Goal: Contribute content

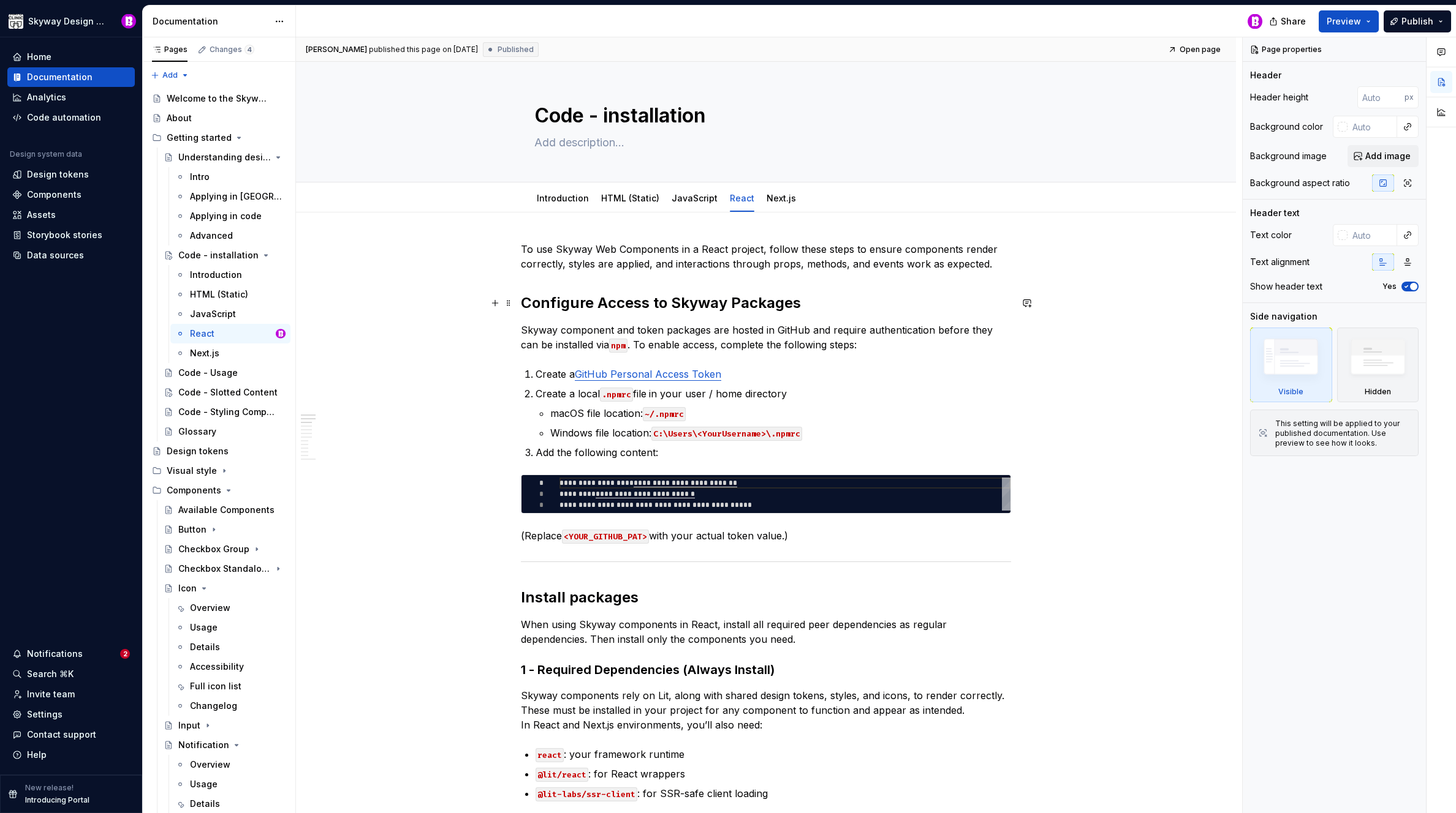
type textarea "*"
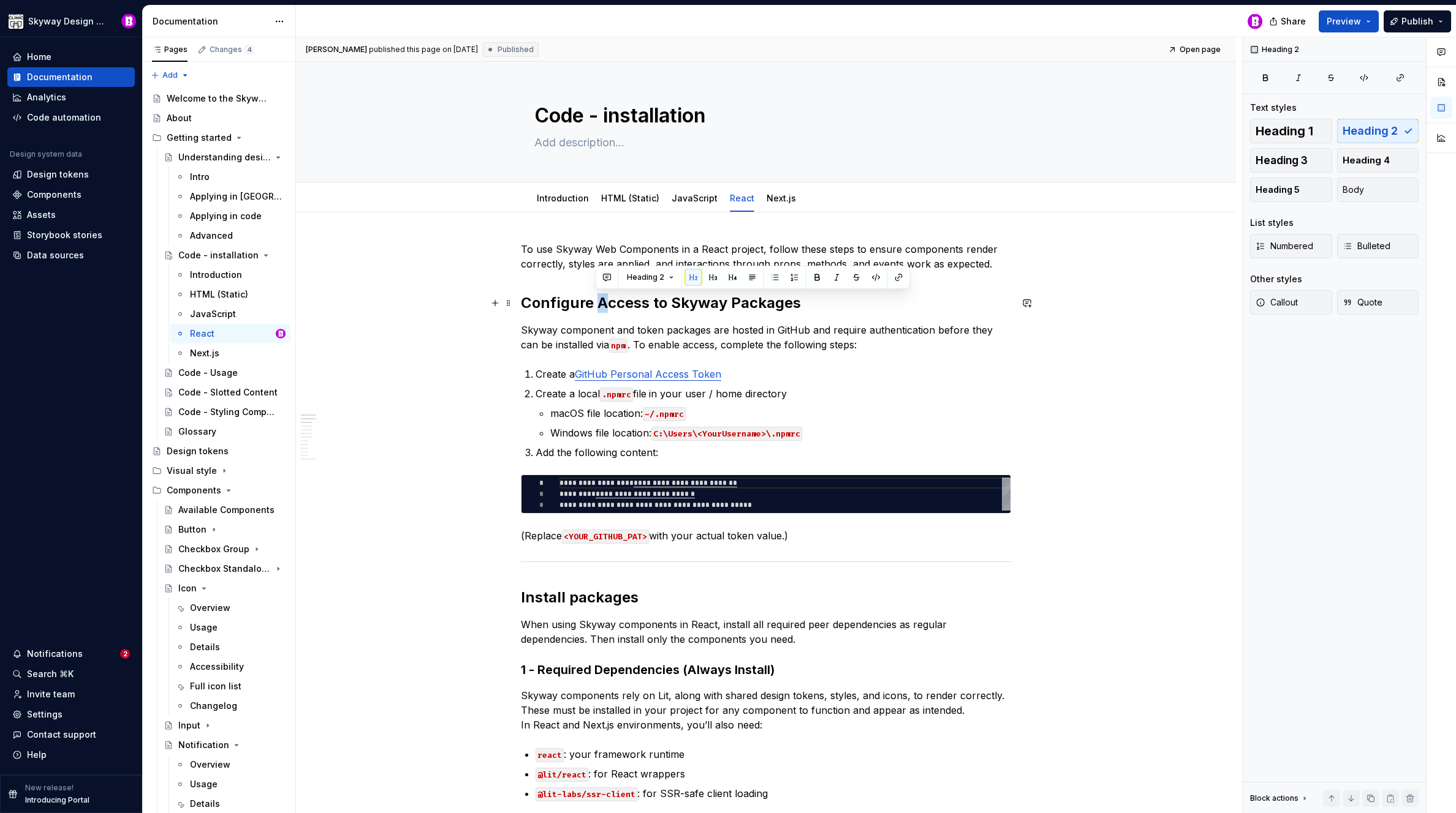
drag, startPoint x: 604, startPoint y: 304, endPoint x: 596, endPoint y: 304, distance: 8.0
click at [596, 304] on h2 "Configure Access to Skyway Packages" at bounding box center [765, 303] width 490 height 20
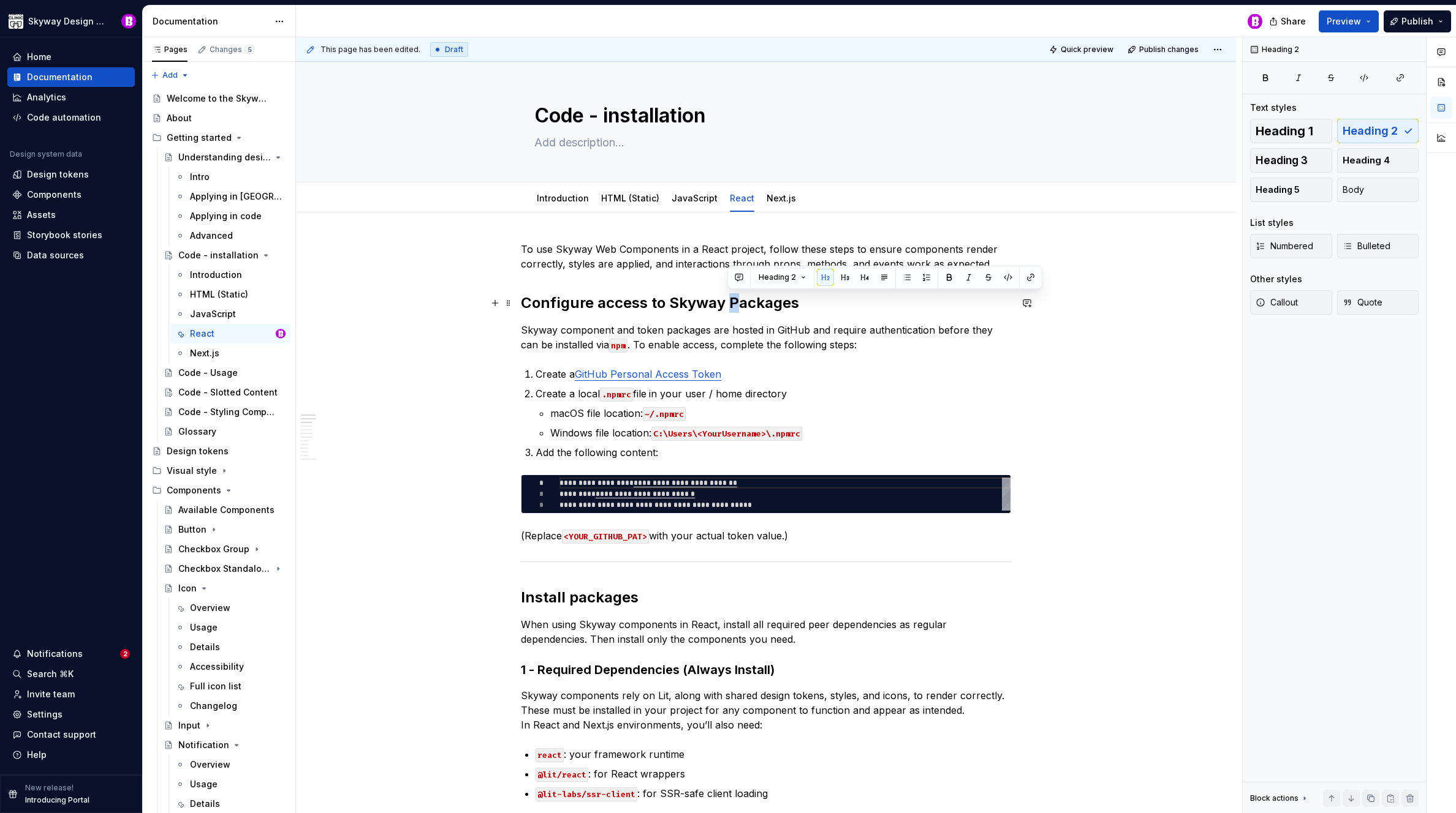
drag, startPoint x: 736, startPoint y: 304, endPoint x: 728, endPoint y: 304, distance: 8.0
click at [728, 304] on h2 "Configure access to Skyway Packages" at bounding box center [765, 303] width 490 height 20
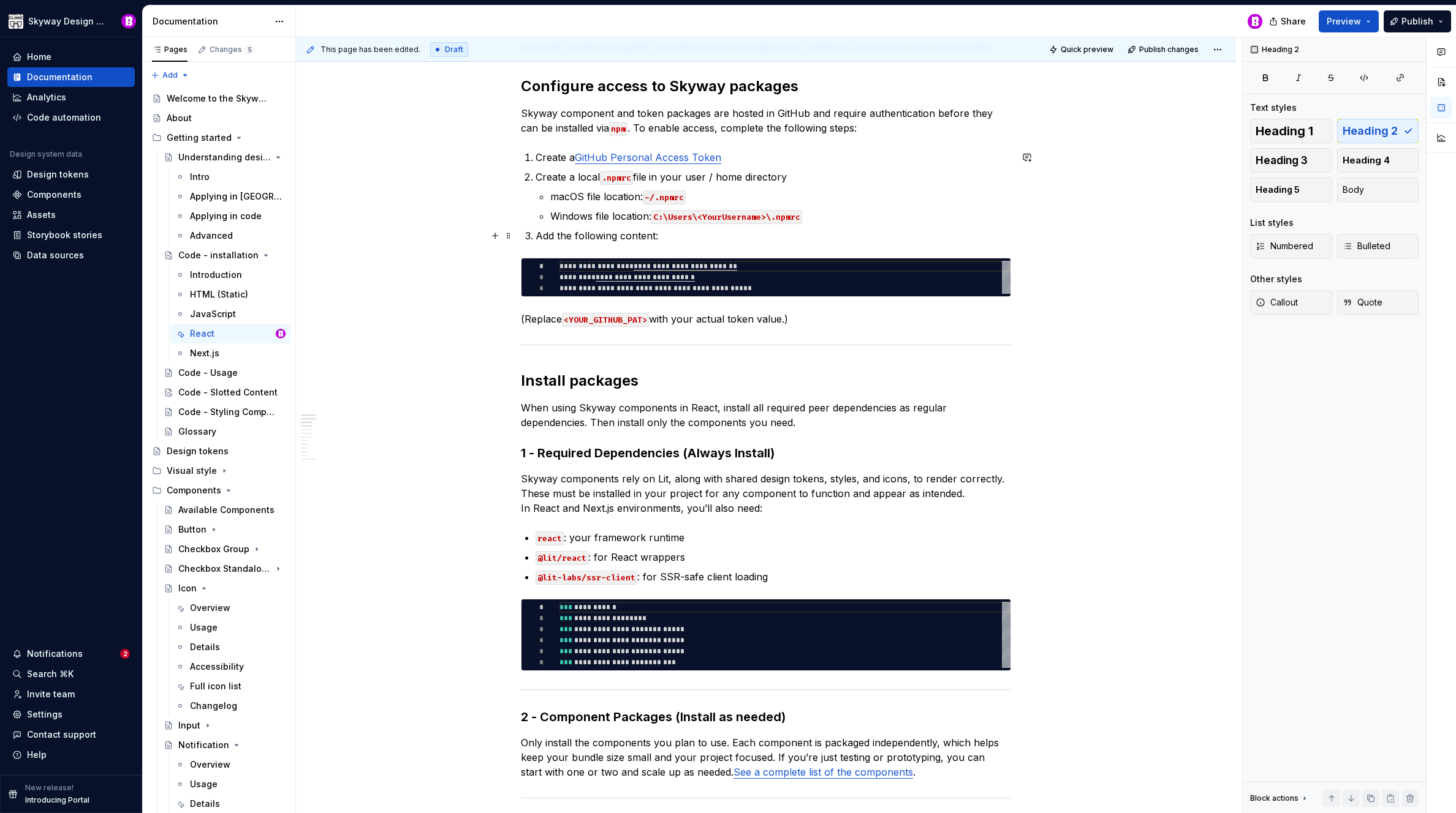
scroll to position [232, 0]
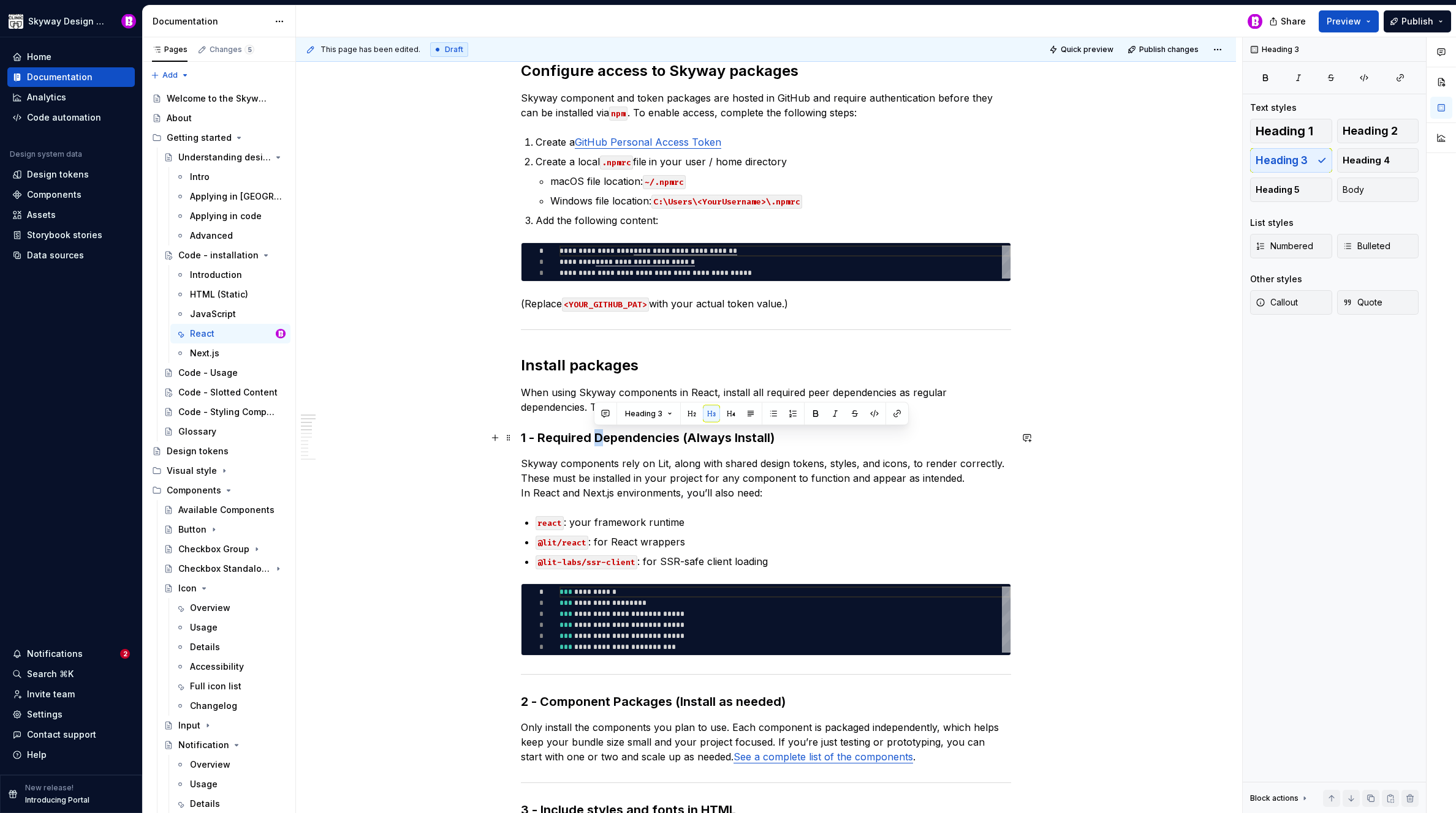
drag, startPoint x: 603, startPoint y: 437, endPoint x: 595, endPoint y: 439, distance: 8.2
click at [595, 439] on h3 "1 - Required Dependencies (Always Install)" at bounding box center [765, 438] width 490 height 17
click at [687, 439] on h3 "1 - Required dependencies (Always Install)" at bounding box center [765, 438] width 490 height 17
click at [729, 439] on h3 "1 - Required dependencies (always Install)" at bounding box center [765, 438] width 490 height 17
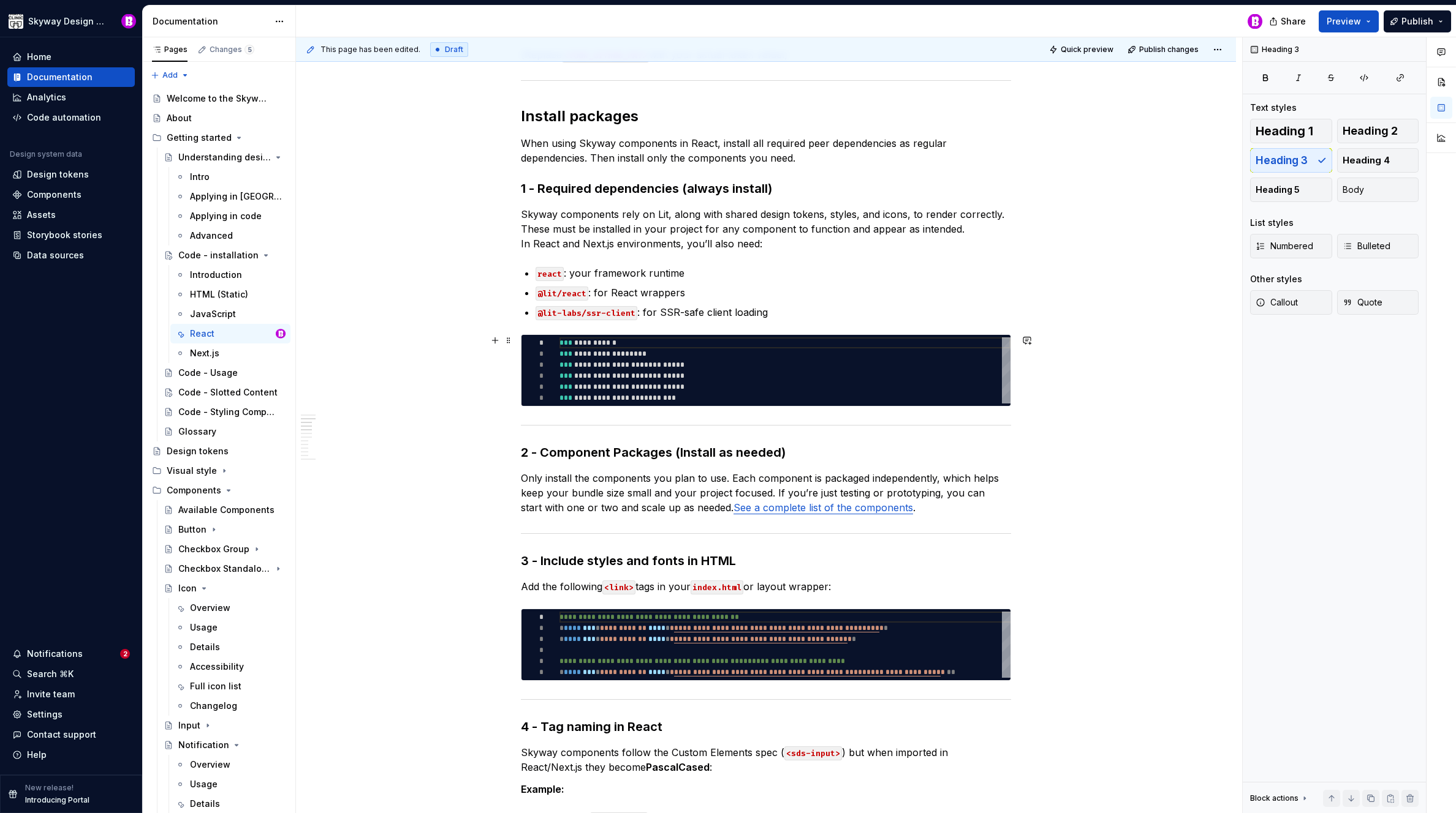
scroll to position [536, 0]
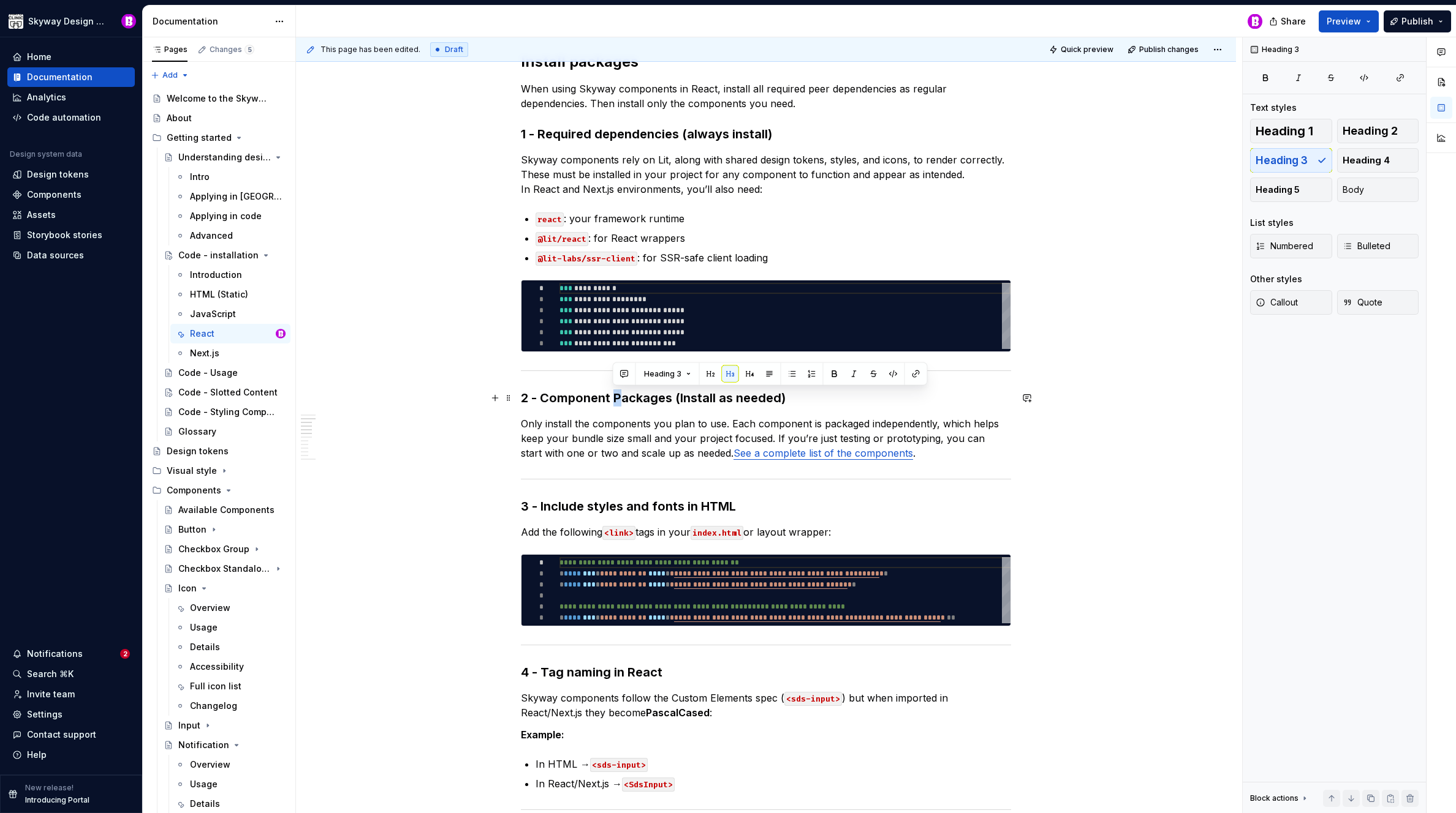
click at [614, 402] on h3 "2 - Component Packages (Install as needed)" at bounding box center [765, 398] width 490 height 17
click at [678, 398] on h3 "2 - Component packages (Install as needed)" at bounding box center [765, 398] width 490 height 17
click at [433, 409] on div "This page has been edited. Draft Quick preview Publish changes Code - installat…" at bounding box center [768, 425] width 946 height 777
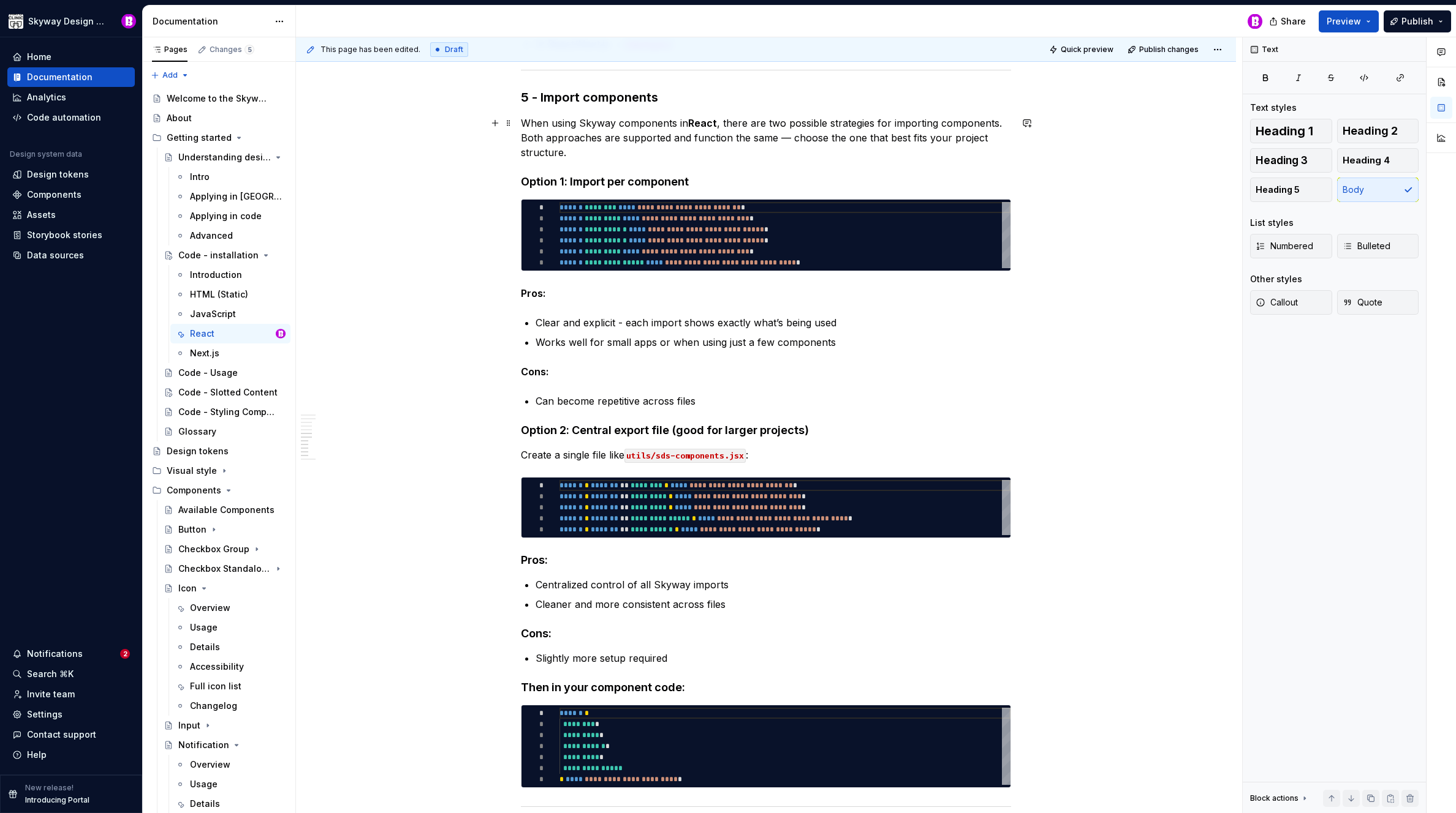
scroll to position [1022, 0]
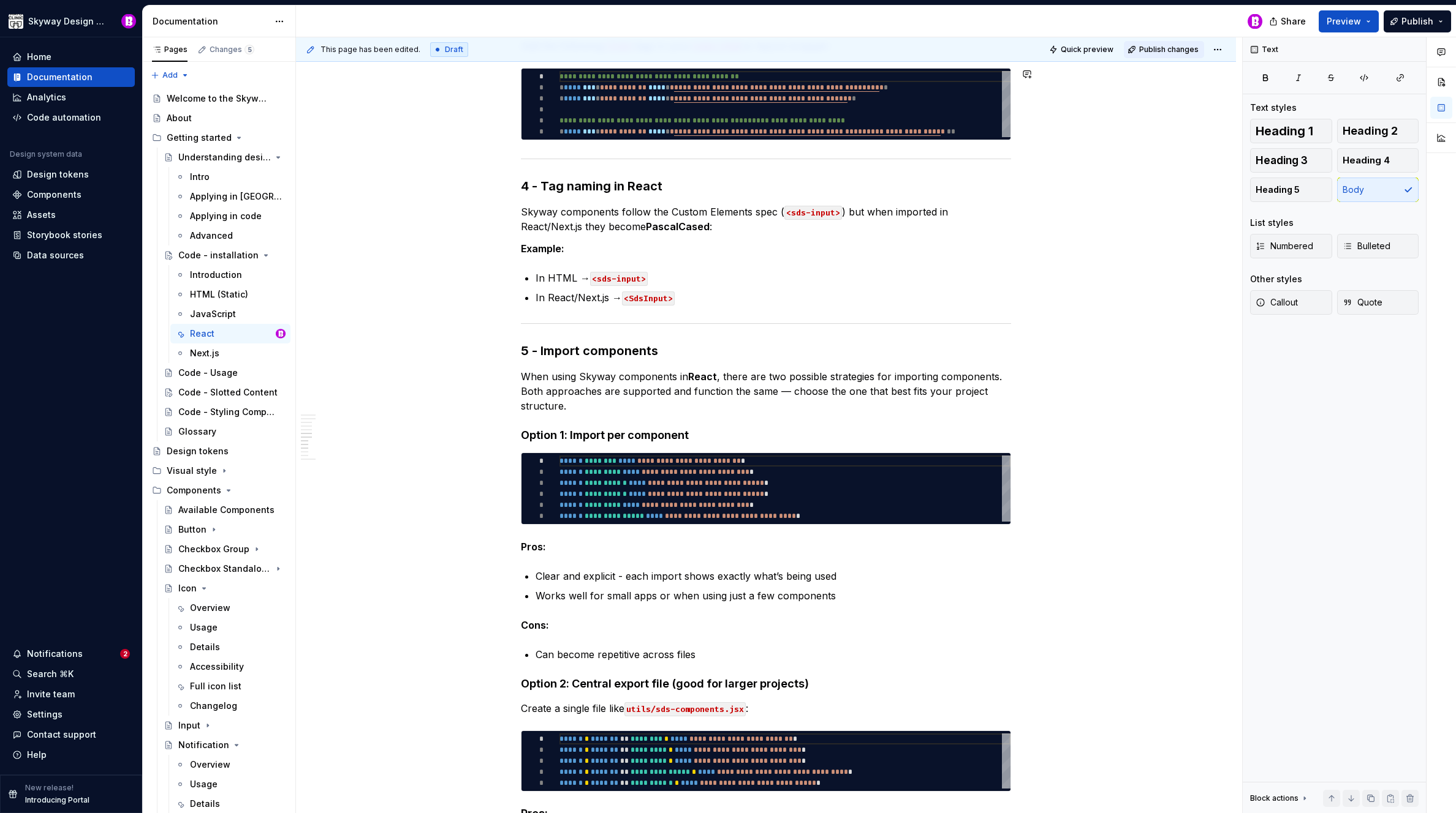
click at [1162, 50] on span "Publish changes" at bounding box center [1169, 49] width 60 height 9
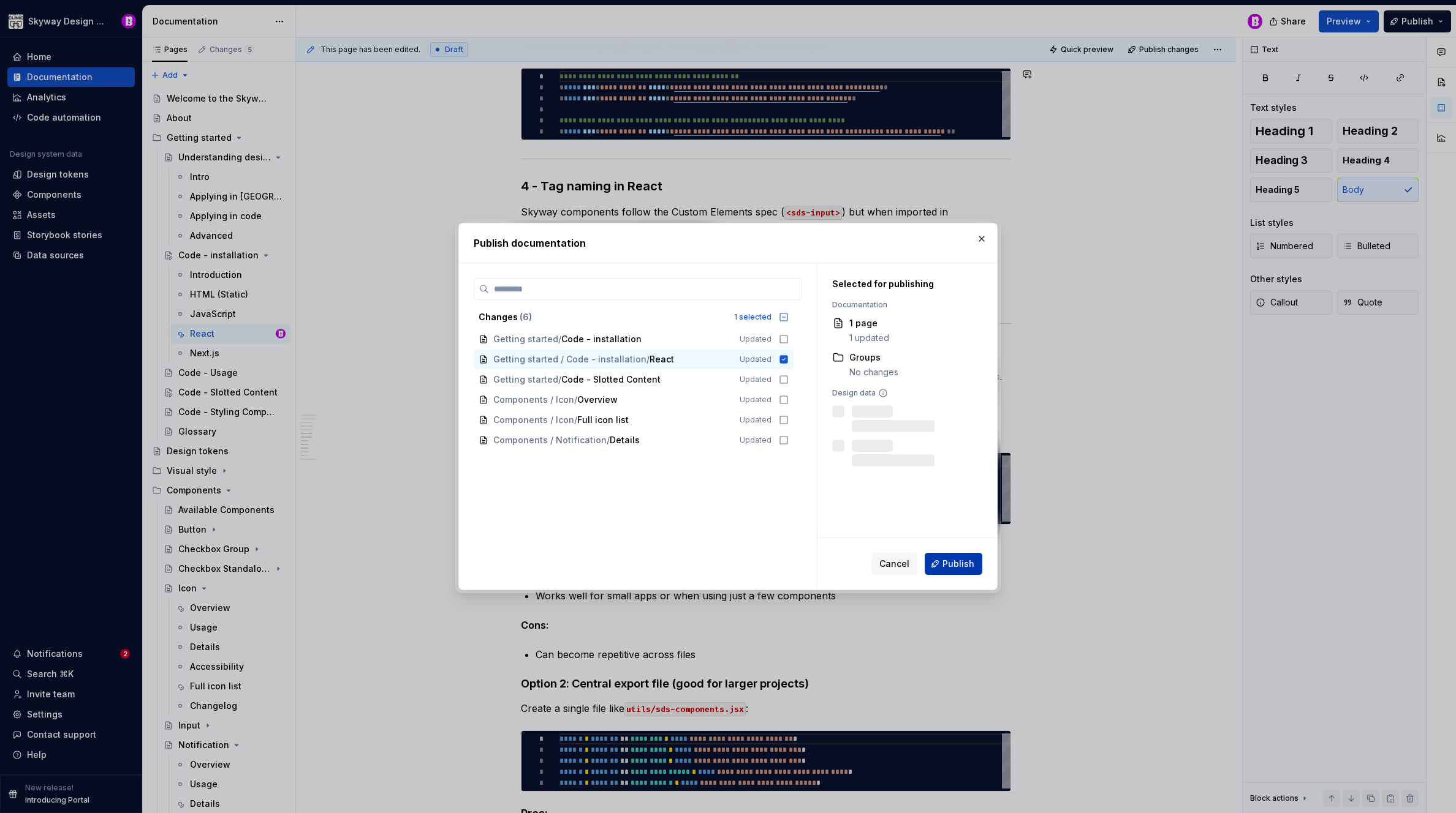
click at [964, 563] on span "Publish" at bounding box center [958, 564] width 32 height 12
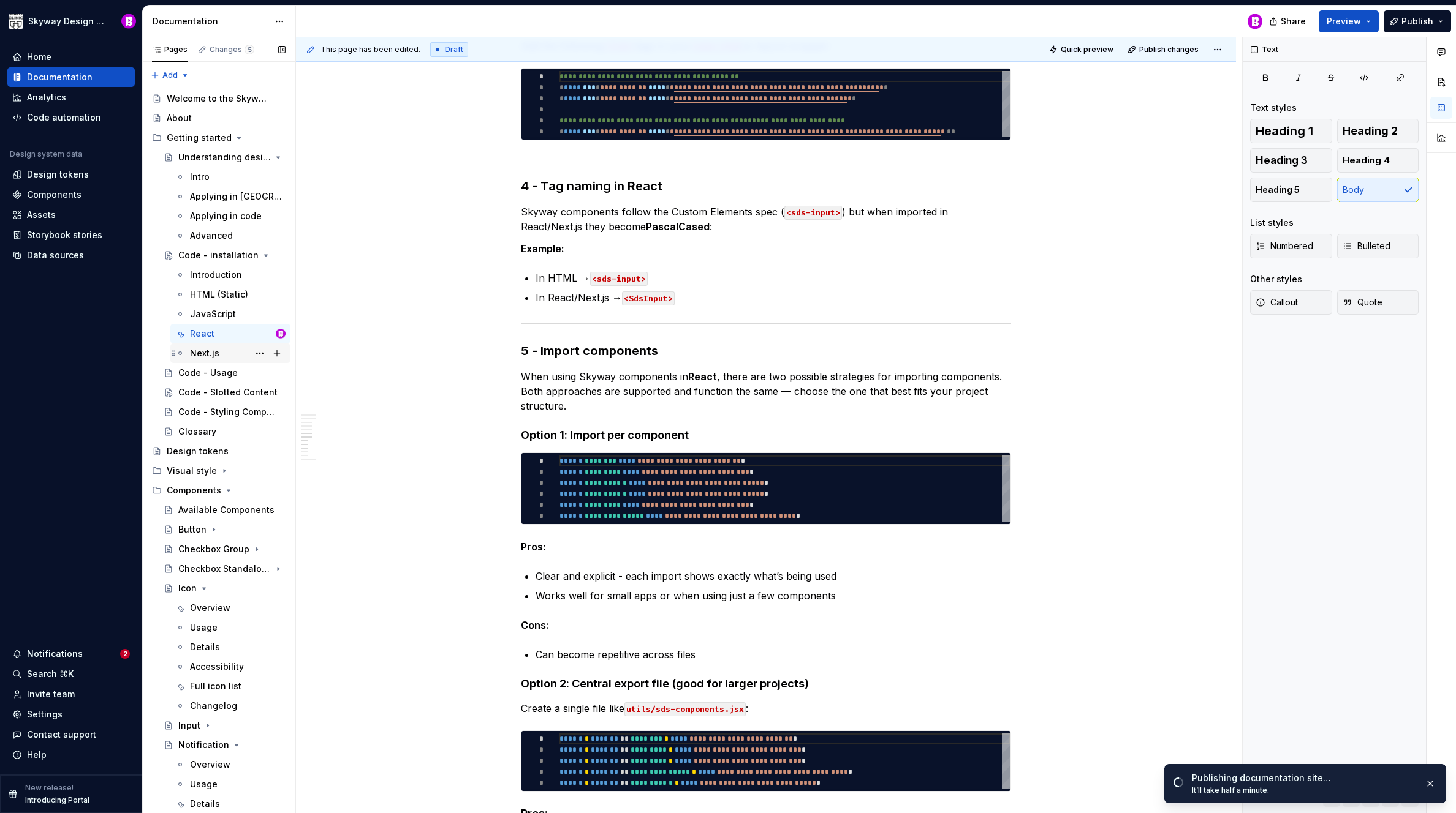
click at [200, 353] on div "Next.js" at bounding box center [204, 353] width 29 height 12
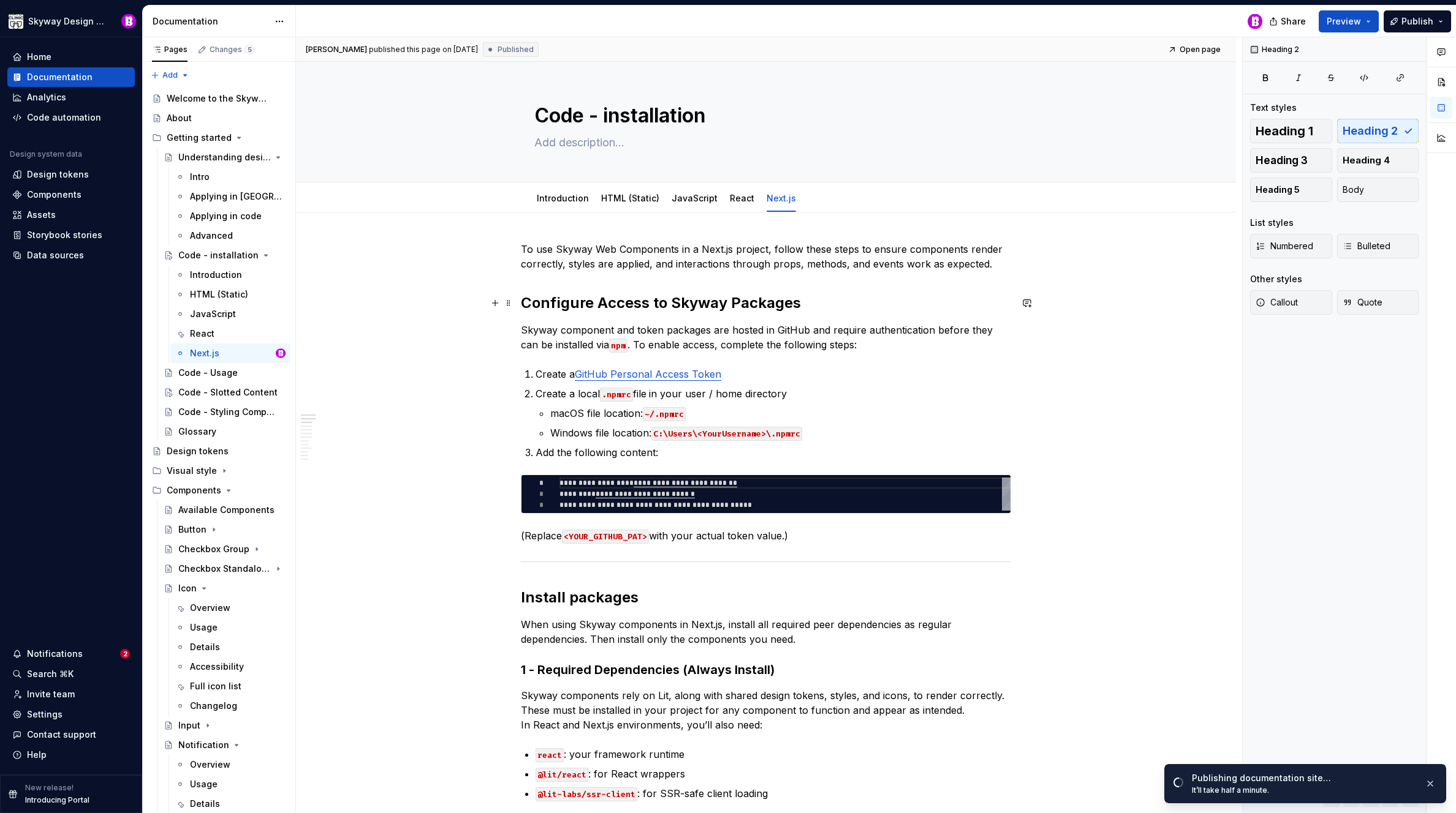
type textarea "*"
drag, startPoint x: 606, startPoint y: 301, endPoint x: 598, endPoint y: 301, distance: 8.0
click at [598, 301] on h2 "Configure Access to Skyway Packages" at bounding box center [765, 303] width 490 height 20
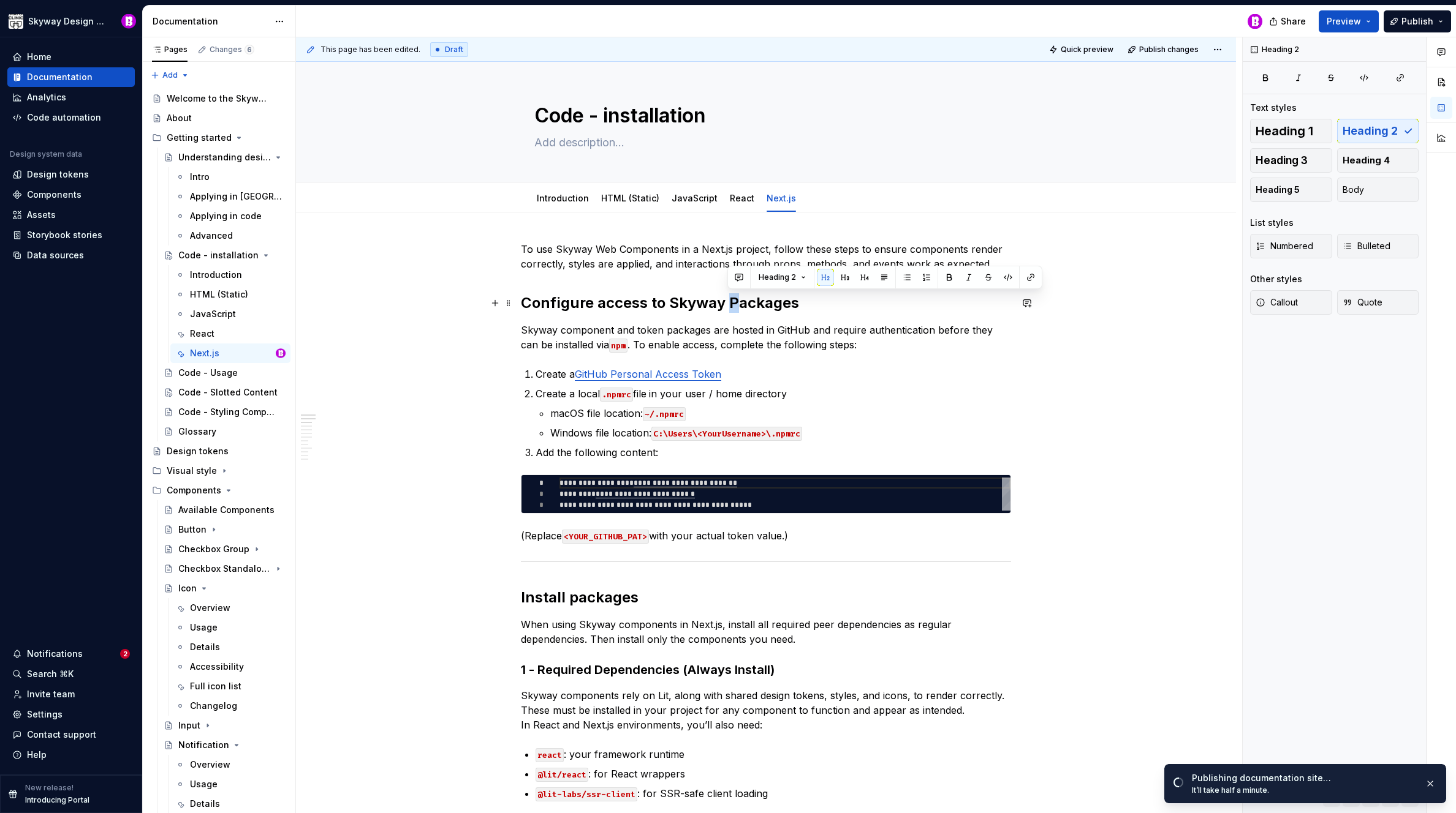
drag, startPoint x: 733, startPoint y: 302, endPoint x: 726, endPoint y: 301, distance: 7.1
click at [728, 303] on h2 "Configure access to Skyway Packages" at bounding box center [765, 303] width 490 height 20
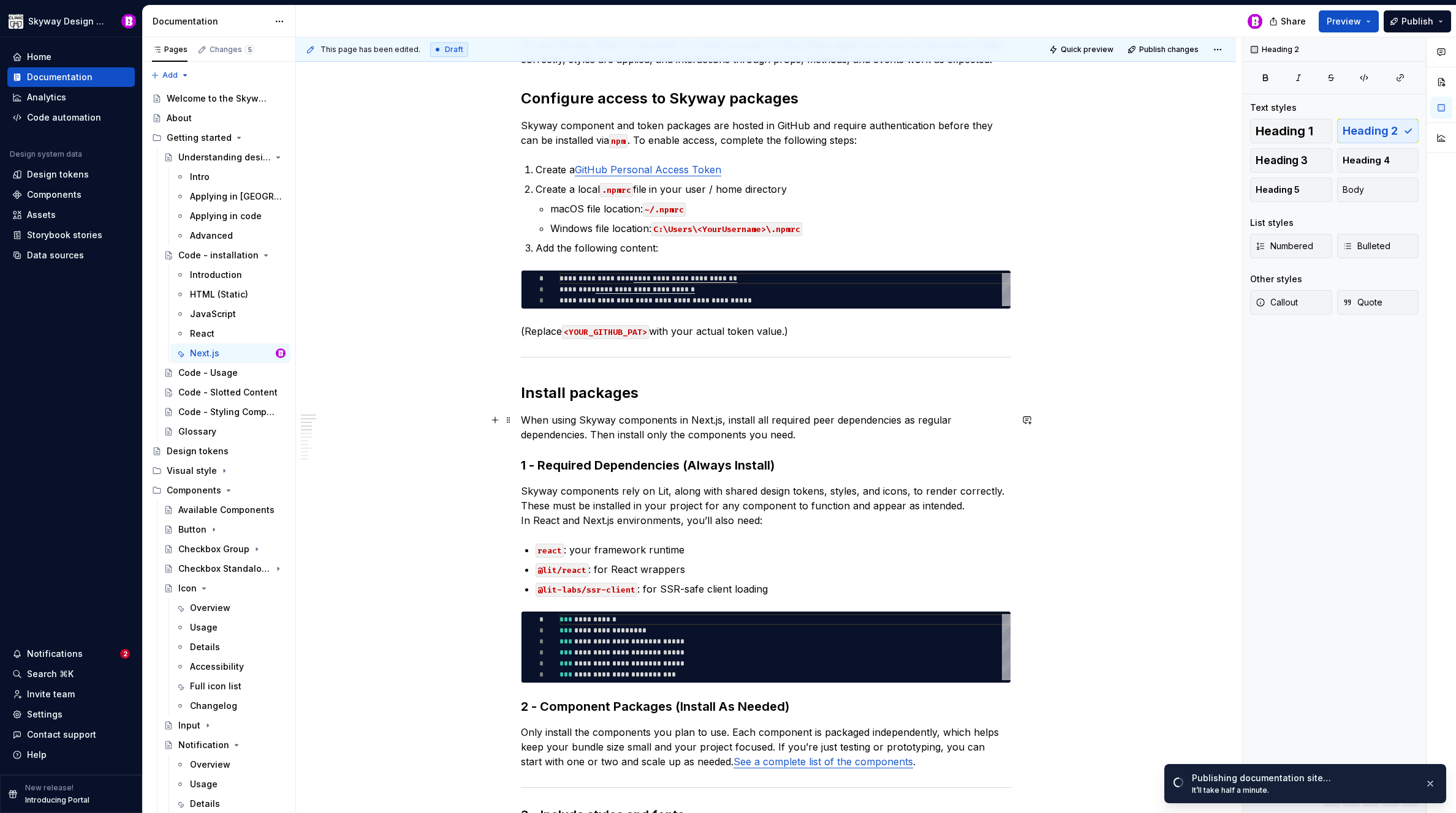
scroll to position [262, 0]
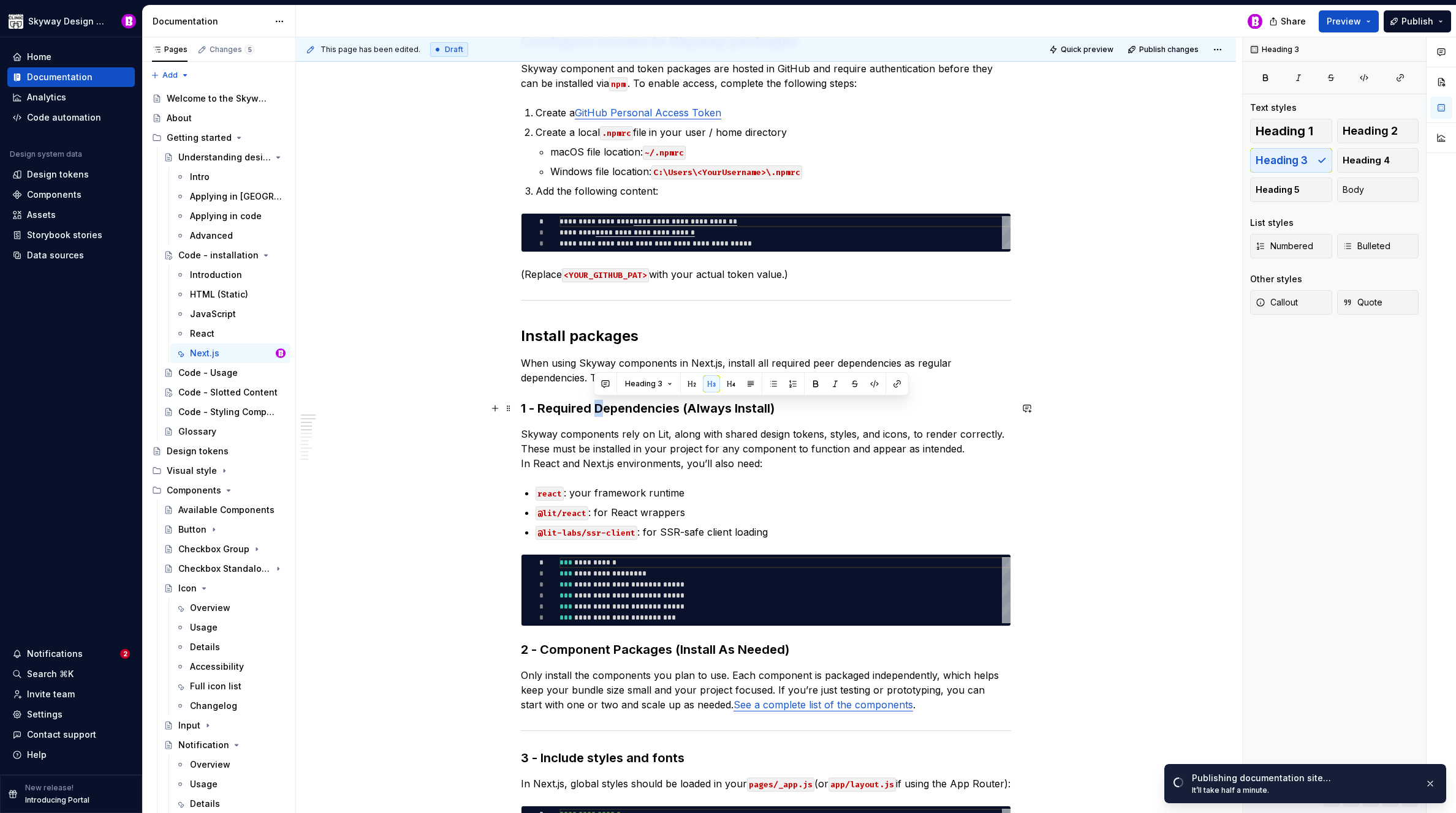
click at [597, 407] on h3 "1 - Required Dependencies (Always Install)" at bounding box center [765, 408] width 490 height 17
drag, startPoint x: 696, startPoint y: 408, endPoint x: 689, endPoint y: 408, distance: 7.0
click at [689, 408] on h3 "1 - Required dependencies (Always Install)" at bounding box center [765, 408] width 490 height 17
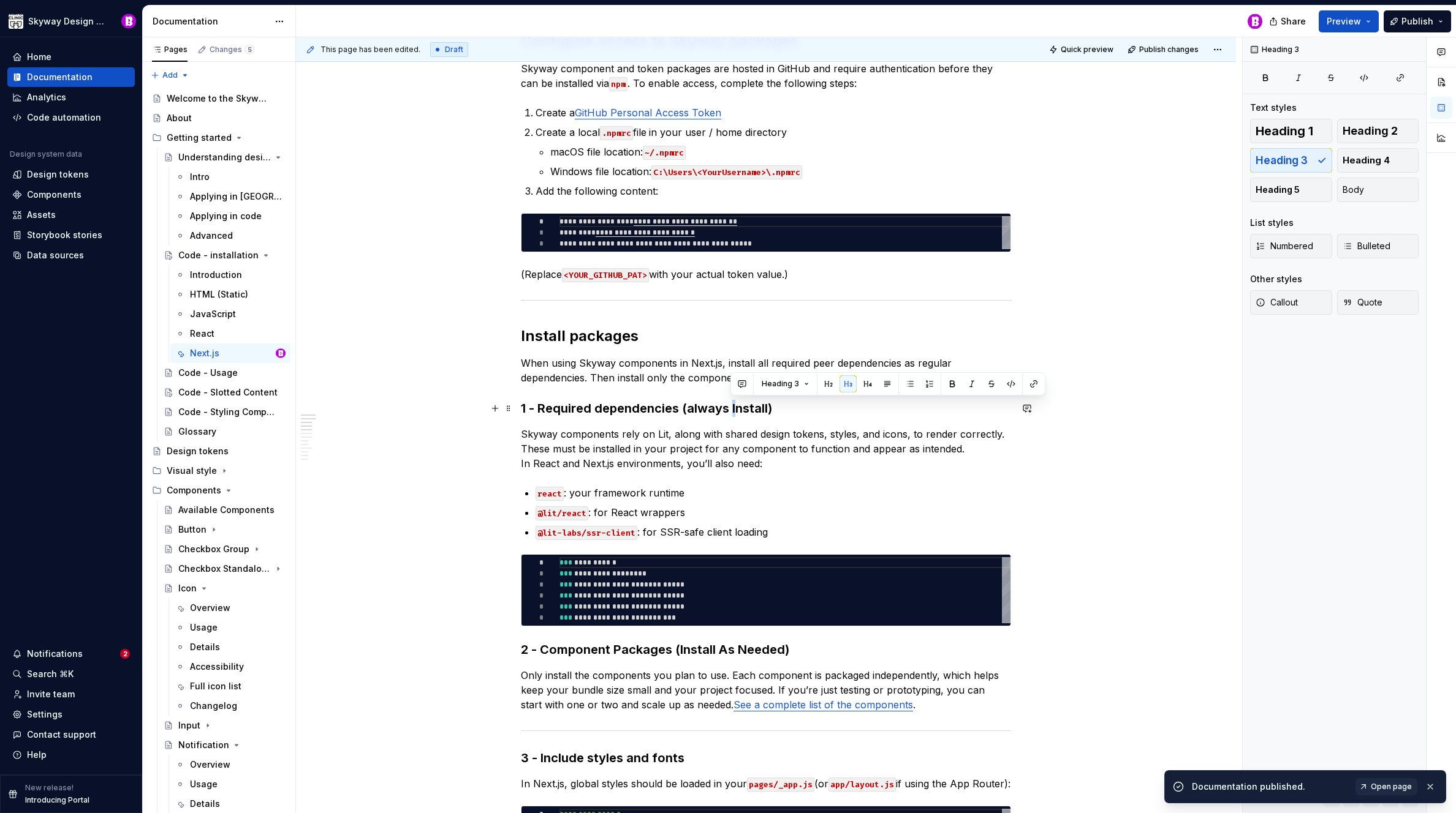
drag, startPoint x: 734, startPoint y: 410, endPoint x: 718, endPoint y: 400, distance: 18.9
click at [731, 409] on h3 "1 - Required dependencies (always Install)" at bounding box center [765, 408] width 490 height 17
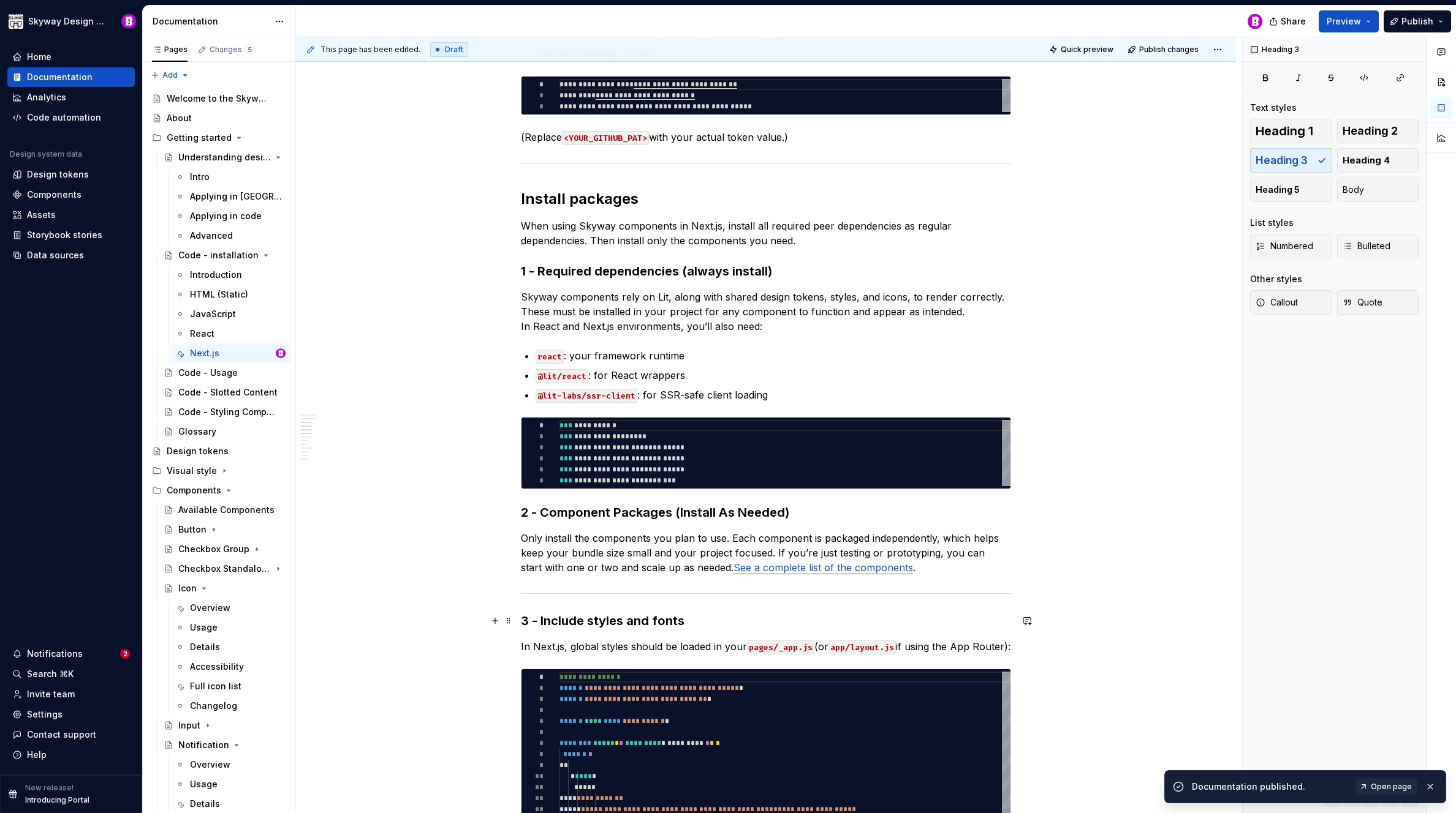
scroll to position [591, 0]
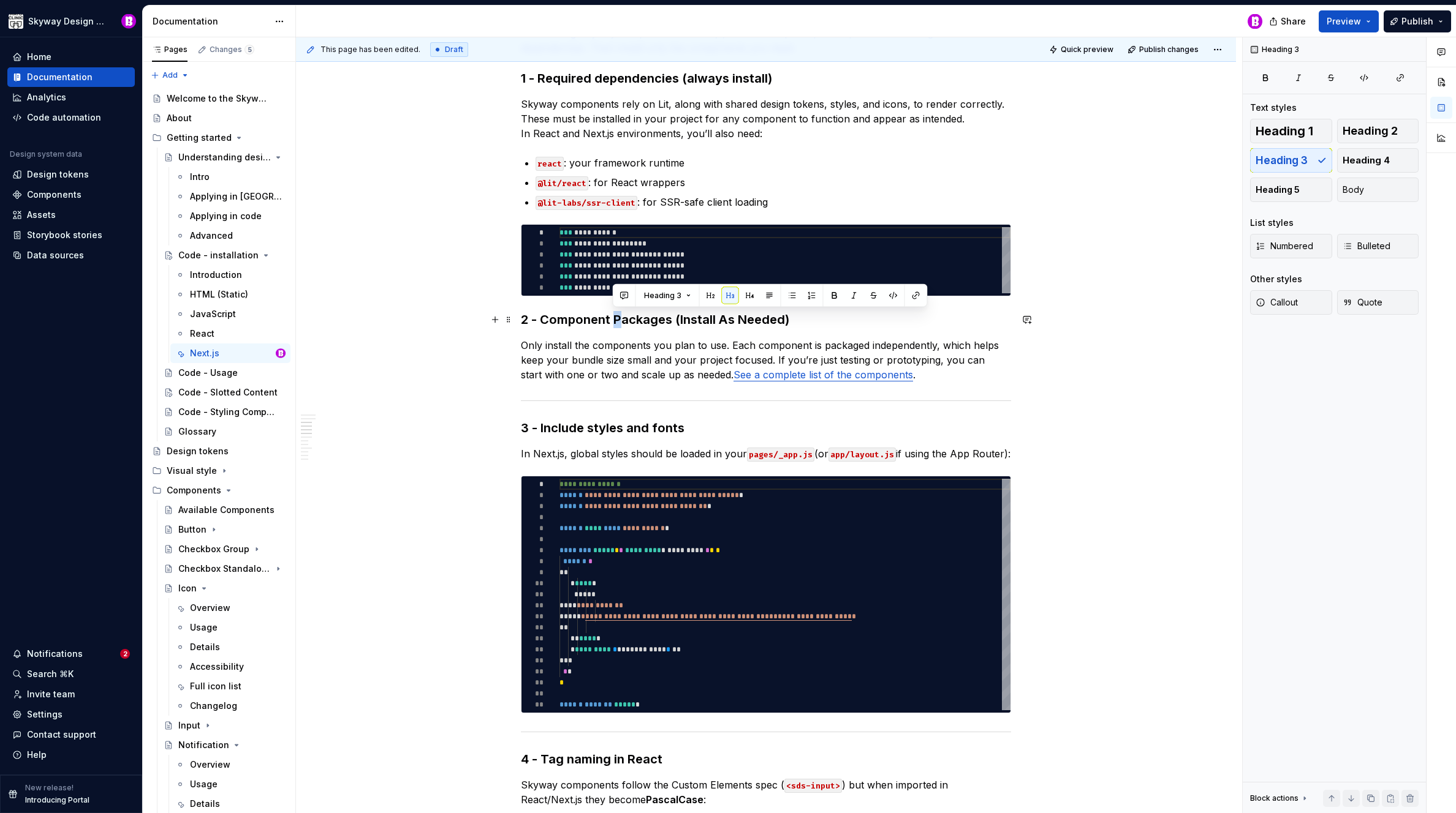
click at [614, 321] on h3 "2 - Component Packages (Install As Needed)" at bounding box center [765, 320] width 490 height 17
click at [678, 323] on h3 "2 - Component packages (Install As Needed)" at bounding box center [765, 320] width 490 height 17
drag, startPoint x: 724, startPoint y: 317, endPoint x: 718, endPoint y: 318, distance: 6.1
click at [718, 318] on h3 "2 - Component packages (install As Needed)" at bounding box center [765, 320] width 490 height 17
drag, startPoint x: 746, startPoint y: 320, endPoint x: 736, endPoint y: 319, distance: 10.0
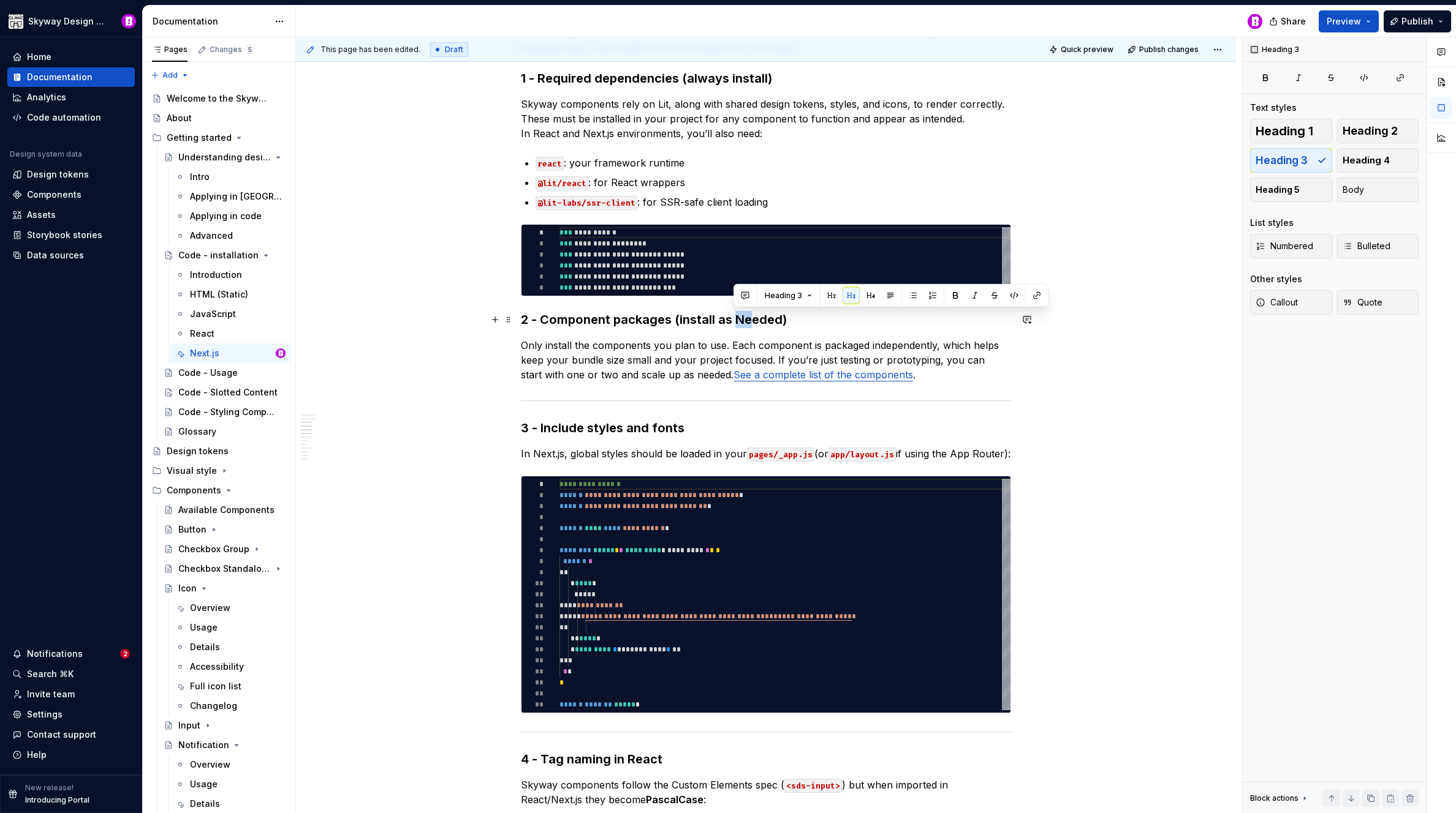
click at [736, 319] on h3 "2 - Component packages (install as Needed)" at bounding box center [765, 320] width 490 height 17
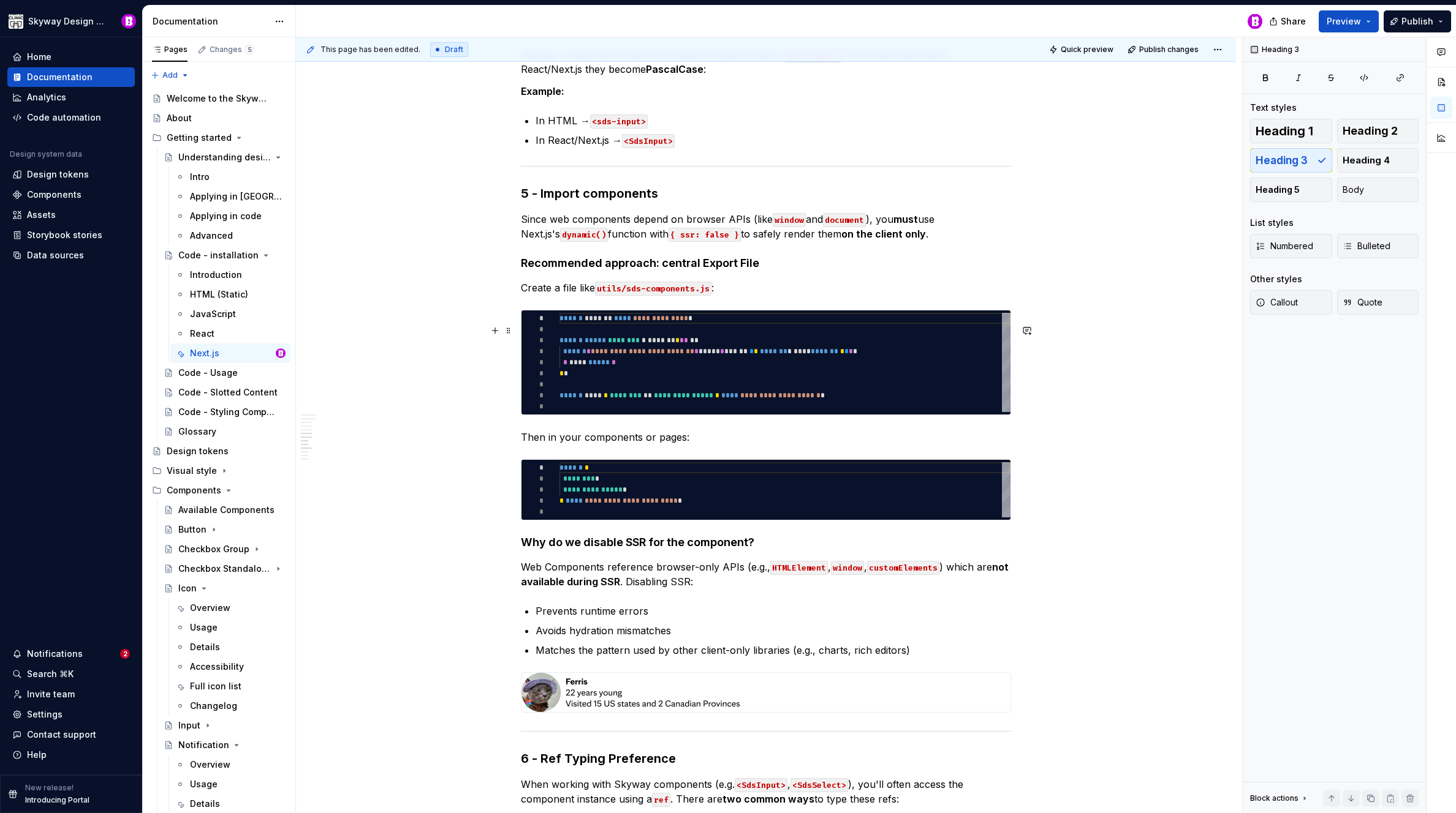
scroll to position [1281, 0]
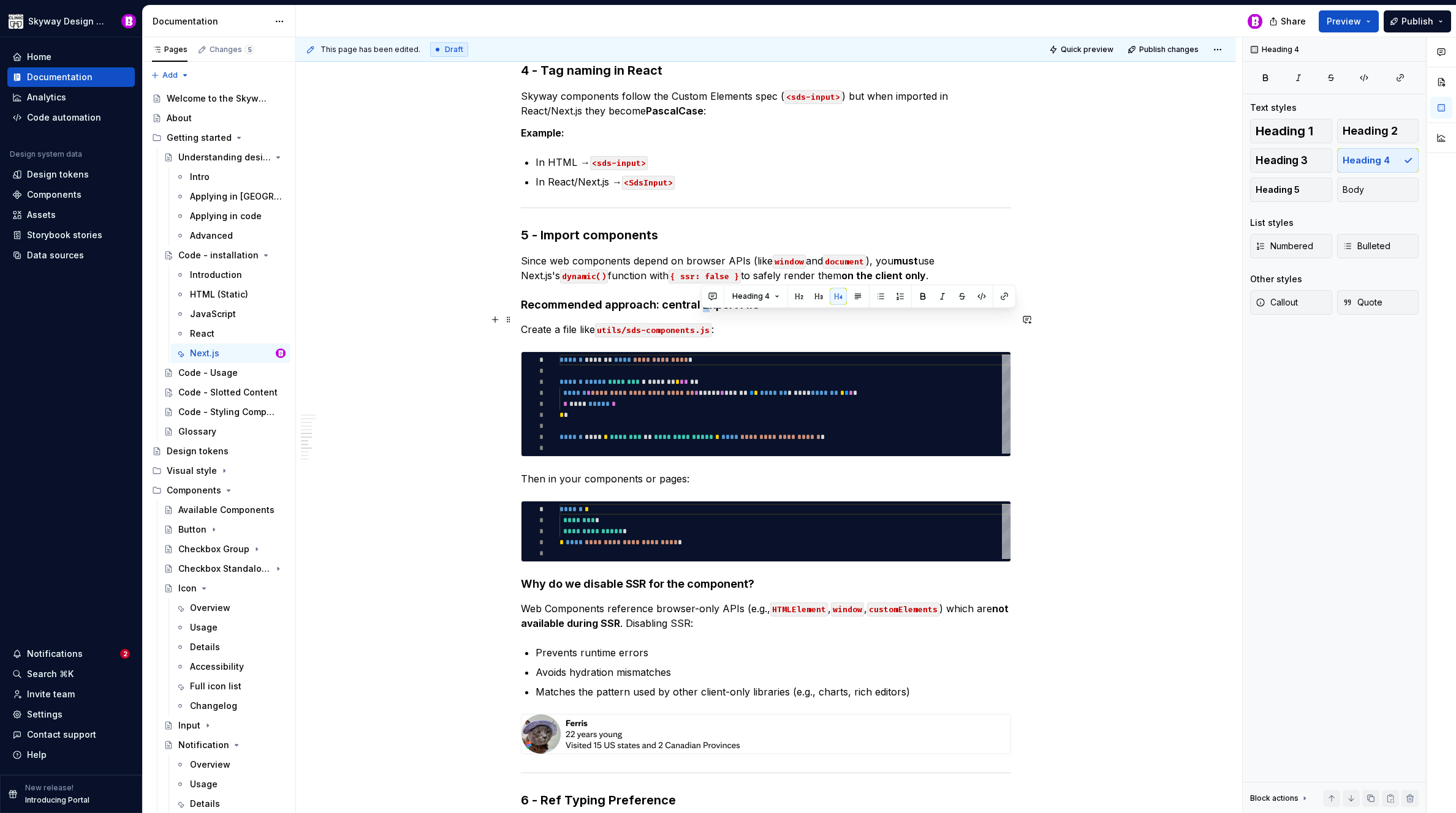
click at [702, 312] on h4 "Recommended approach: central Export File" at bounding box center [765, 305] width 490 height 15
click at [737, 312] on h4 "Recommended approach: central export File" at bounding box center [765, 305] width 490 height 15
click at [416, 302] on div "This page has been edited. Draft Quick preview Publish changes Code - installat…" at bounding box center [768, 425] width 946 height 777
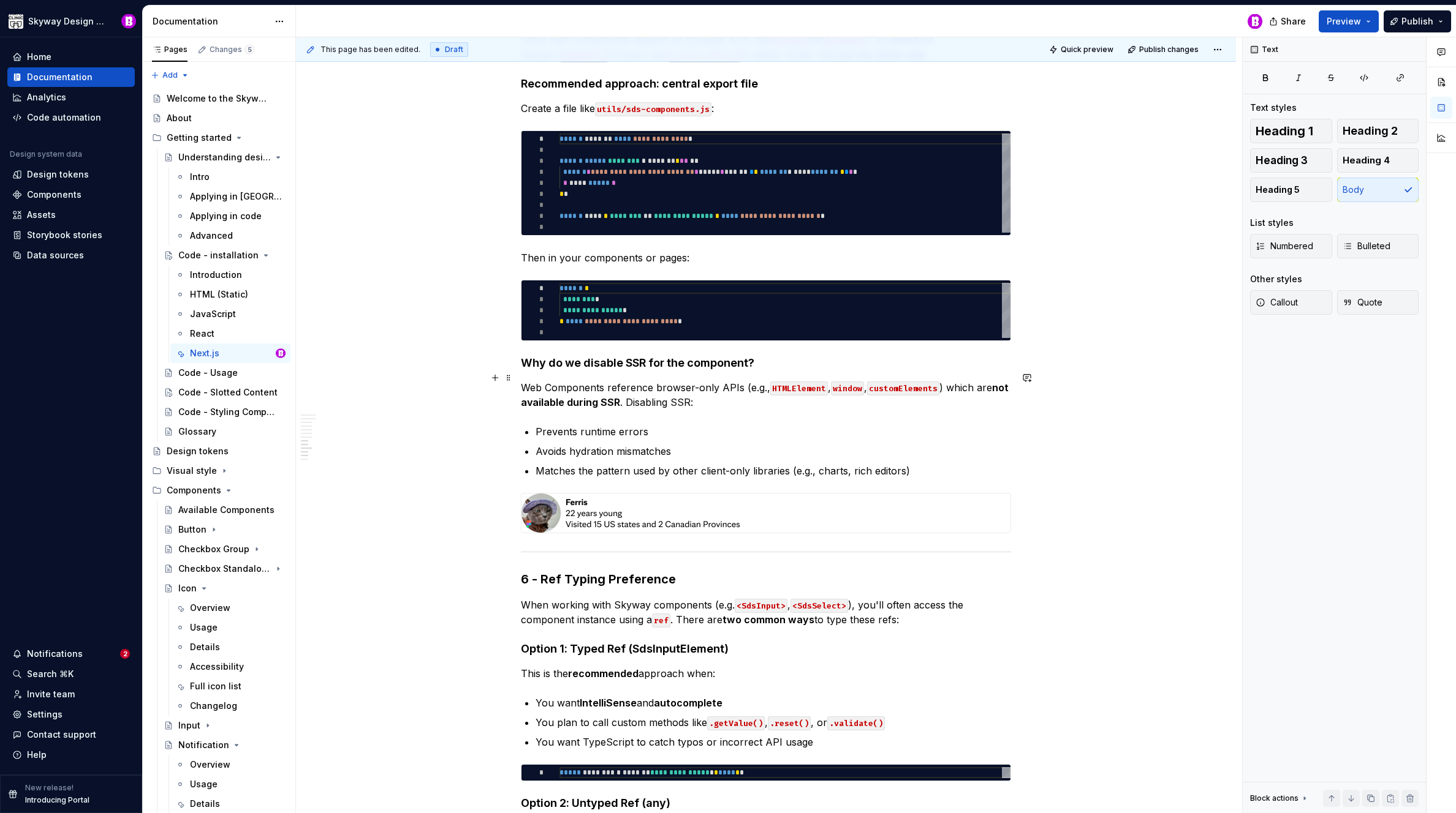
scroll to position [1506, 0]
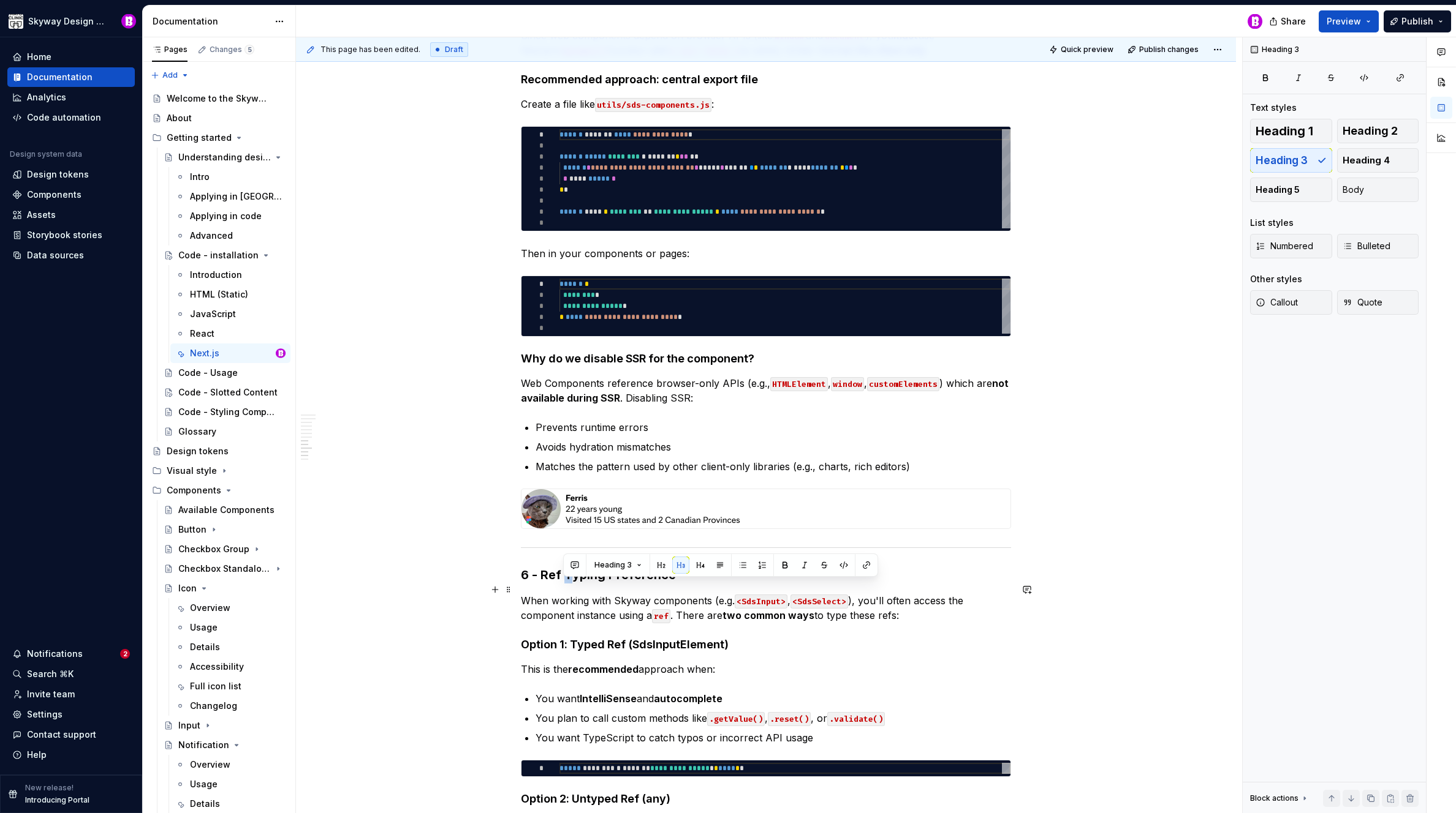
click at [565, 583] on h3 "6 - Ref Typing Preference" at bounding box center [765, 575] width 490 height 17
click at [606, 583] on h3 "6 - Ref typing Preference" at bounding box center [765, 575] width 490 height 17
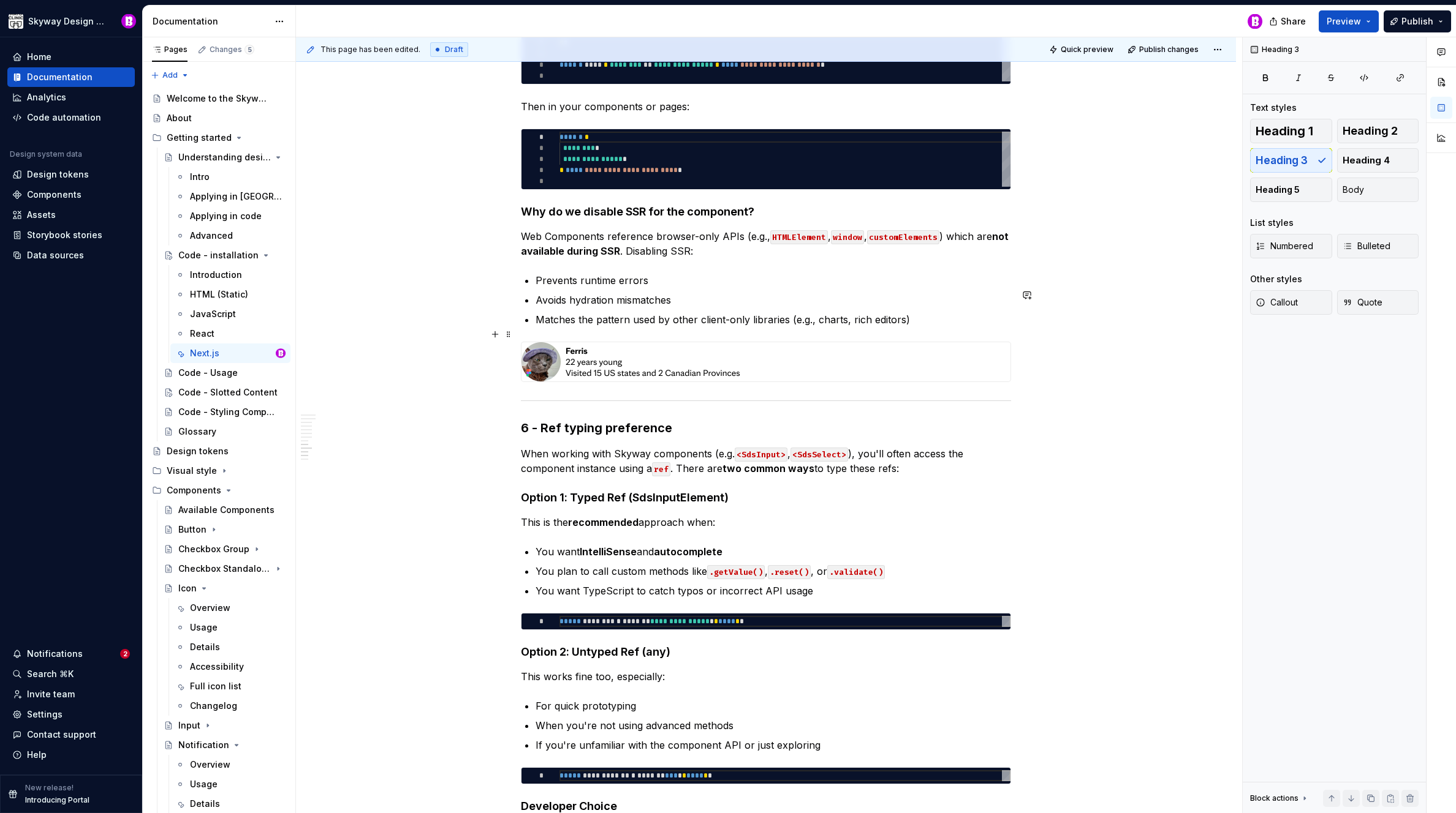
scroll to position [1679, 0]
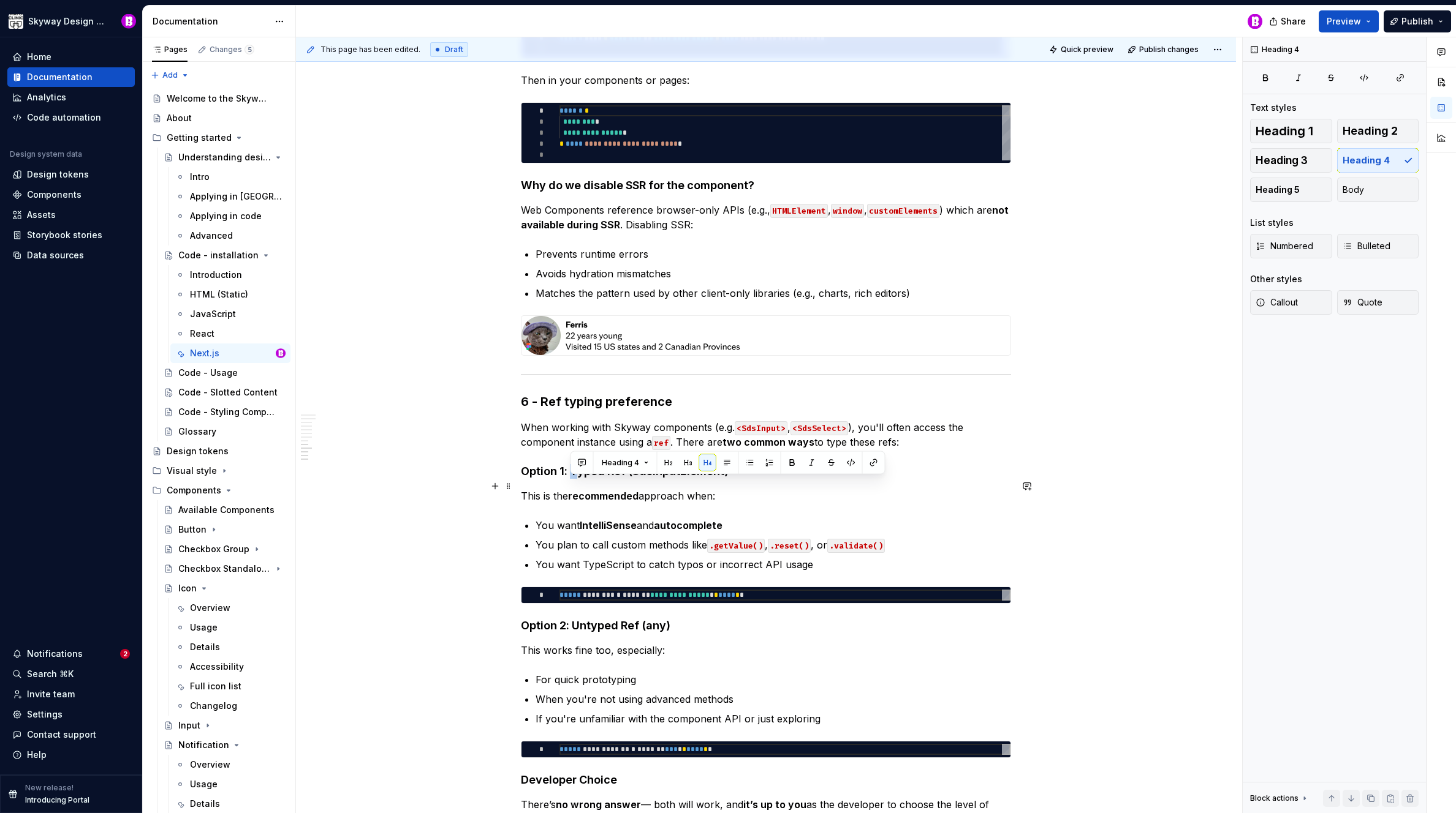
drag, startPoint x: 576, startPoint y: 486, endPoint x: 570, endPoint y: 485, distance: 6.1
click at [570, 479] on h4 "Option 1: Typed Ref (SdsInputElement)" at bounding box center [765, 472] width 490 height 15
drag, startPoint x: 611, startPoint y: 486, endPoint x: 604, endPoint y: 485, distance: 7.1
click at [604, 479] on h4 "Option 1: typed Ref (SdsInputElement)" at bounding box center [765, 472] width 490 height 15
click at [422, 490] on div "This page has been edited. Draft Quick preview Publish changes Code - installat…" at bounding box center [768, 425] width 946 height 777
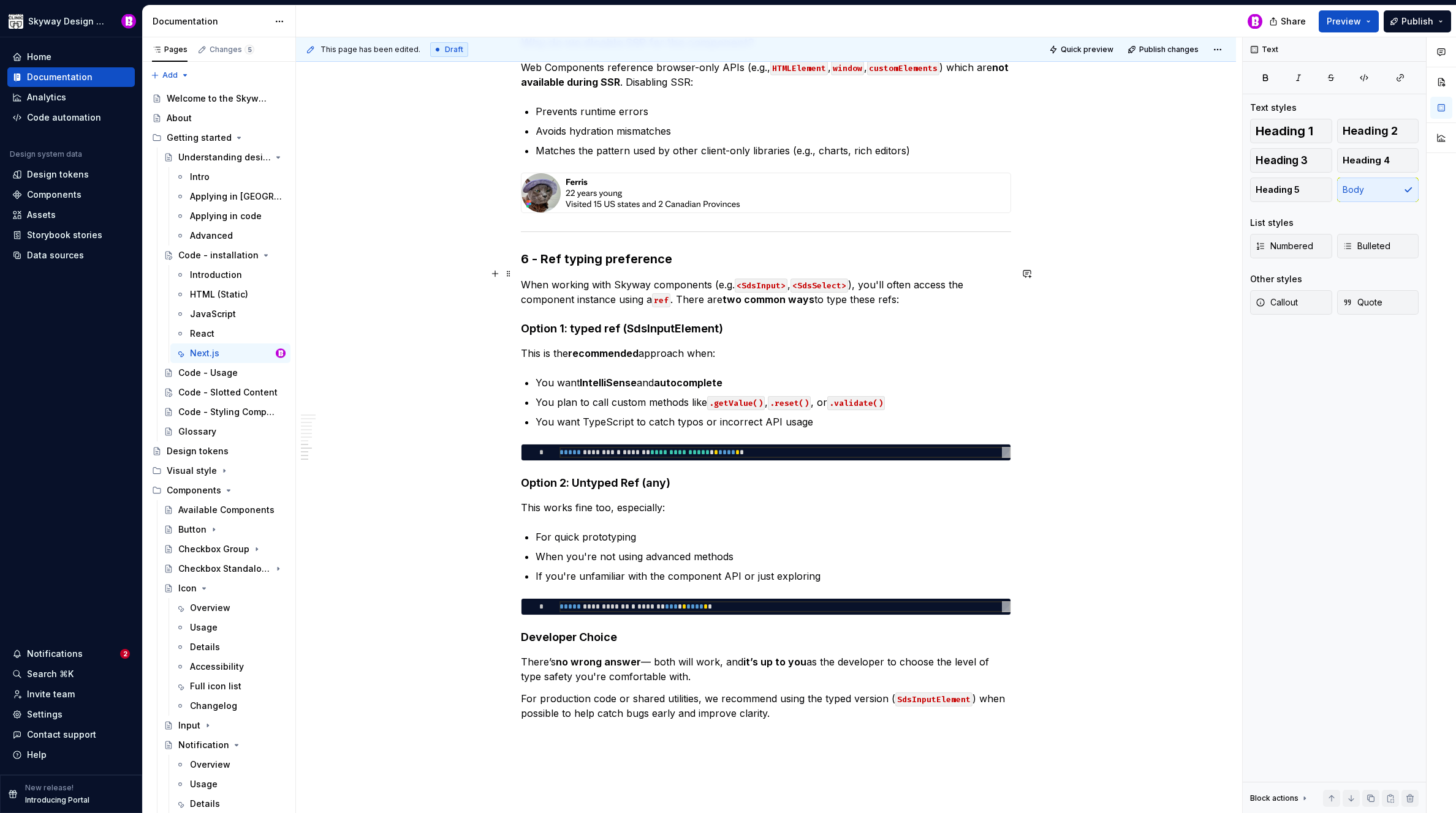
scroll to position [1823, 0]
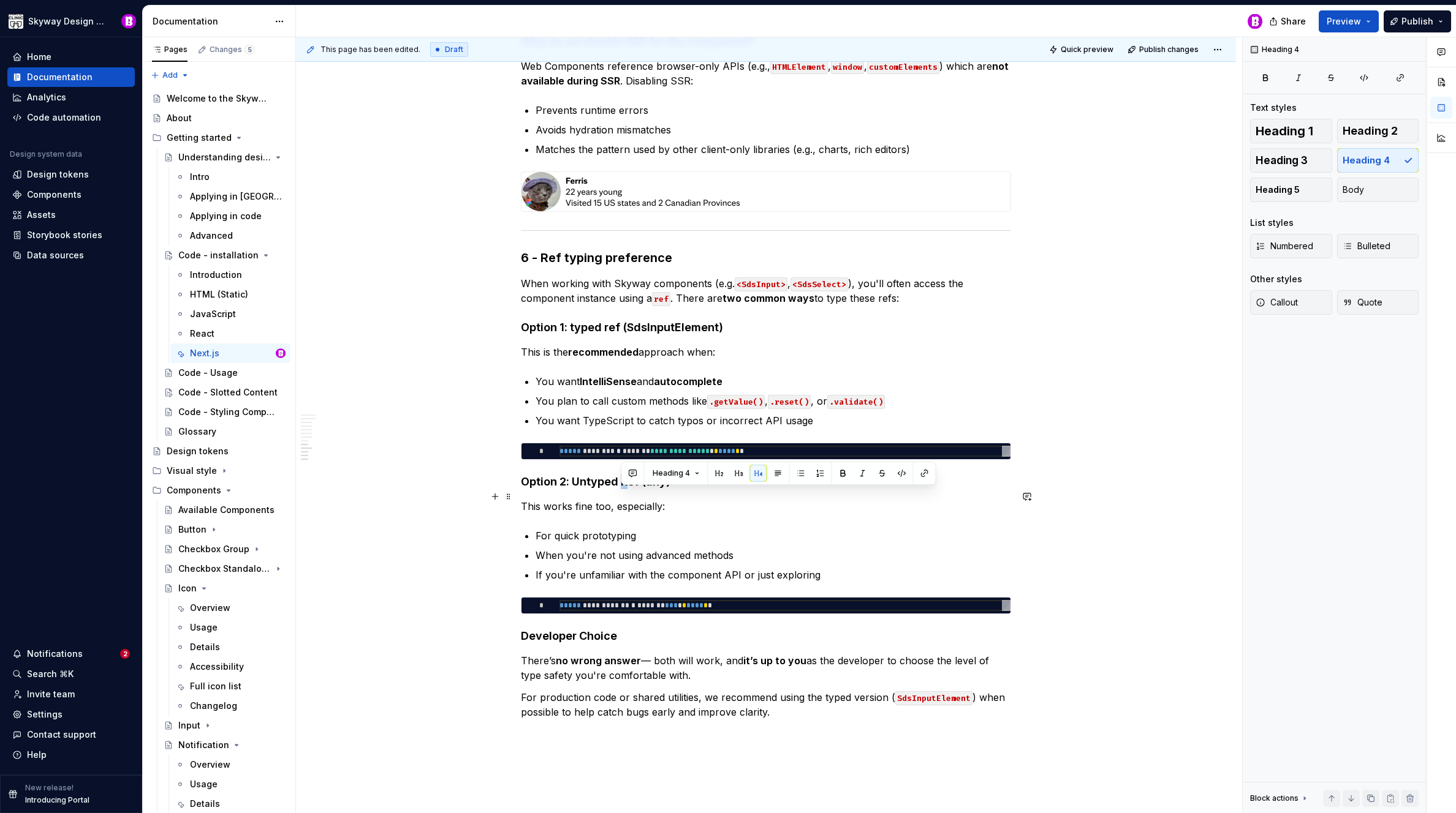
click at [622, 490] on h4 "Option 2: Untyped Ref (any)" at bounding box center [765, 482] width 490 height 15
click at [580, 644] on h4 "Developer Choice" at bounding box center [765, 636] width 490 height 15
click at [357, 549] on div "This page has been edited. Draft Quick preview Publish changes Code - installat…" at bounding box center [768, 425] width 946 height 777
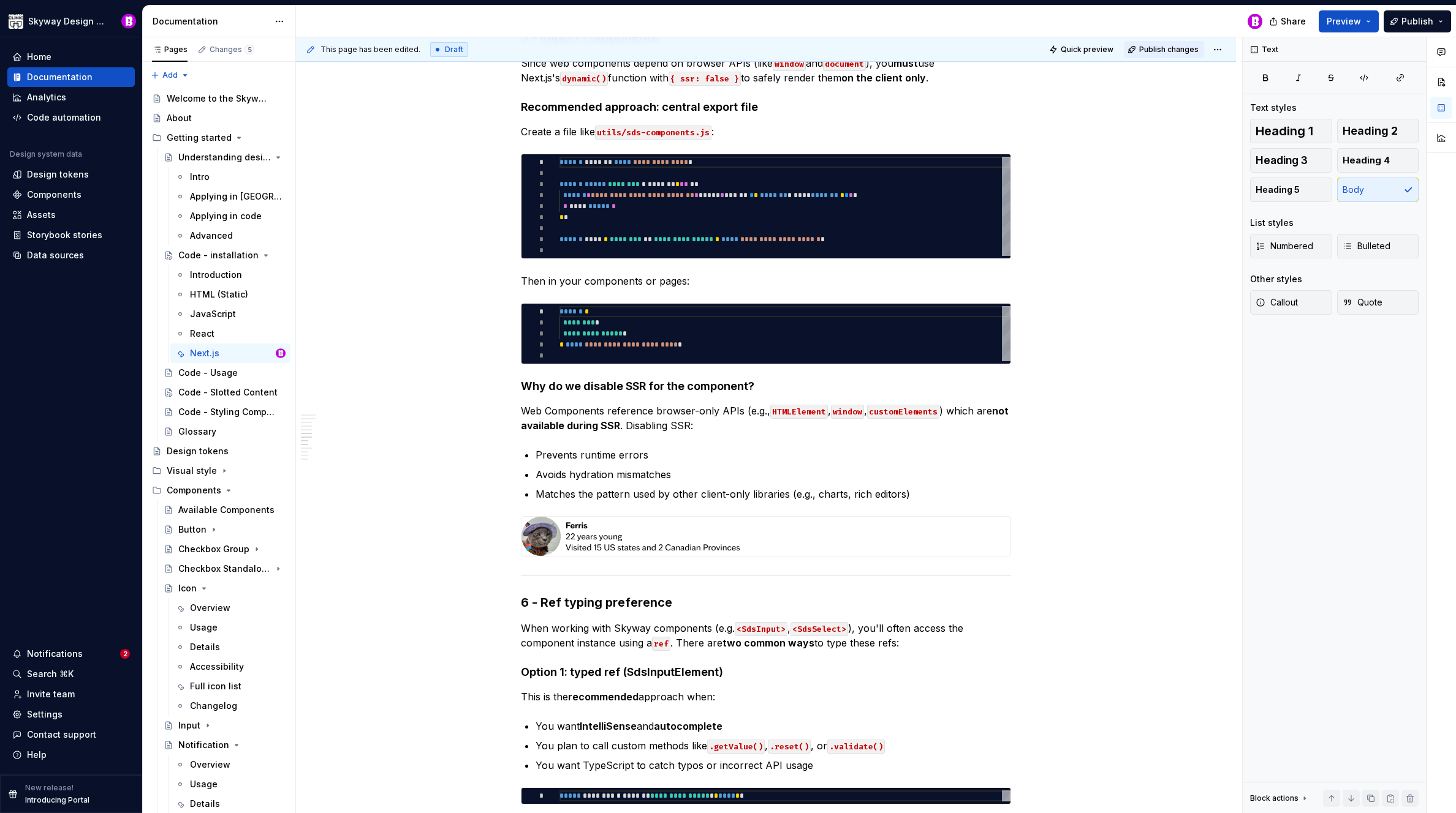
scroll to position [1130, 0]
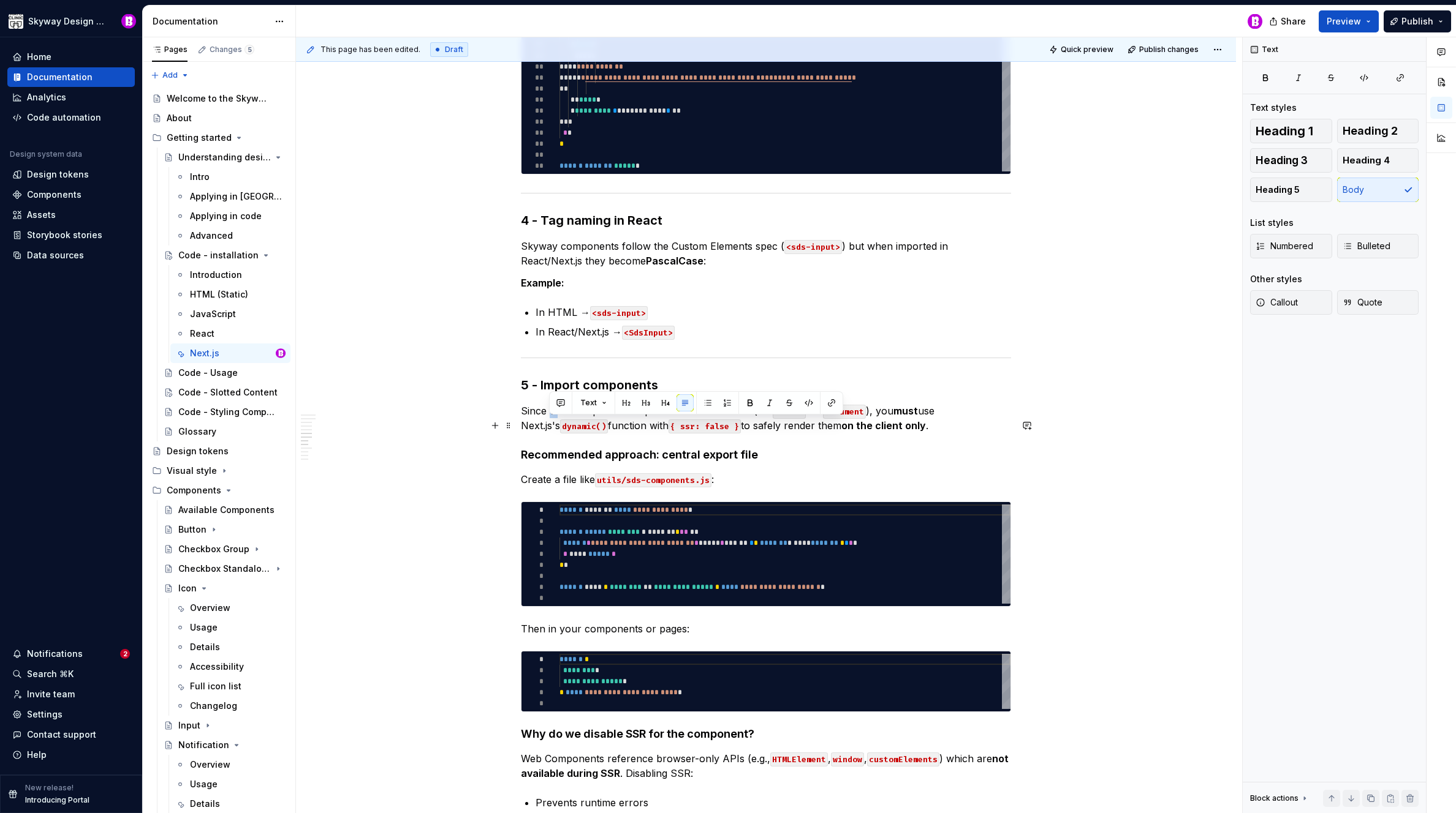
drag, startPoint x: 558, startPoint y: 424, endPoint x: 550, endPoint y: 427, distance: 8.5
click at [548, 427] on p "Since web components depend on browser APIs (like window and document ), you mu…" at bounding box center [765, 418] width 490 height 29
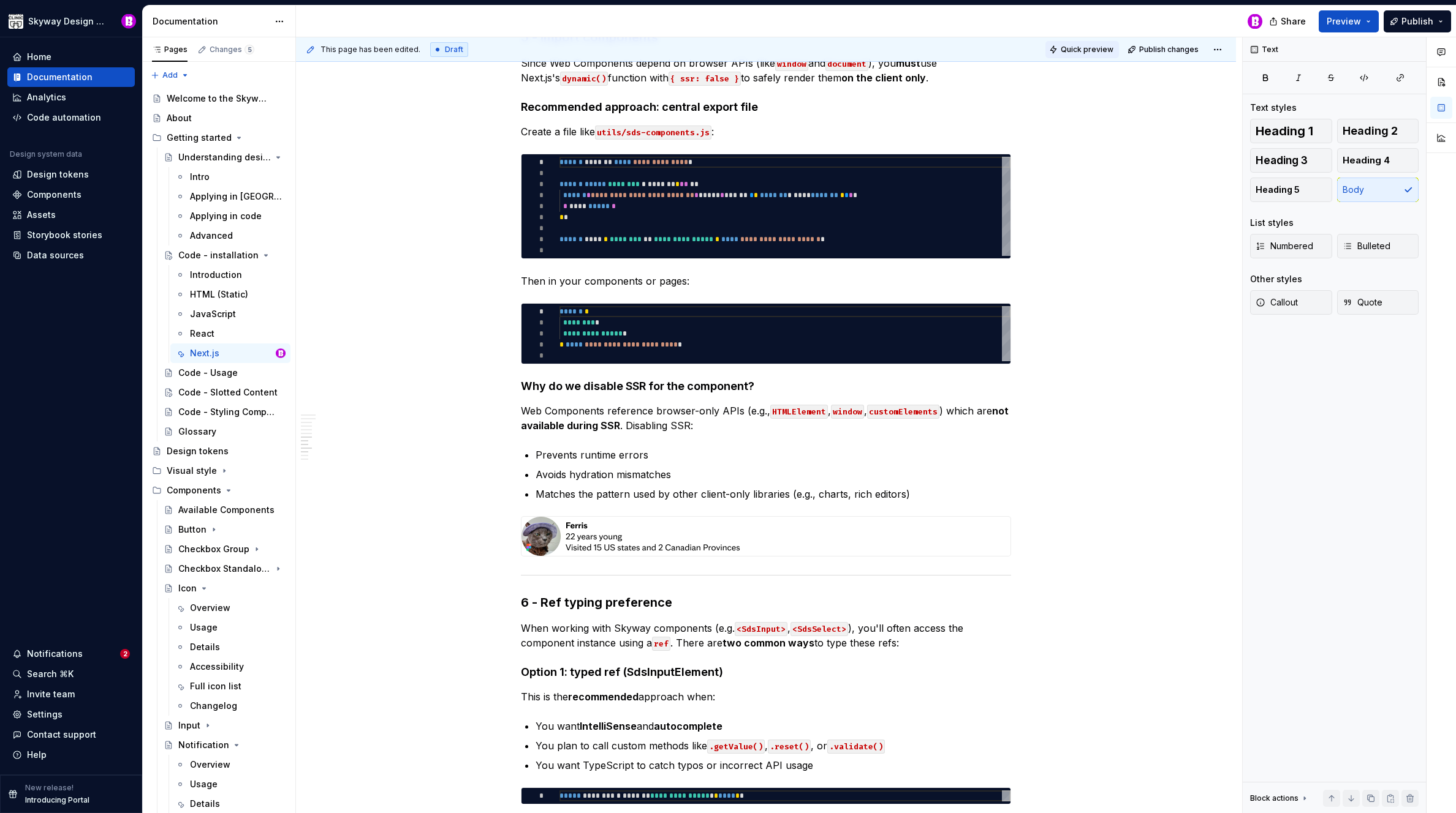
scroll to position [0, 0]
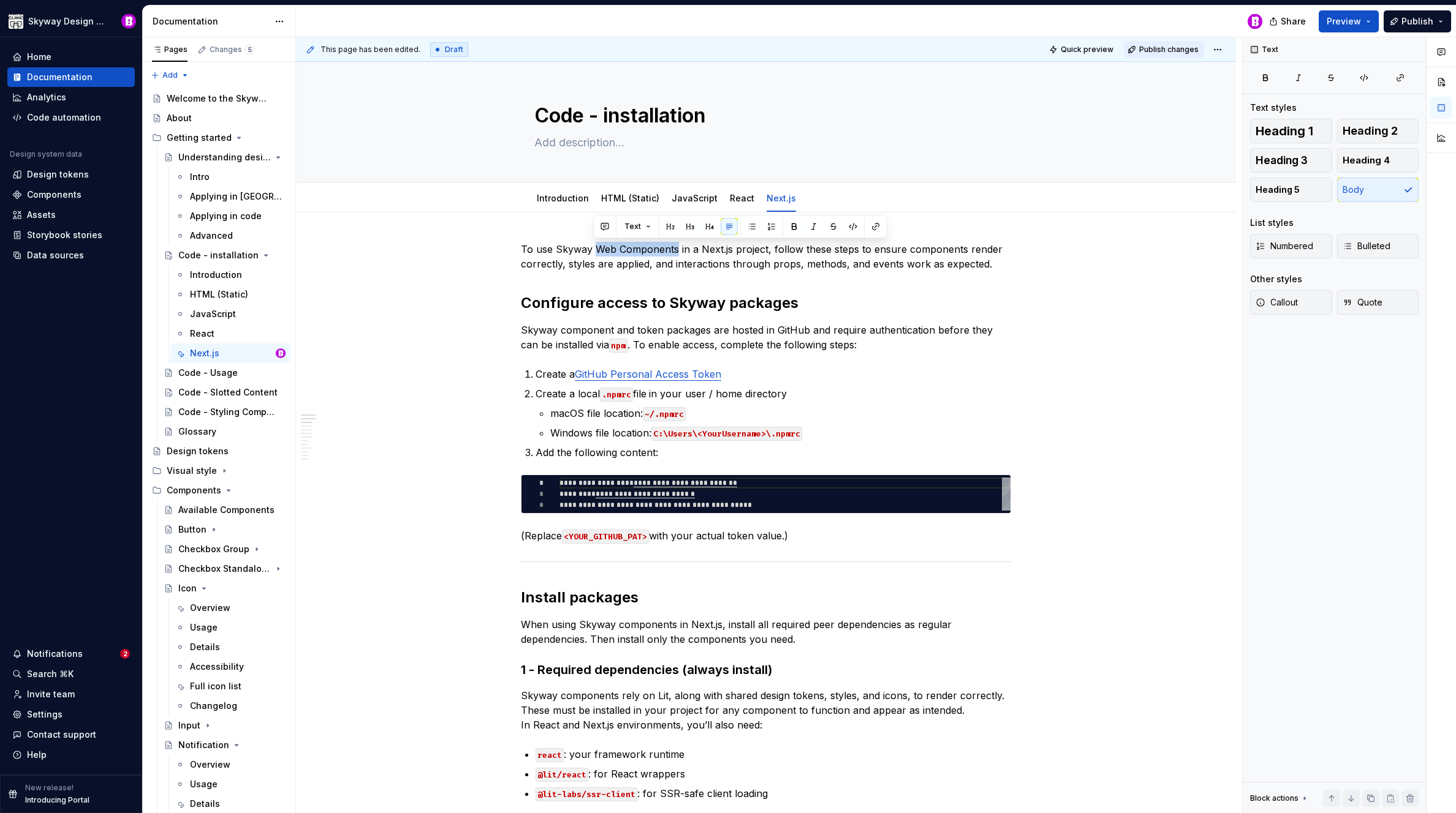
click at [1172, 50] on span "Publish changes" at bounding box center [1169, 49] width 60 height 9
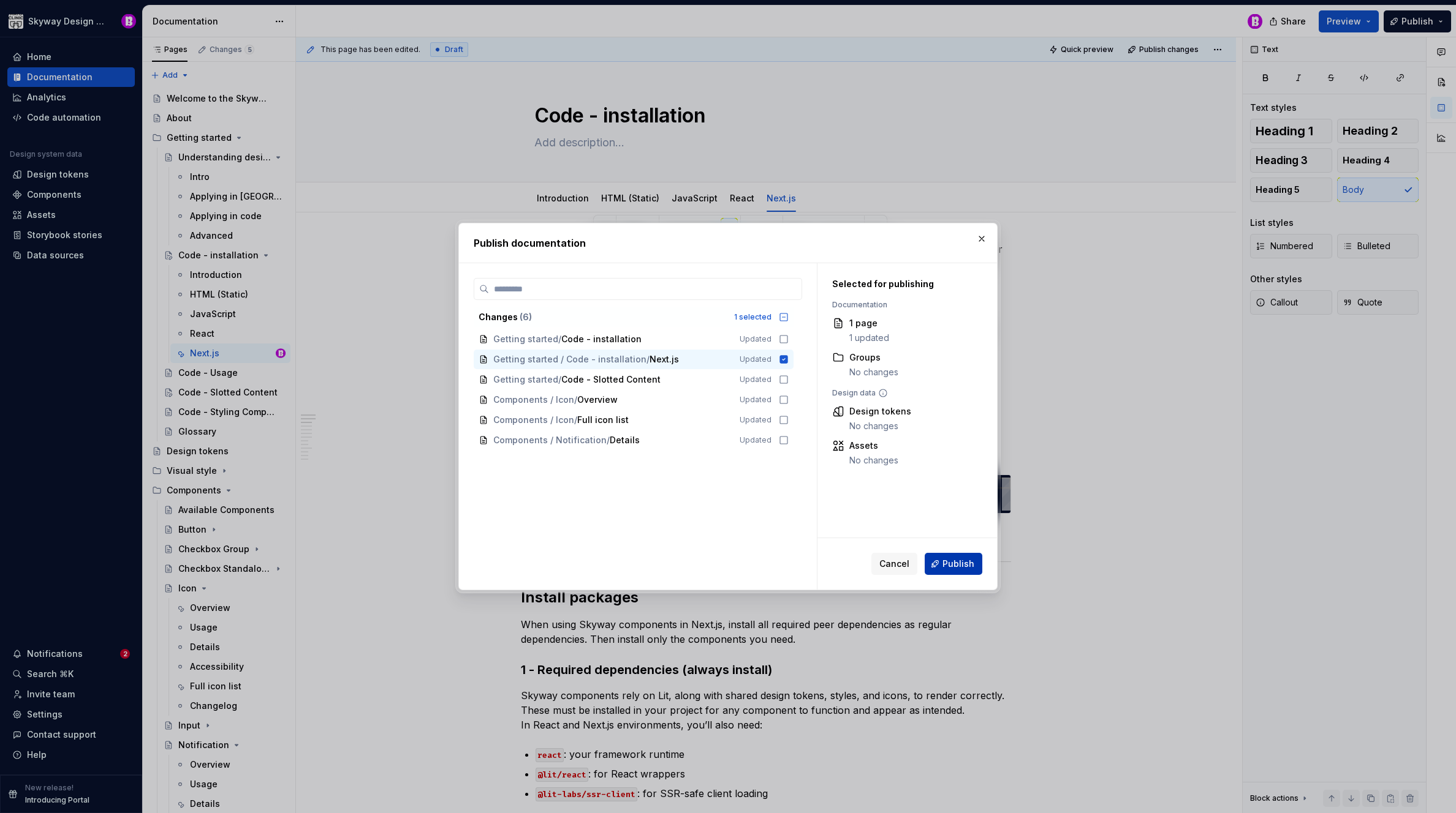
click at [958, 565] on span "Publish" at bounding box center [958, 564] width 32 height 12
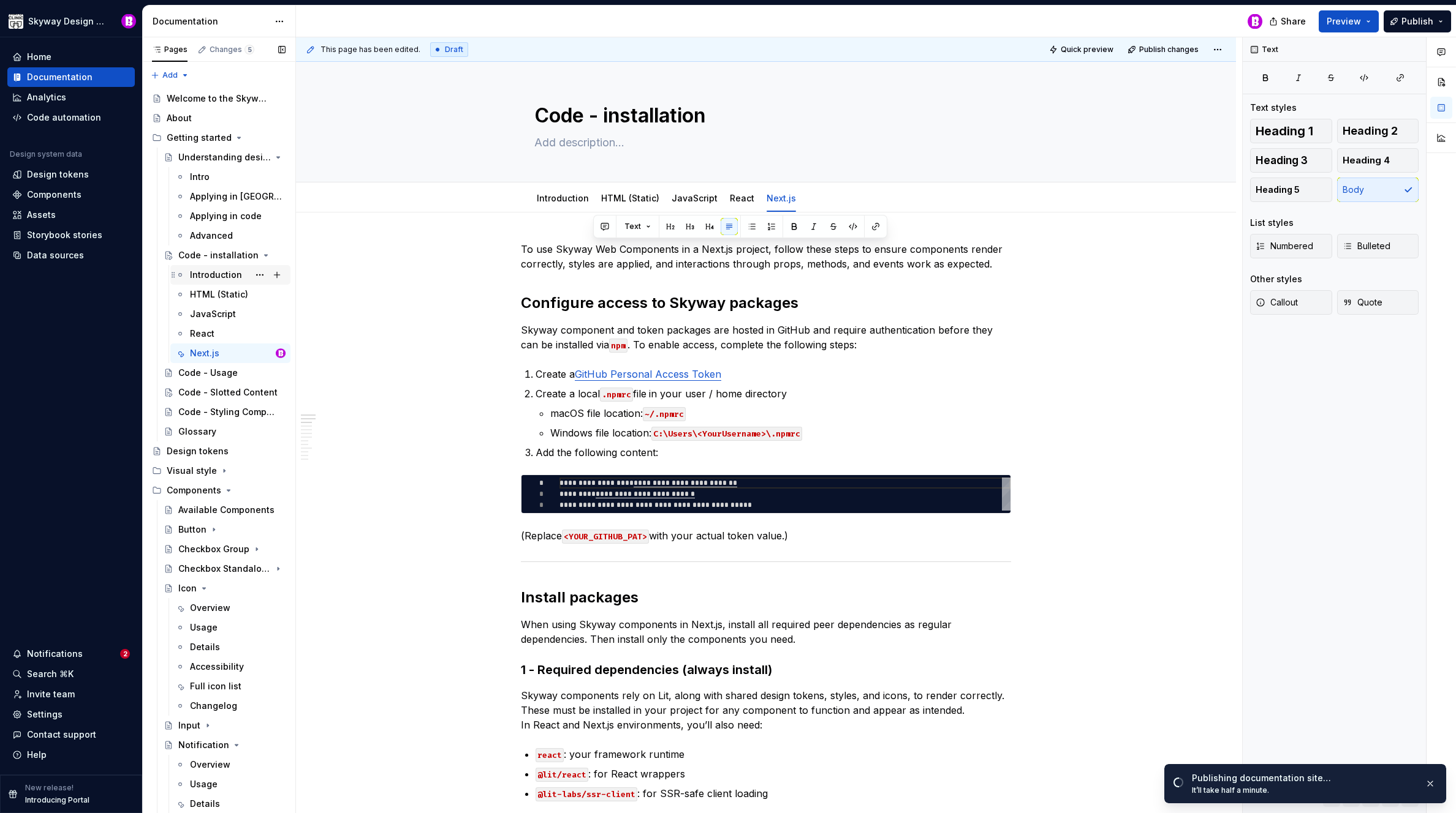
click at [201, 272] on div "Introduction" at bounding box center [216, 275] width 52 height 12
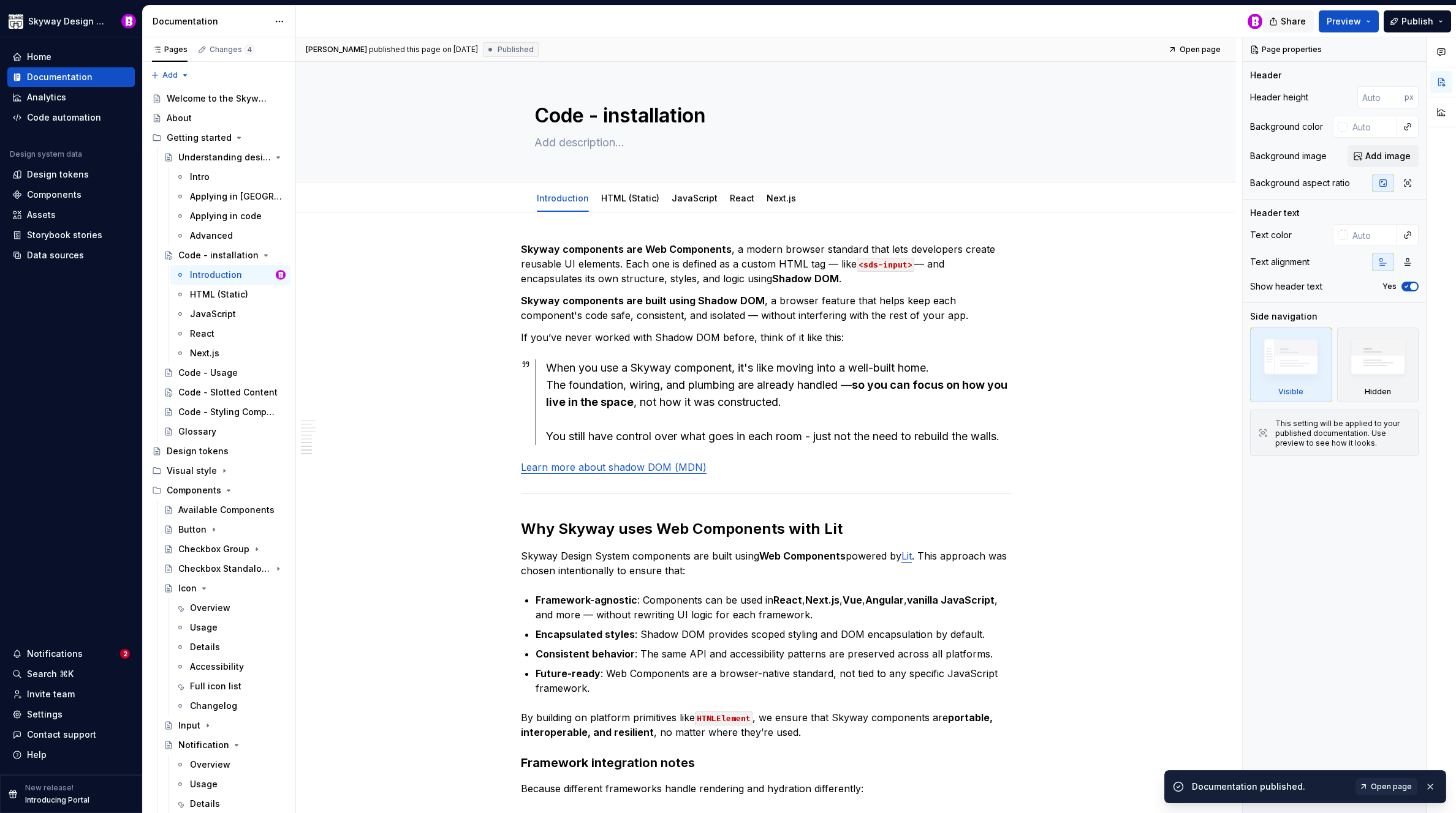
scroll to position [1837, 0]
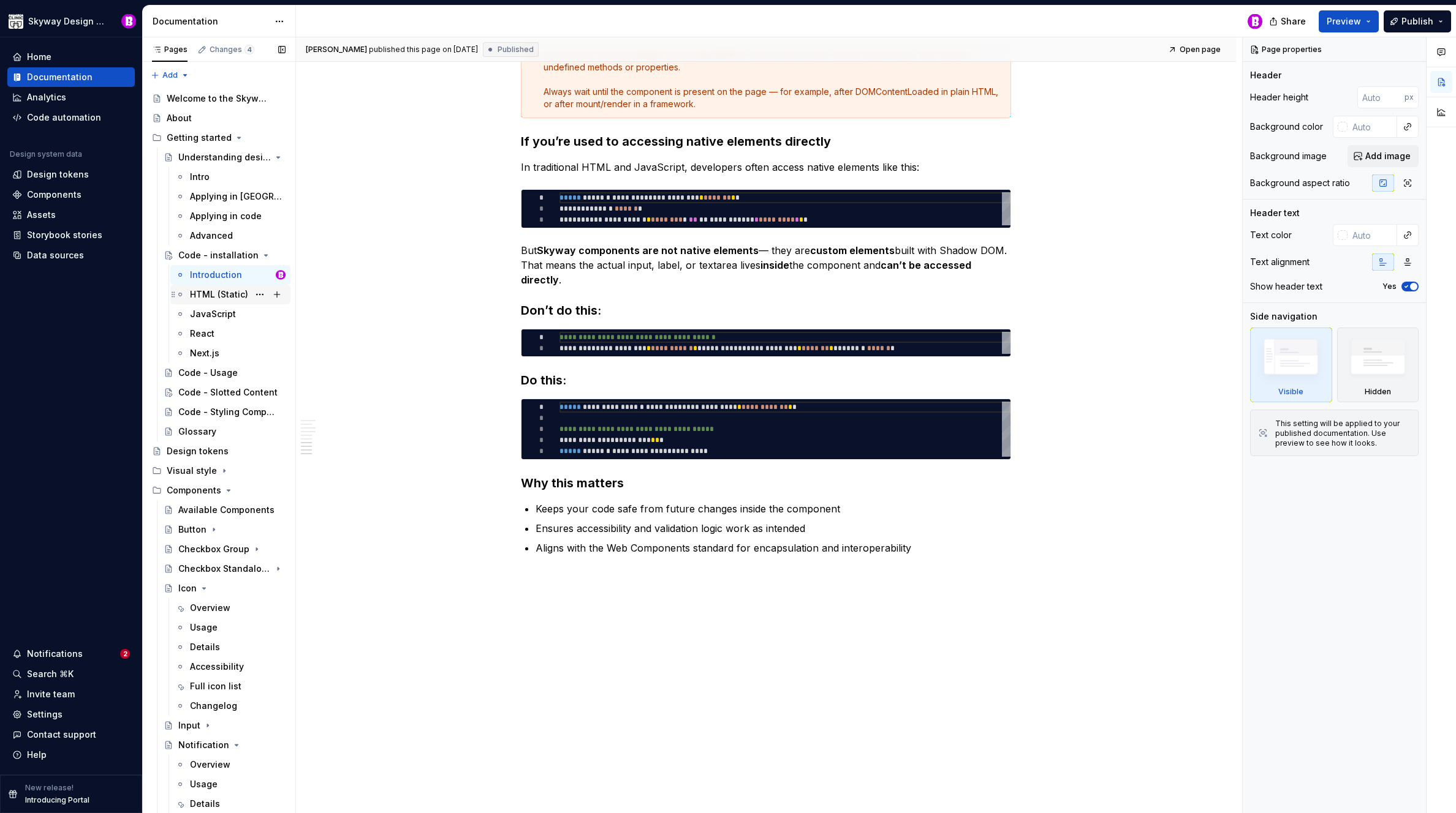
click at [201, 293] on div "HTML (Static)" at bounding box center [219, 294] width 58 height 12
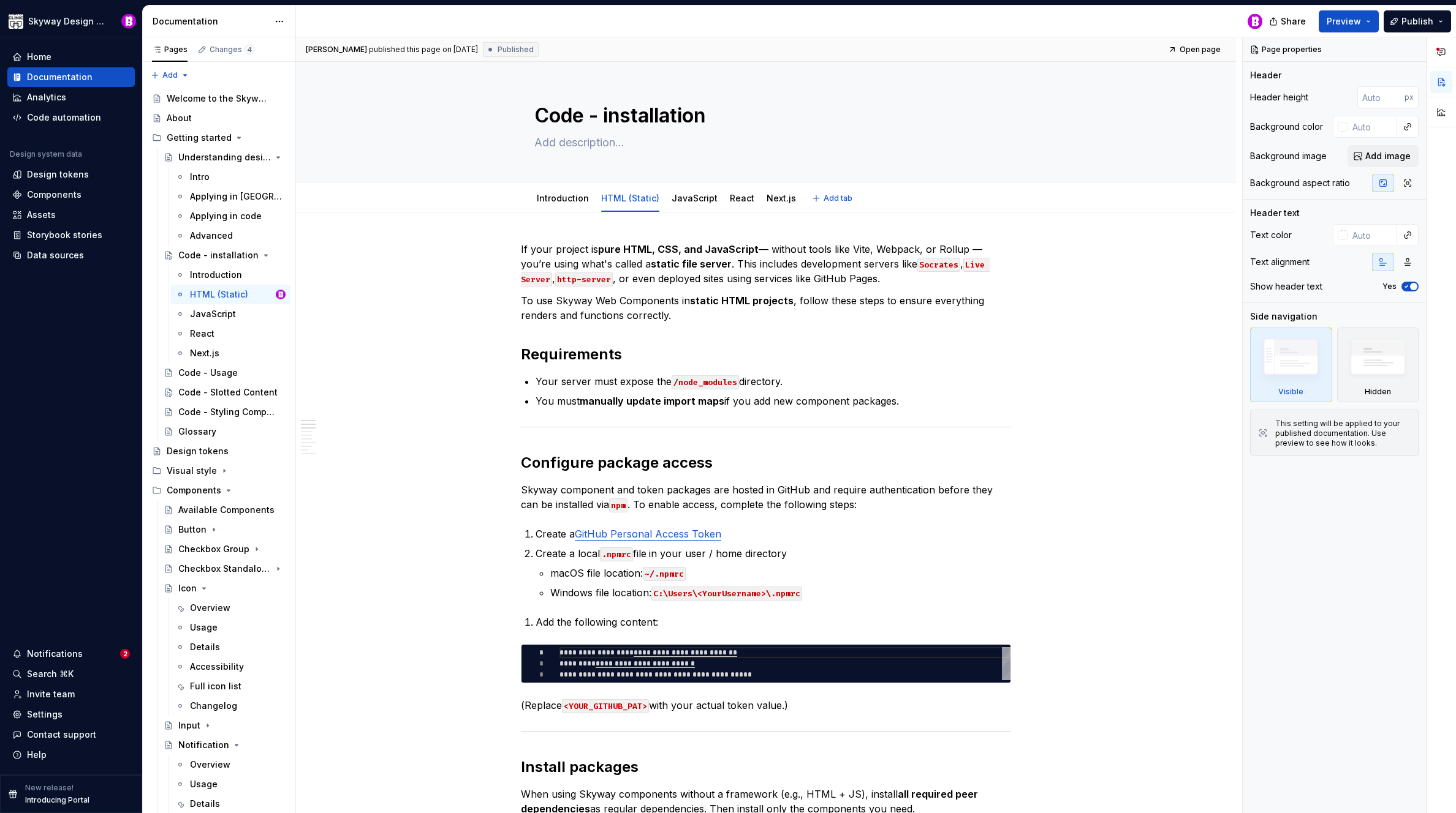
type textarea "*"
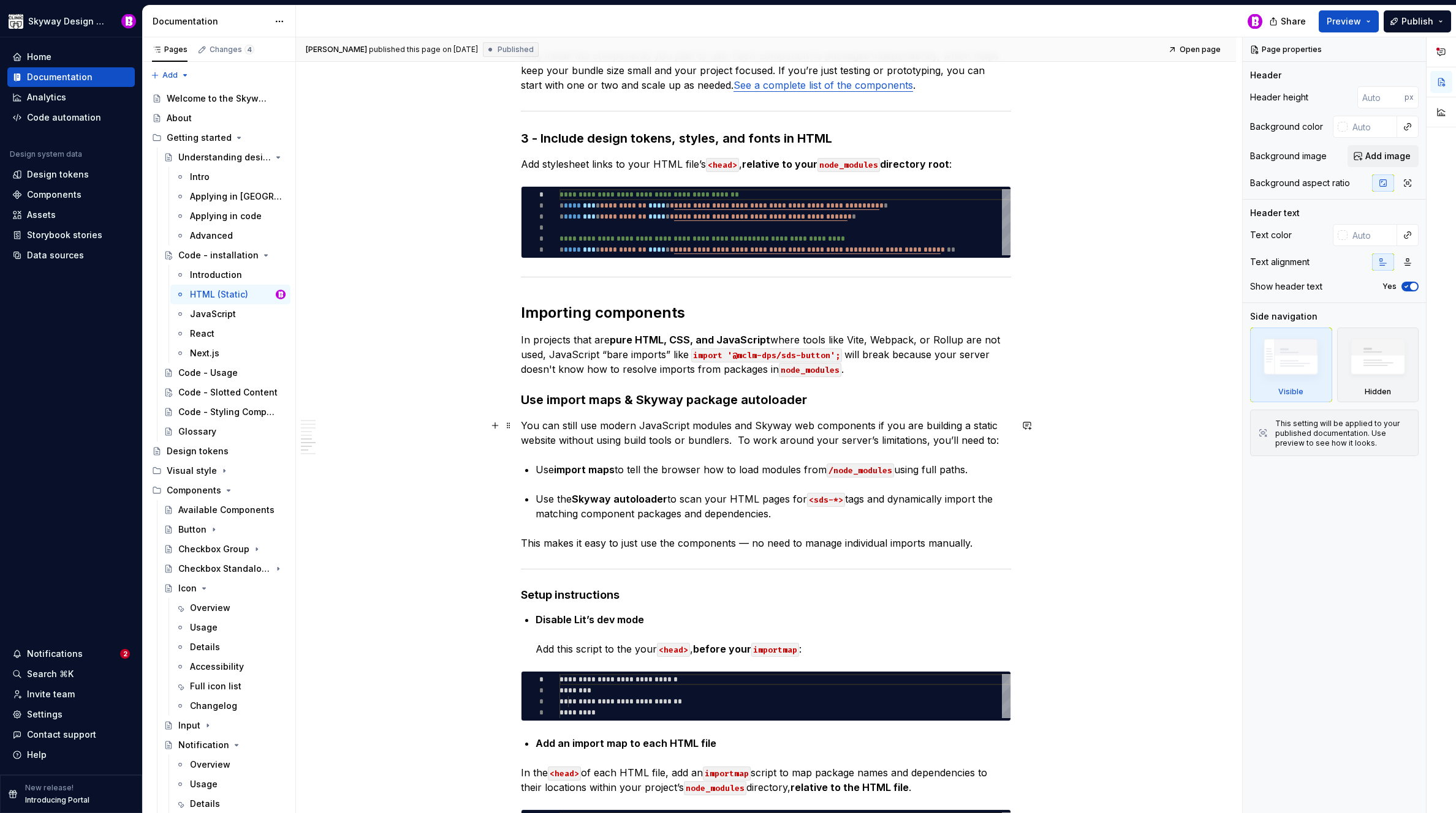
click at [798, 423] on p "You can still use modern JavaScript modules and Skyway web components if you ar…" at bounding box center [765, 433] width 490 height 29
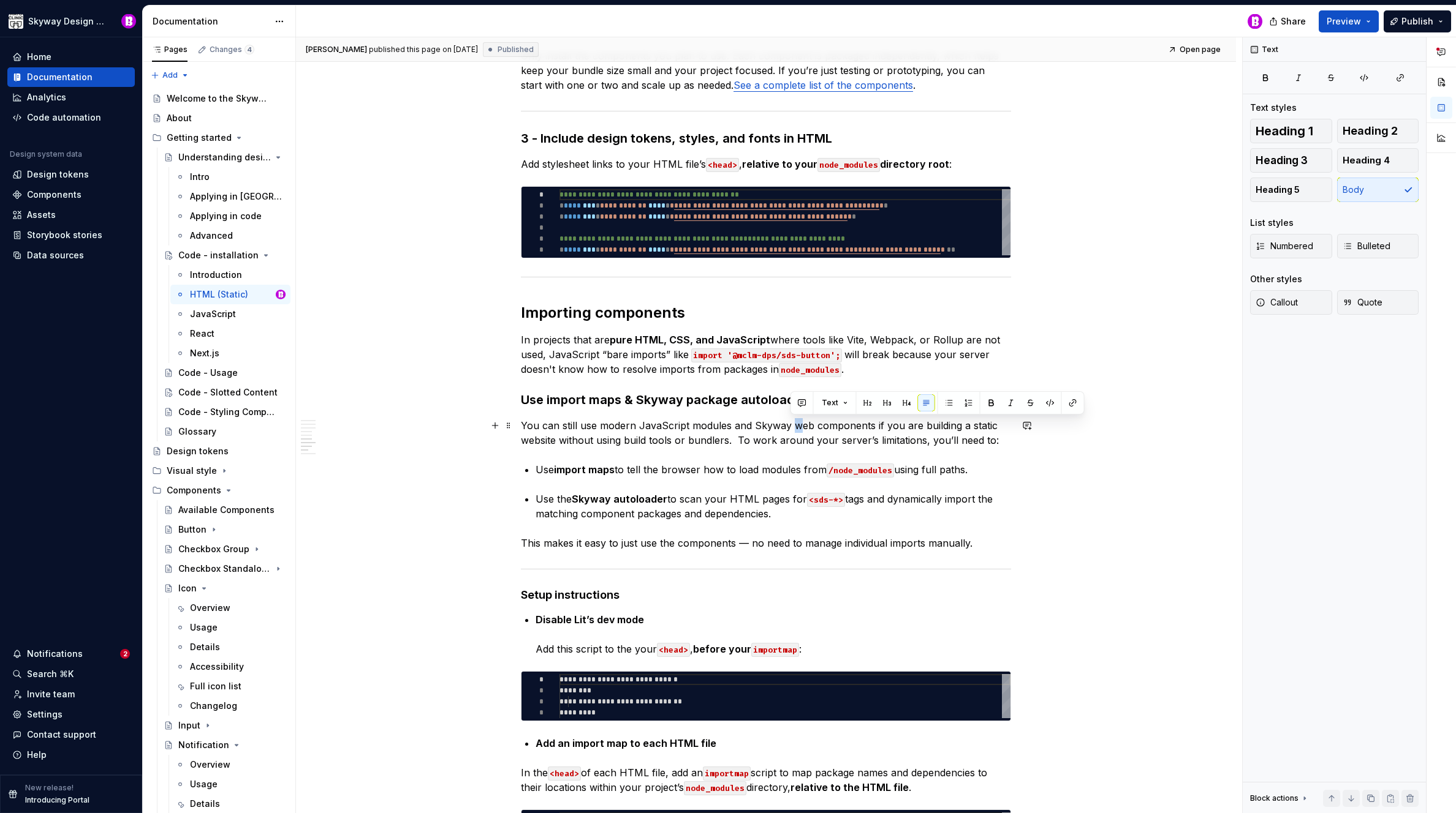
click at [792, 425] on p "You can still use modern JavaScript modules and Skyway web components if you ar…" at bounding box center [765, 433] width 490 height 29
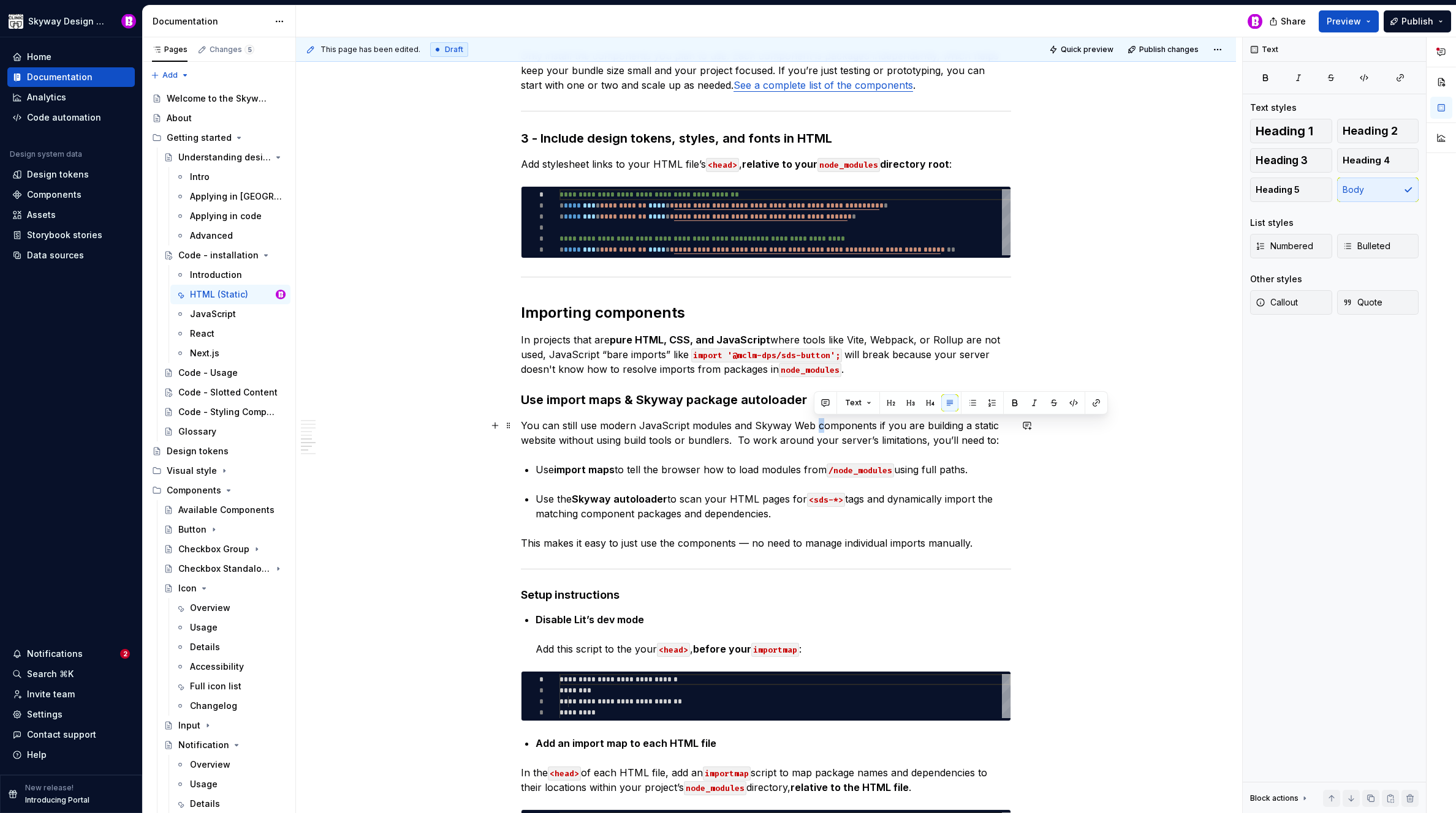
drag, startPoint x: 819, startPoint y: 425, endPoint x: 813, endPoint y: 423, distance: 6.3
click at [813, 423] on p "You can still use modern JavaScript modules and Skyway Web components if you ar…" at bounding box center [765, 433] width 490 height 29
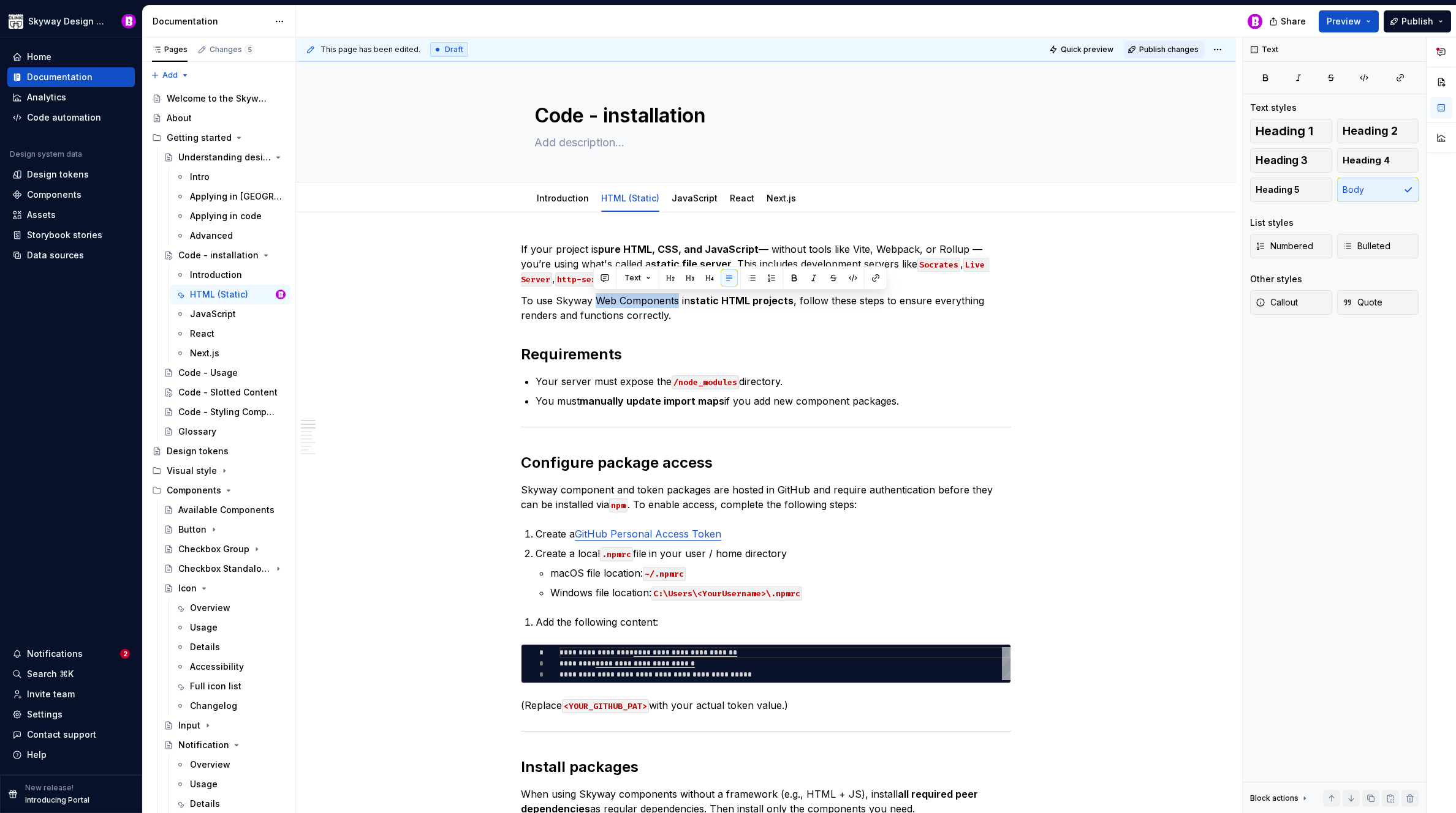
click at [1186, 52] on span "Publish changes" at bounding box center [1169, 49] width 60 height 9
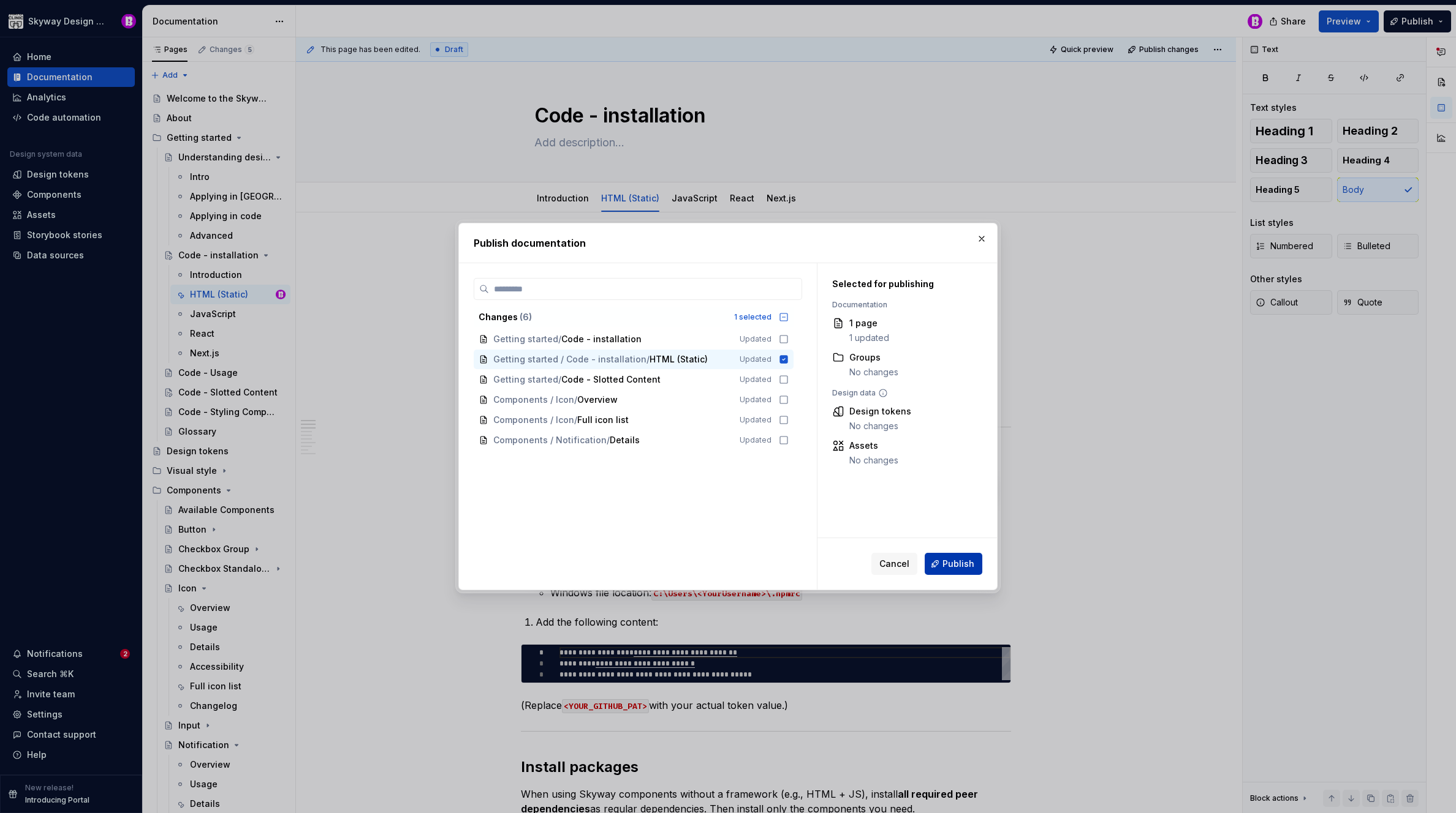
click at [956, 566] on span "Publish" at bounding box center [958, 564] width 32 height 12
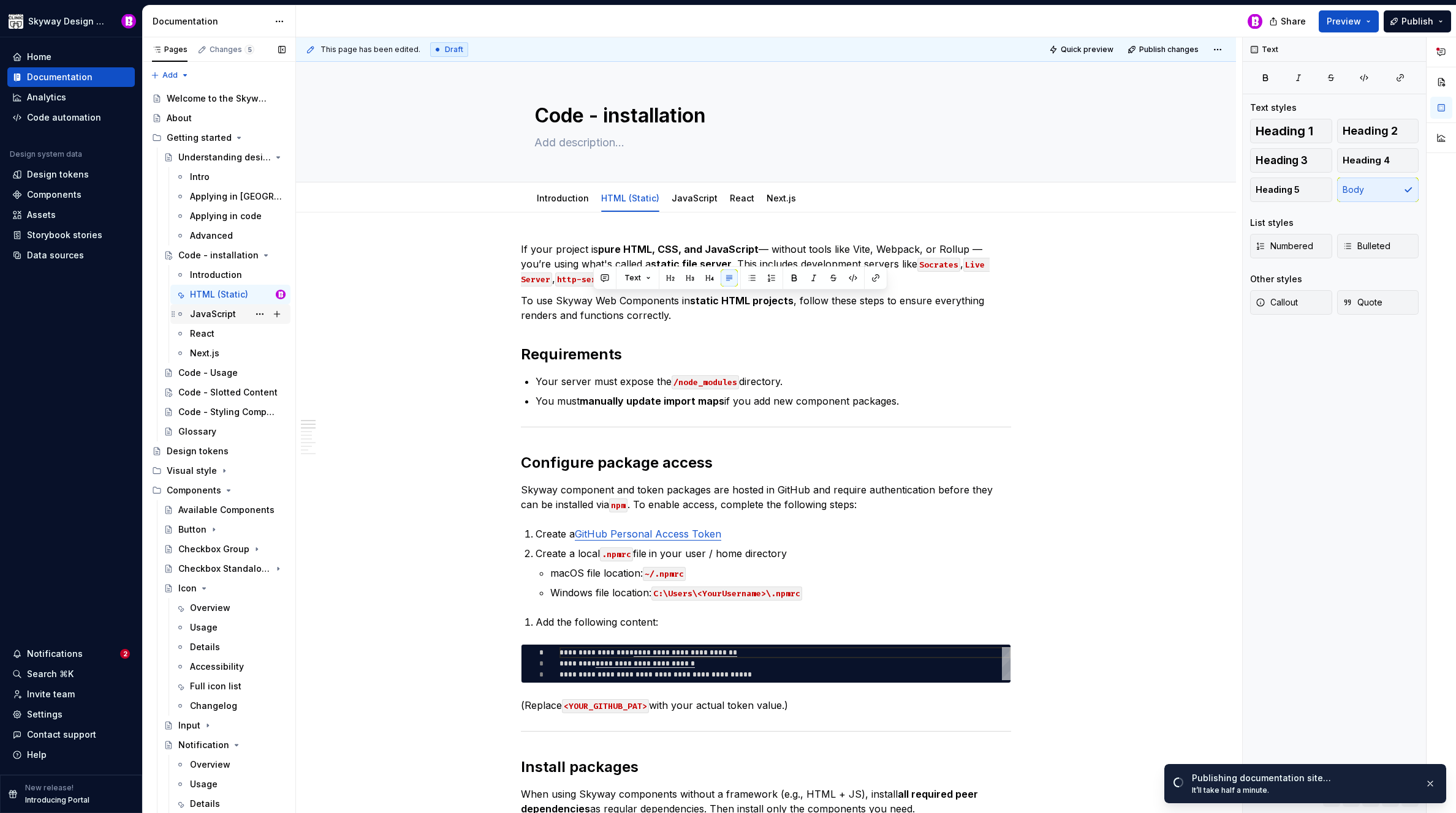
click at [201, 313] on div "JavaScript" at bounding box center [212, 314] width 46 height 12
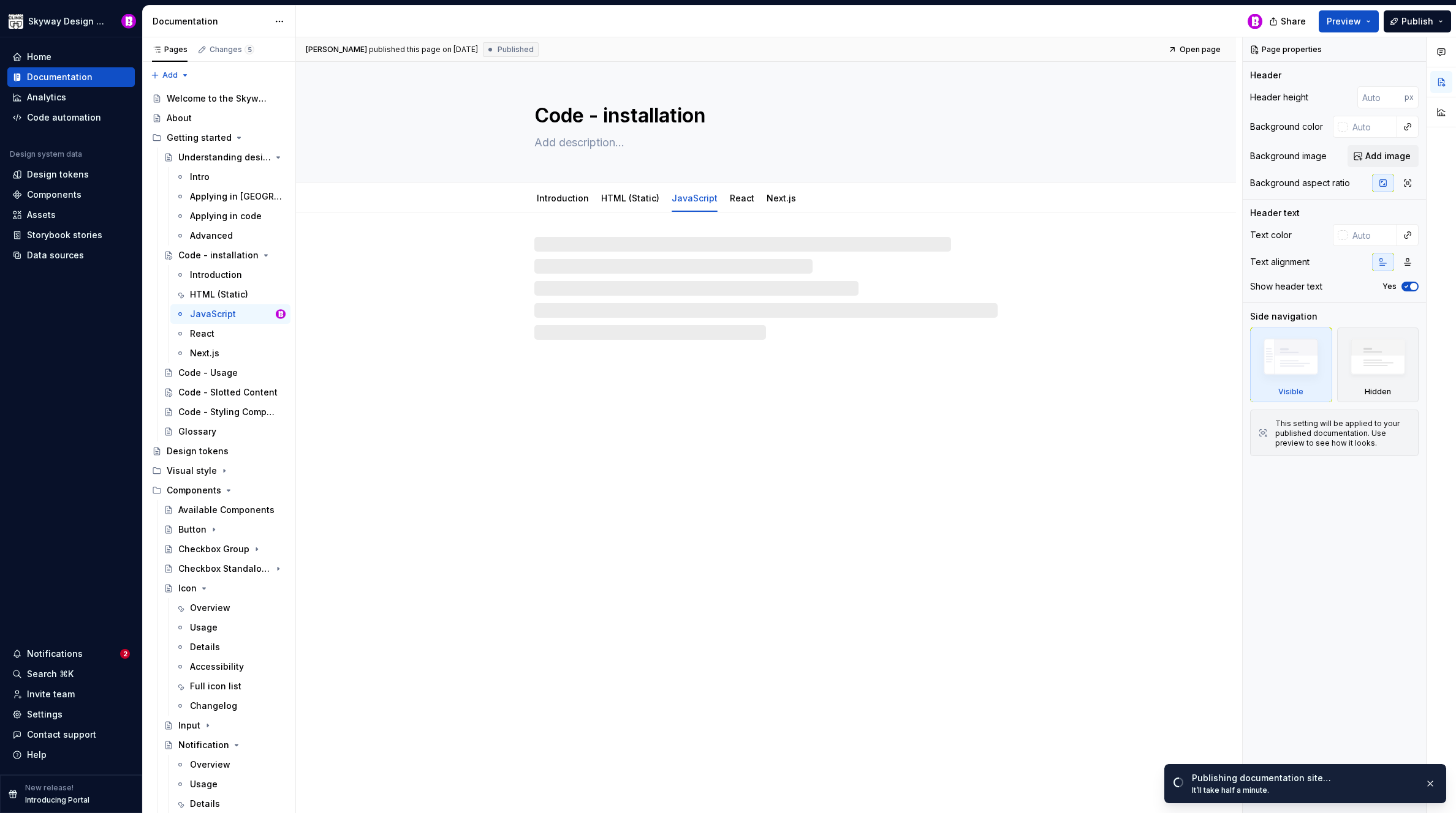
type textarea "*"
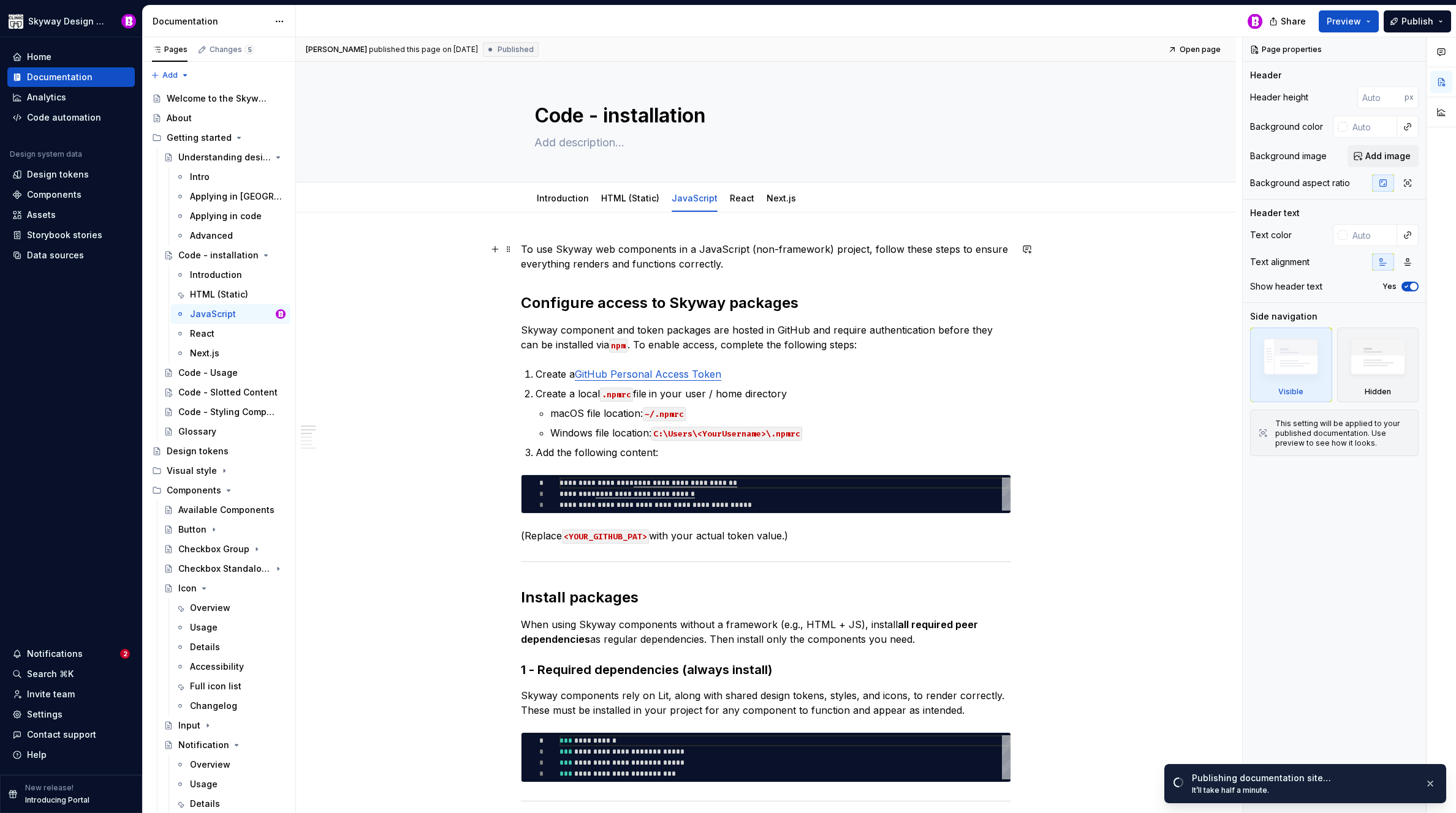
click at [611, 249] on p "To use Skyway web components in a JavaScript (non-framework) project, follow th…" at bounding box center [765, 256] width 490 height 29
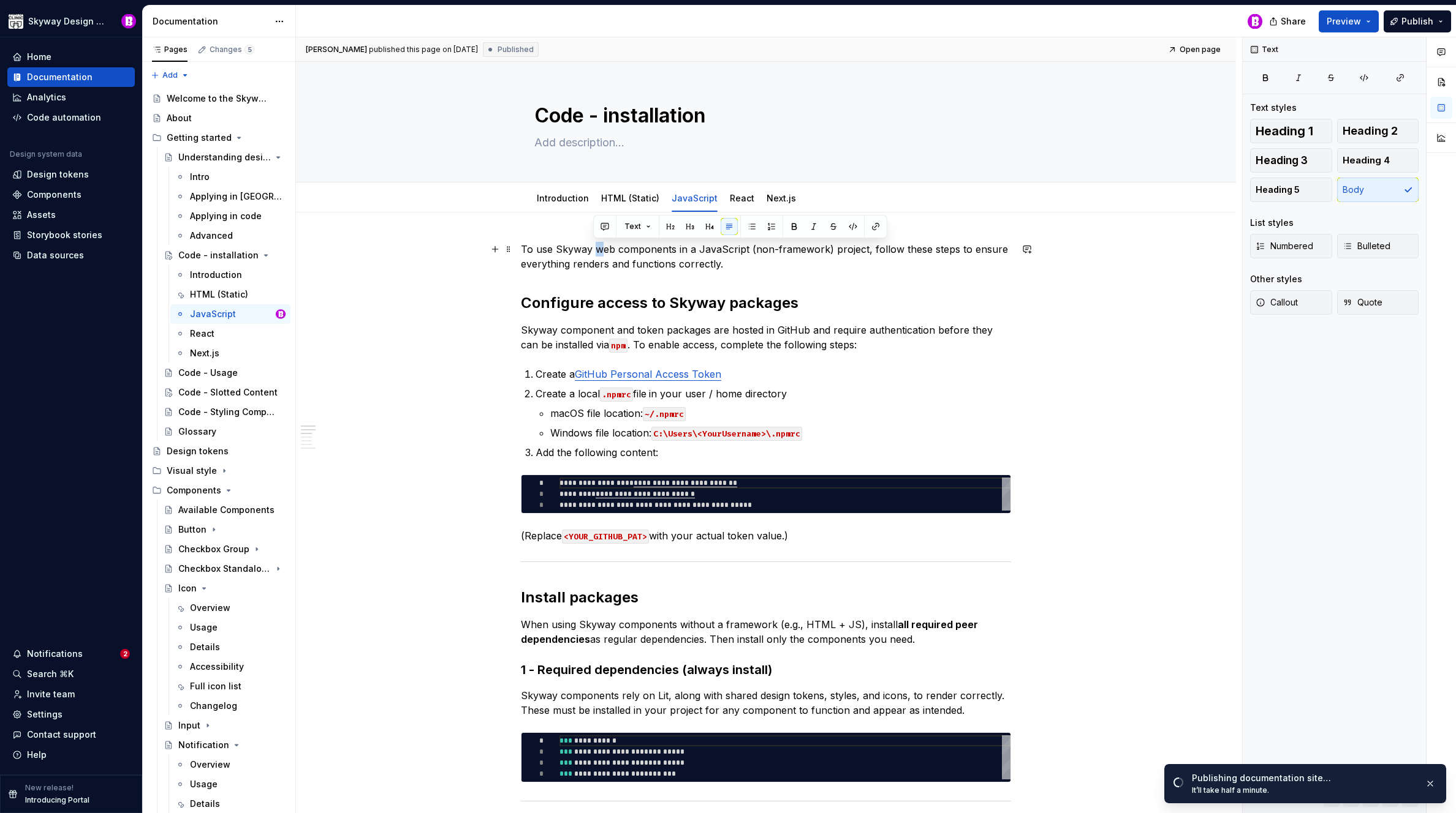
drag, startPoint x: 603, startPoint y: 250, endPoint x: 595, endPoint y: 250, distance: 8.0
click at [595, 250] on p "To use Skyway web components in a JavaScript (non-framework) project, follow th…" at bounding box center [765, 256] width 490 height 29
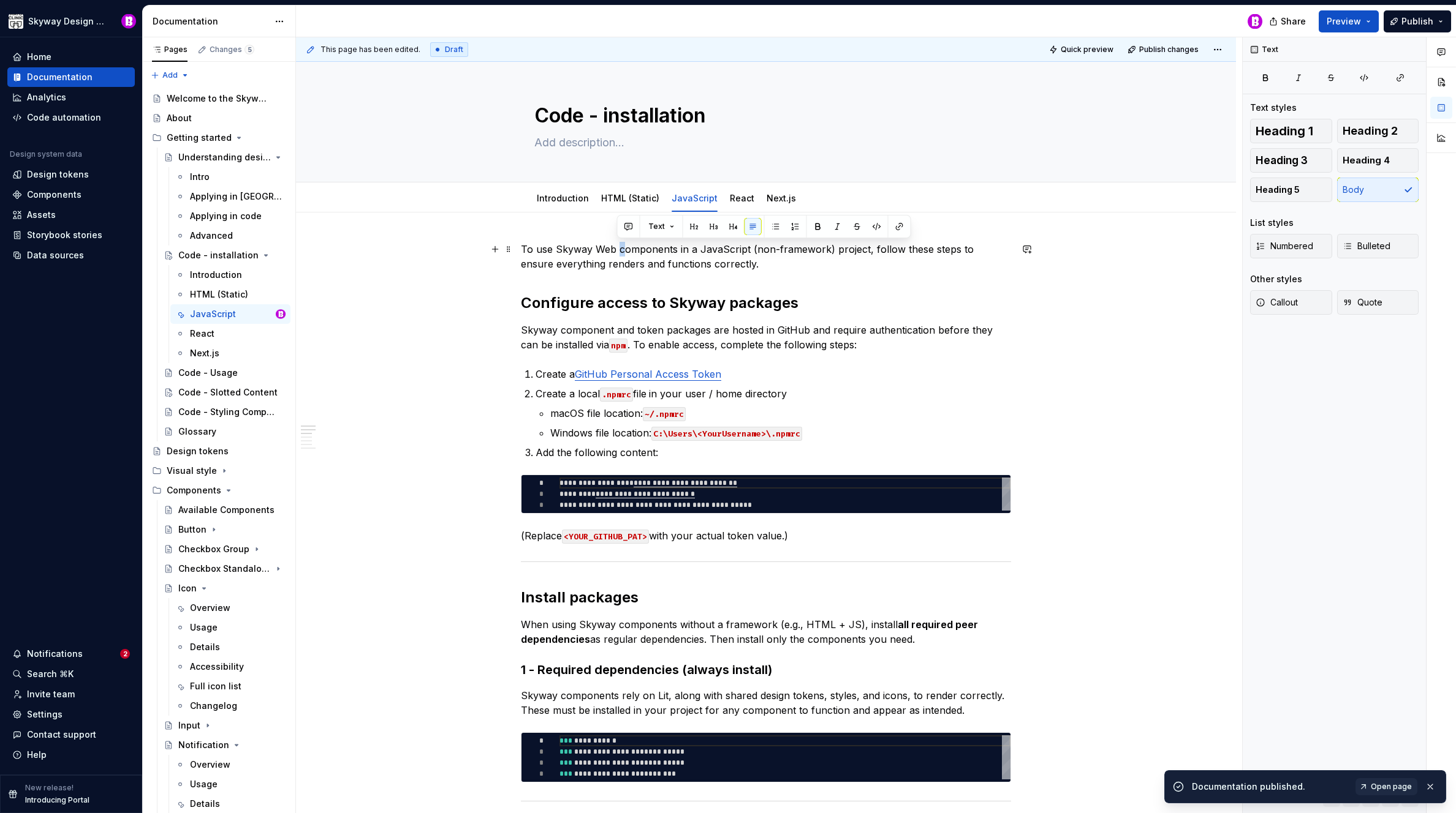
click at [619, 248] on p "To use Skyway Web components in a JavaScript (non-framework) project, follow th…" at bounding box center [765, 256] width 490 height 29
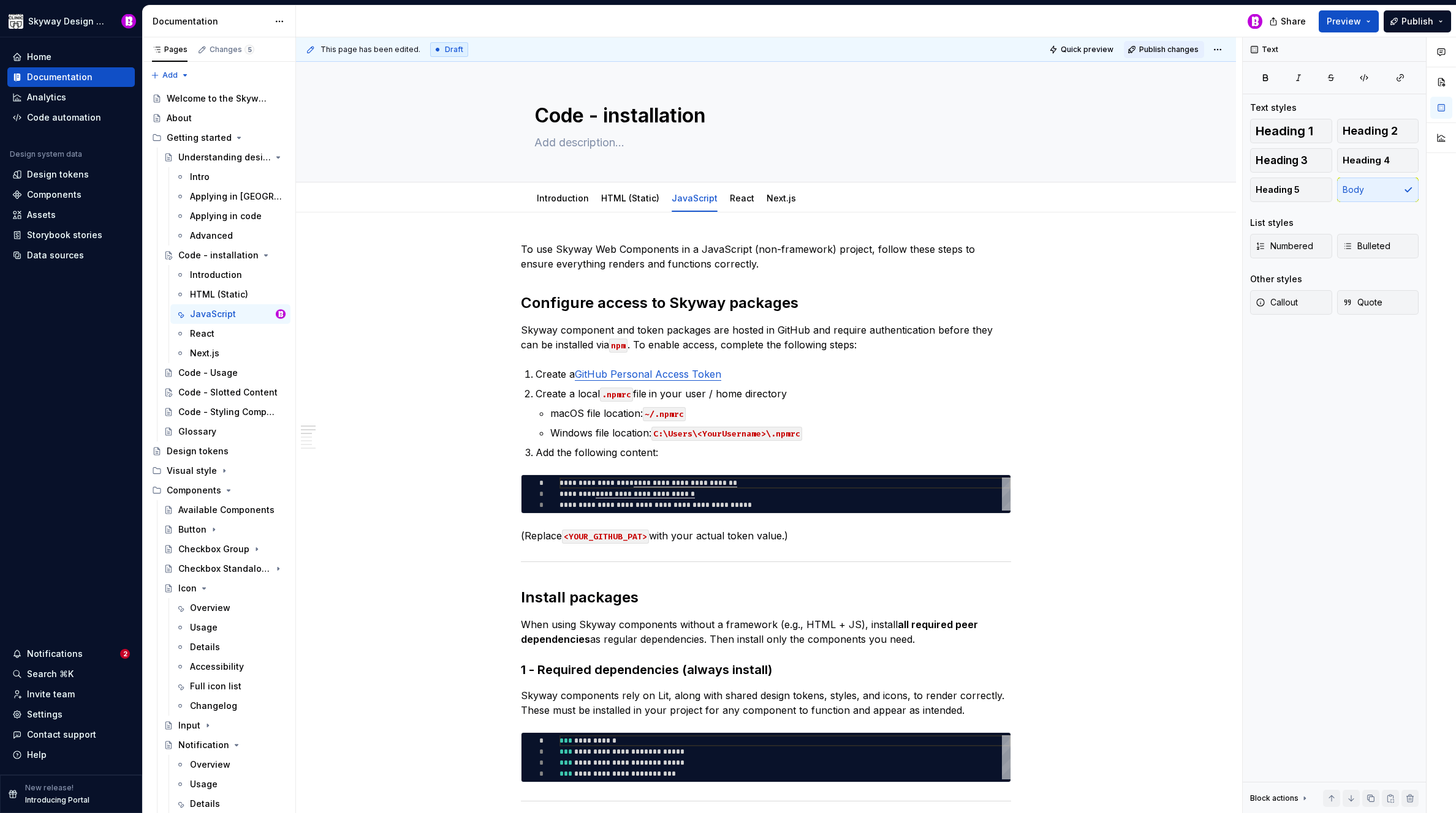
click at [1168, 49] on span "Publish changes" at bounding box center [1169, 49] width 60 height 9
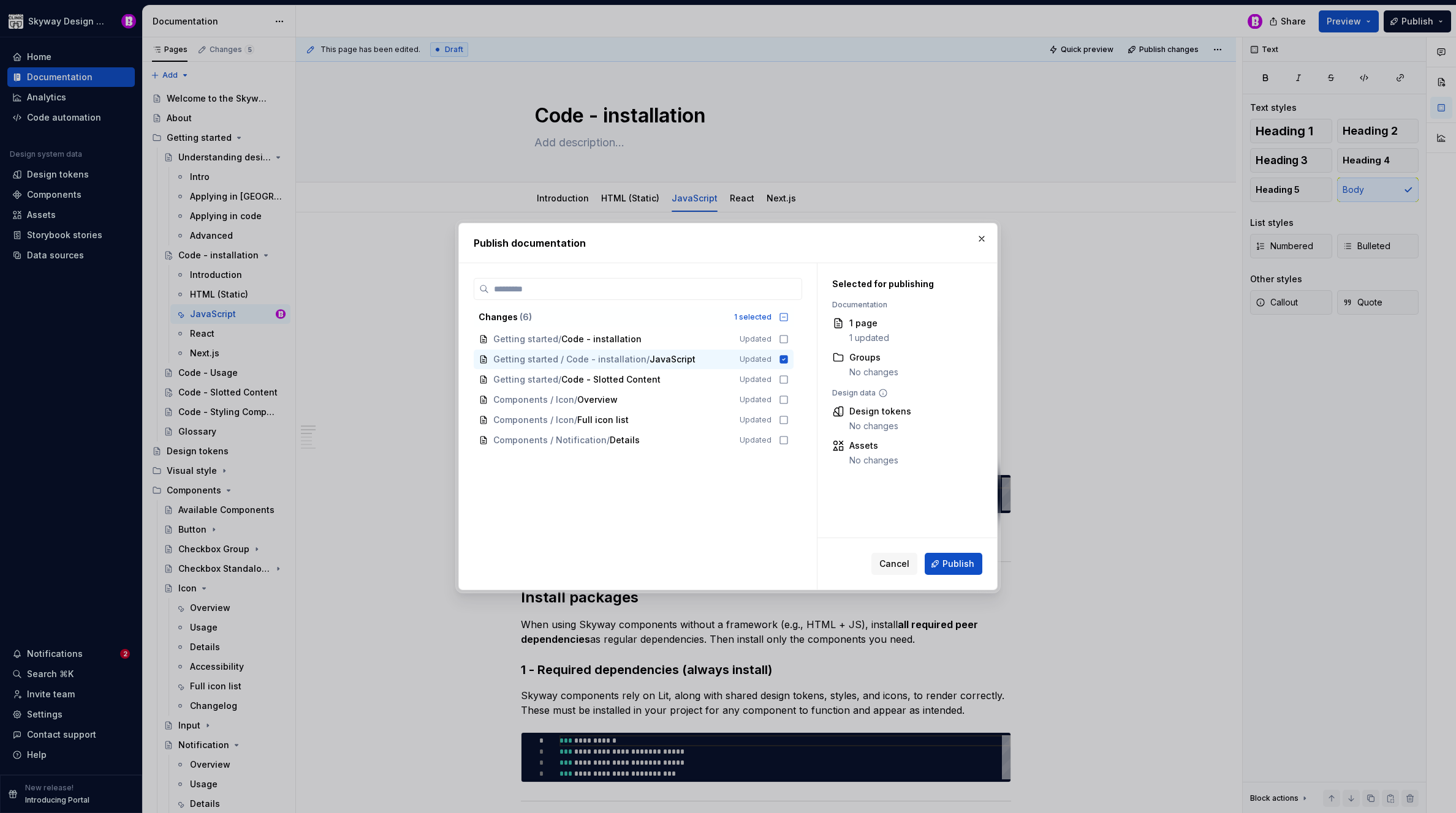
click at [956, 567] on span "Publish" at bounding box center [958, 564] width 32 height 12
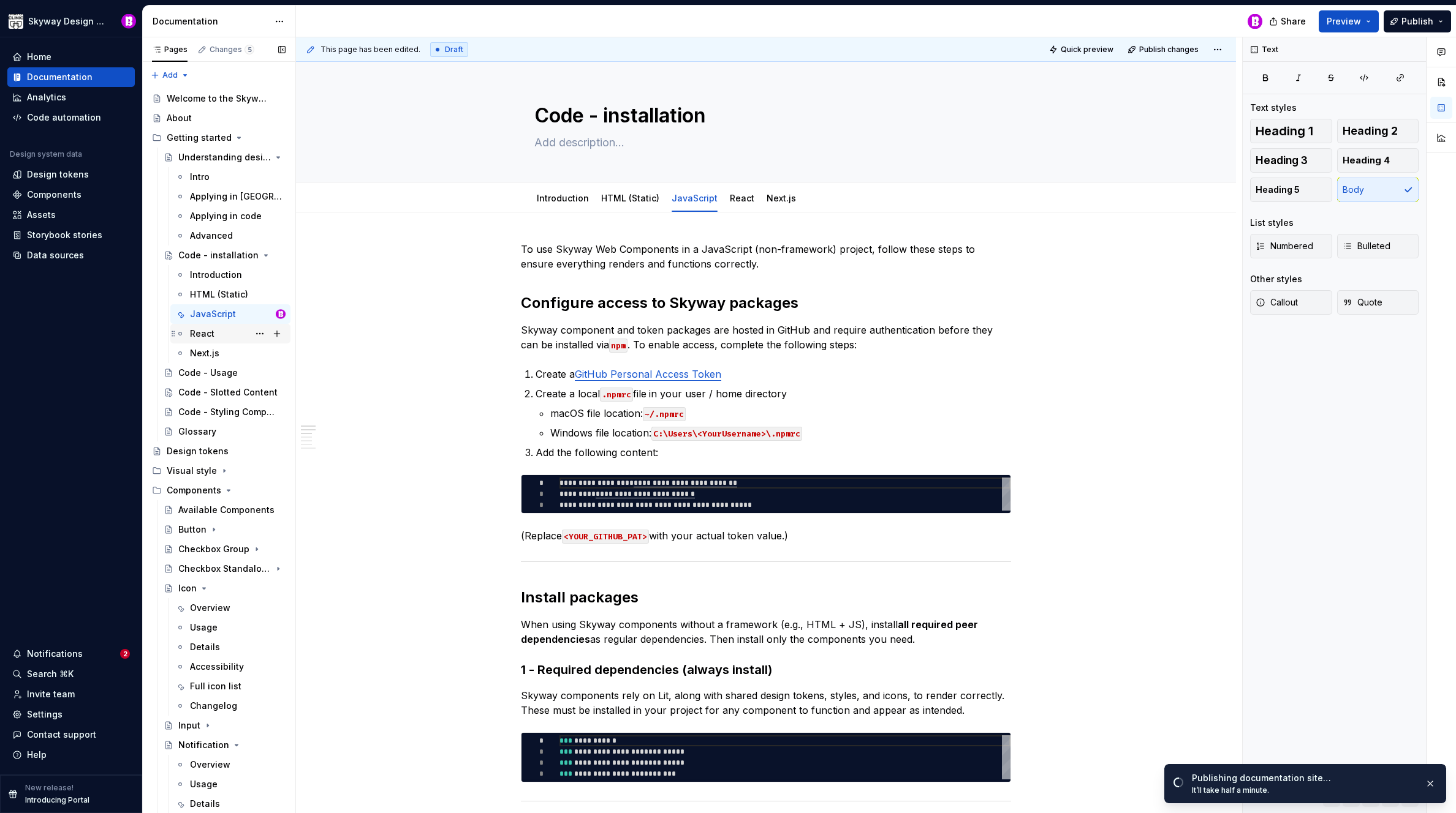
click at [209, 336] on div "React" at bounding box center [202, 333] width 25 height 12
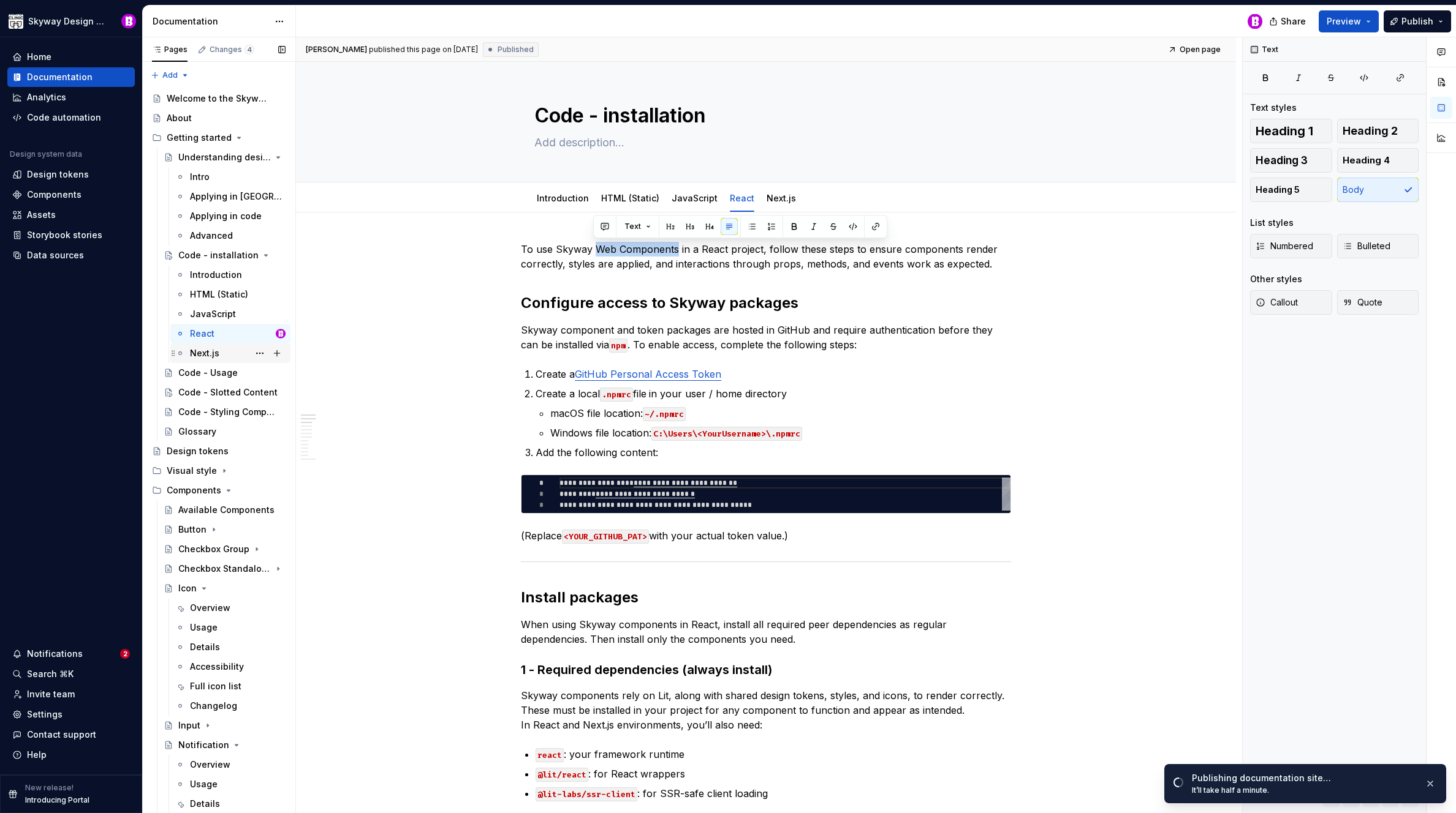
click at [196, 354] on div "Next.js" at bounding box center [204, 353] width 29 height 12
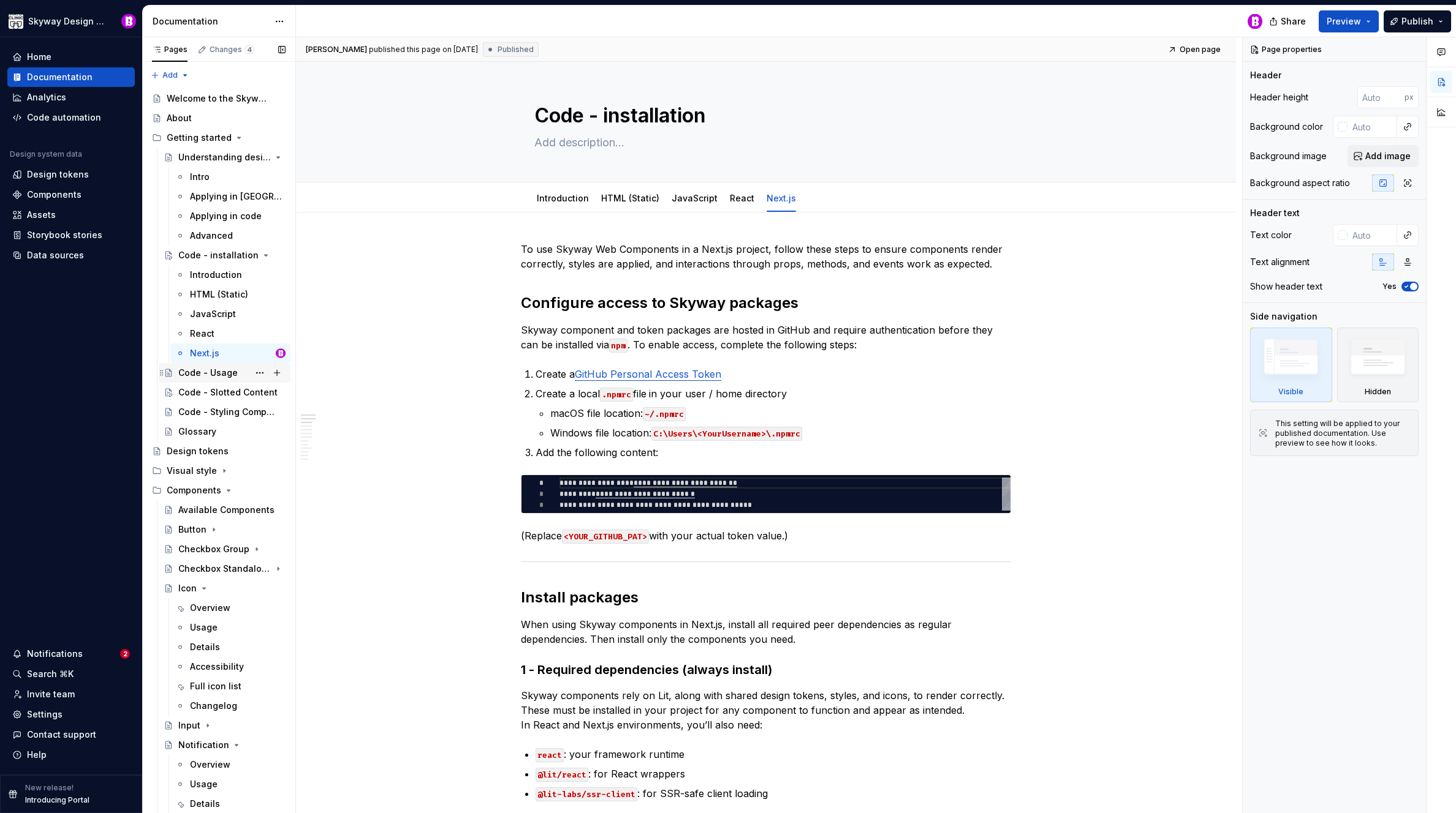
click at [191, 373] on div "Code - Usage" at bounding box center [208, 373] width 60 height 12
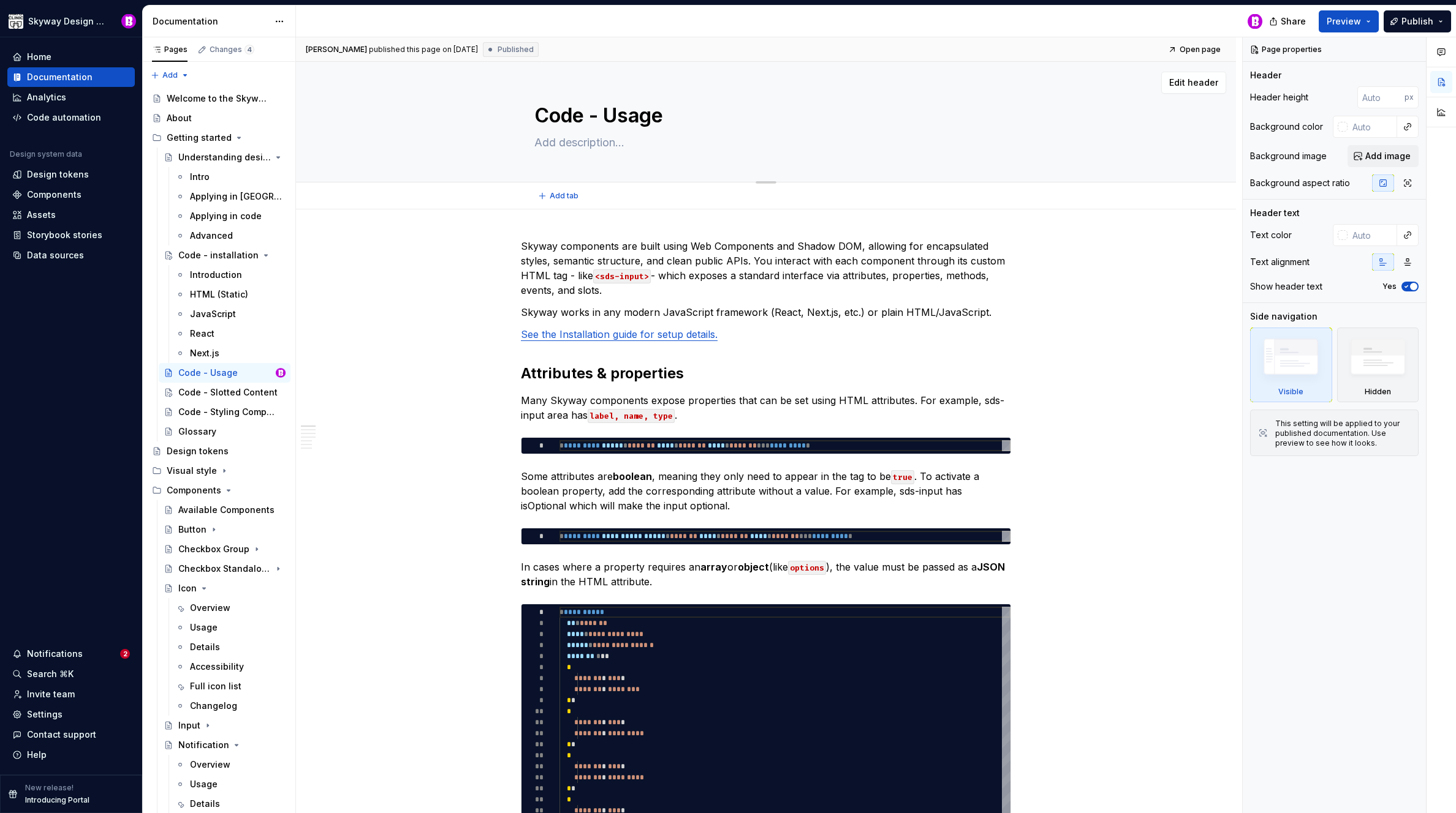
drag, startPoint x: 617, startPoint y: 115, endPoint x: 609, endPoint y: 115, distance: 8.0
click at [609, 115] on textarea "Code - Usage" at bounding box center [763, 116] width 463 height 29
click at [617, 114] on textarea "Code - Usage" at bounding box center [763, 116] width 463 height 29
type textarea "*"
type textarea "Code - sage"
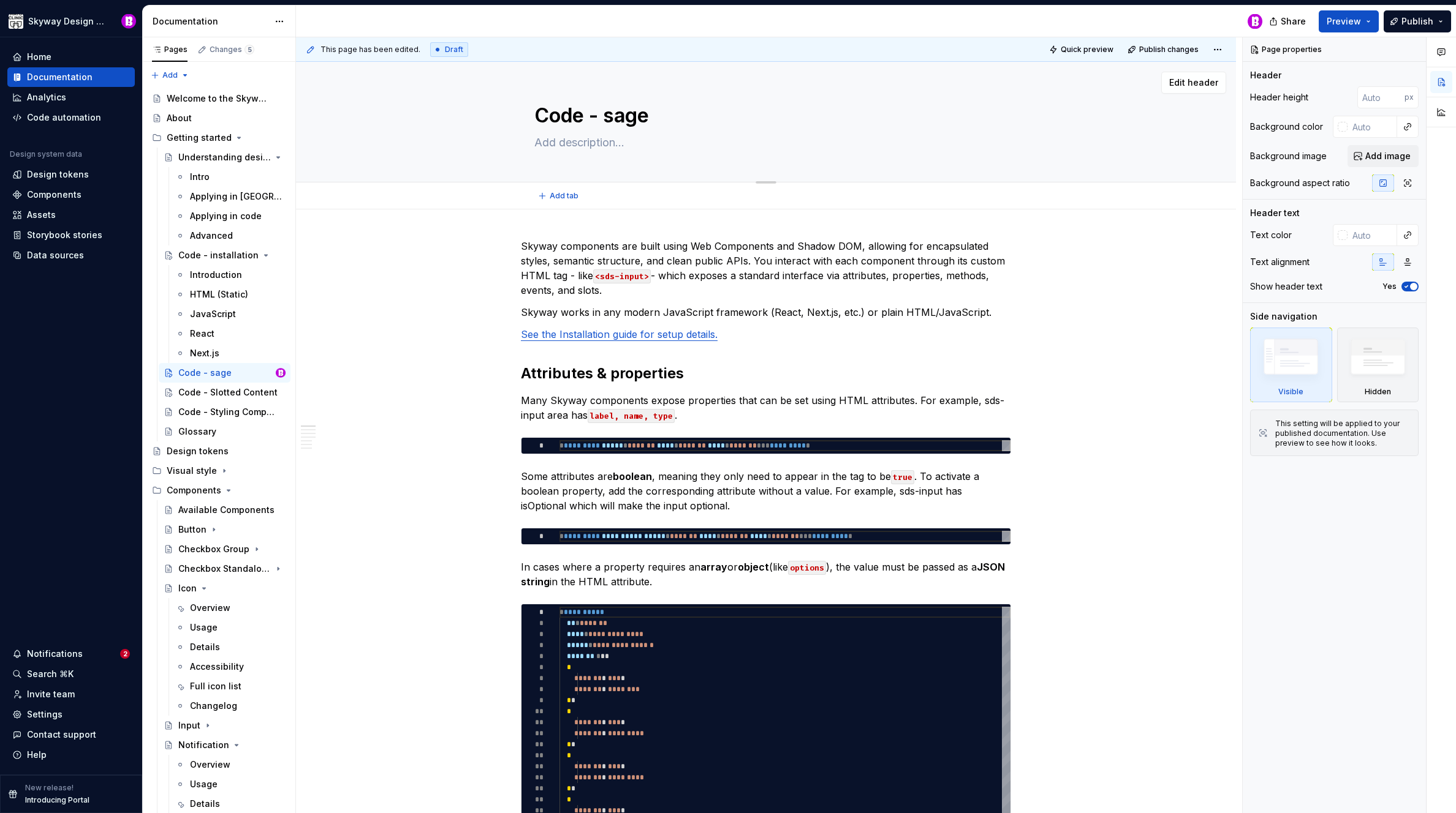
type textarea "*"
type textarea "Code - usage"
type textarea "*"
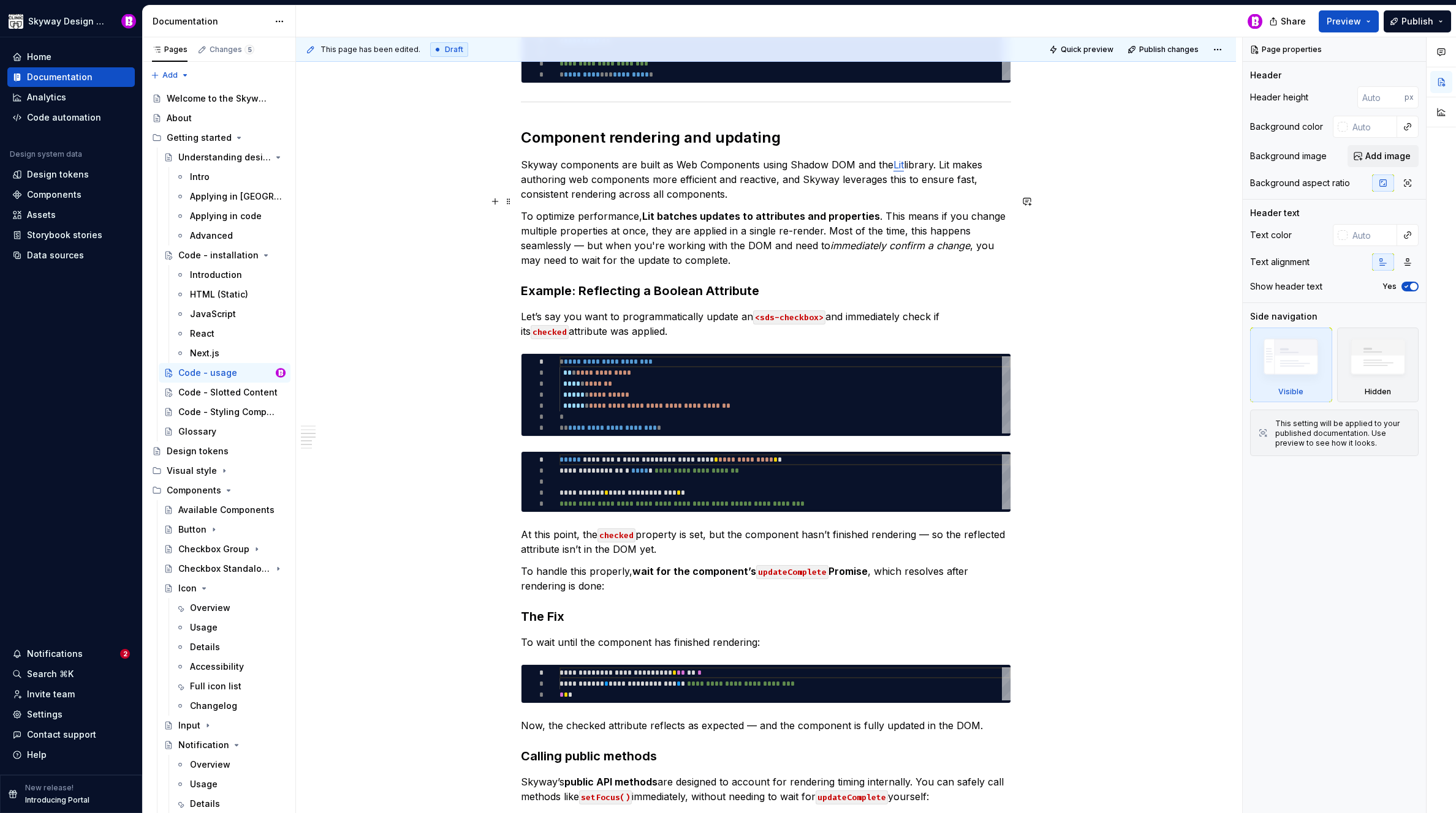
scroll to position [1377, 0]
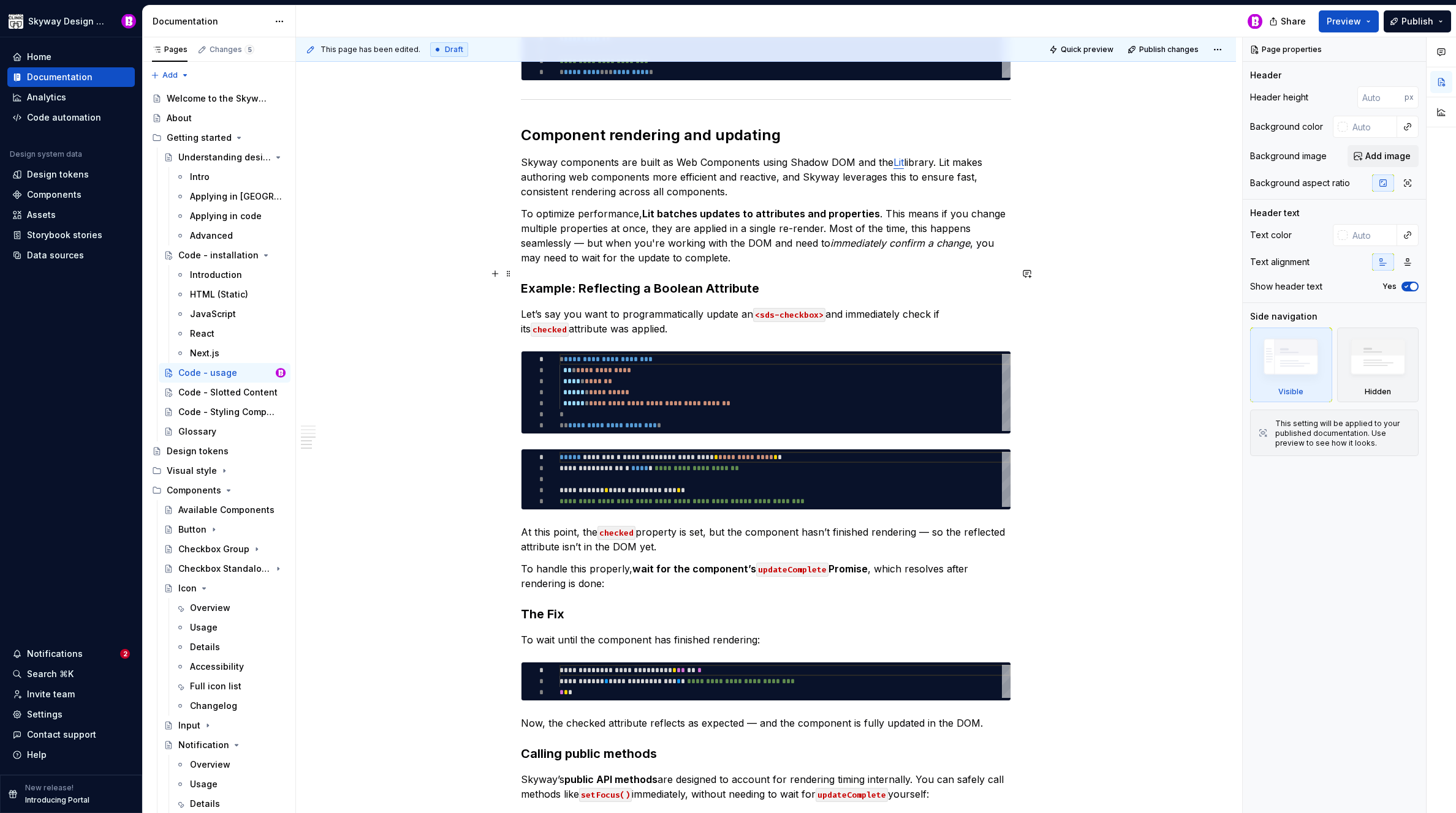
type textarea "Code - usage"
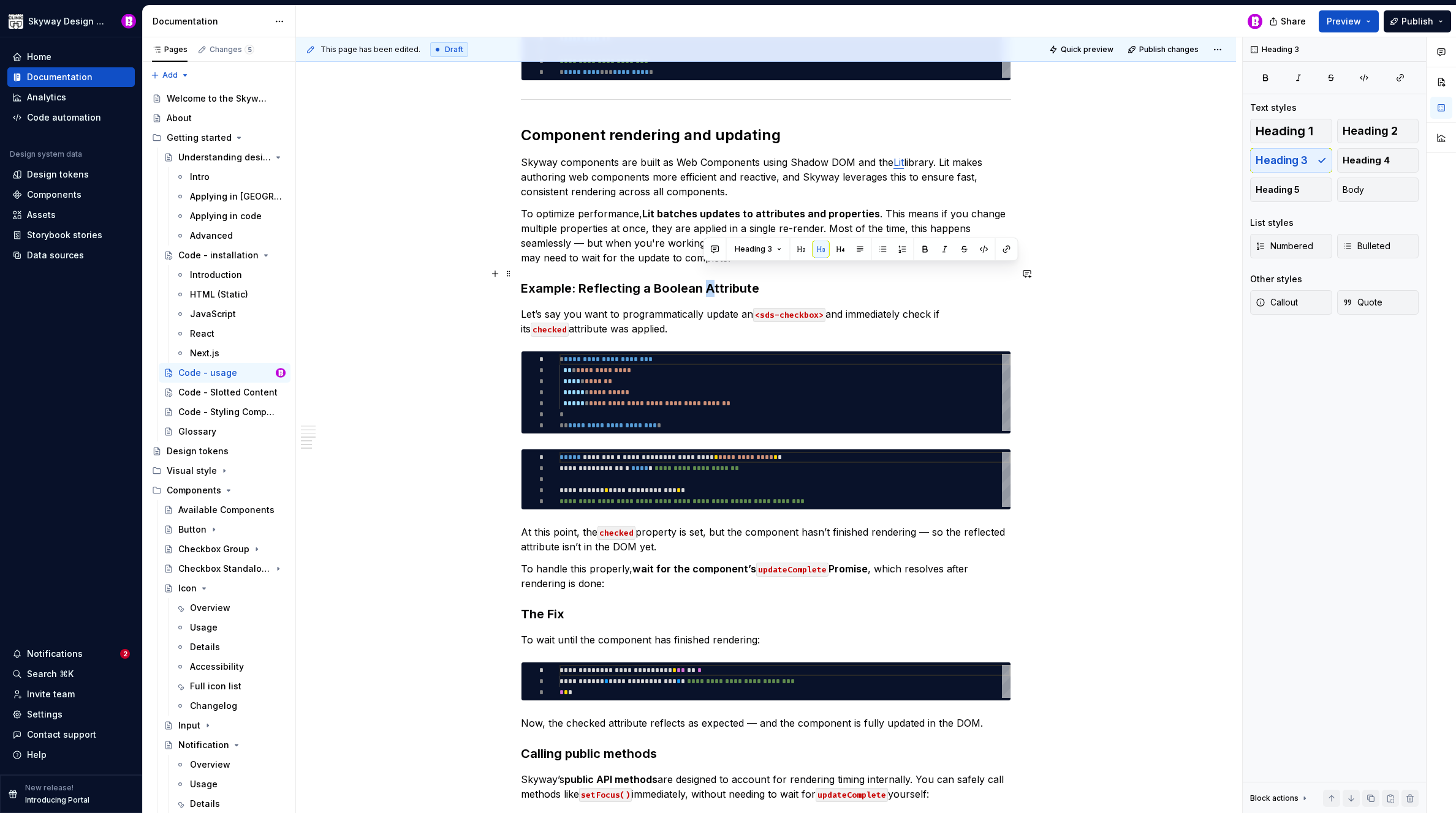
drag, startPoint x: 710, startPoint y: 272, endPoint x: 704, endPoint y: 272, distance: 6.0
click at [704, 280] on h3 "Example: Reflecting a Boolean Attribute" at bounding box center [765, 288] width 490 height 17
drag, startPoint x: 662, startPoint y: 272, endPoint x: 653, endPoint y: 273, distance: 9.1
click at [653, 280] on h3 "Example: Reflecting a Boolean attribute" at bounding box center [765, 288] width 490 height 17
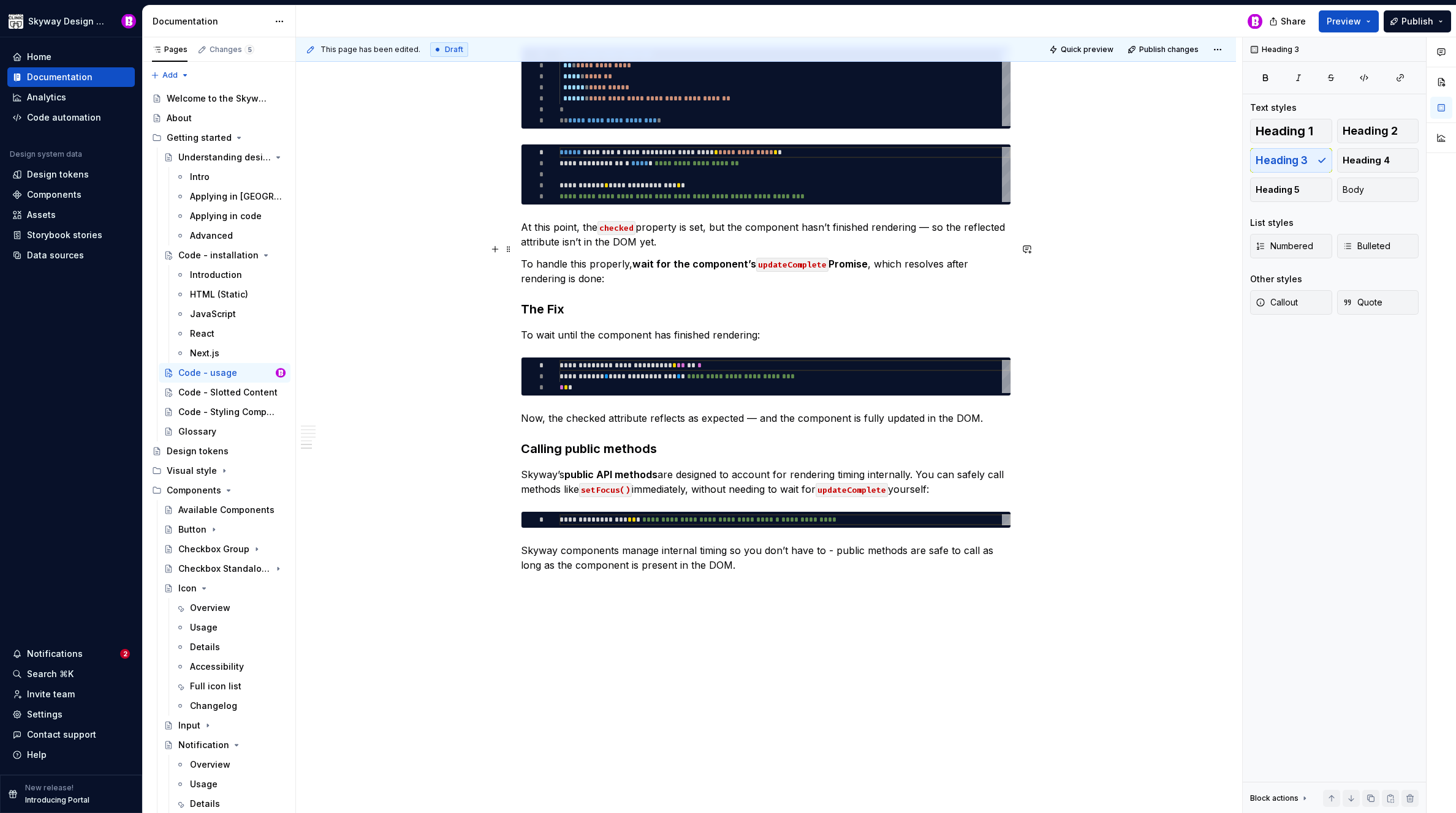
scroll to position [1706, 0]
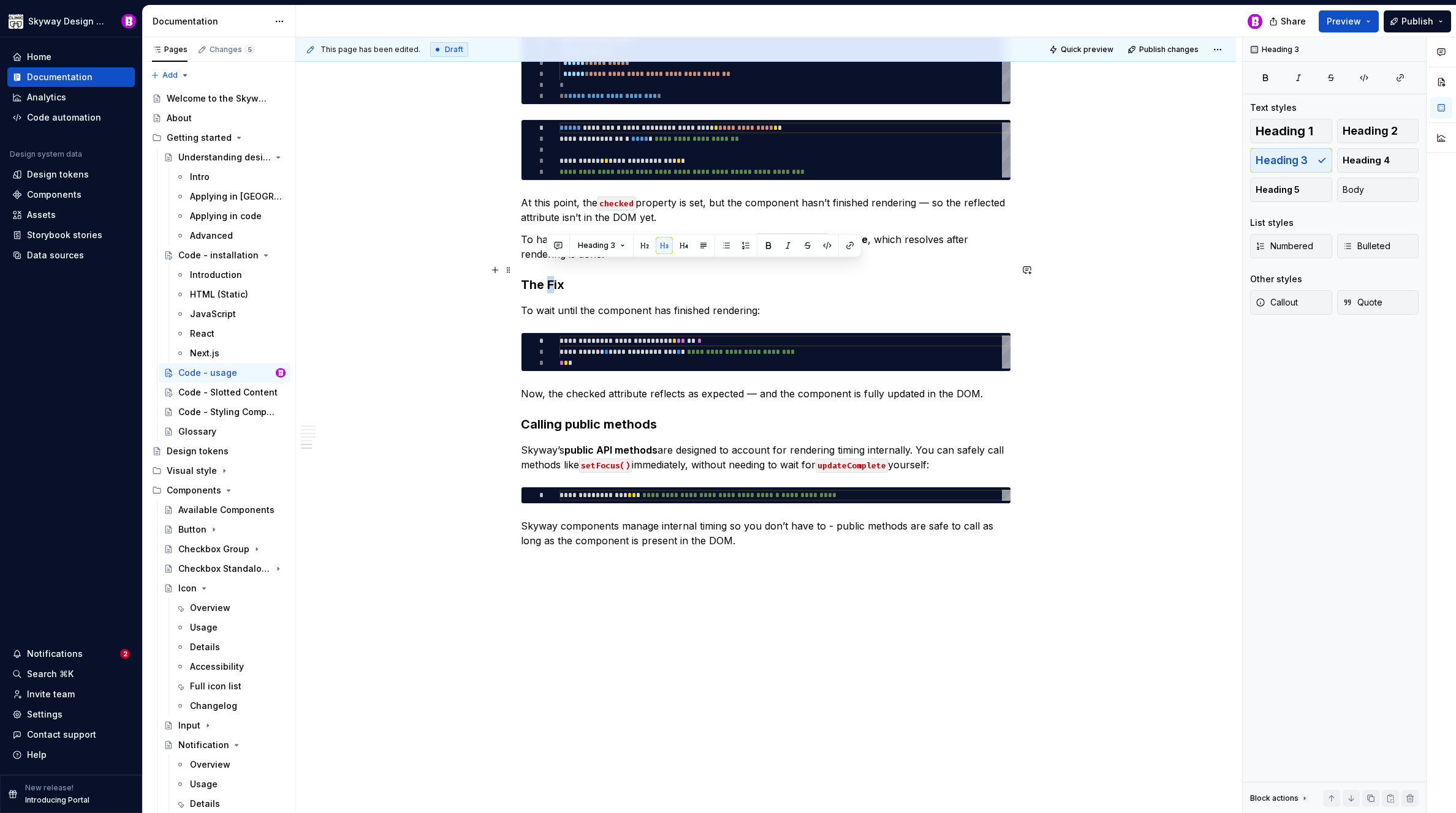
click at [548, 276] on h3 "The Fix" at bounding box center [765, 285] width 490 height 17
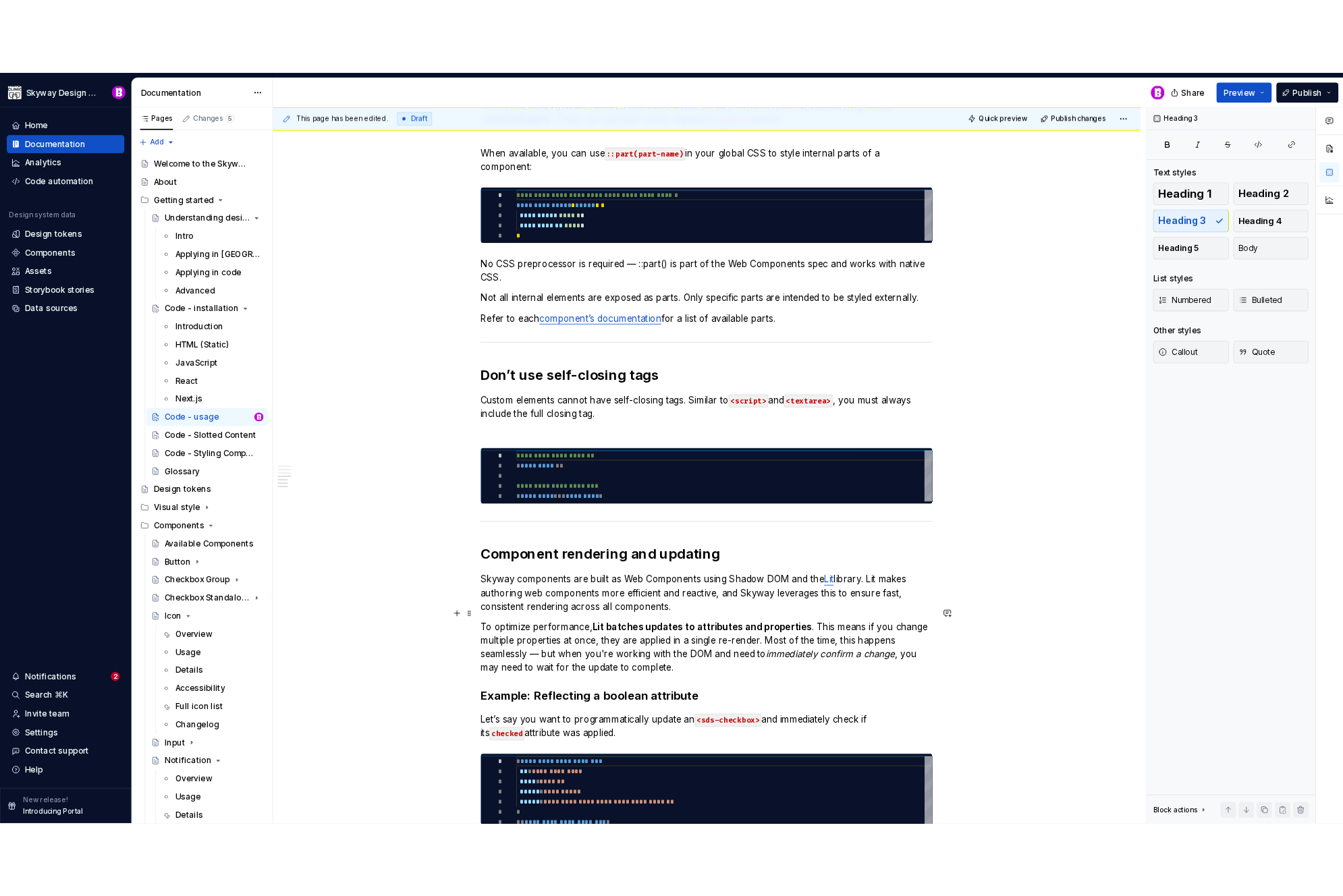
scroll to position [813, 0]
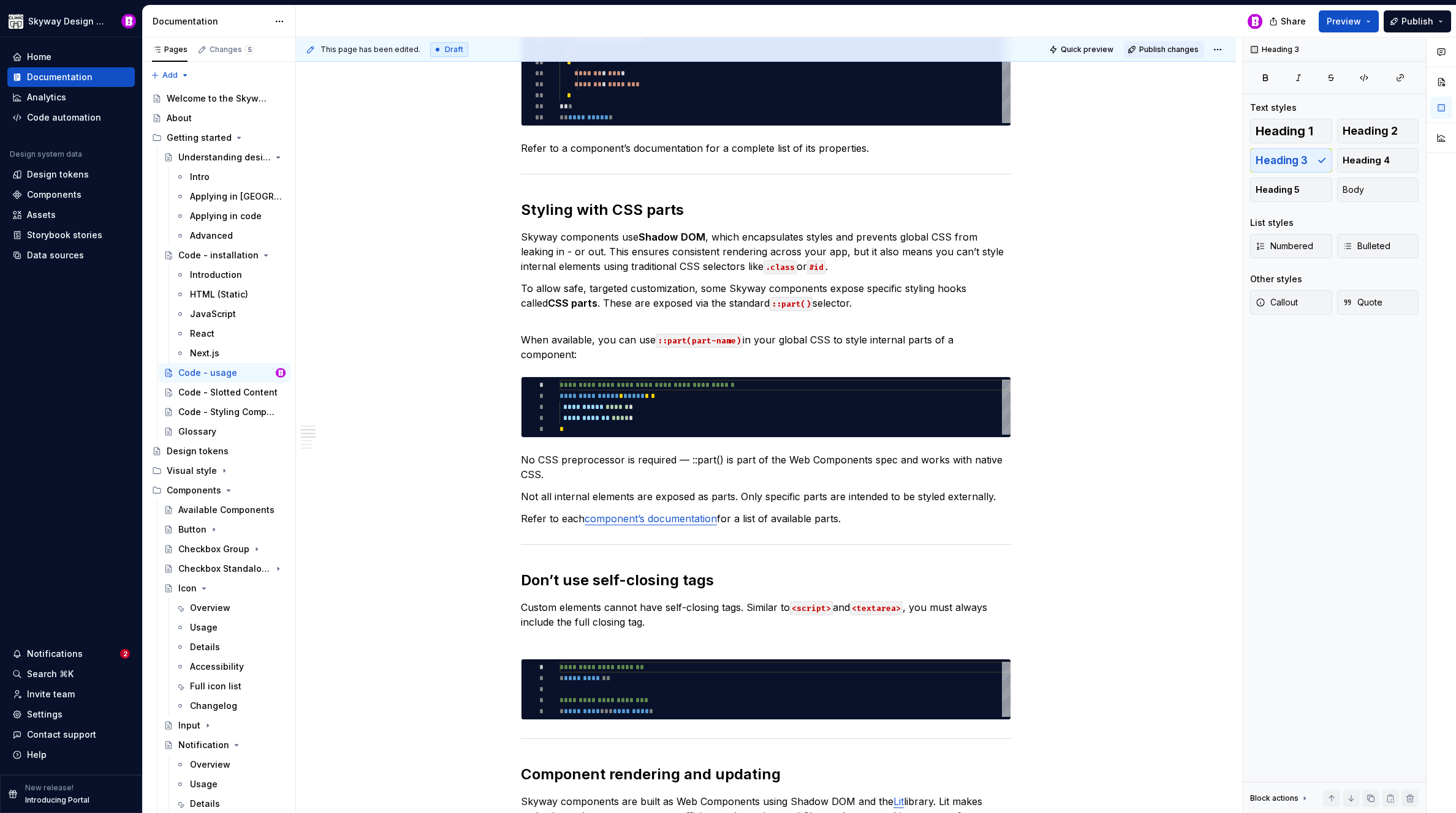
click at [1167, 54] on button "Publish changes" at bounding box center [1164, 49] width 80 height 17
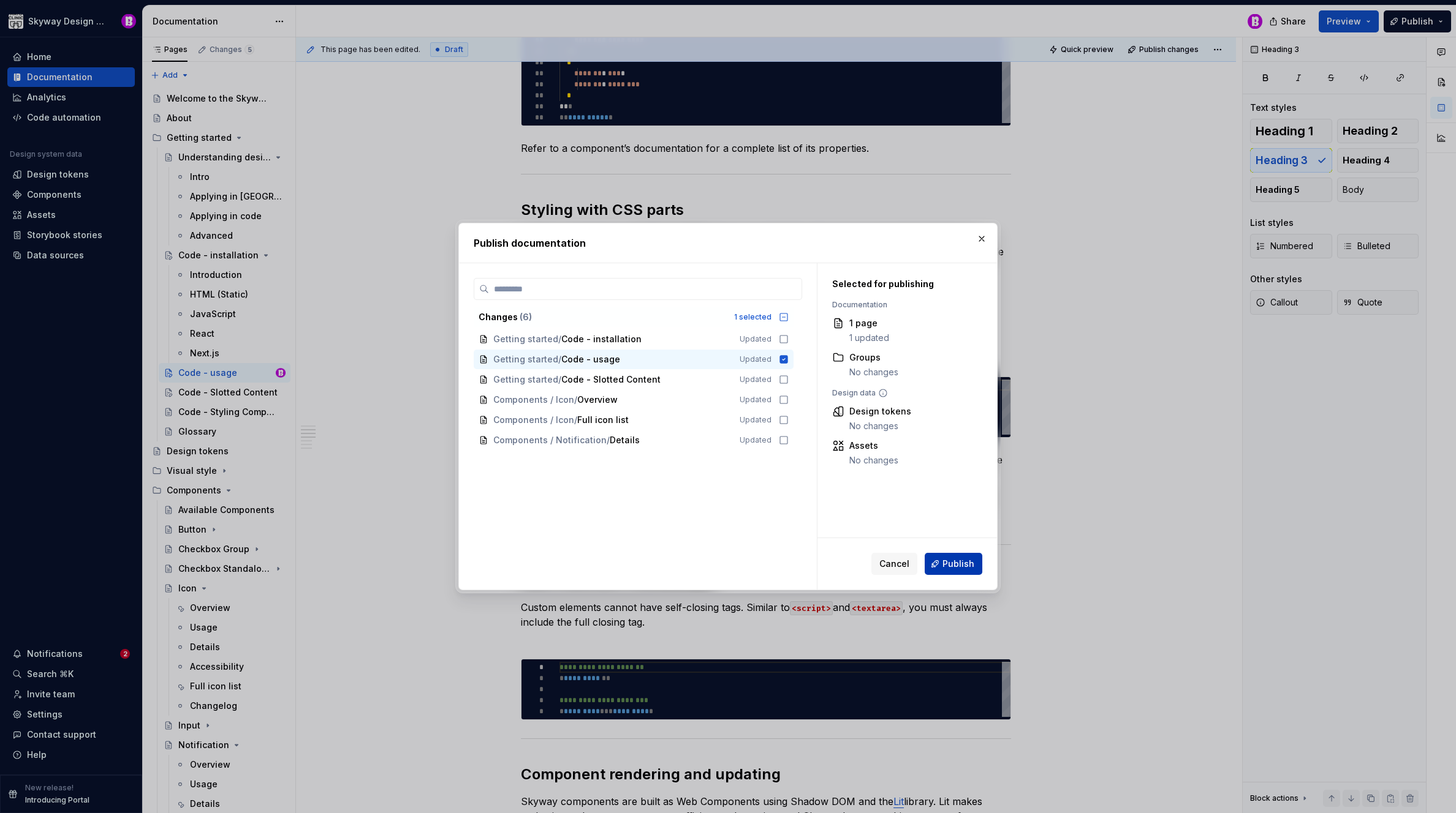
click at [957, 562] on span "Publish" at bounding box center [958, 564] width 32 height 12
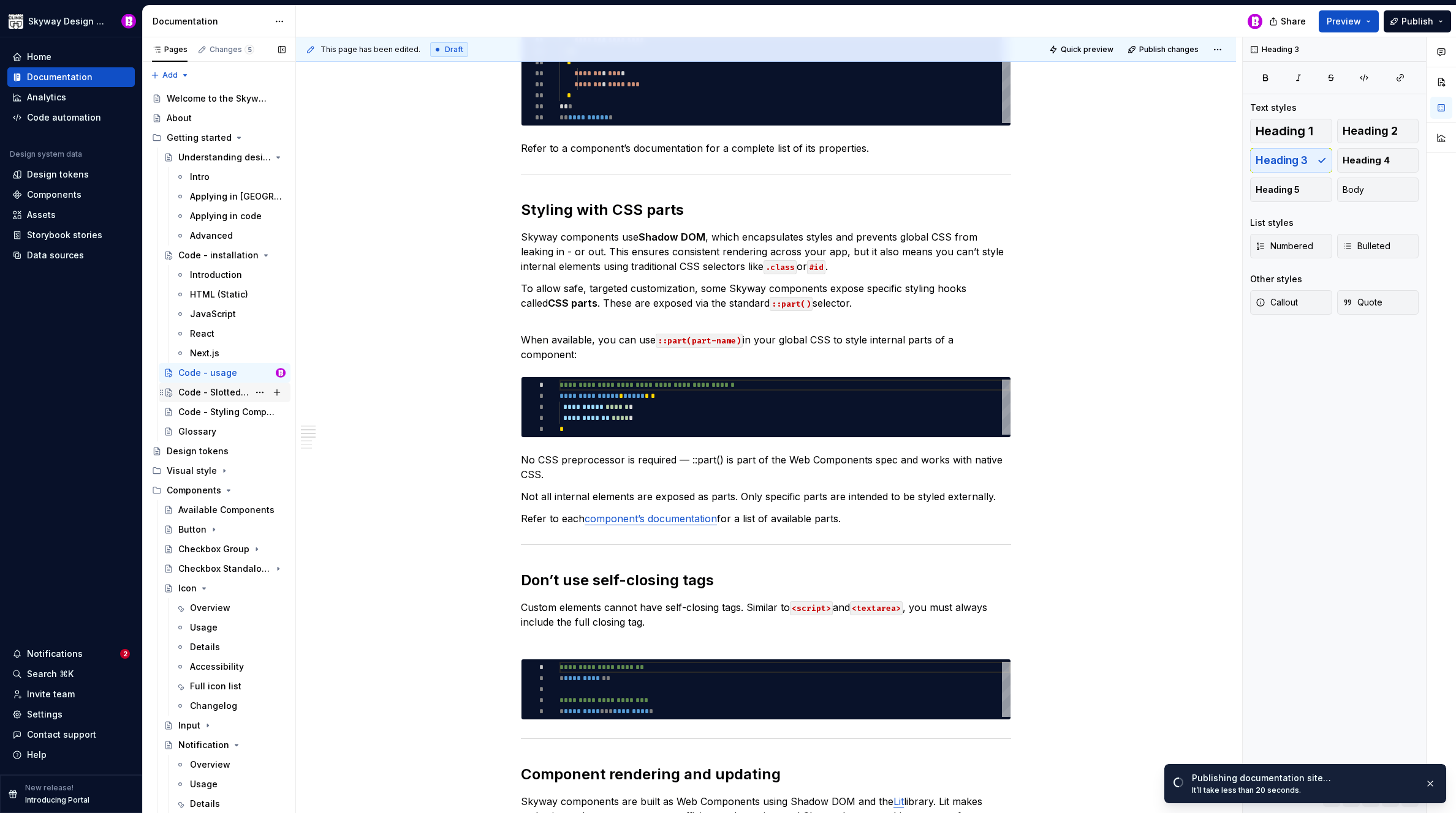
click at [203, 393] on div "Code - Slotted Content" at bounding box center [213, 392] width 71 height 12
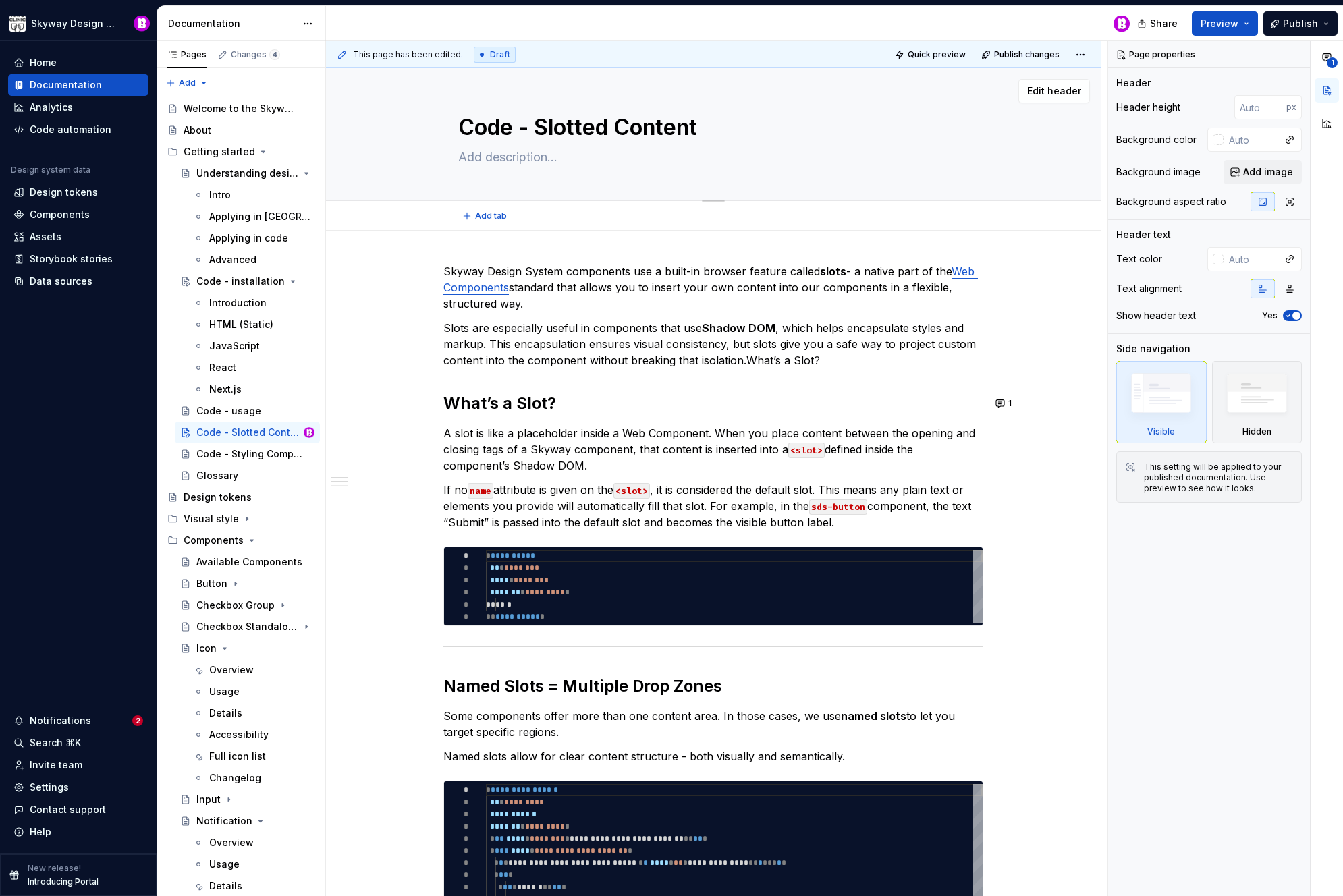
click at [543, 124] on textarea "Code - Slotted Content" at bounding box center [710, 127] width 510 height 32
click at [548, 126] on textarea "Code - Slotted Content" at bounding box center [710, 127] width 510 height 32
type textarea "*"
type textarea "Code - lotted Content"
type textarea "*"
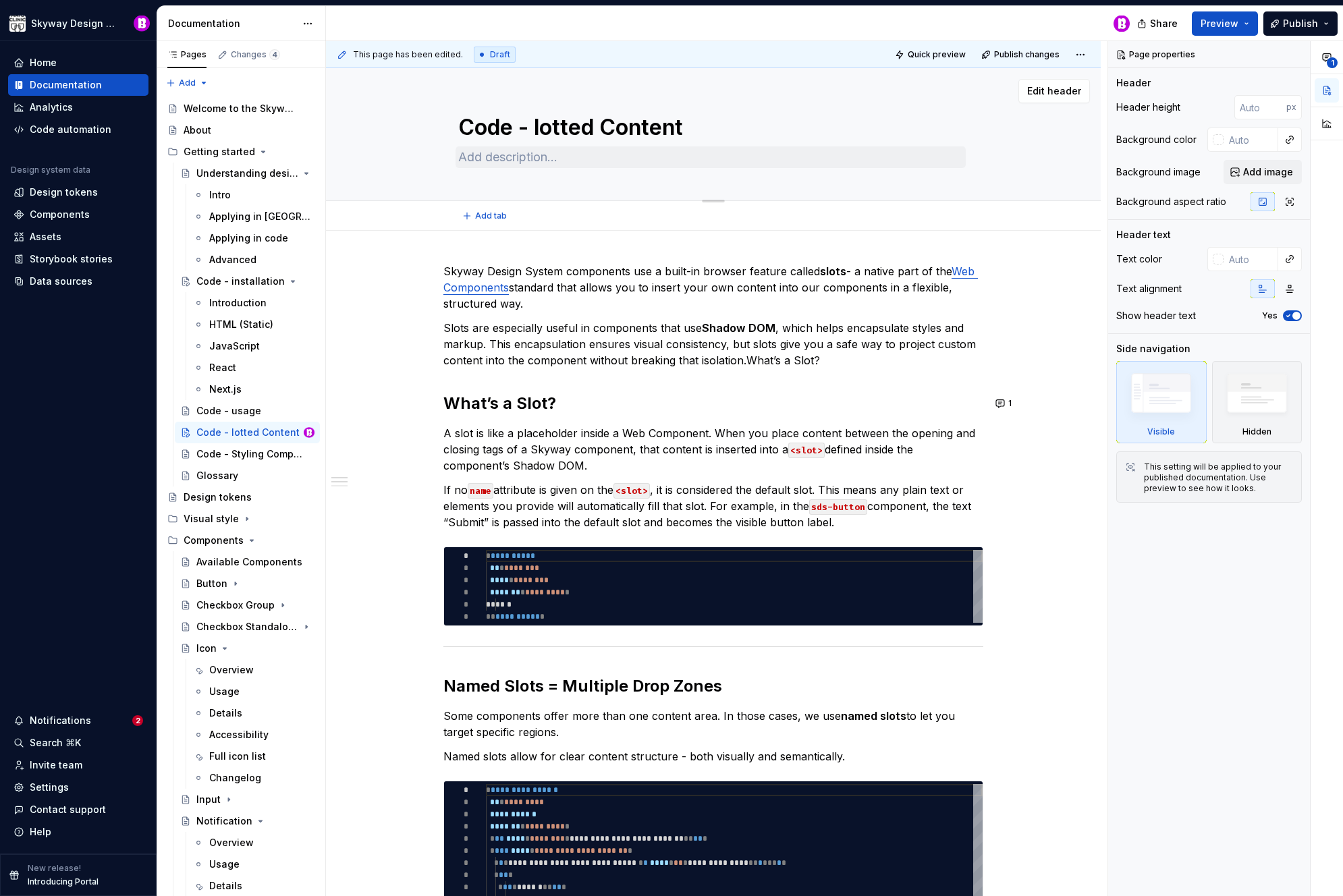
type textarea "Code - slotted Content"
click at [617, 129] on textarea "Code - slotted Content" at bounding box center [710, 127] width 510 height 32
type textarea "*"
type textarea "Code - slotted content"
type textarea "*"
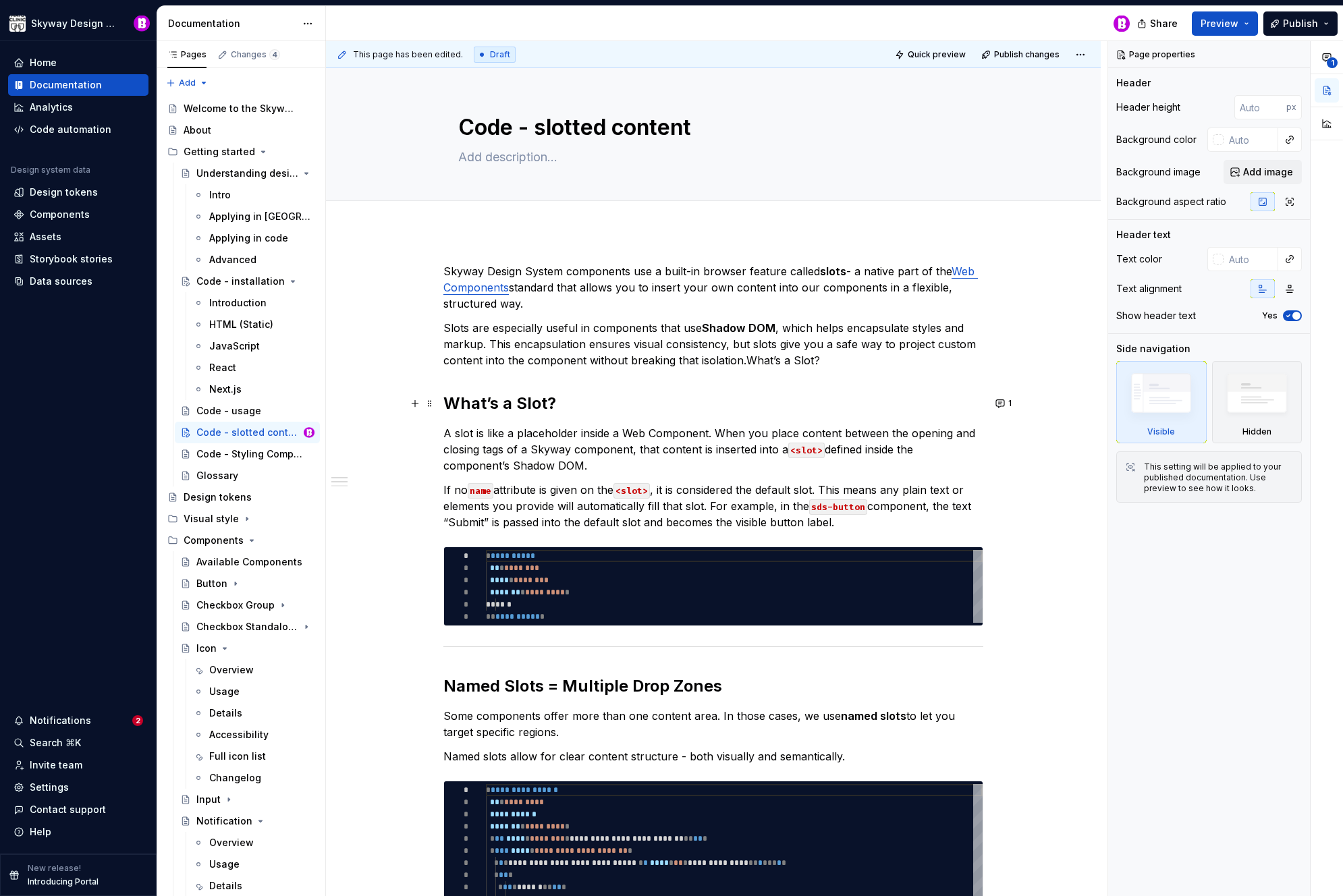
type textarea "Code - slotted content"
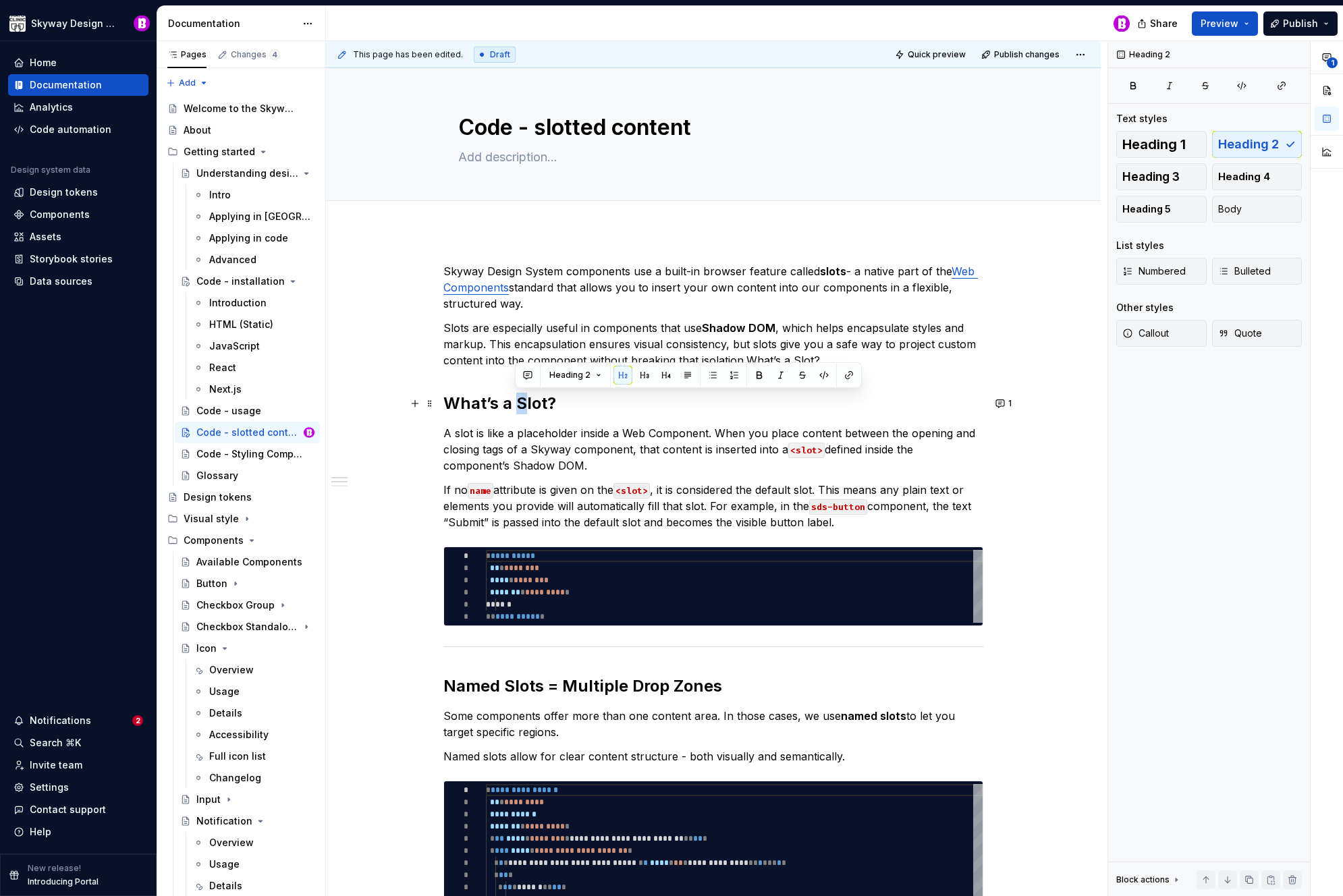
type textarea "*"
drag, startPoint x: 525, startPoint y: 404, endPoint x: 518, endPoint y: 404, distance: 7.0
click at [518, 404] on h2 "What’s a Slot?" at bounding box center [714, 404] width 540 height 22
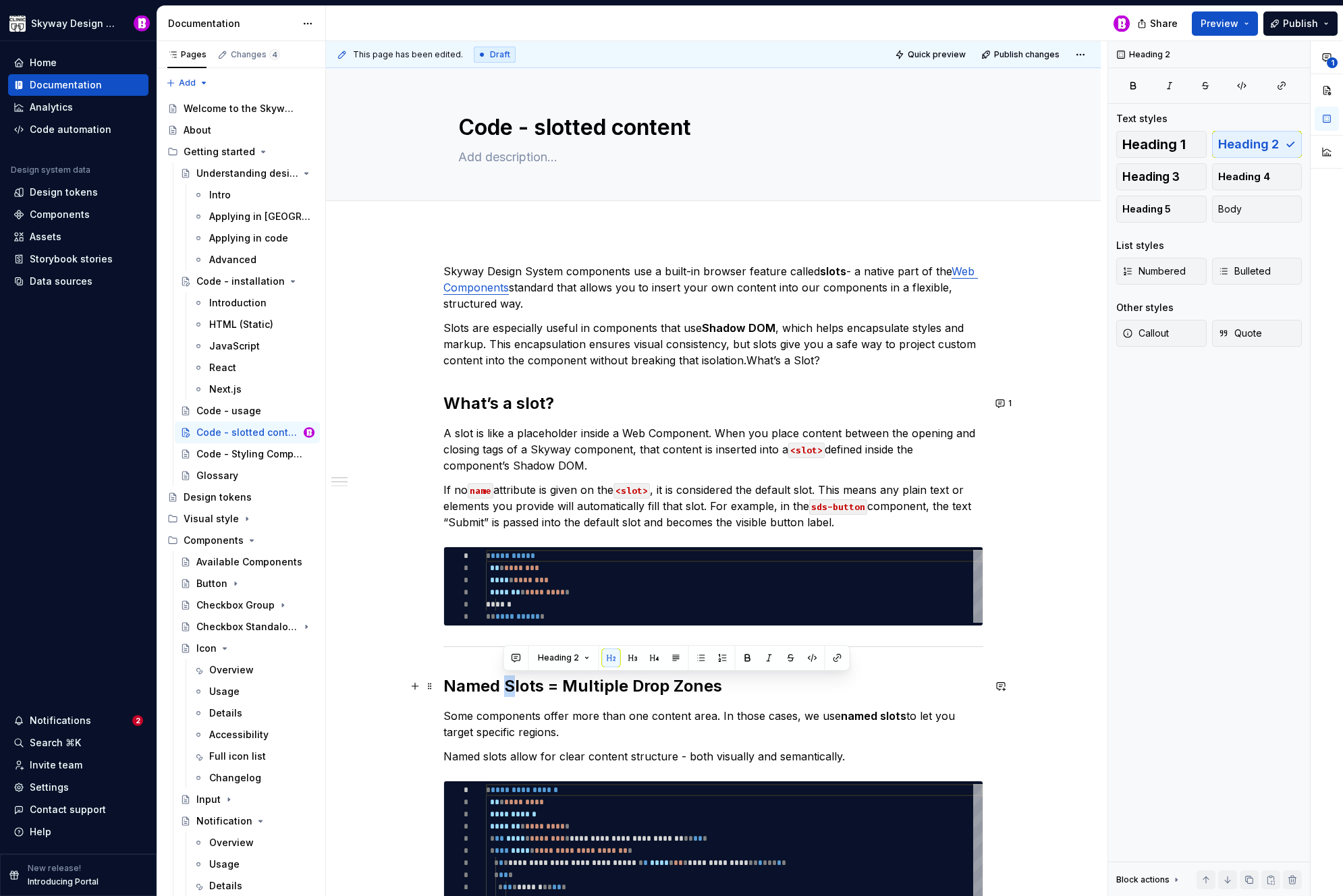
click at [506, 685] on h2 "Named Slots = Multiple Drop Zones" at bounding box center [714, 686] width 540 height 22
drag, startPoint x: 573, startPoint y: 687, endPoint x: 563, endPoint y: 685, distance: 10.2
click at [563, 686] on h2 "Named slots = Multiple Drop Zones" at bounding box center [714, 686] width 540 height 22
drag, startPoint x: 641, startPoint y: 684, endPoint x: 629, endPoint y: 685, distance: 12.0
click at [629, 685] on h2 "Named slots = multiple Drop Zones" at bounding box center [714, 686] width 540 height 22
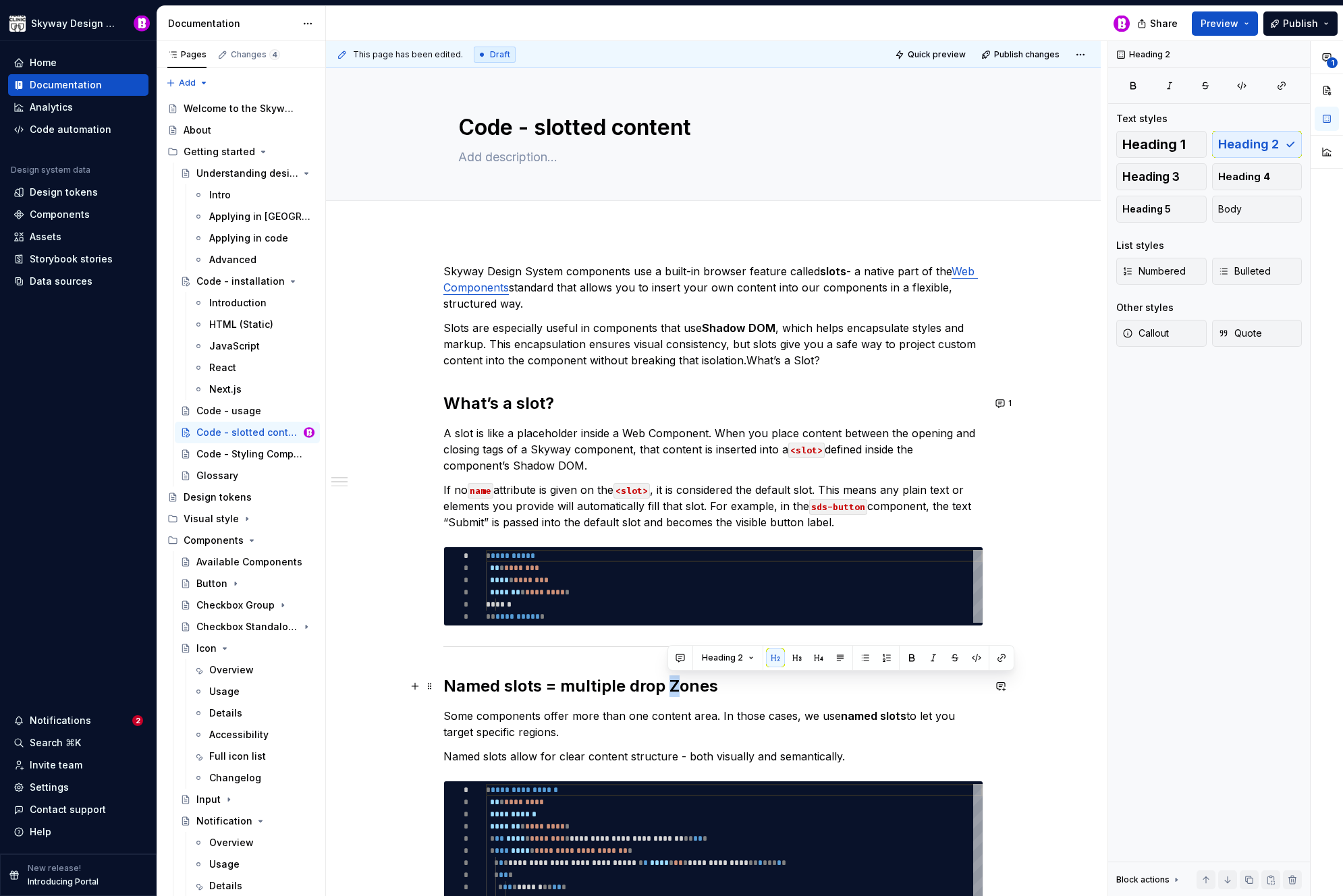
drag, startPoint x: 678, startPoint y: 688, endPoint x: 671, endPoint y: 685, distance: 7.6
click at [671, 687] on h2 "Named slots = multiple drop Zones" at bounding box center [714, 686] width 540 height 22
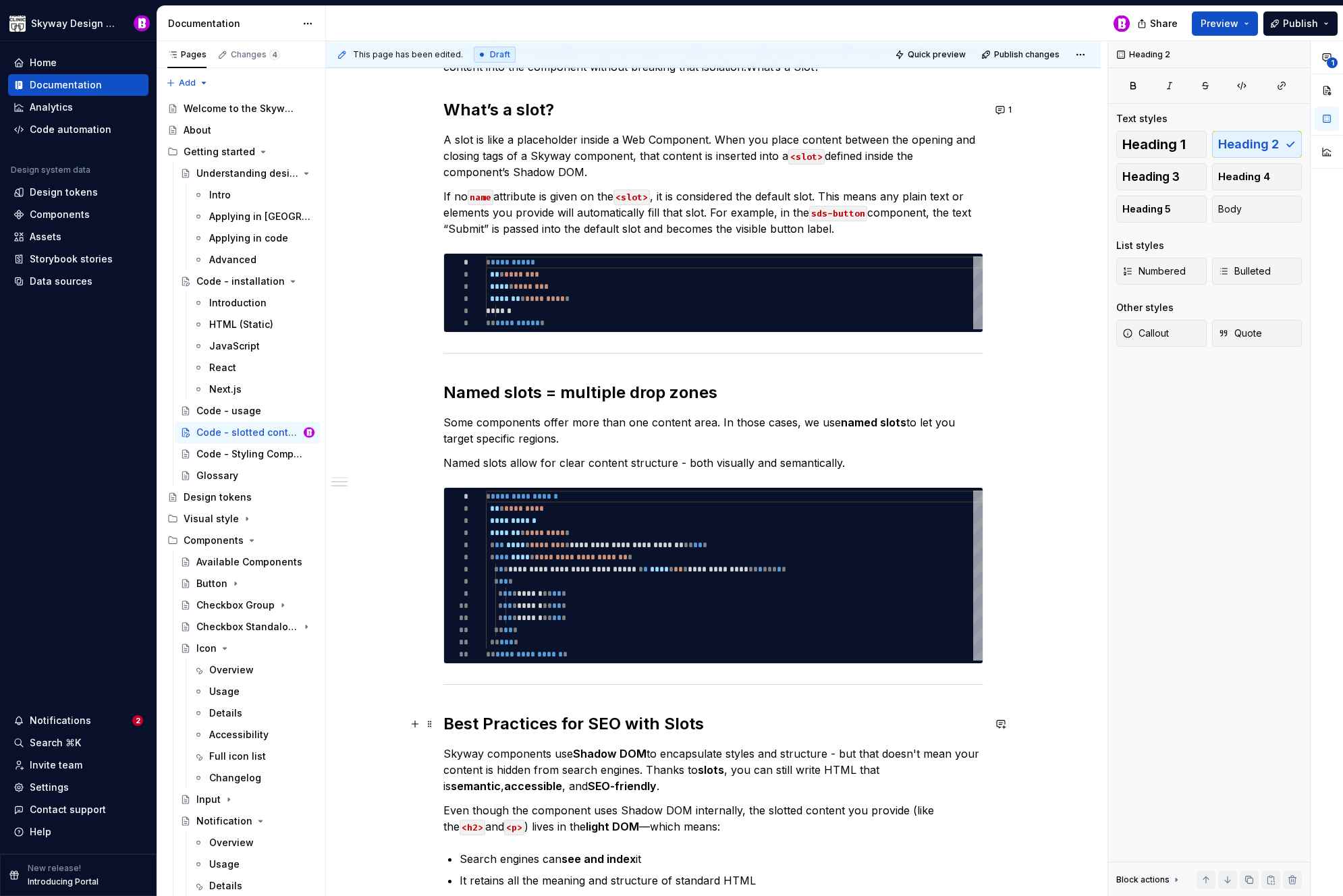
scroll to position [695, 0]
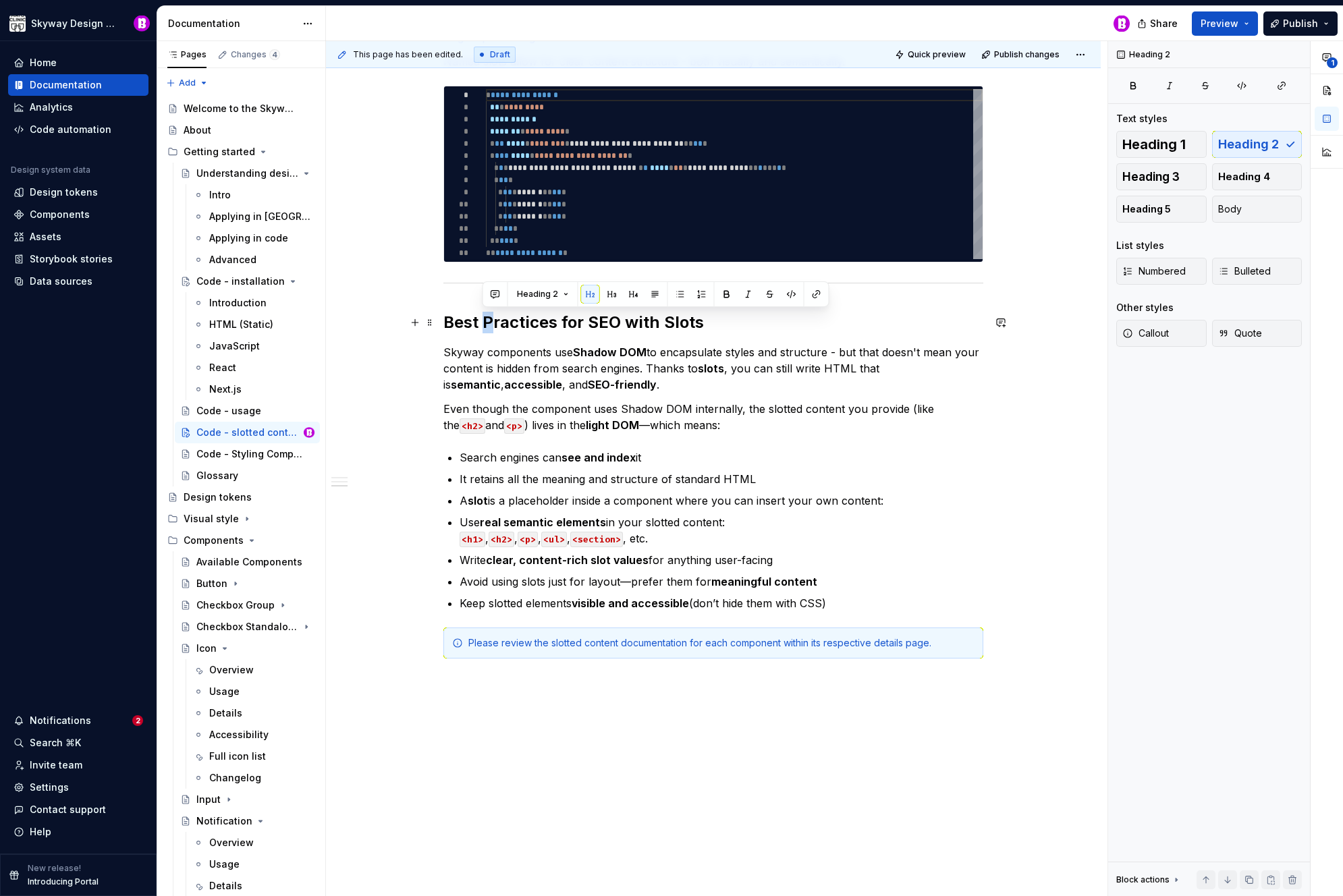
click at [483, 321] on h2 "Best Practices for SEO with Slots" at bounding box center [714, 322] width 540 height 22
drag, startPoint x: 672, startPoint y: 324, endPoint x: 664, endPoint y: 323, distance: 8.1
click at [664, 323] on h2 "Best practices for SEO with Slots" at bounding box center [714, 322] width 540 height 22
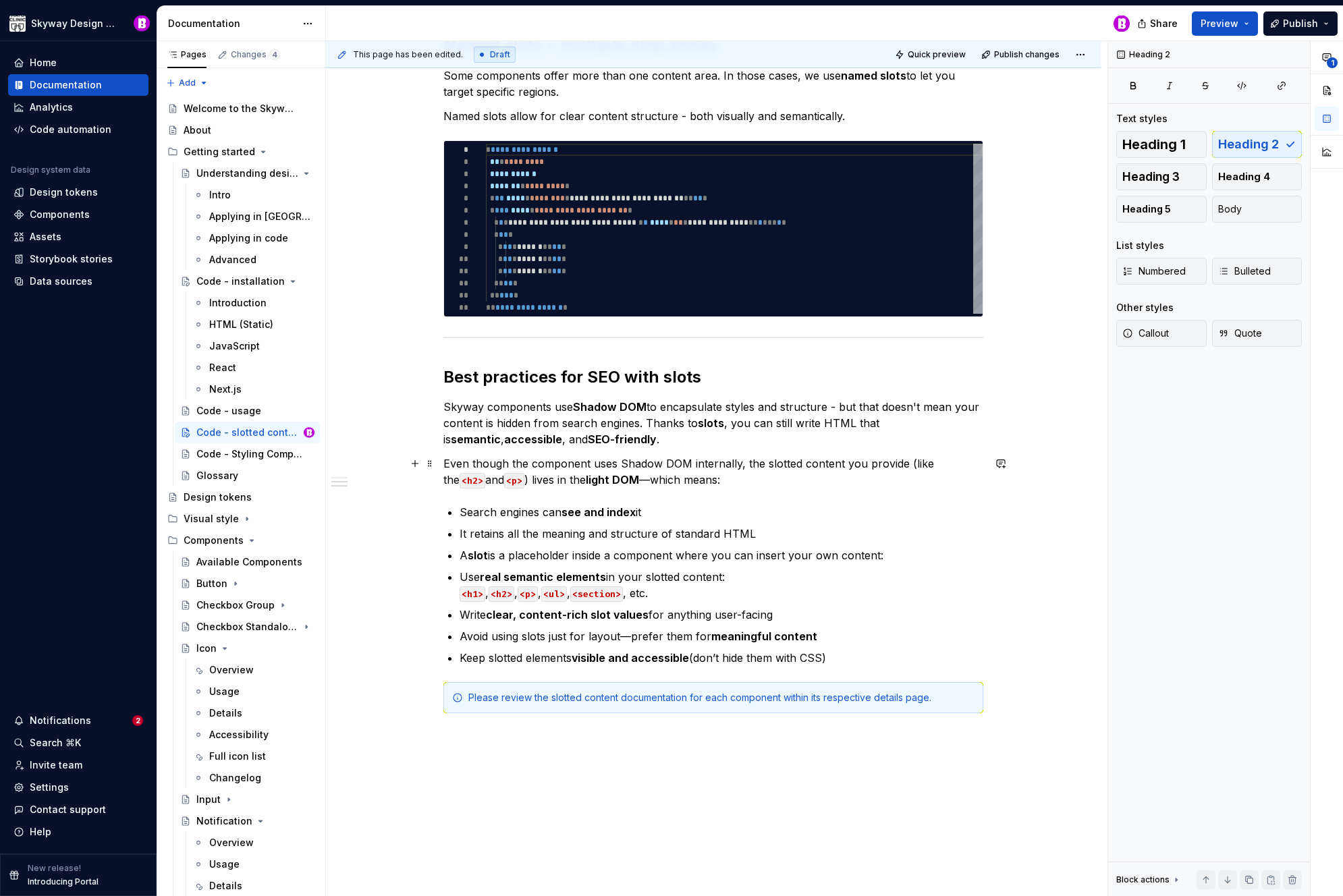
scroll to position [741, 0]
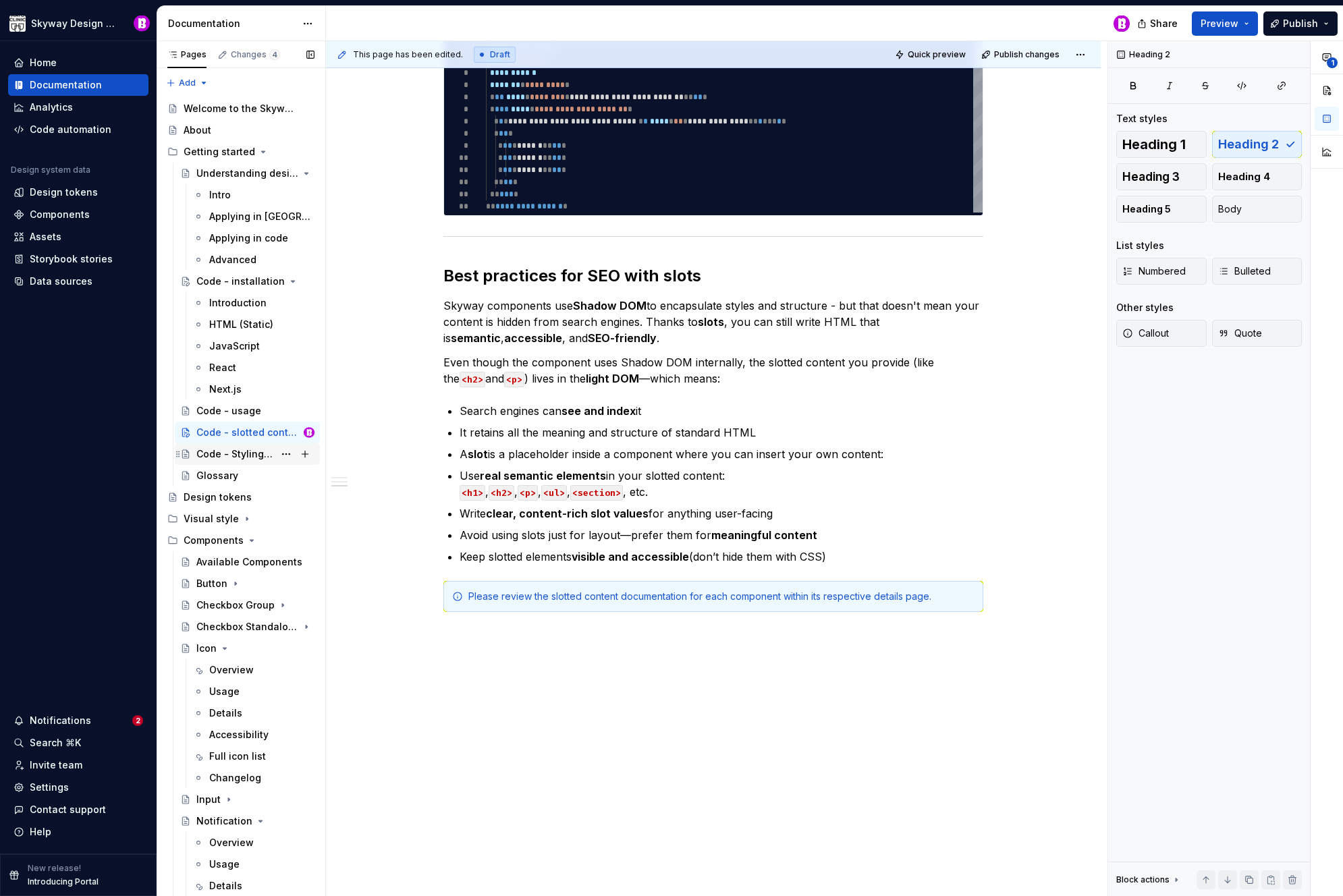
click at [227, 454] on div "Code - Styling Components" at bounding box center [235, 454] width 78 height 14
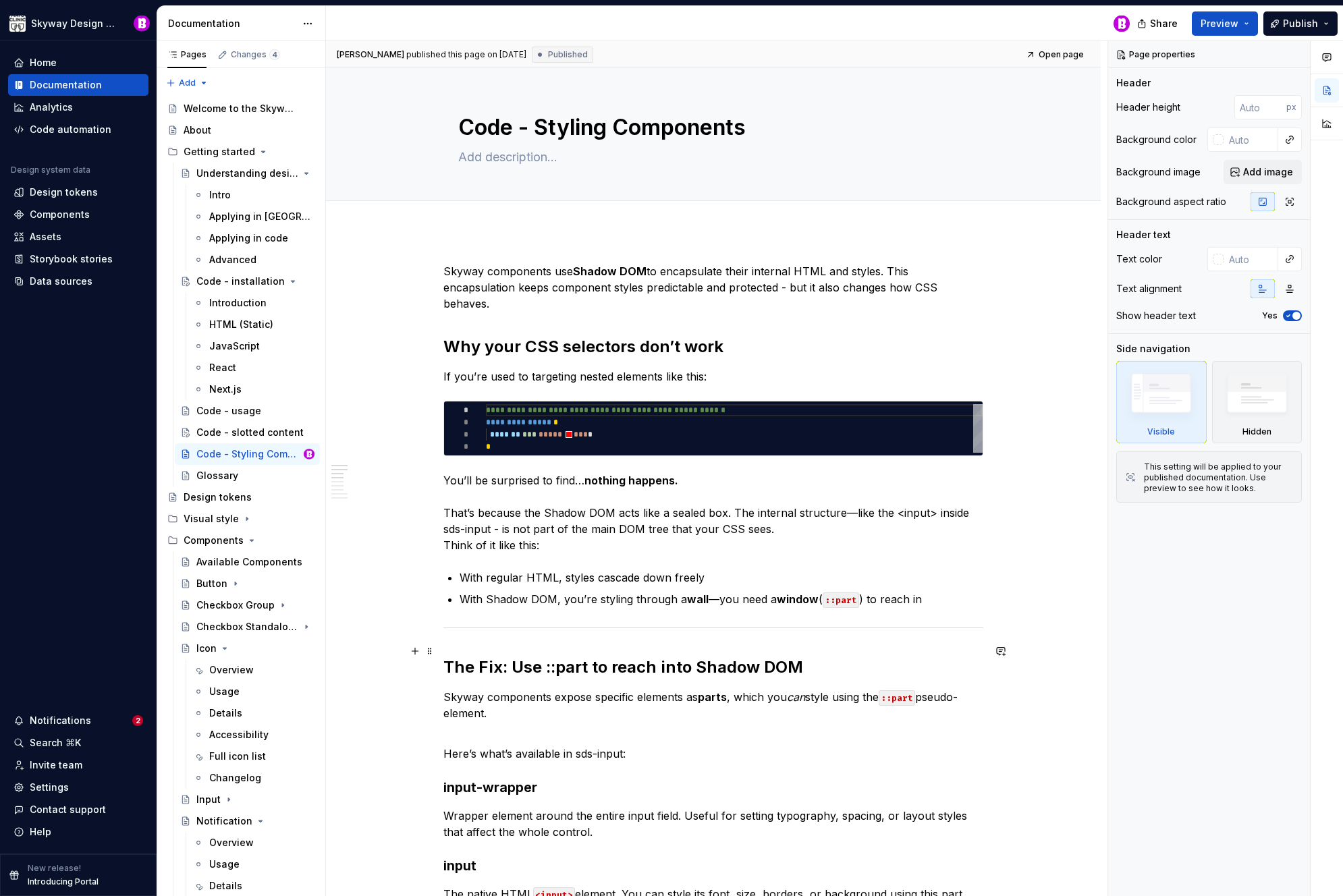
type textarea "*"
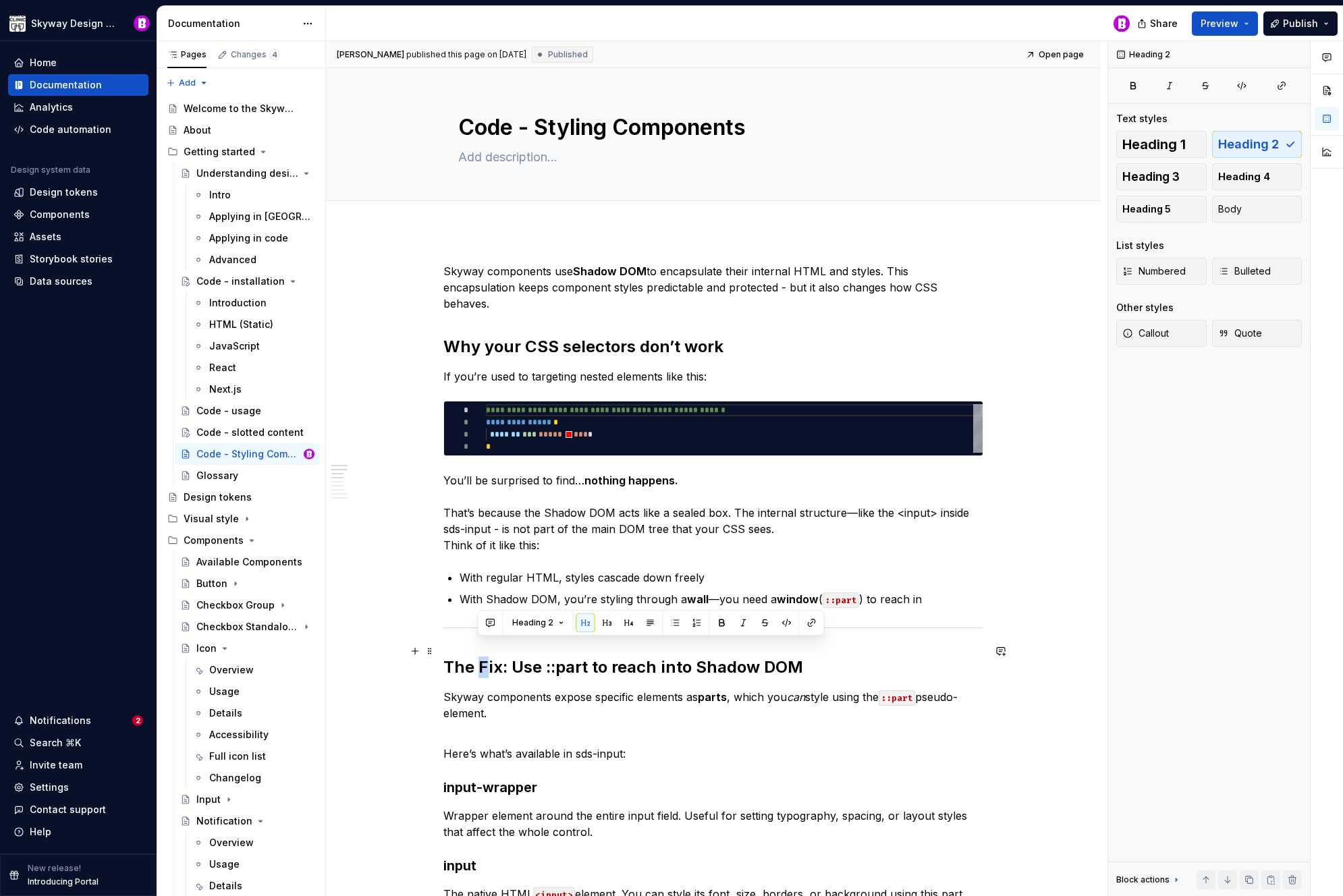
click at [479, 657] on h2 "The Fix: Use ::part to reach into Shadow DOM" at bounding box center [714, 667] width 540 height 22
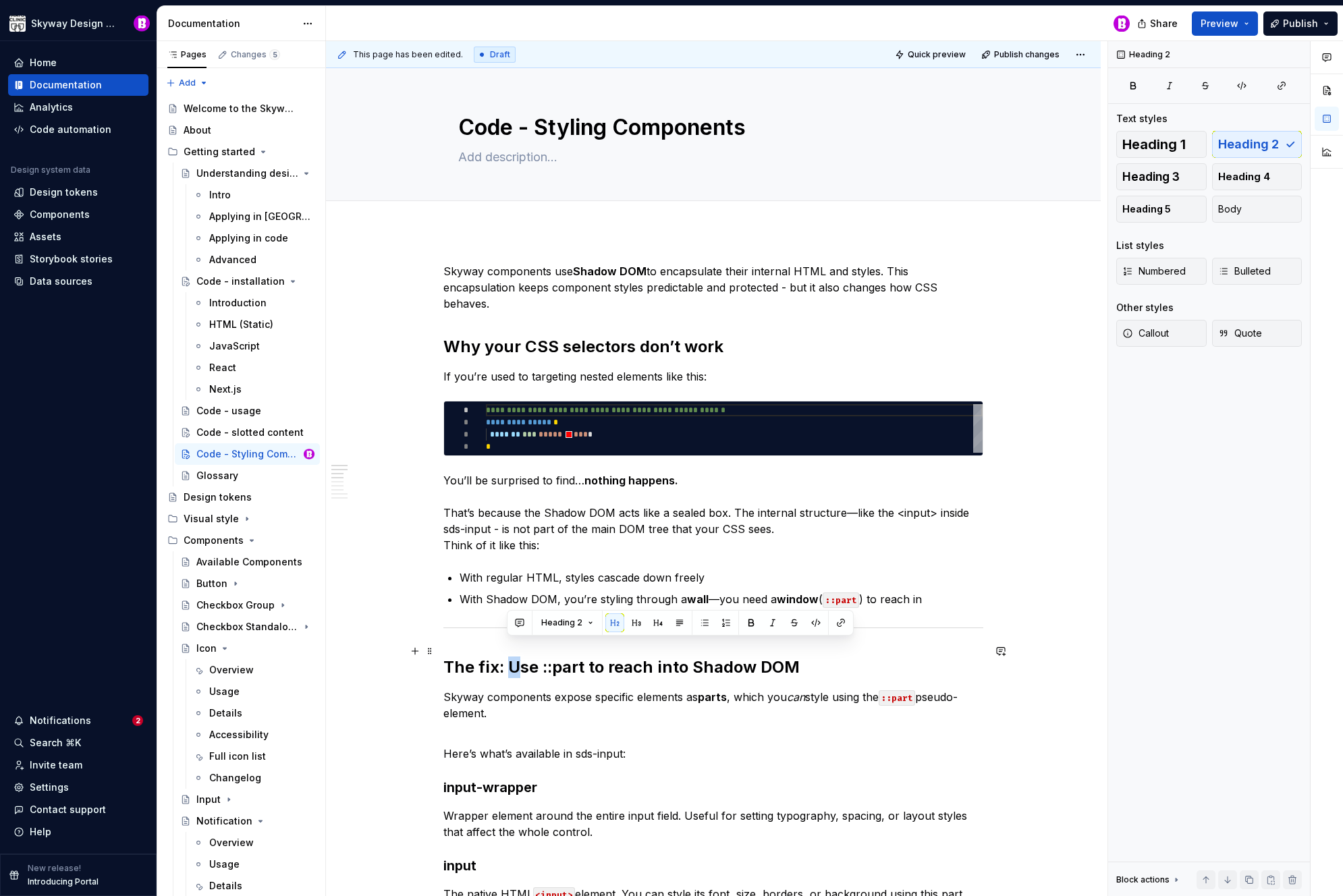
click at [510, 657] on h2 "The fix: Use ::part to reach into Shadow DOM" at bounding box center [714, 667] width 540 height 22
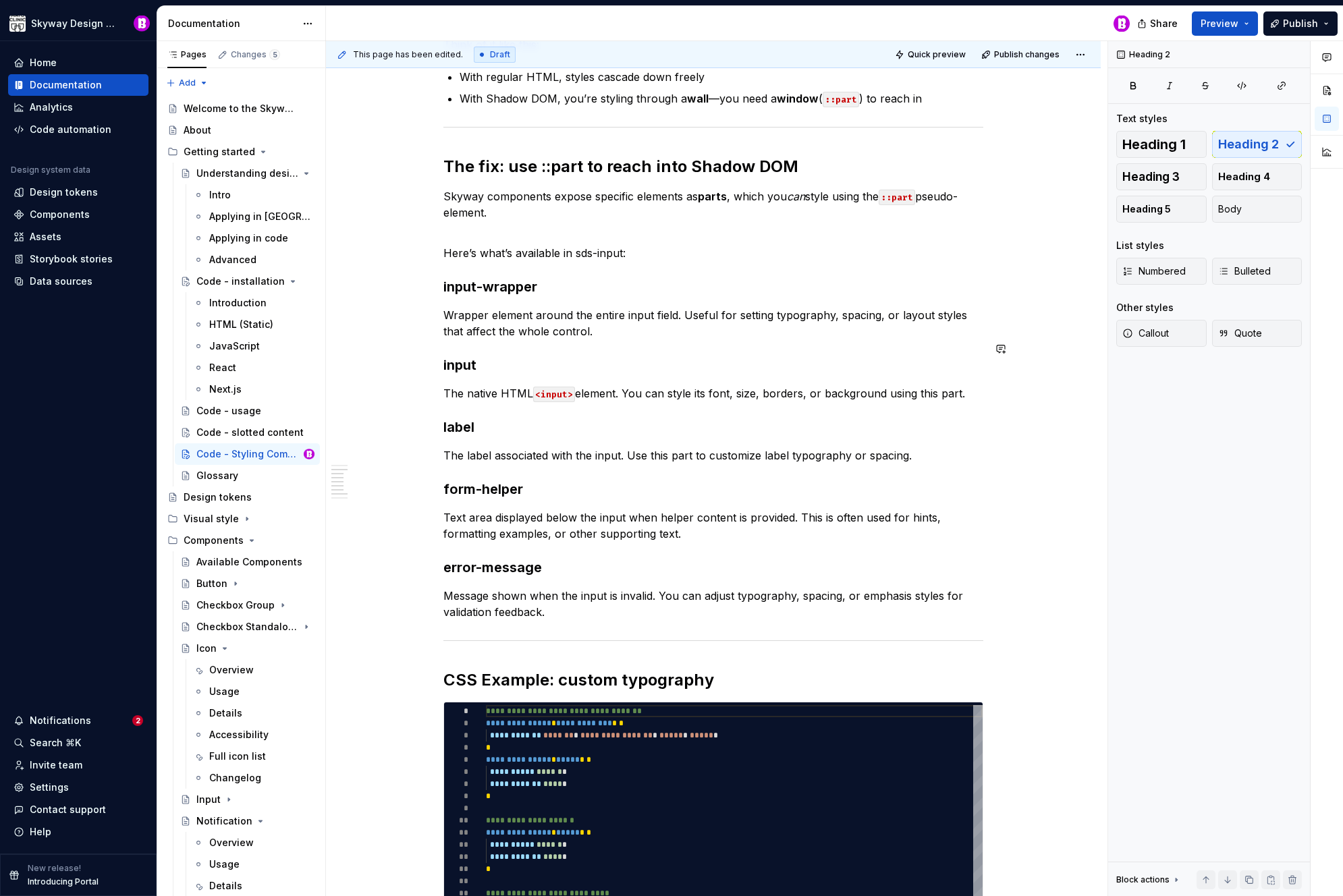
scroll to position [814, 0]
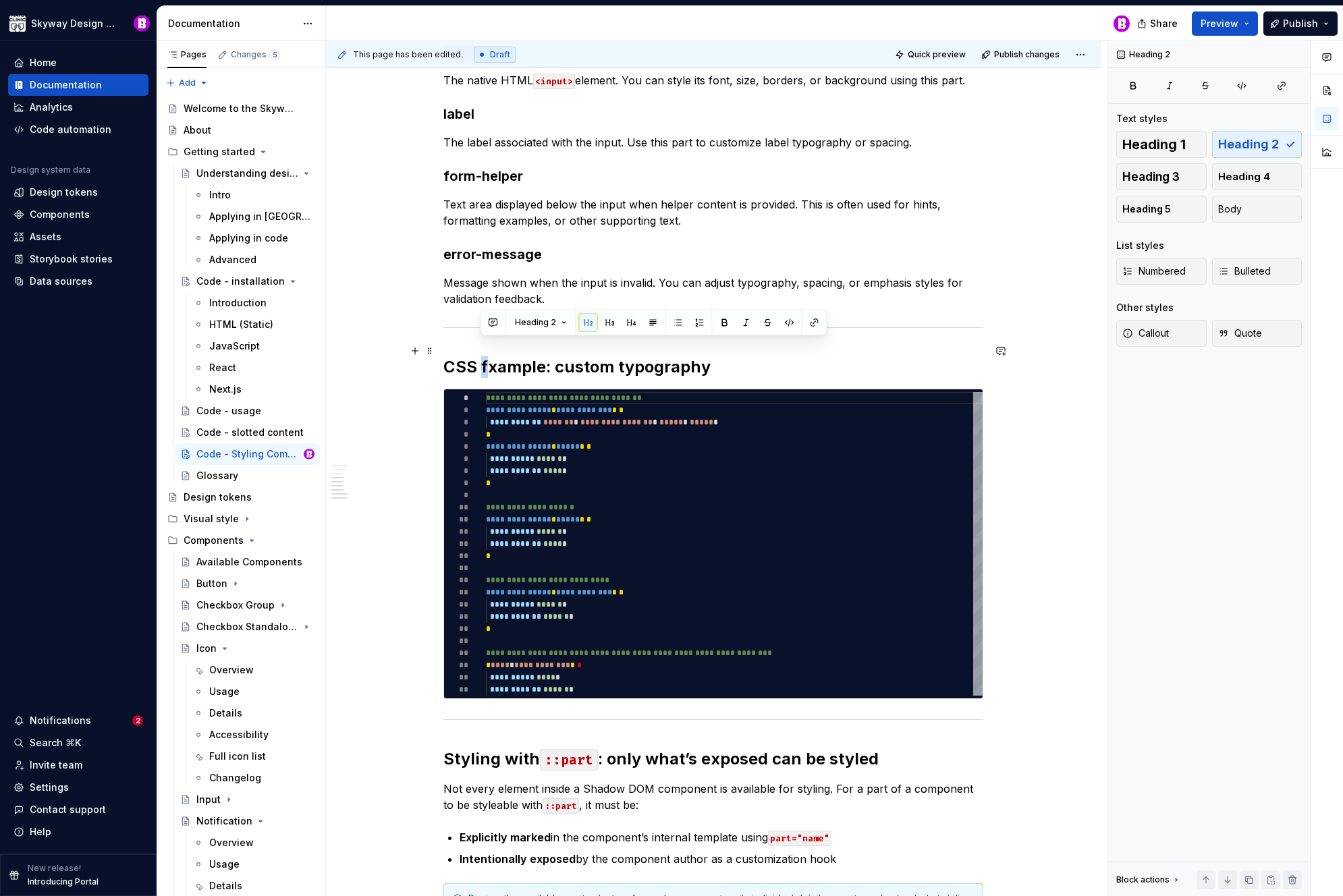
drag, startPoint x: 489, startPoint y: 352, endPoint x: 482, endPoint y: 352, distance: 7.0
click at [482, 356] on h2 "CSS fxample: custom typography" at bounding box center [714, 367] width 540 height 22
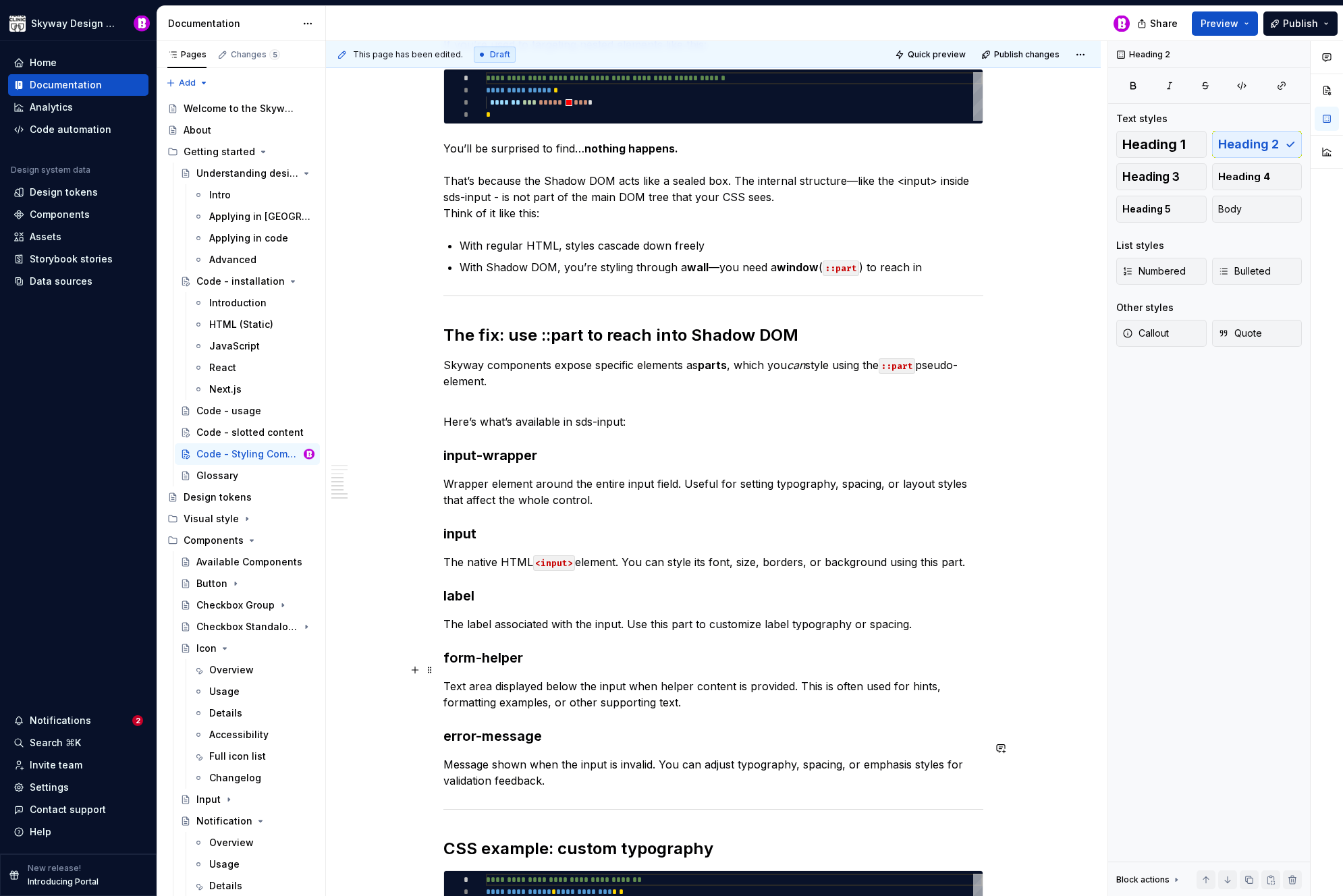
scroll to position [0, 0]
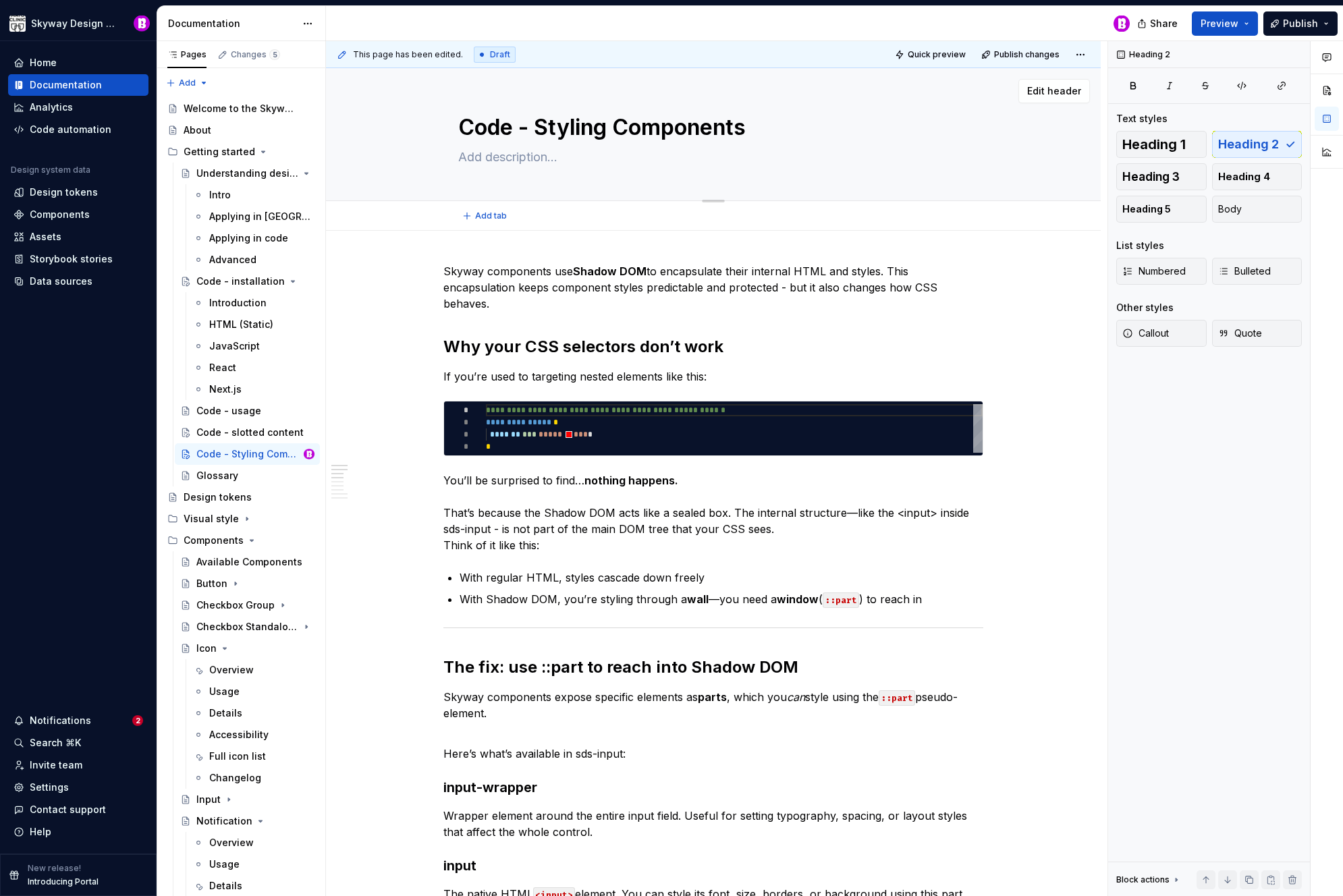
drag, startPoint x: 548, startPoint y: 133, endPoint x: 537, endPoint y: 131, distance: 11.2
click at [537, 131] on textarea "Code - Styling Components" at bounding box center [710, 127] width 510 height 32
click at [550, 130] on textarea "Code - Styling Components" at bounding box center [710, 127] width 510 height 32
click at [539, 129] on textarea "Code - Styling Components" at bounding box center [710, 127] width 510 height 32
type textarea "*"
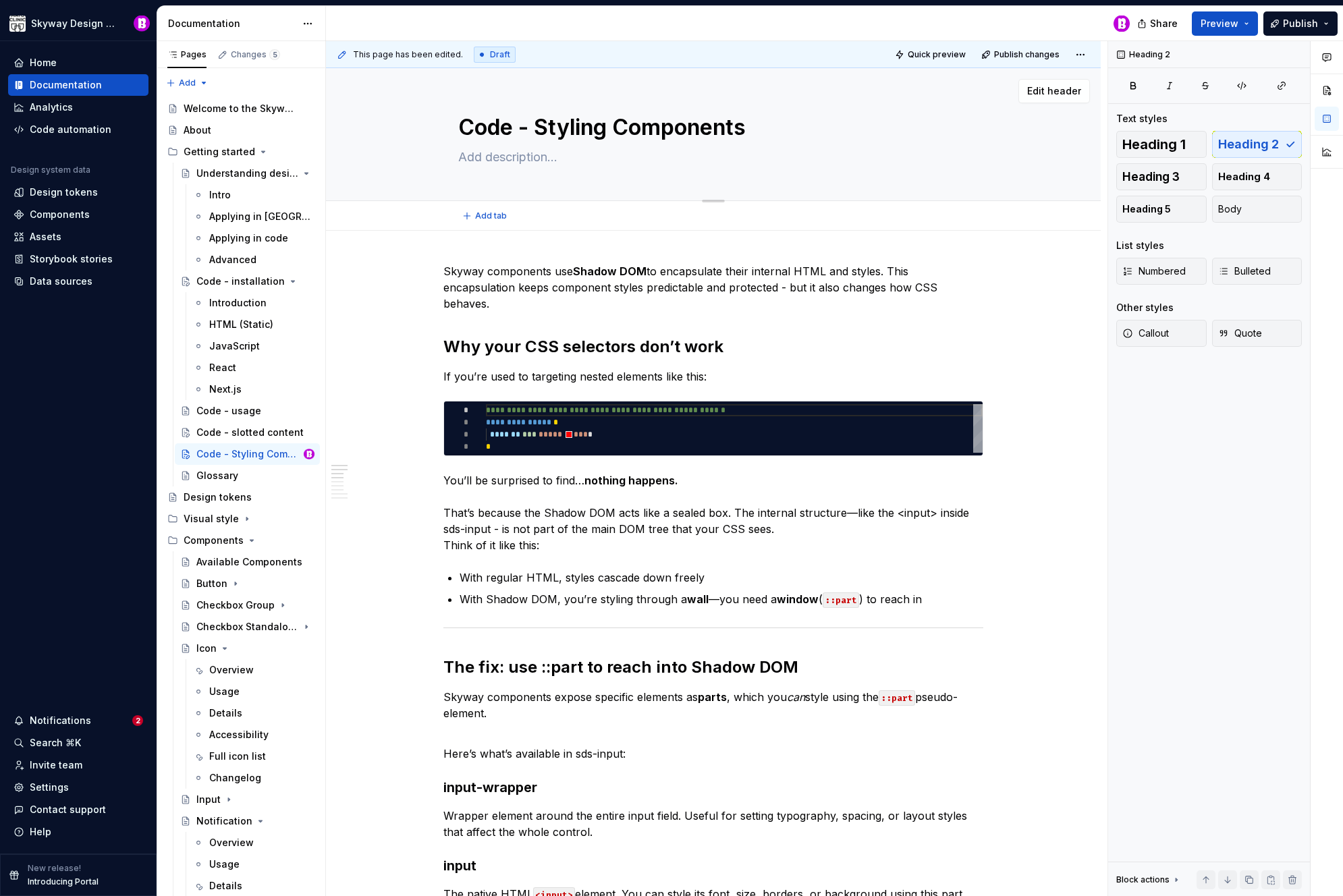
type textarea "Code - styling Components"
drag, startPoint x: 623, startPoint y: 129, endPoint x: 613, endPoint y: 130, distance: 10.0
click at [613, 130] on textarea "Code - styling Components" at bounding box center [710, 127] width 510 height 32
type textarea "*"
type textarea "Code - styling components"
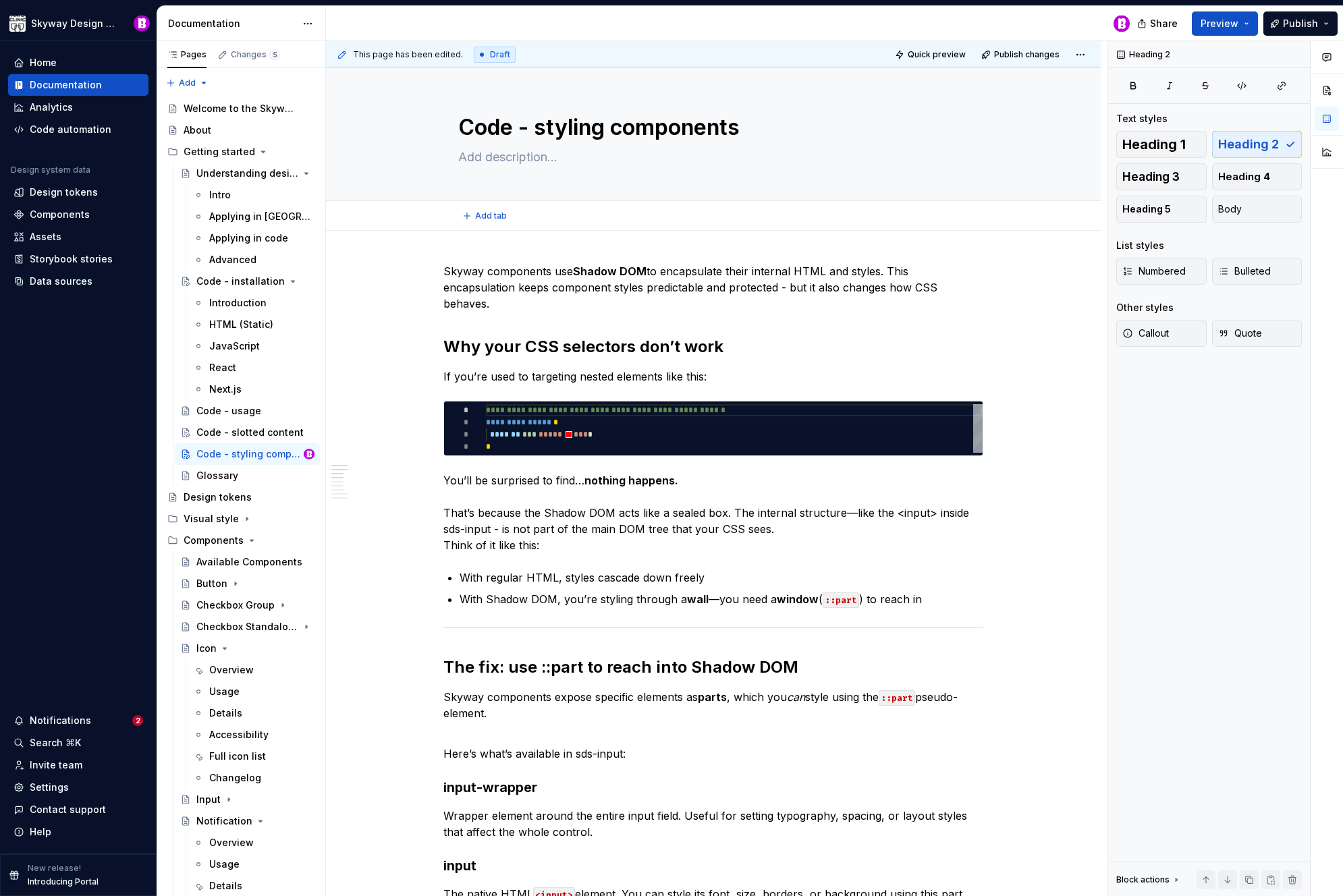
type textarea "*"
type textarea "Code - styling components"
click at [730, 291] on p "Skyway components use Shadow DOM to encapsulate their internal HTML and styles.…" at bounding box center [714, 287] width 540 height 49
click at [1029, 54] on span "Publish changes" at bounding box center [1027, 54] width 66 height 10
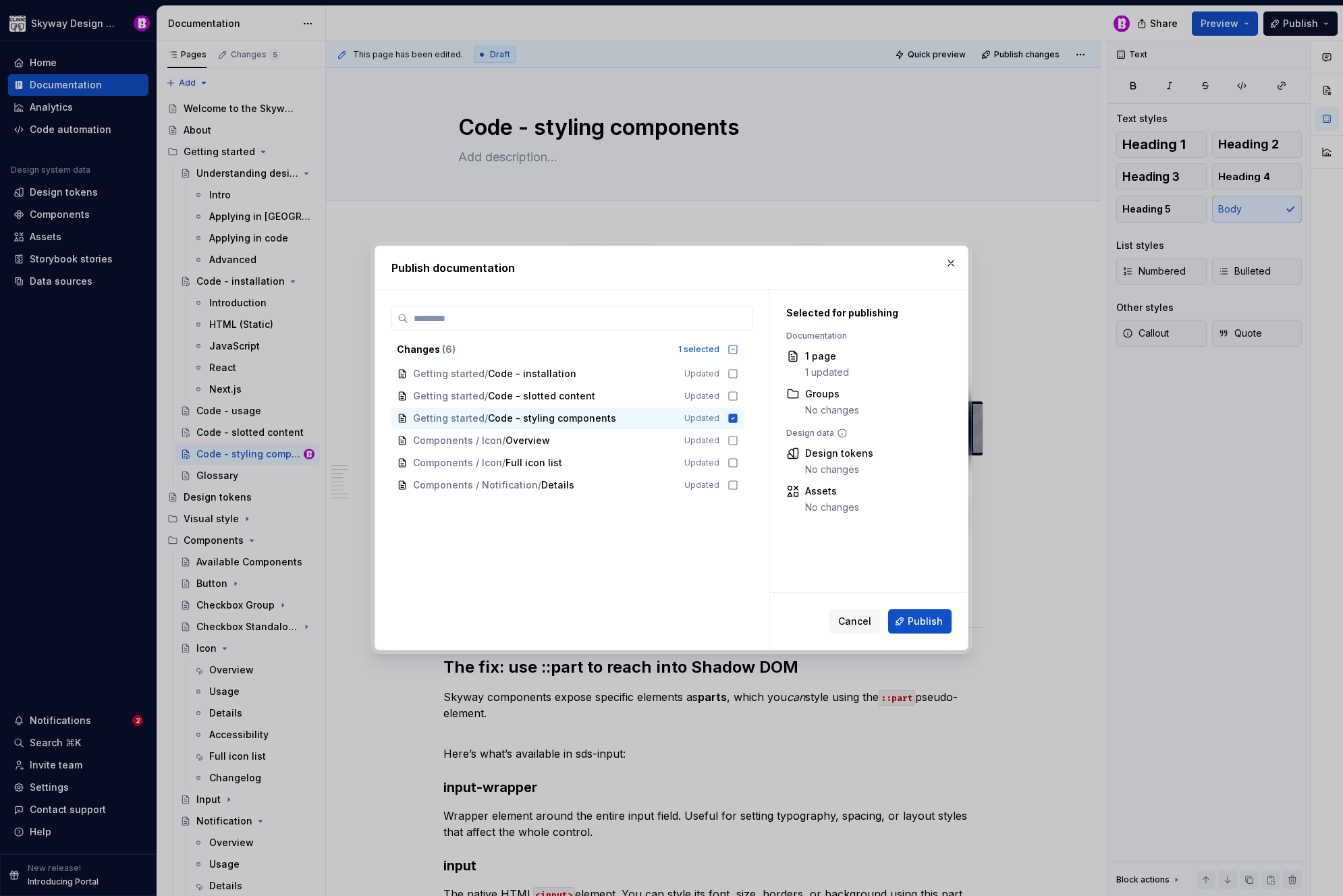
click at [927, 609] on button "Publish" at bounding box center [919, 621] width 63 height 24
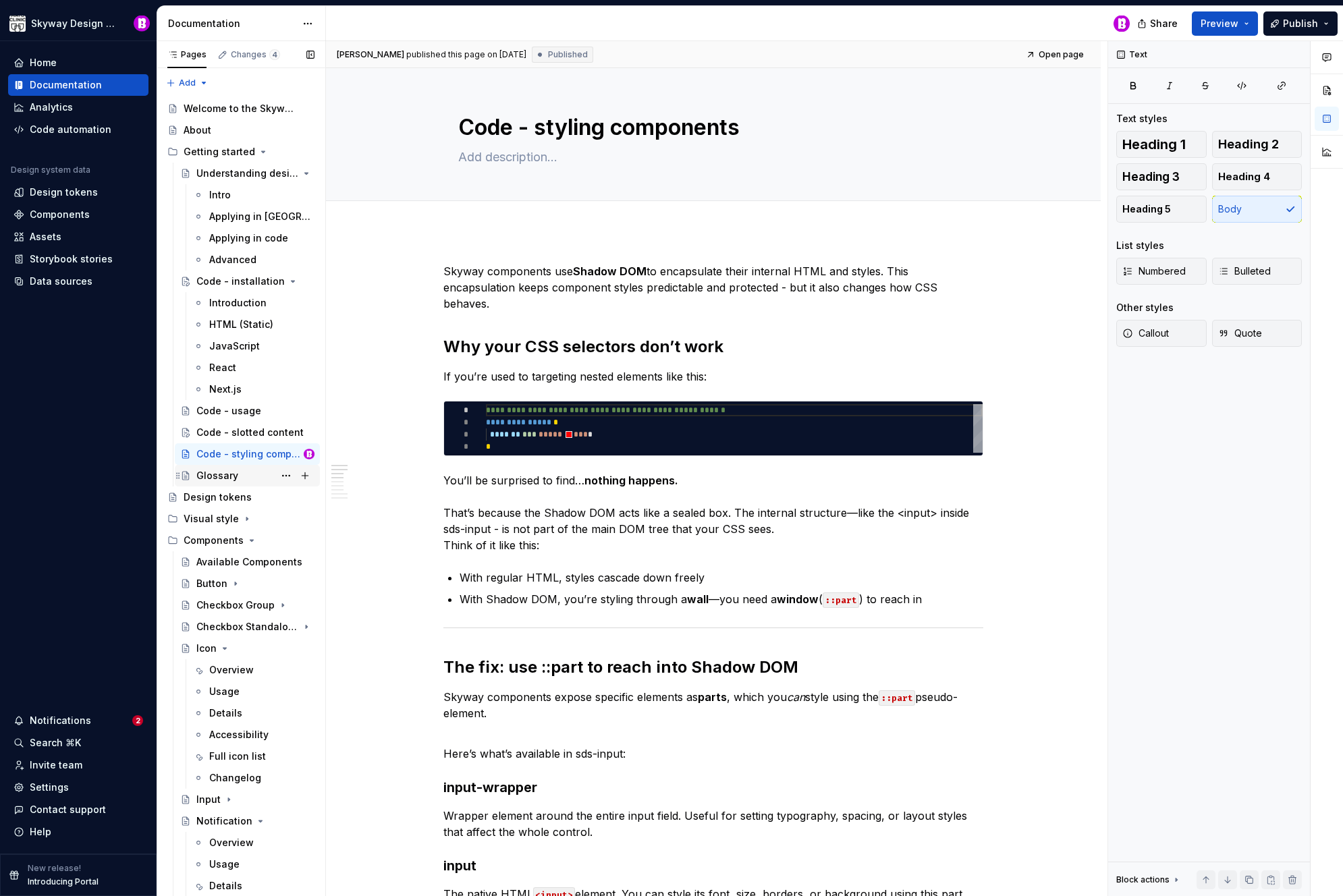
click at [224, 476] on div "Glossary" at bounding box center [217, 476] width 42 height 14
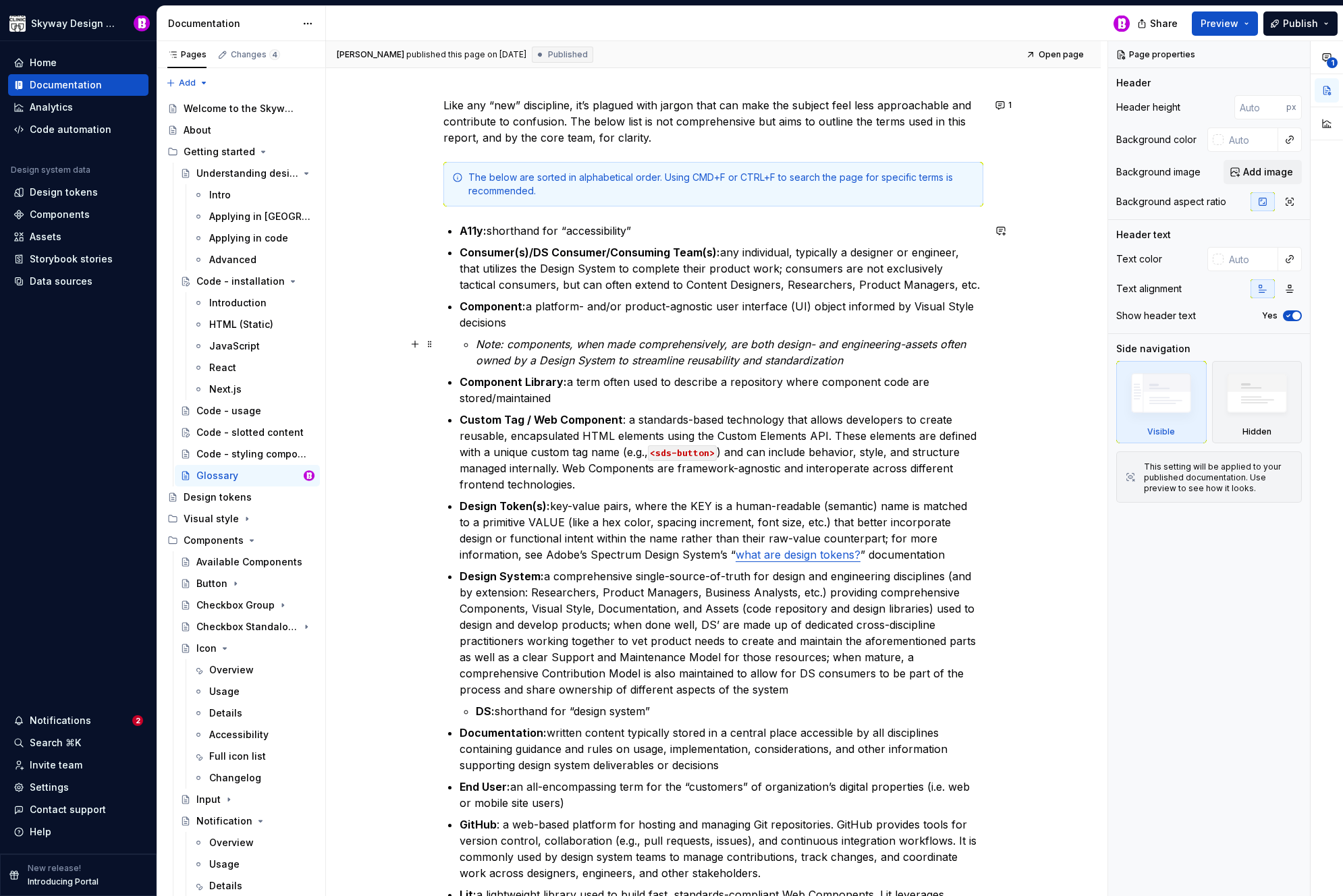
scroll to position [462, 0]
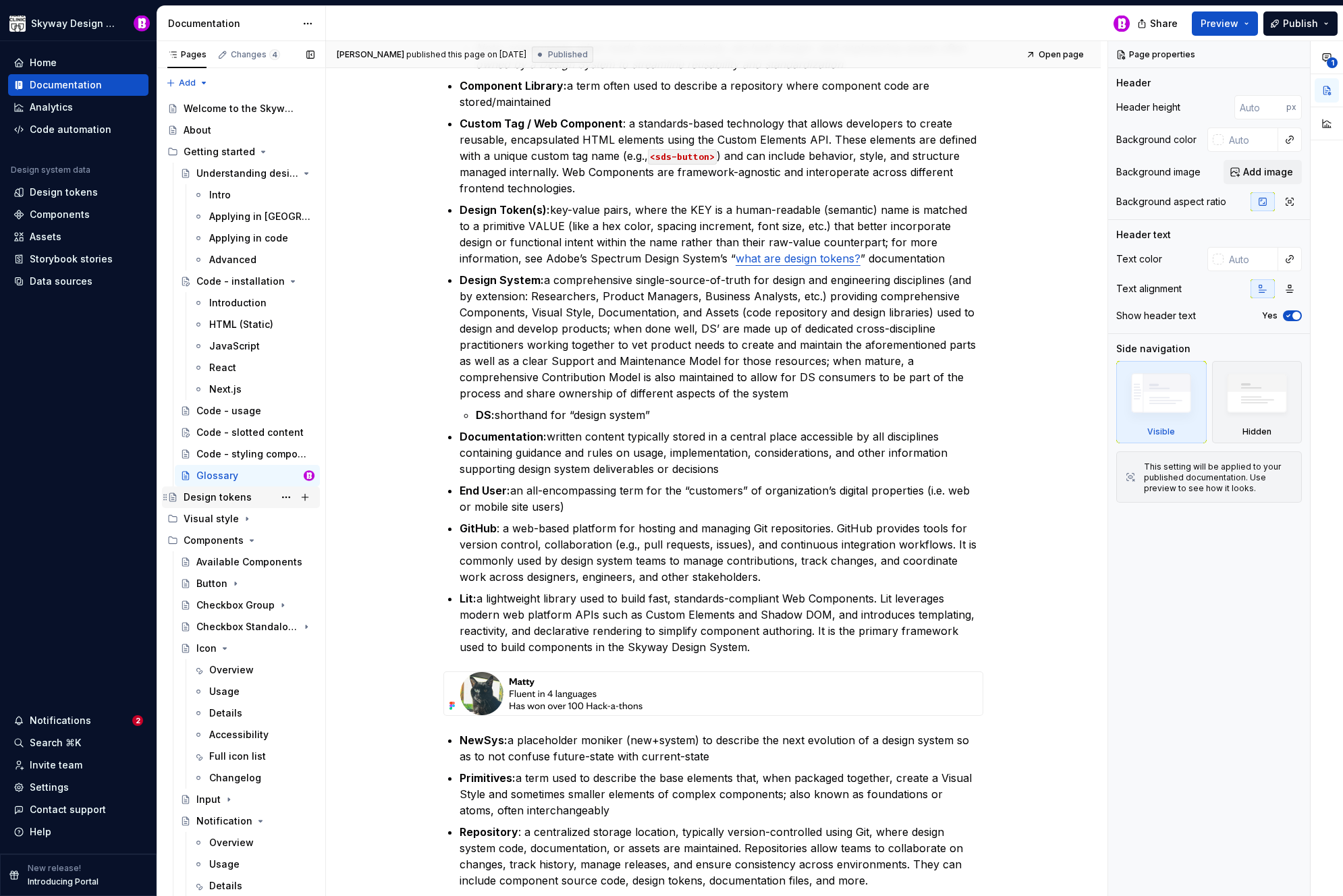
click at [217, 498] on div "Design tokens" at bounding box center [217, 497] width 68 height 14
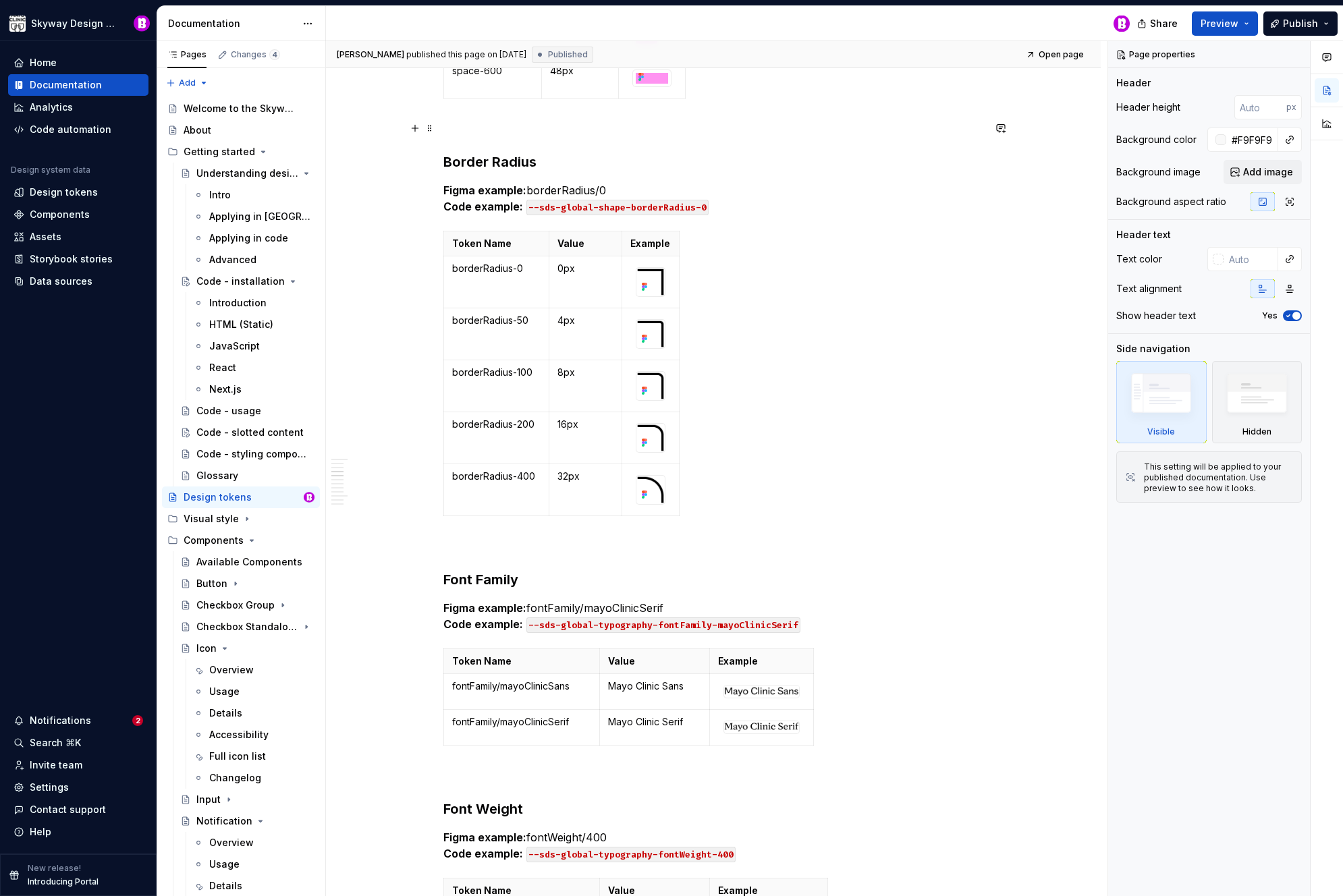
scroll to position [2932, 0]
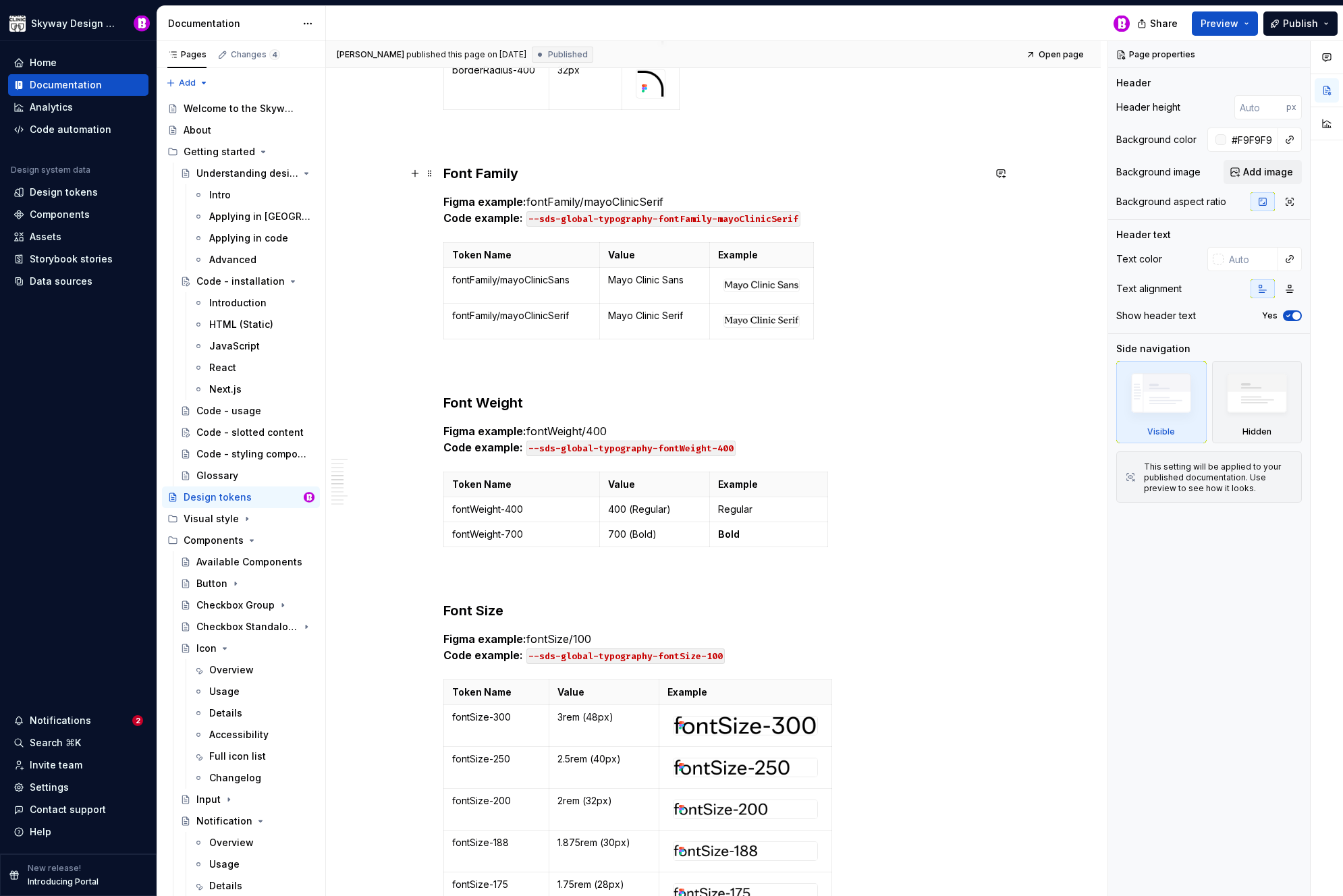
type textarea "*"
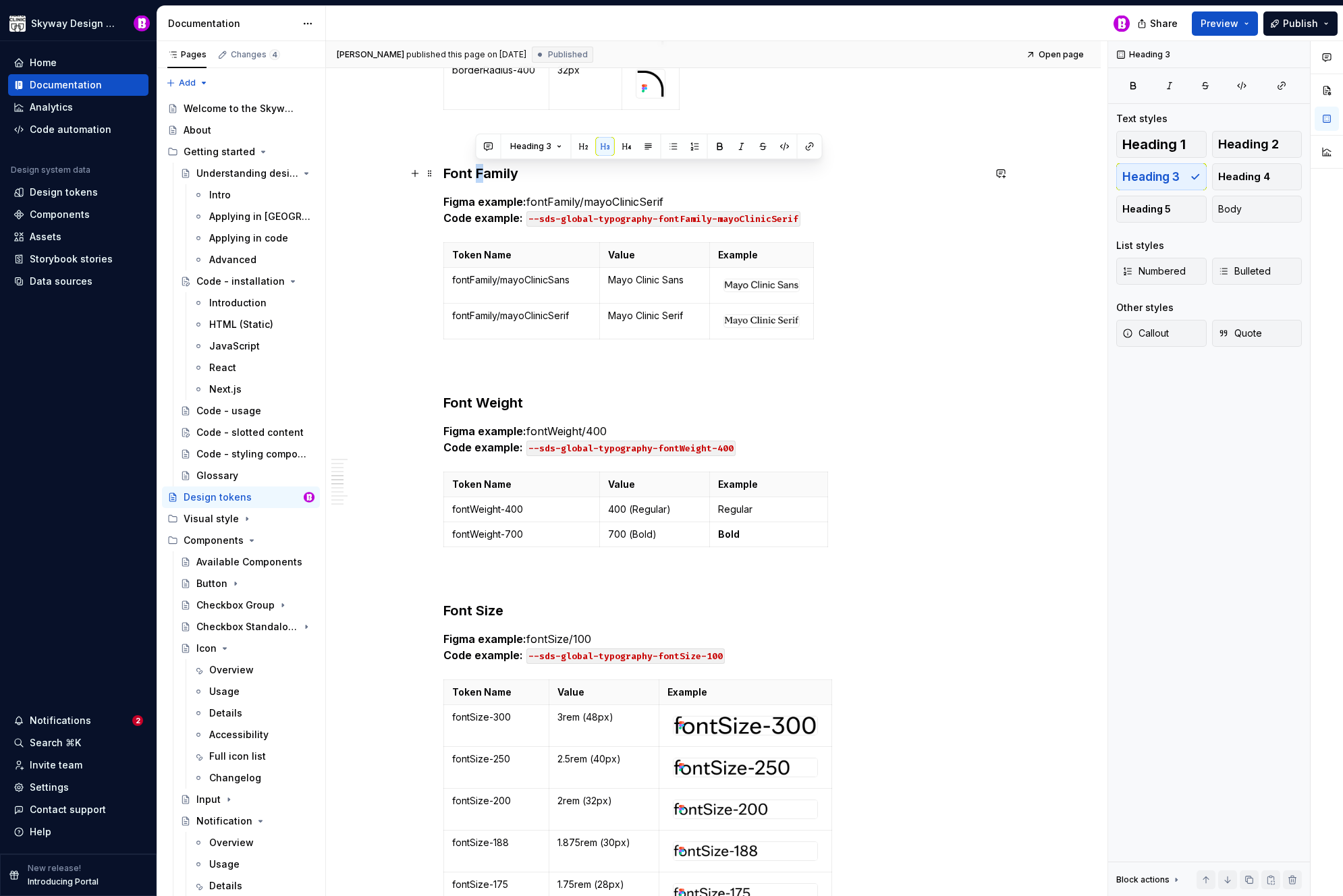
drag, startPoint x: 484, startPoint y: 173, endPoint x: 475, endPoint y: 173, distance: 9.0
click at [475, 173] on h3 "Font Family" at bounding box center [714, 174] width 540 height 19
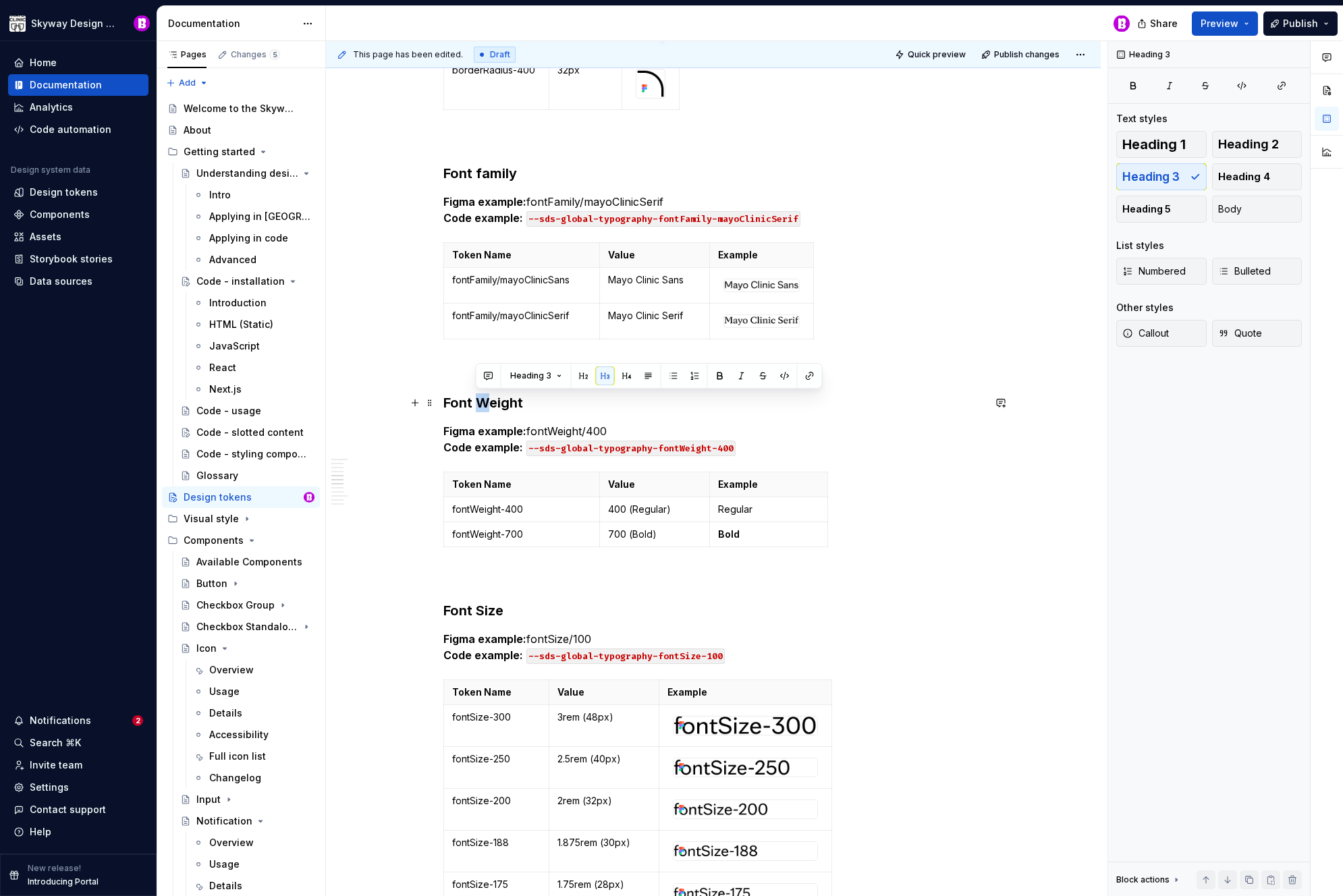
drag, startPoint x: 488, startPoint y: 402, endPoint x: 479, endPoint y: 401, distance: 9.1
click at [479, 401] on h3 "Font Weight" at bounding box center [714, 403] width 540 height 19
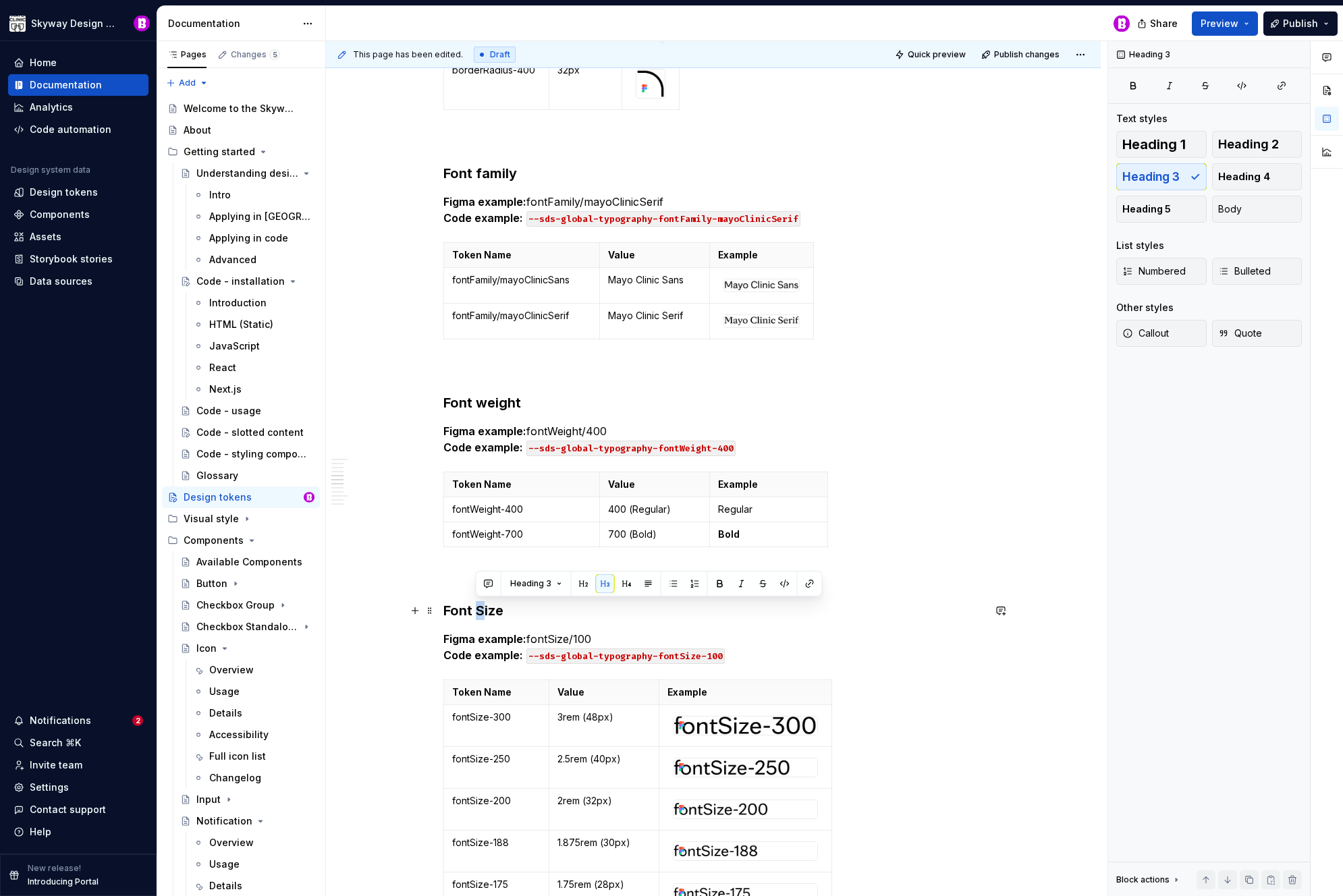
click at [476, 607] on h3 "Font Size" at bounding box center [714, 611] width 540 height 19
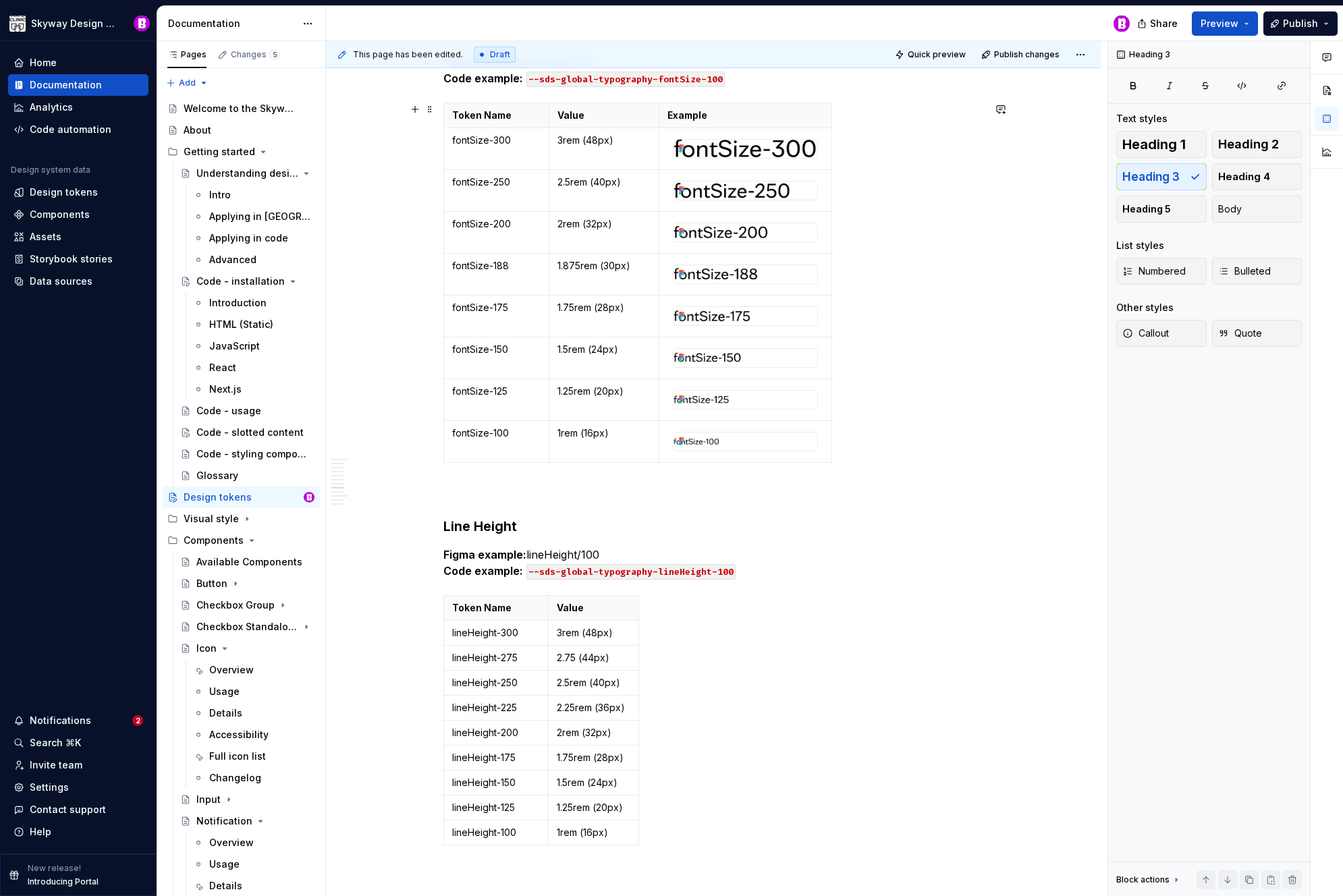
scroll to position [3510, 0]
click at [477, 526] on h3 "Line Height" at bounding box center [714, 526] width 540 height 19
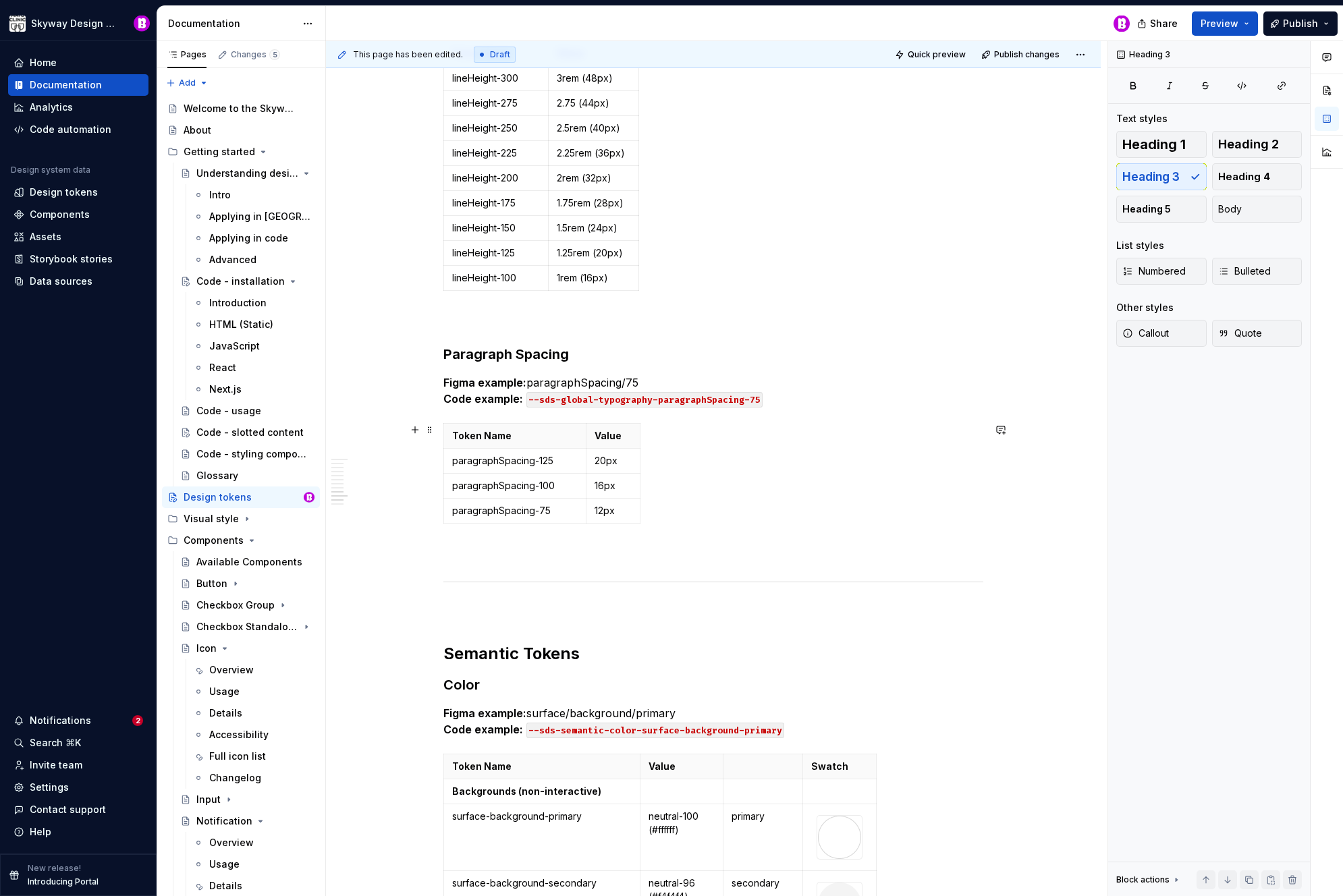
scroll to position [4101, 0]
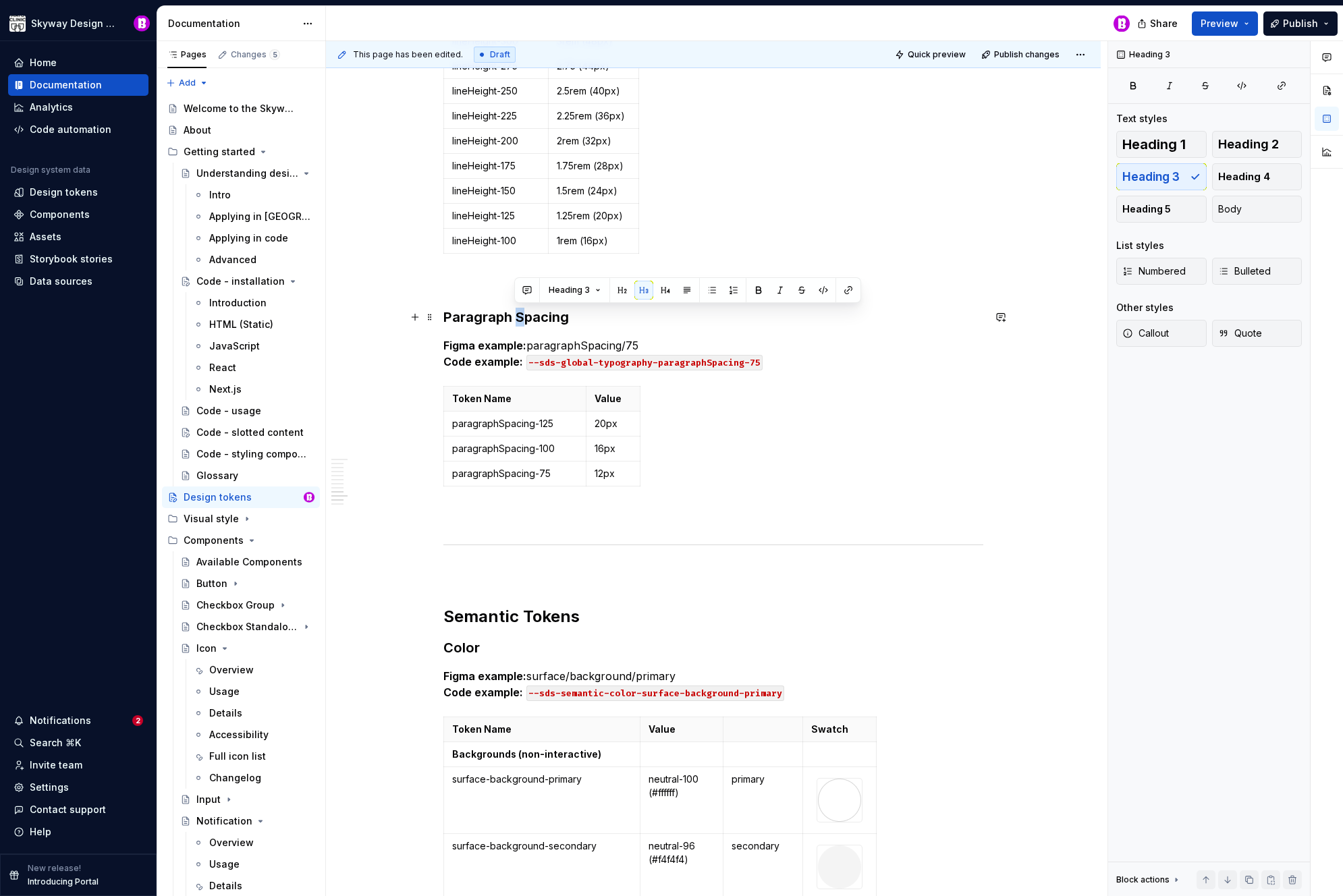
click at [515, 318] on h3 "Paragraph Spacing" at bounding box center [714, 317] width 540 height 19
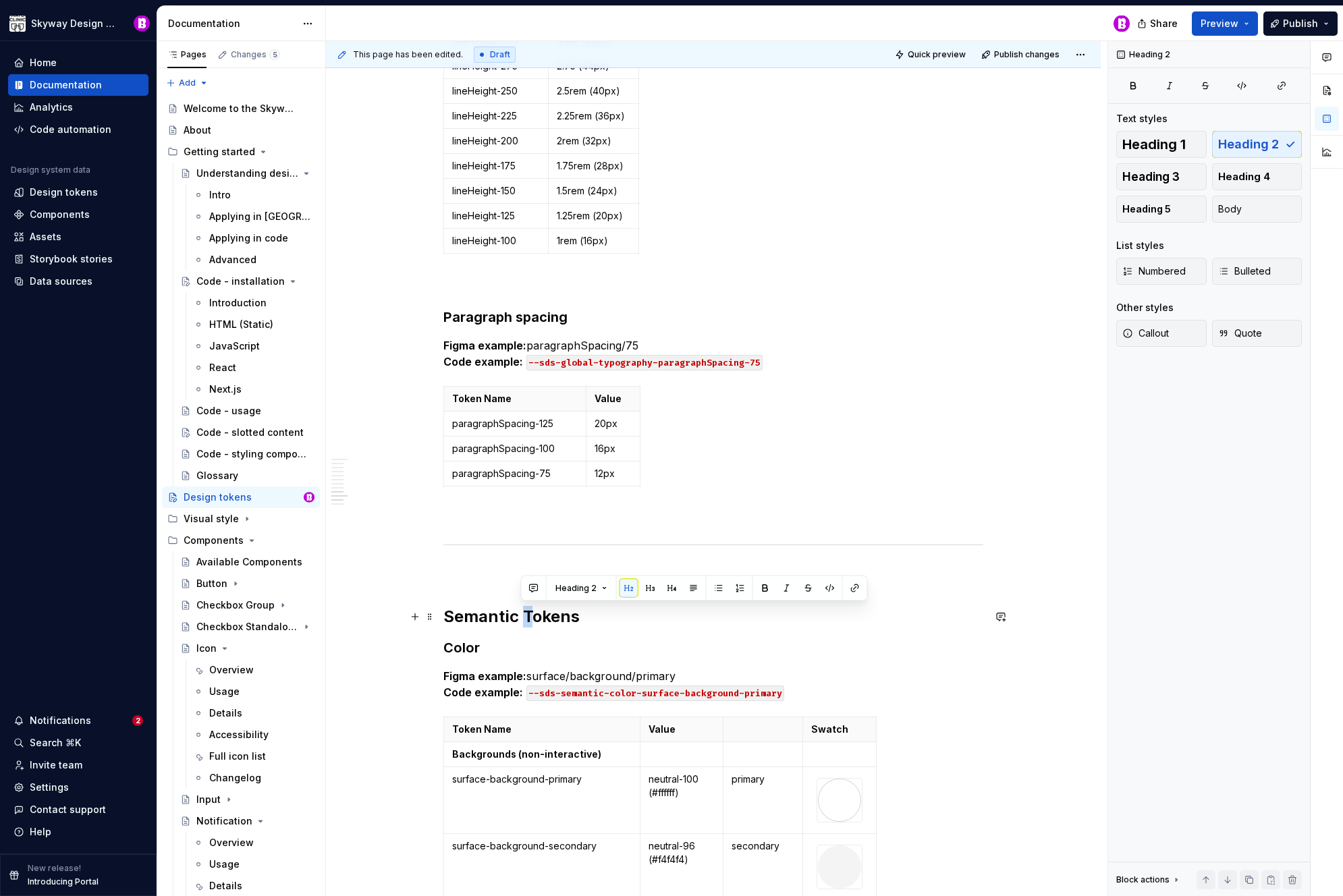
drag, startPoint x: 532, startPoint y: 614, endPoint x: 525, endPoint y: 613, distance: 7.1
click at [525, 613] on h2 "Semantic Tokens" at bounding box center [714, 617] width 540 height 22
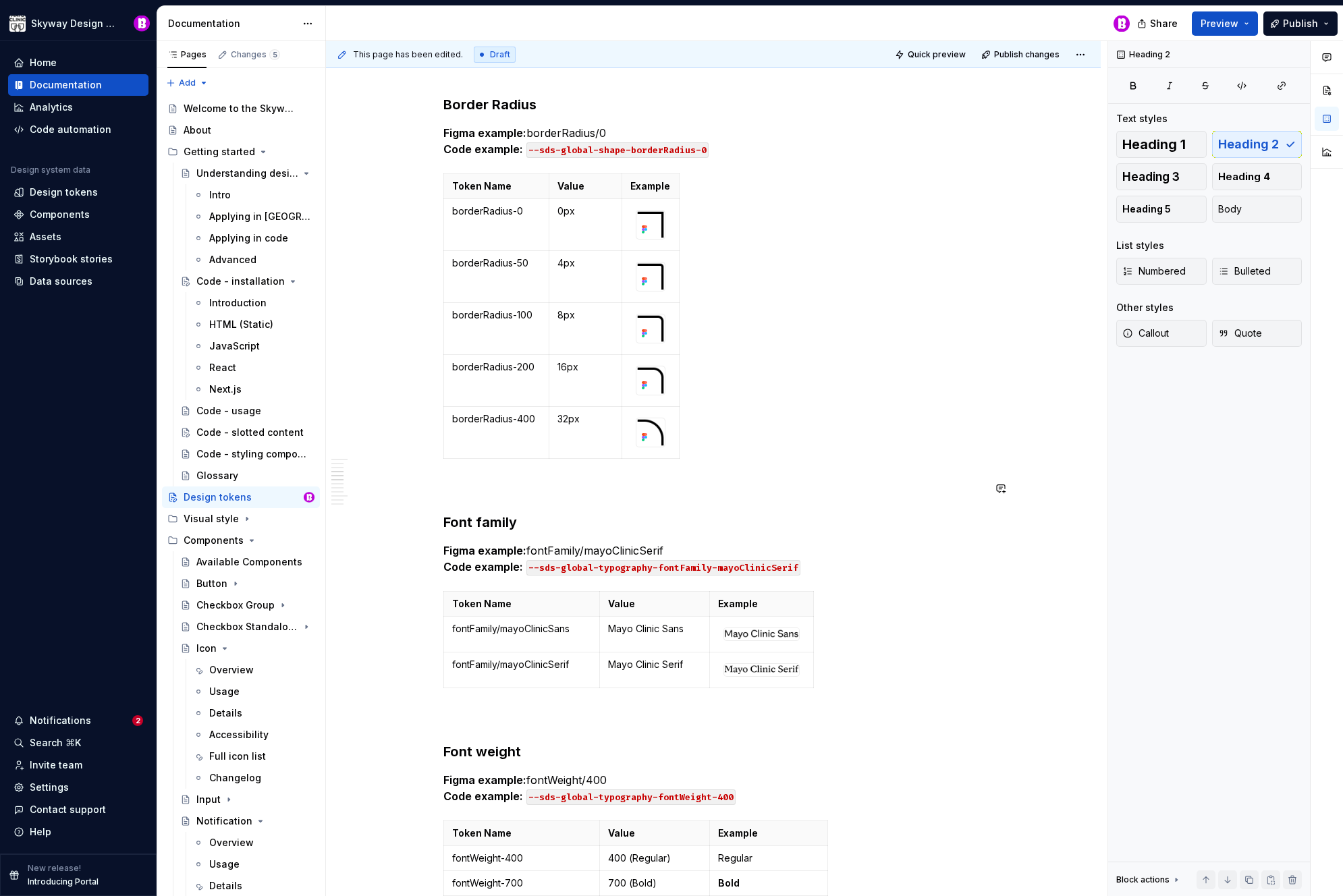
scroll to position [2315, 0]
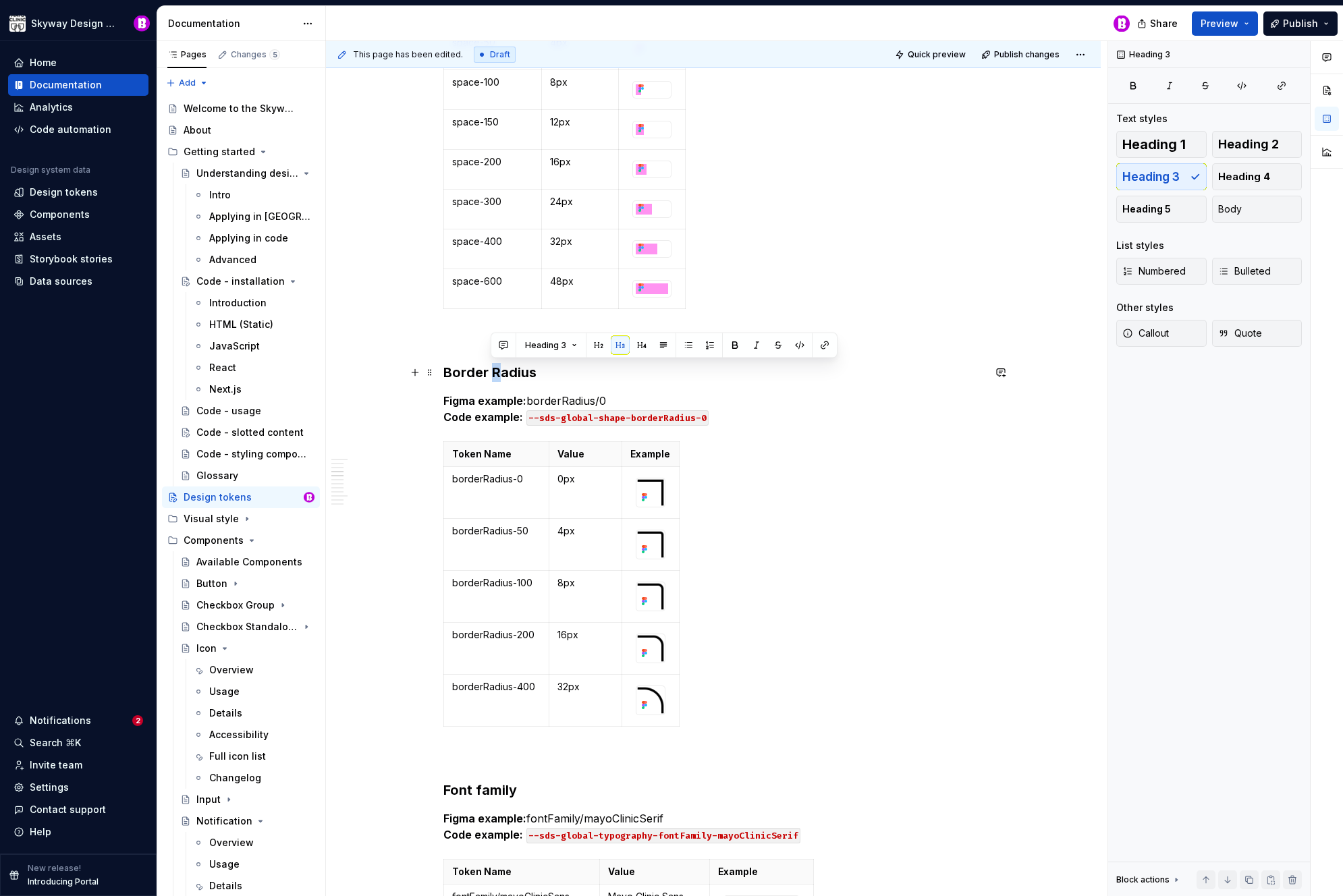
click at [497, 372] on h3 "Border Radius" at bounding box center [714, 373] width 540 height 19
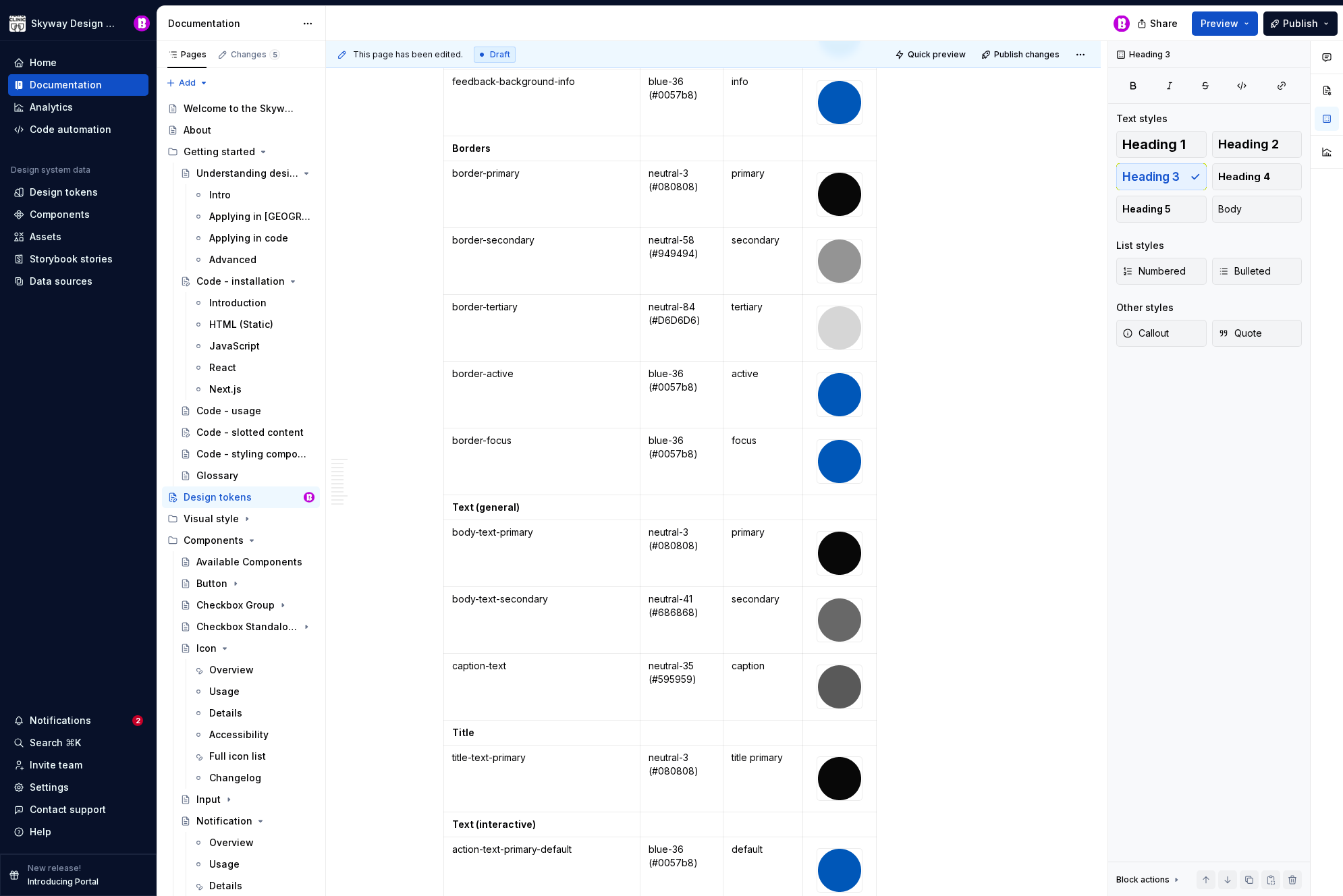
scroll to position [5733, 0]
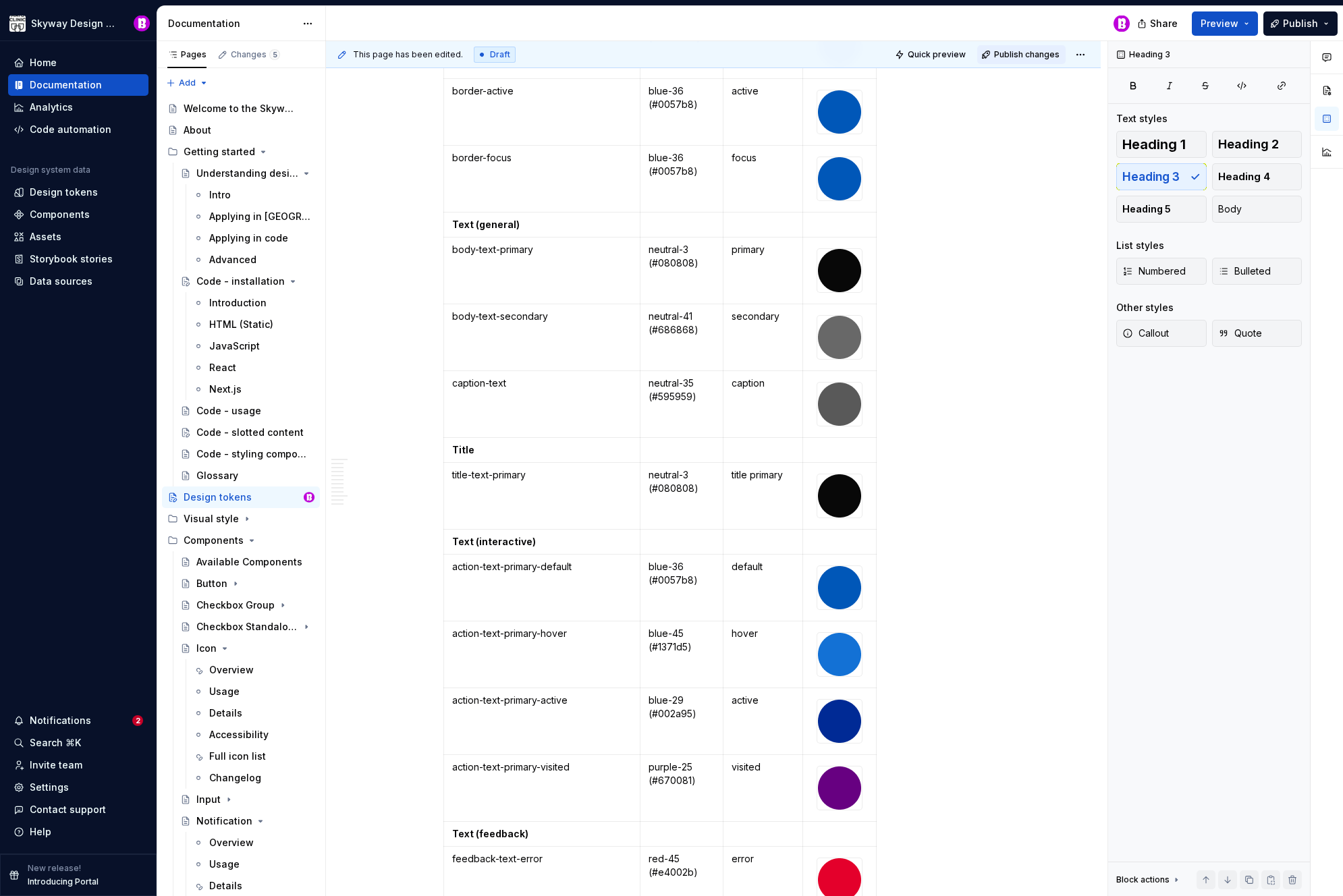
click at [1027, 54] on span "Publish changes" at bounding box center [1027, 54] width 66 height 10
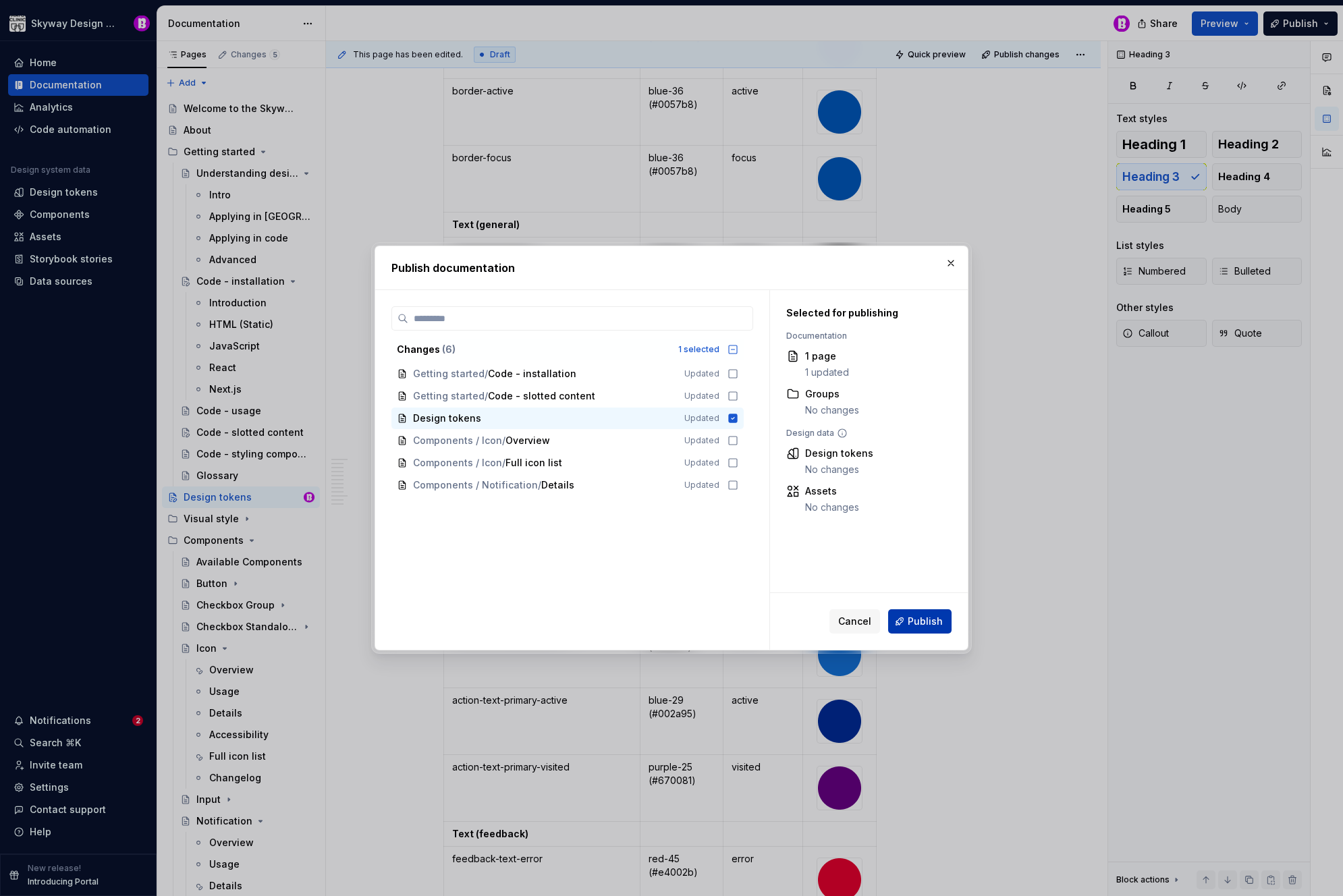
click at [929, 622] on span "Publish" at bounding box center [926, 621] width 35 height 14
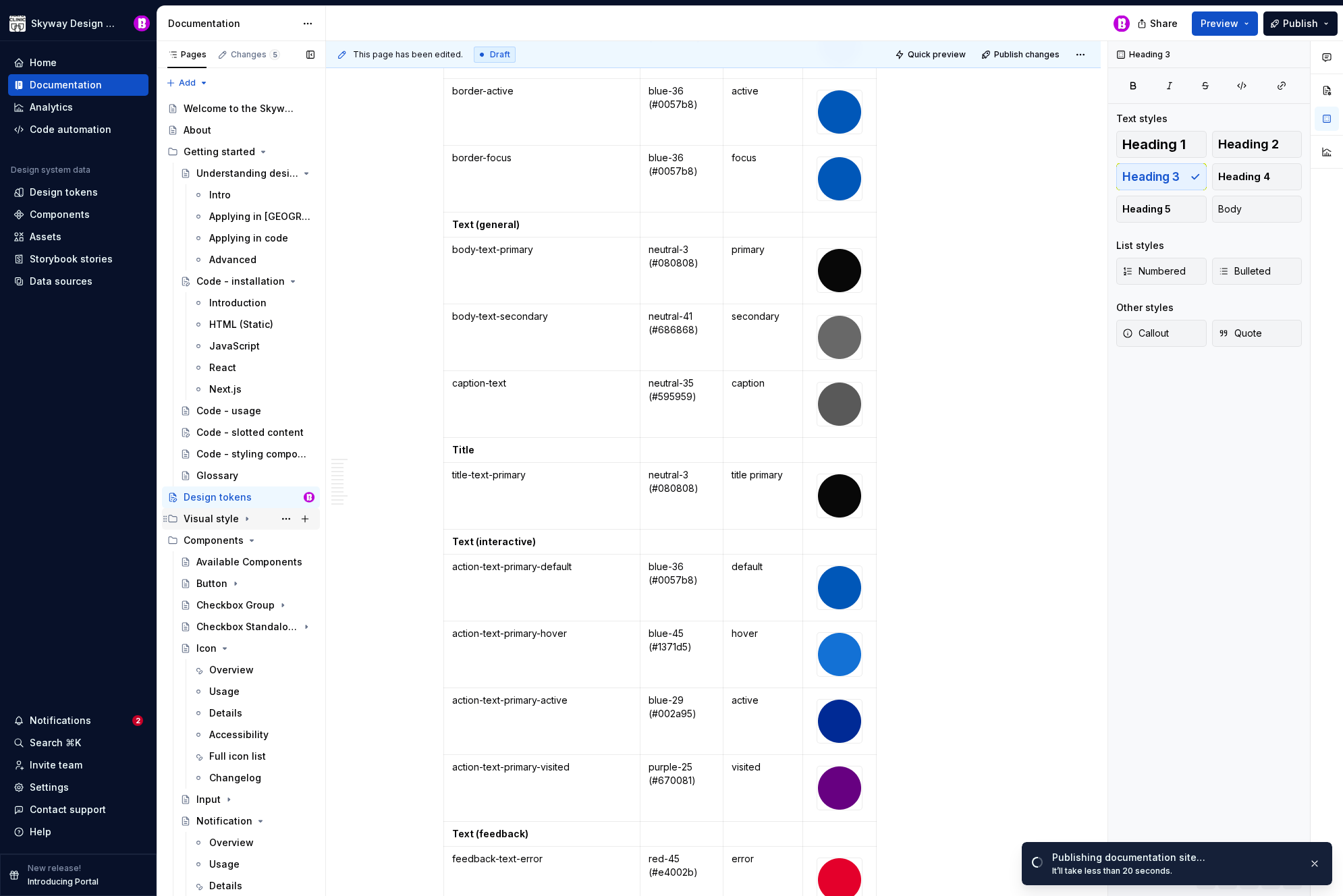
click at [214, 518] on div "Visual style" at bounding box center [211, 519] width 55 height 14
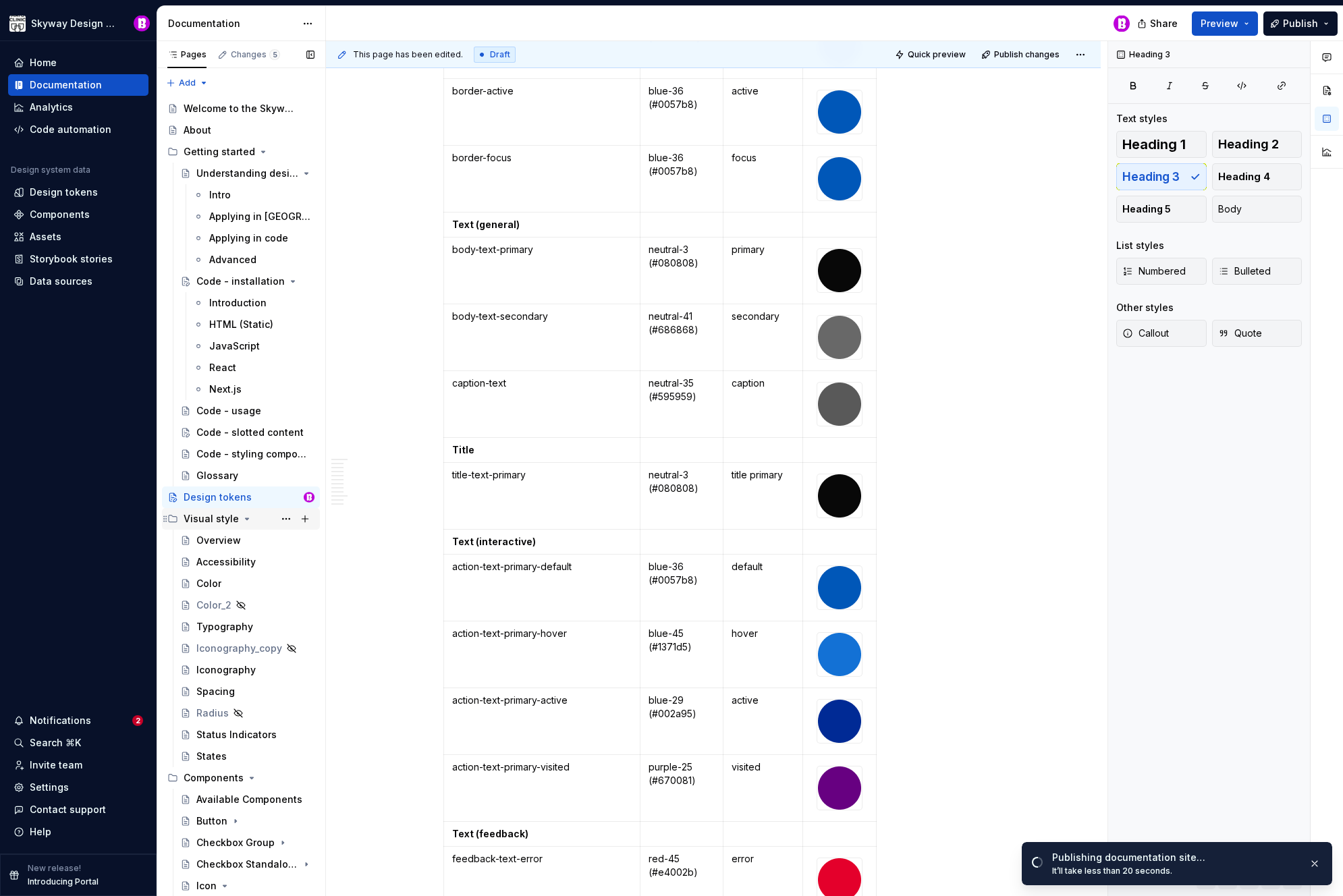
click at [215, 512] on div "Visual style" at bounding box center [211, 519] width 55 height 14
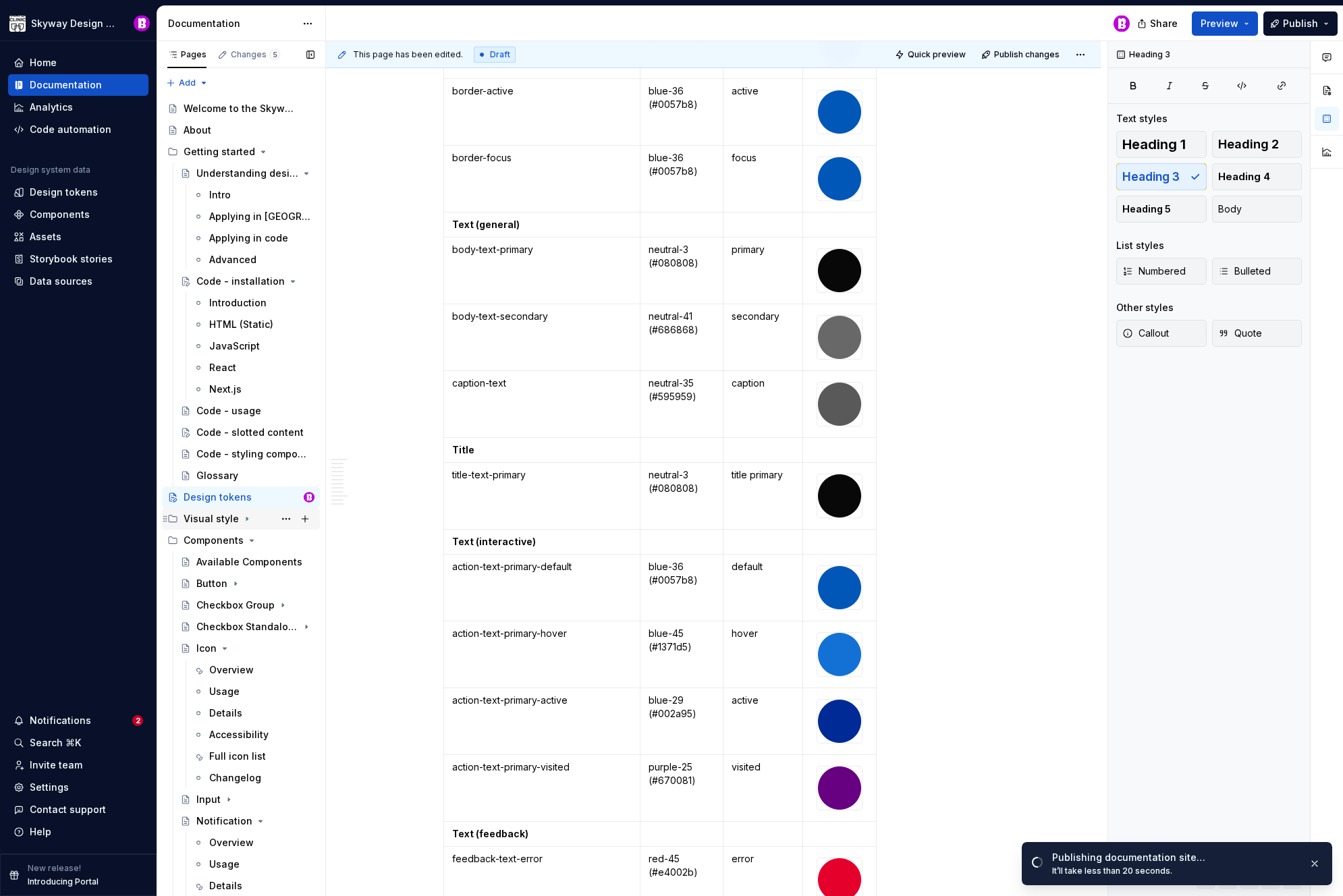
click at [215, 513] on div "Visual style" at bounding box center [211, 519] width 55 height 14
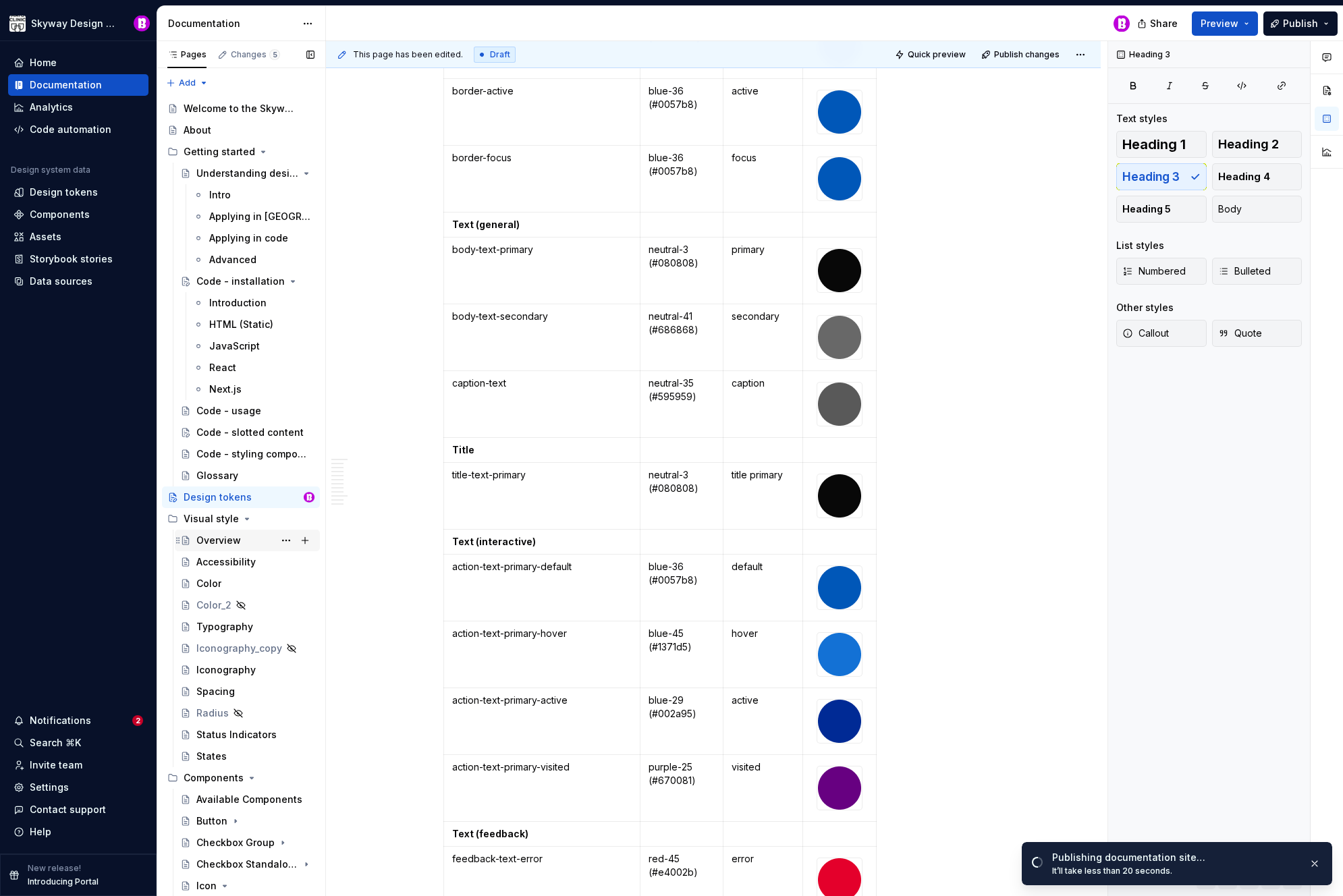
click at [219, 544] on div "Overview" at bounding box center [219, 540] width 45 height 14
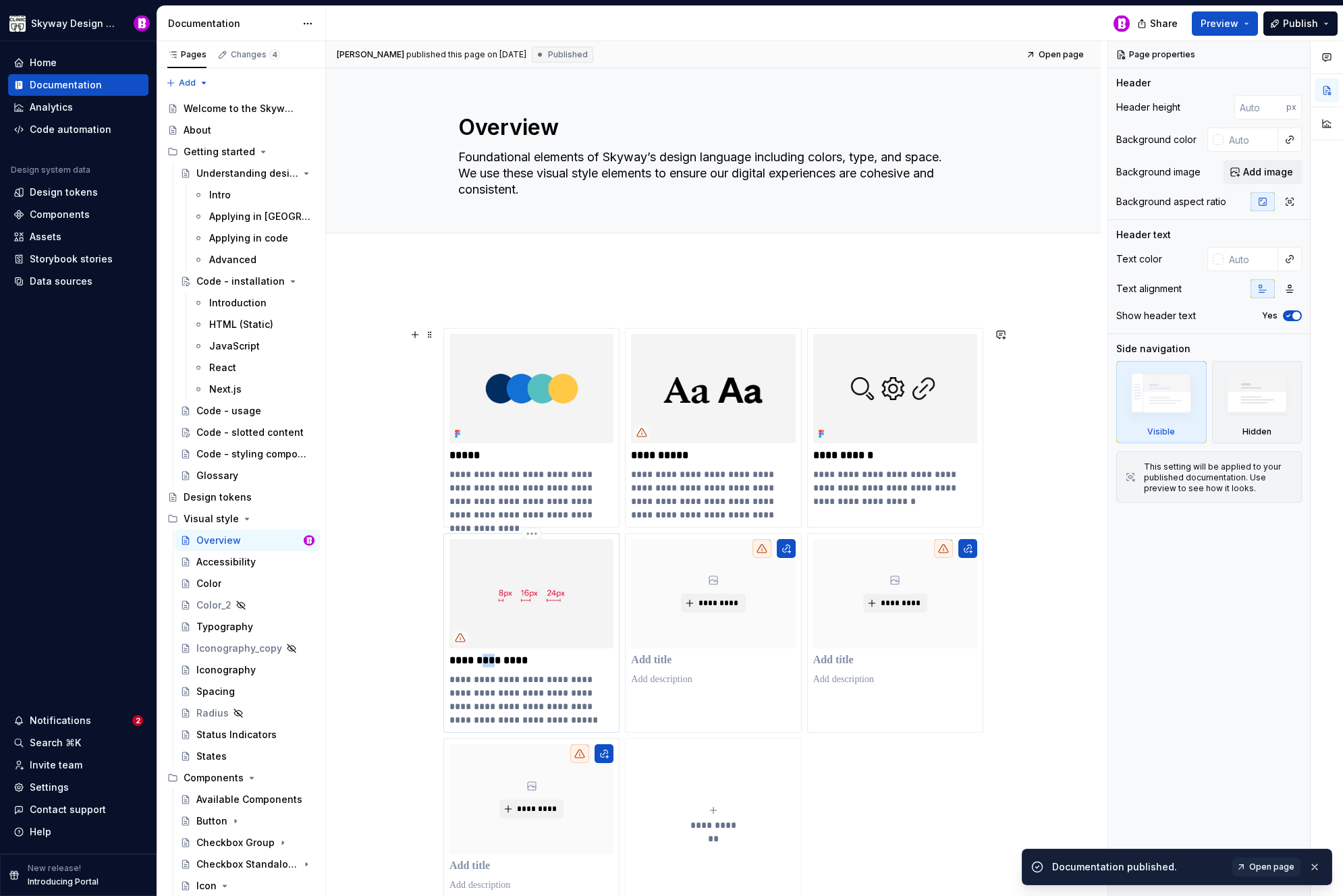
drag, startPoint x: 490, startPoint y: 661, endPoint x: 483, endPoint y: 660, distance: 7.1
click at [483, 661] on p "**********" at bounding box center [531, 661] width 164 height 14
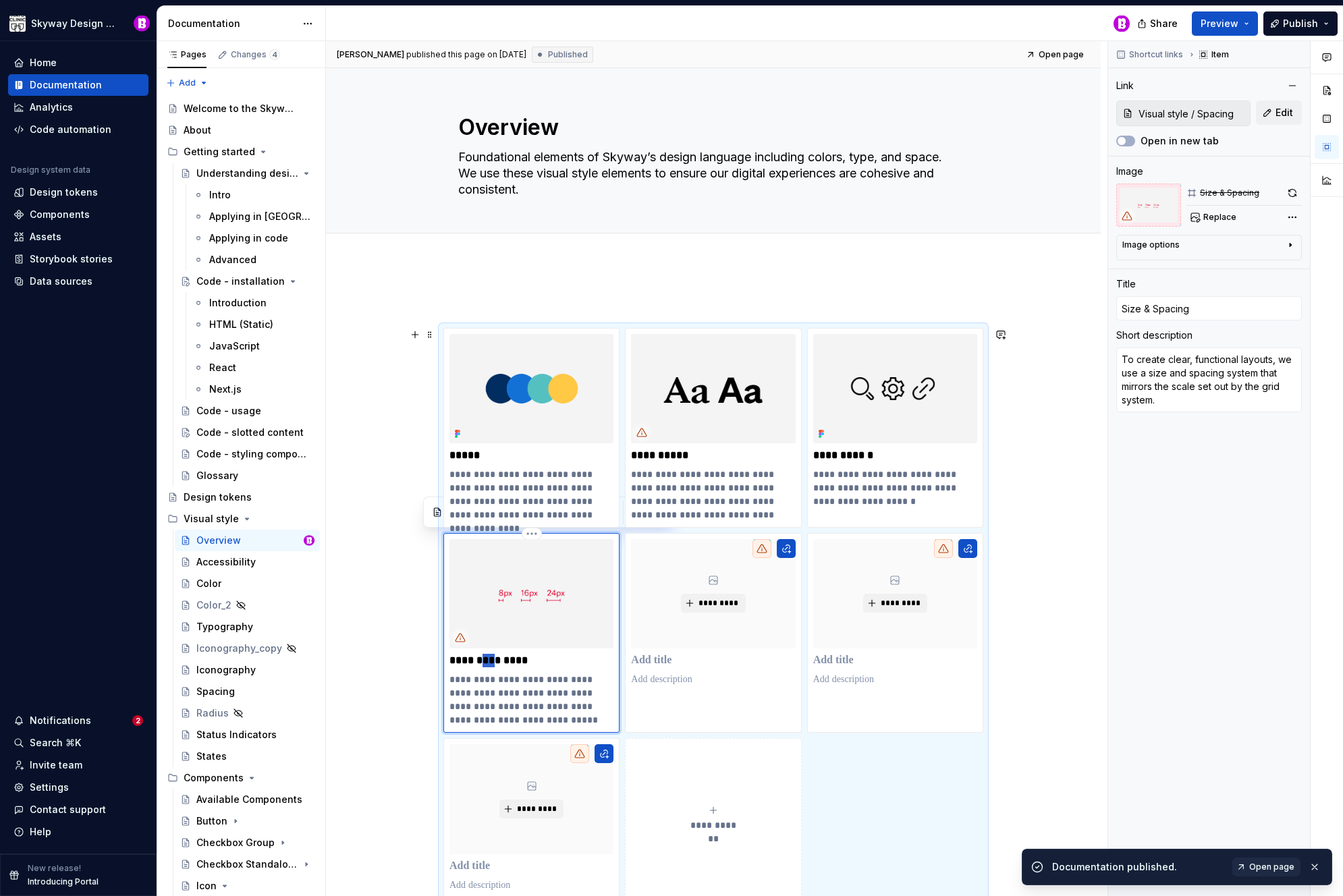
type textarea "*"
type input "Size &spacing"
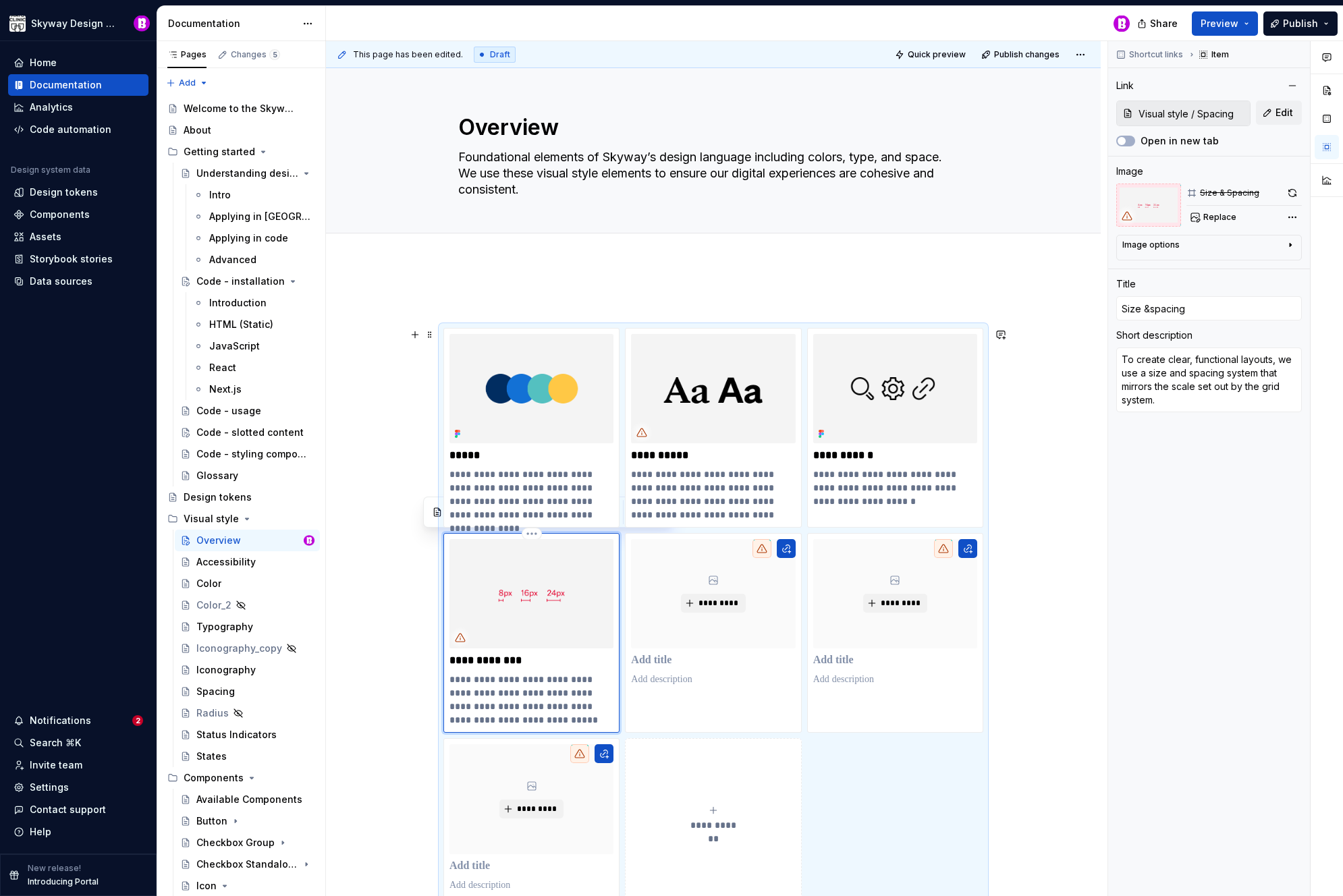
type textarea "*"
type input "Size & spacing"
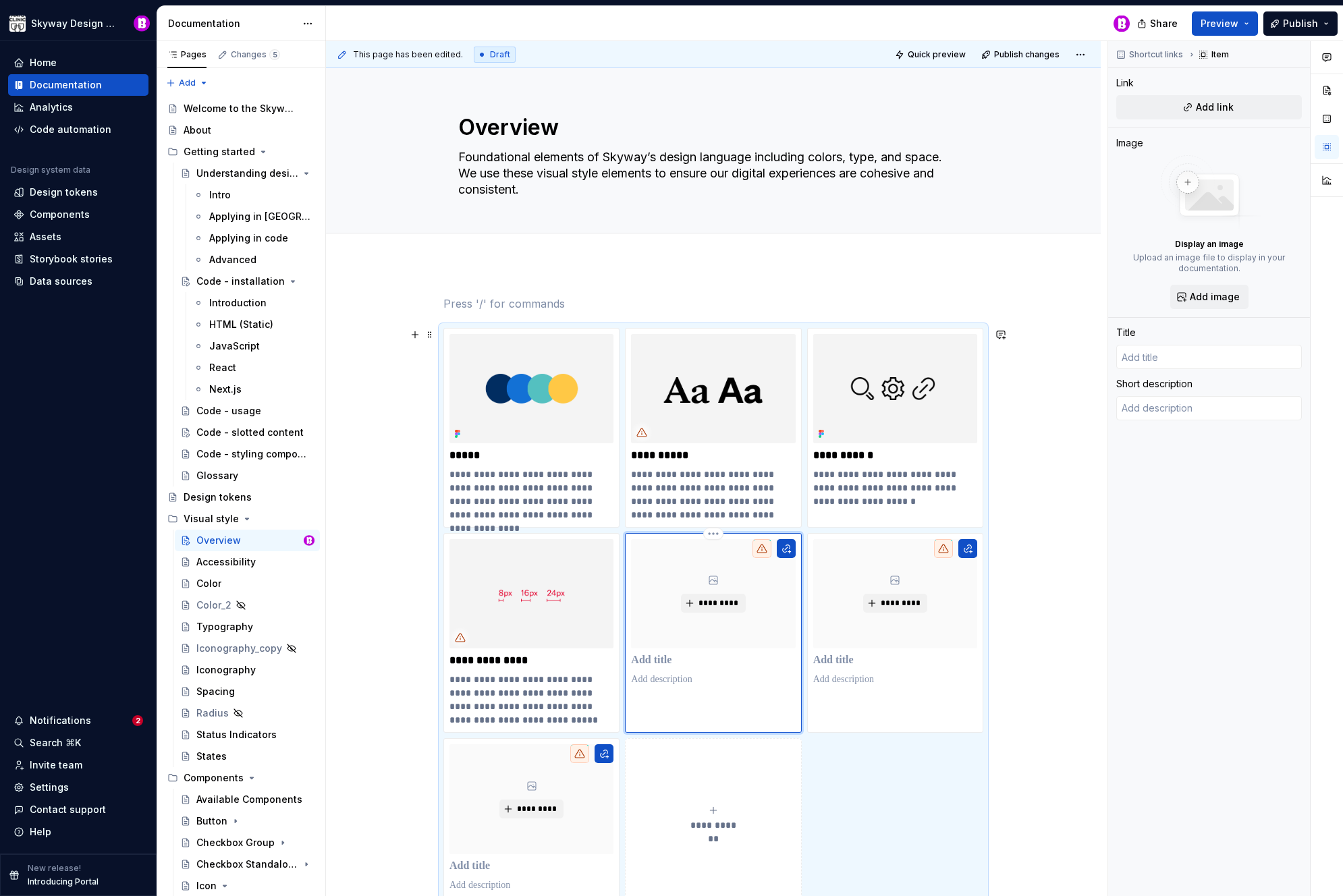
click at [676, 559] on div "*********" at bounding box center [713, 594] width 164 height 110
click at [1022, 58] on span "Publish changes" at bounding box center [1027, 54] width 66 height 10
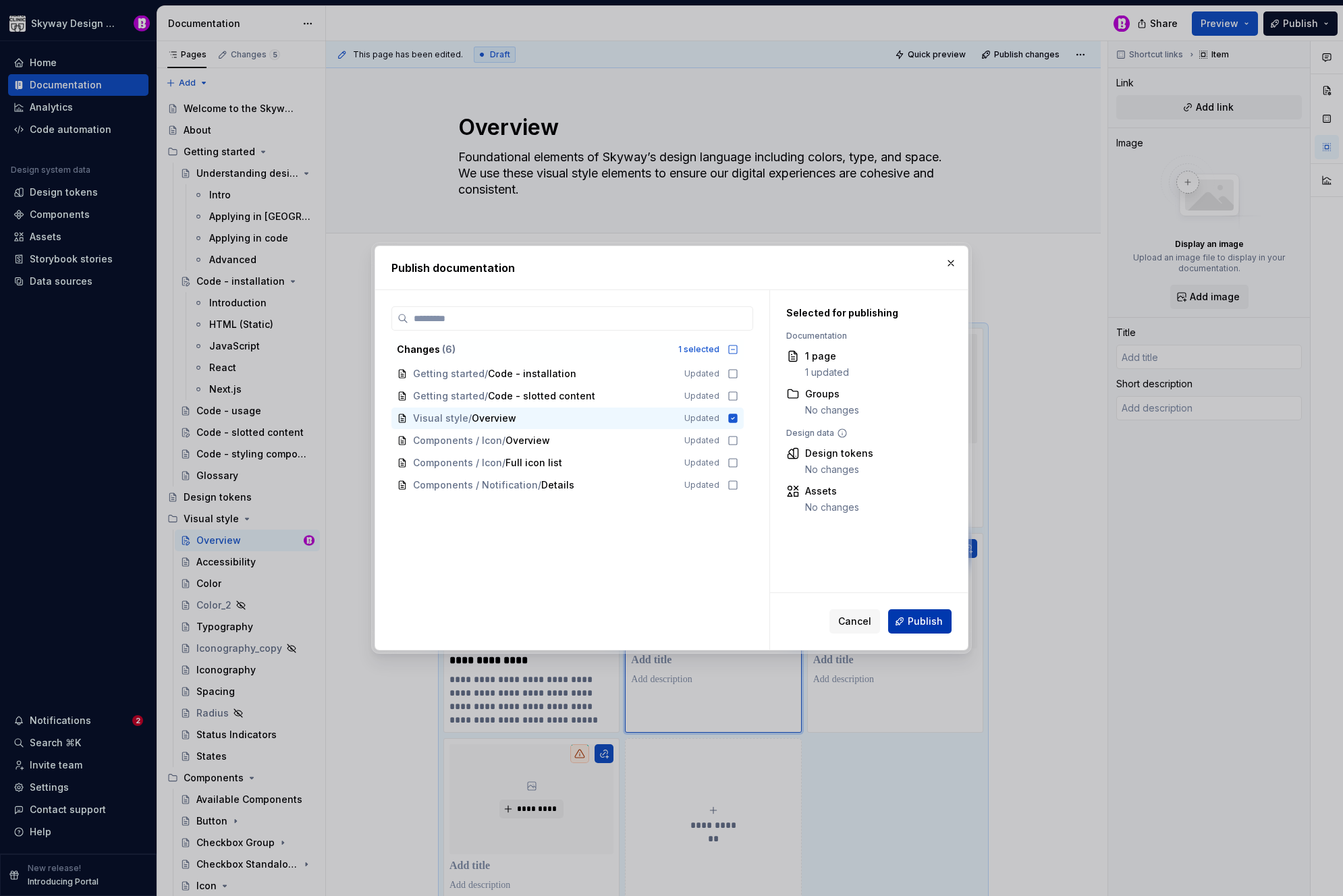
click at [922, 626] on span "Publish" at bounding box center [926, 621] width 35 height 14
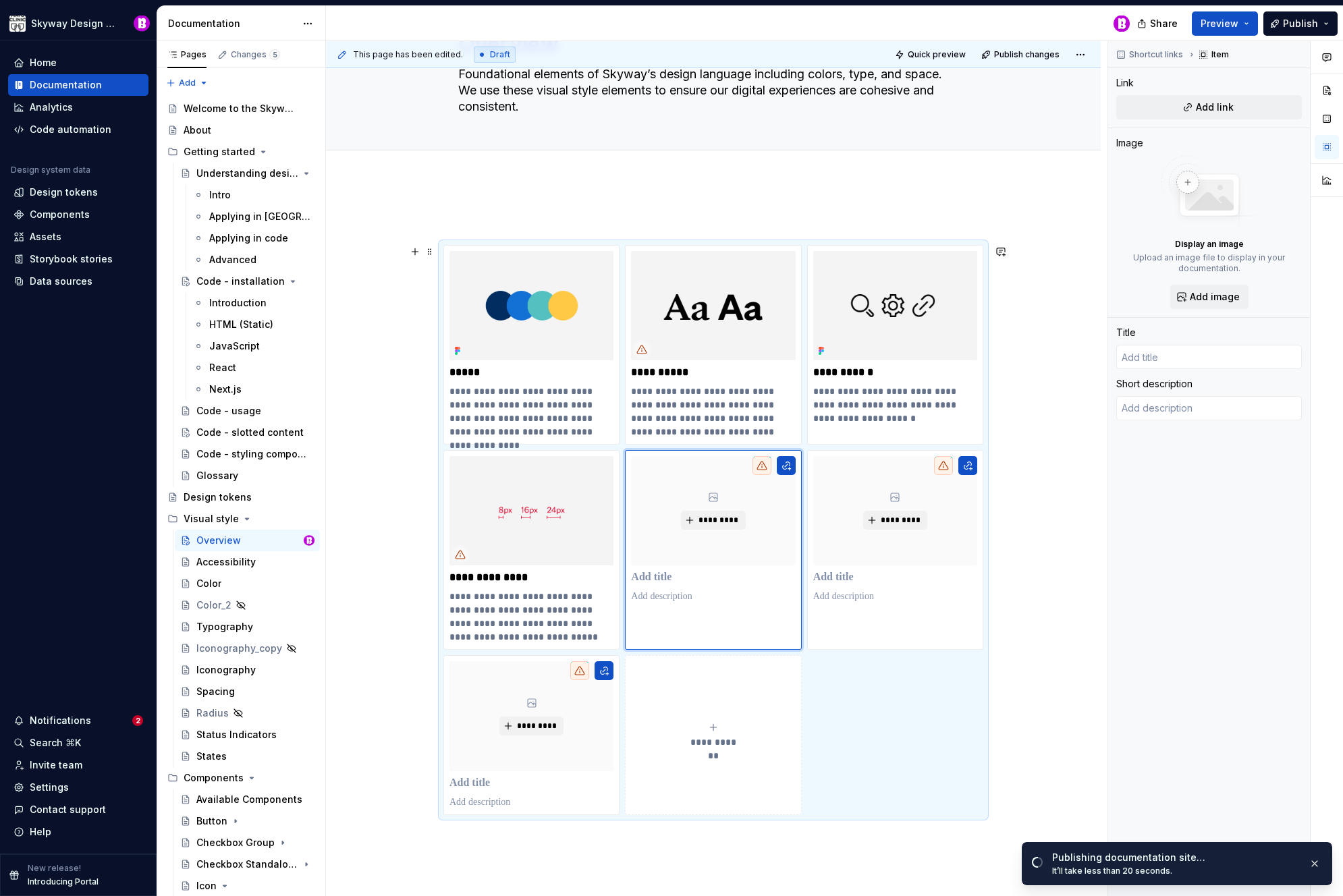
scroll to position [83, 0]
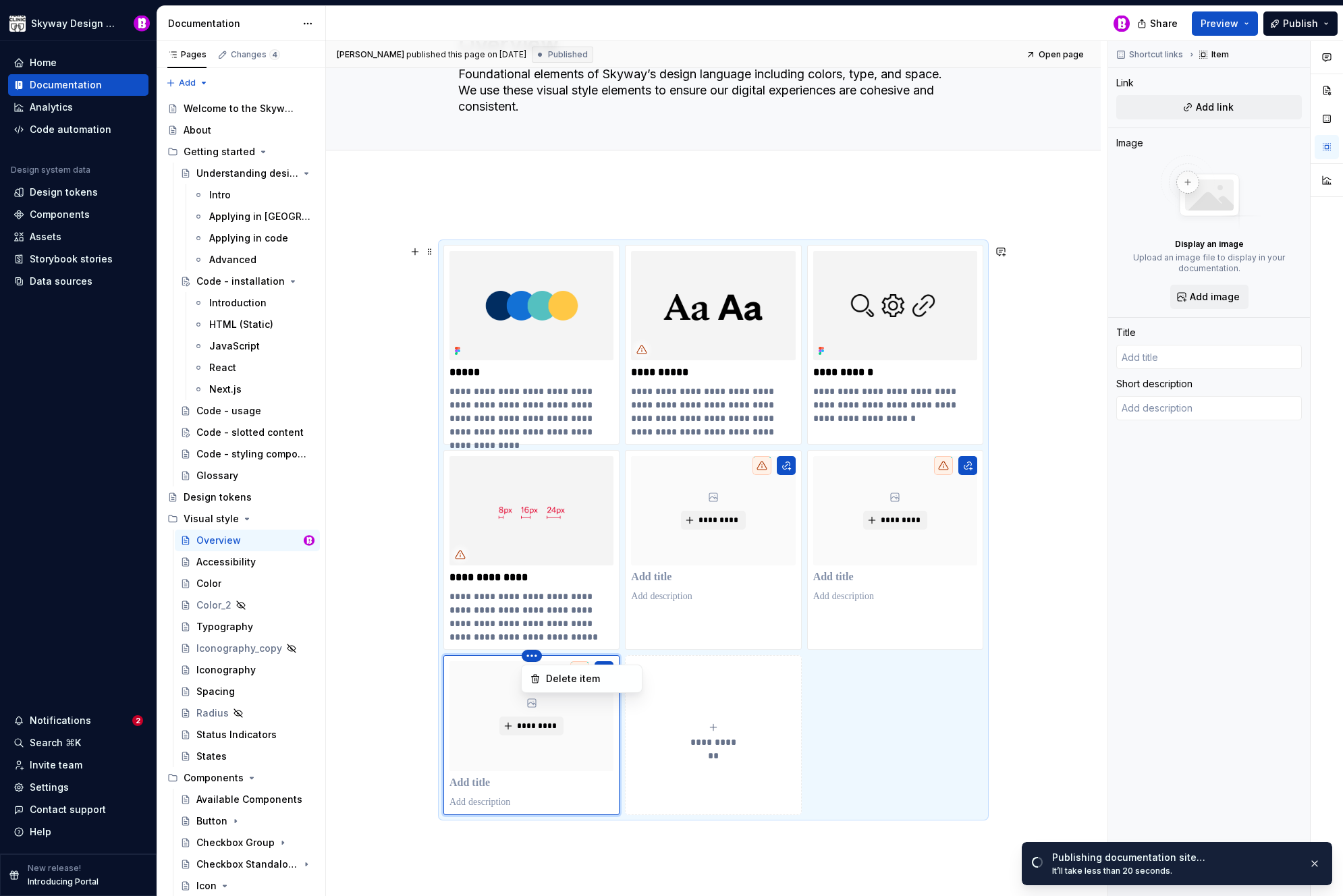
click at [533, 659] on html "Skyway Design System Home Documentation Analytics Code automation Design system…" at bounding box center [671, 448] width 1343 height 896
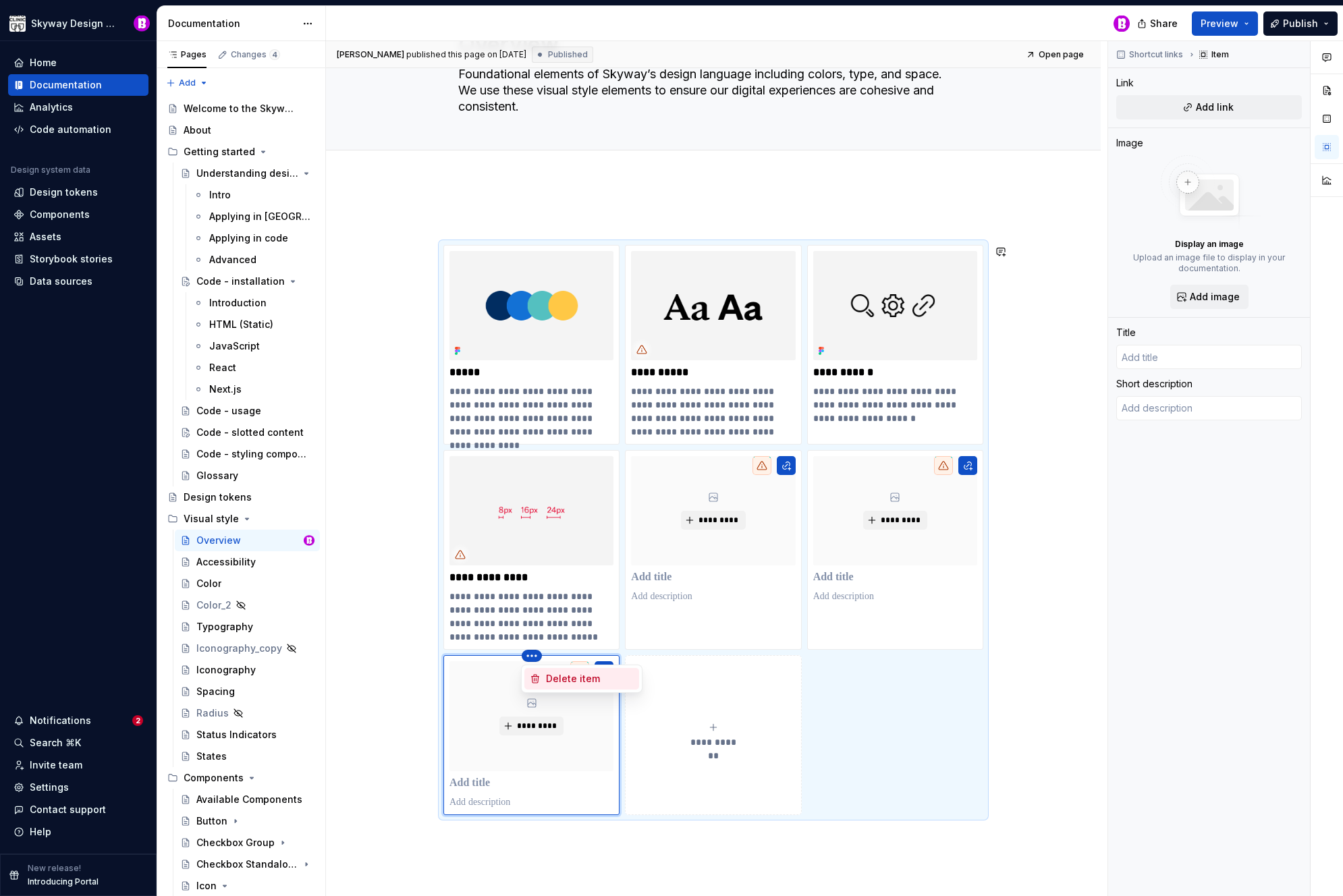
click at [569, 681] on div "Delete item" at bounding box center [590, 679] width 88 height 14
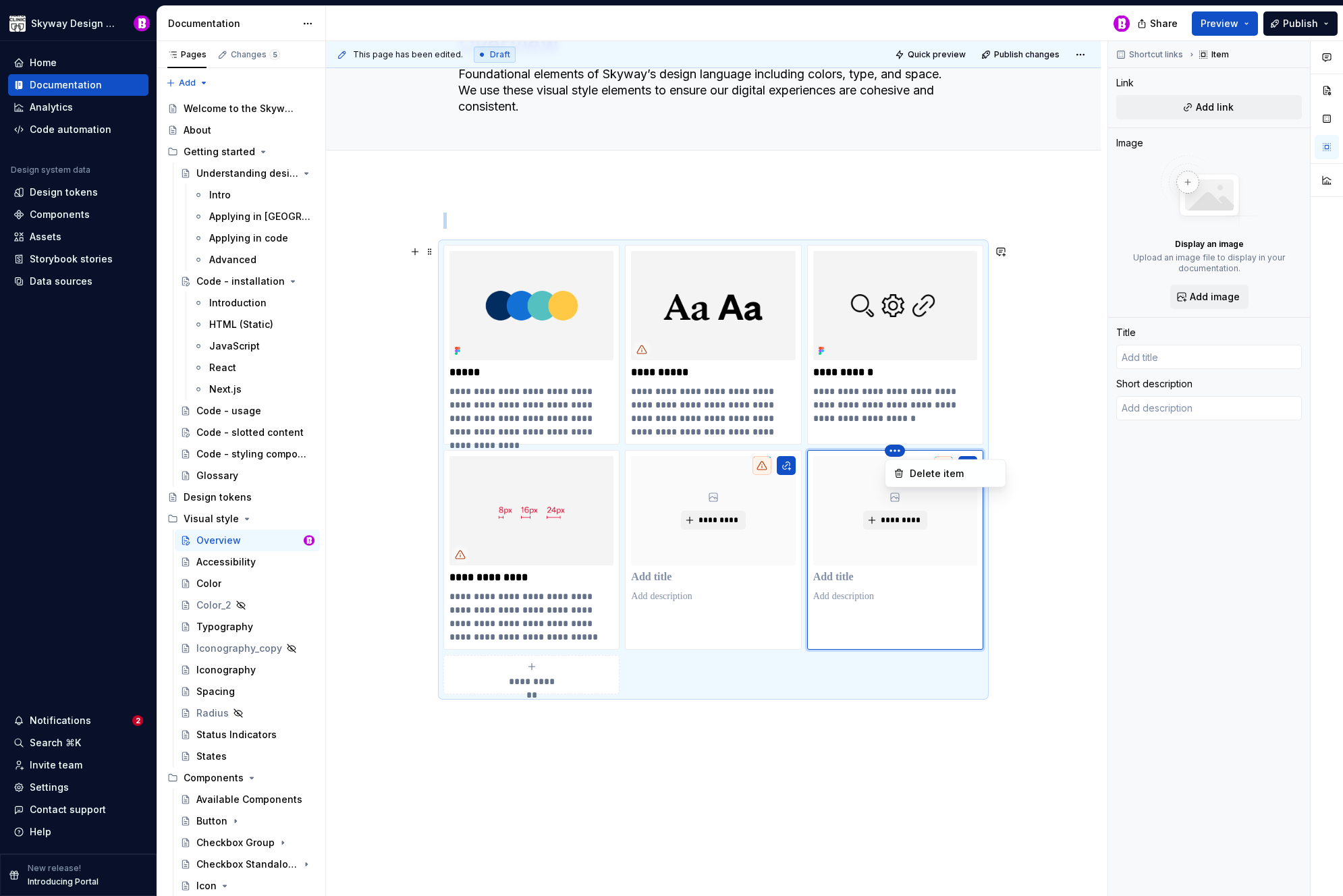
click at [898, 451] on html "Skyway Design System Home Documentation Analytics Code automation Design system…" at bounding box center [671, 448] width 1343 height 896
click at [927, 476] on div "Delete item" at bounding box center [954, 473] width 88 height 14
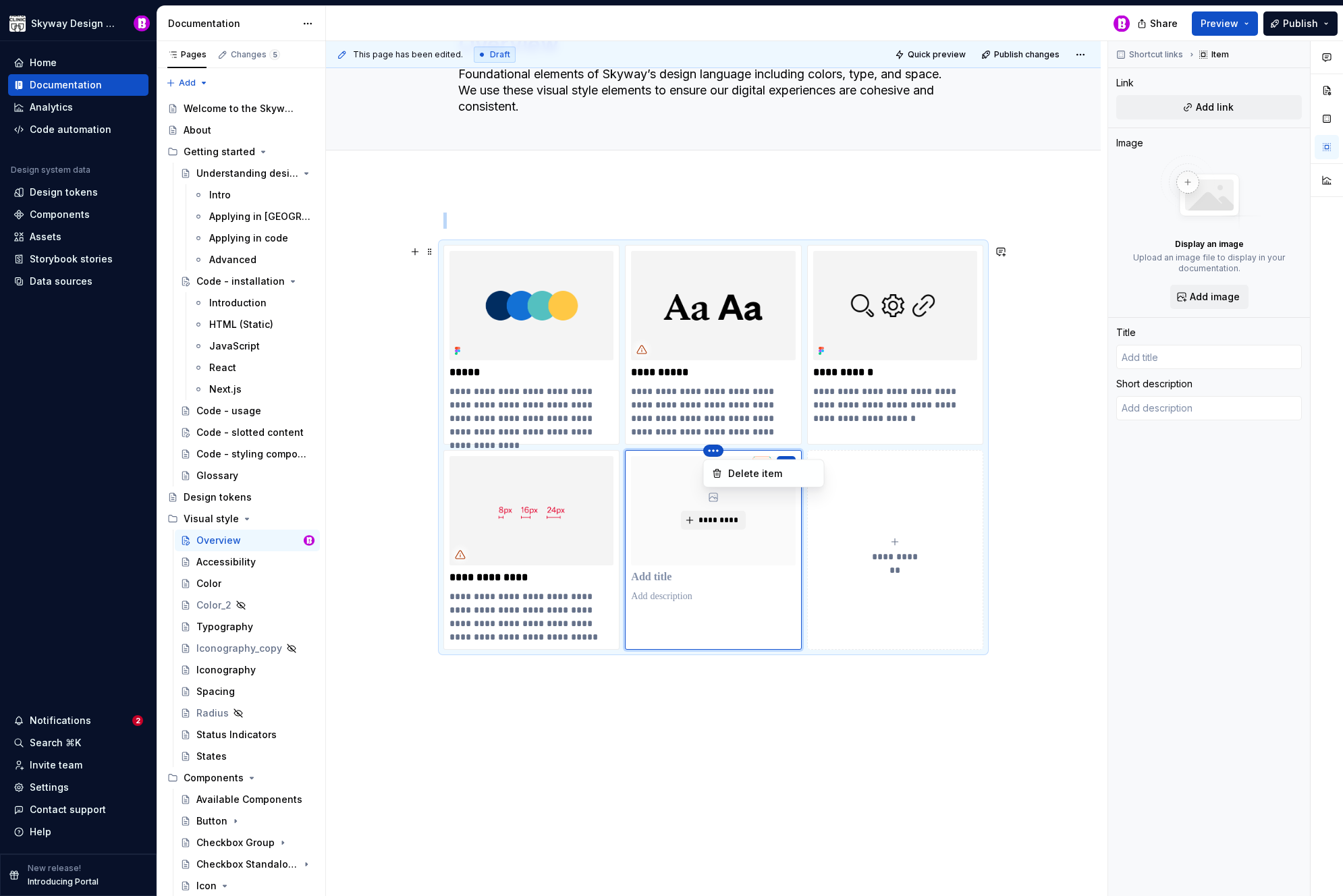
click at [714, 453] on html "Skyway Design System Home Documentation Analytics Code automation Design system…" at bounding box center [671, 448] width 1343 height 896
click at [744, 476] on div "Delete item" at bounding box center [773, 473] width 88 height 14
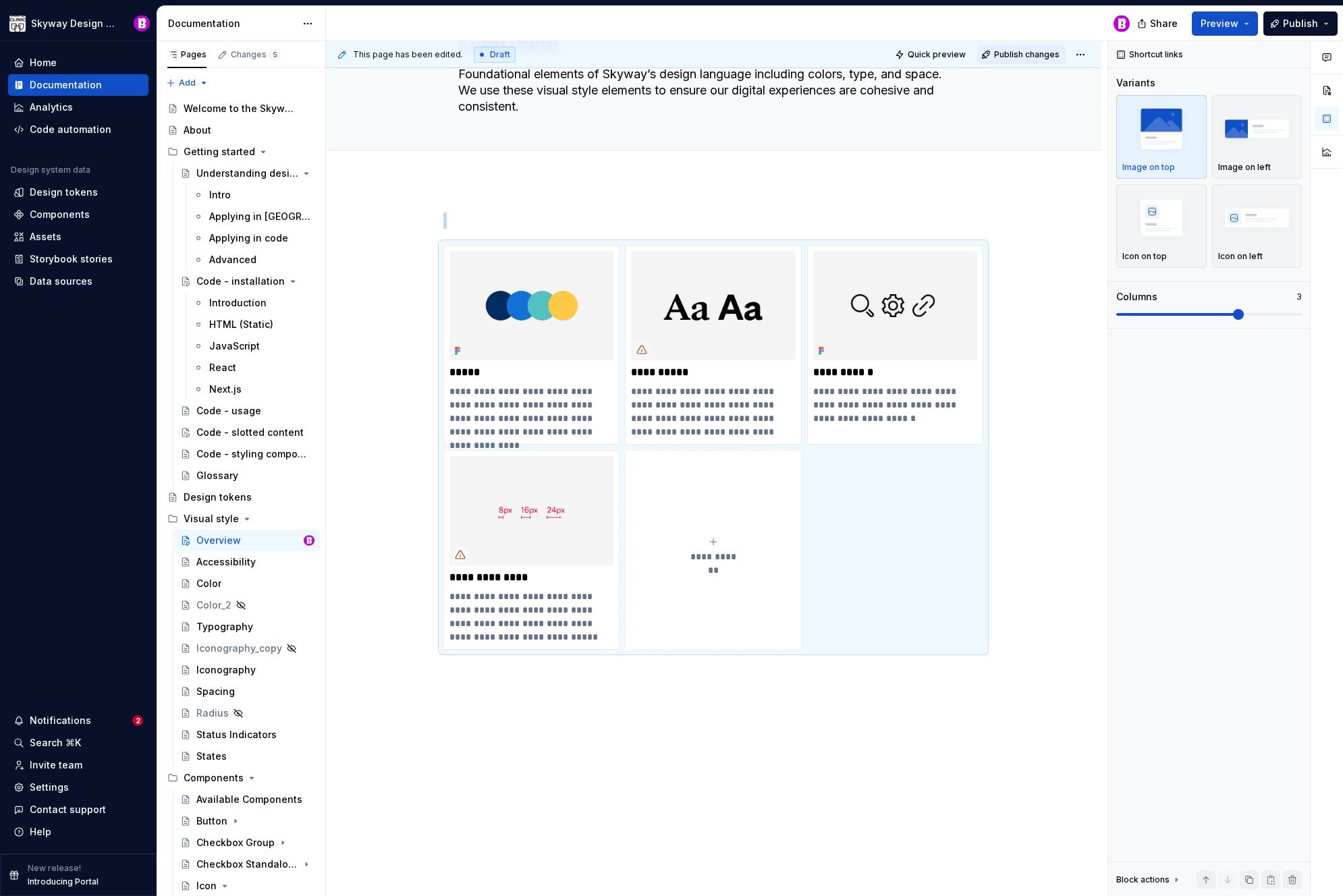
click at [1028, 54] on span "Publish changes" at bounding box center [1027, 54] width 66 height 10
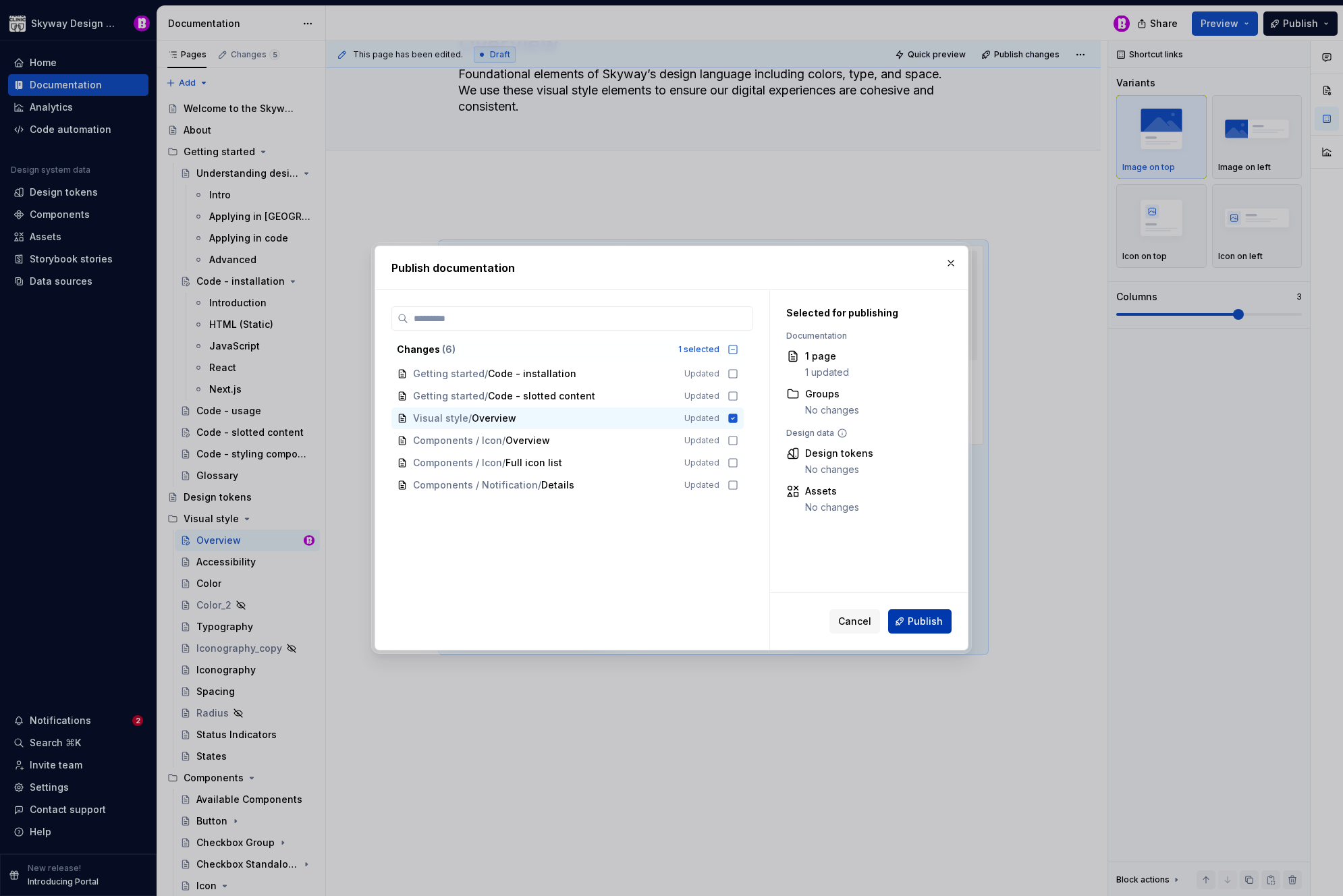
click at [931, 615] on span "Publish" at bounding box center [926, 621] width 35 height 14
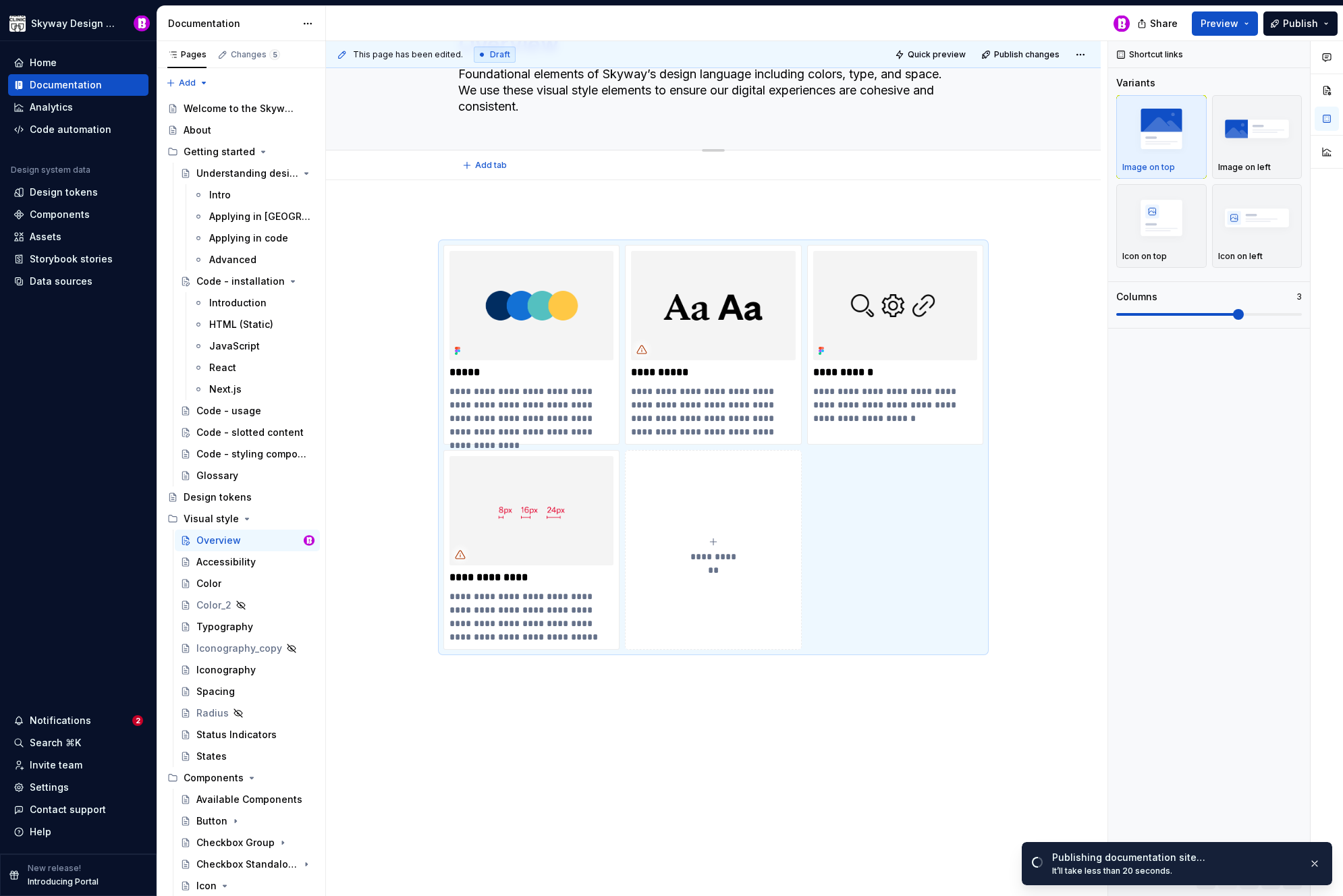
drag, startPoint x: 1023, startPoint y: 54, endPoint x: 1029, endPoint y: 108, distance: 54.3
click at [1029, 109] on div "**********" at bounding box center [717, 468] width 782 height 856
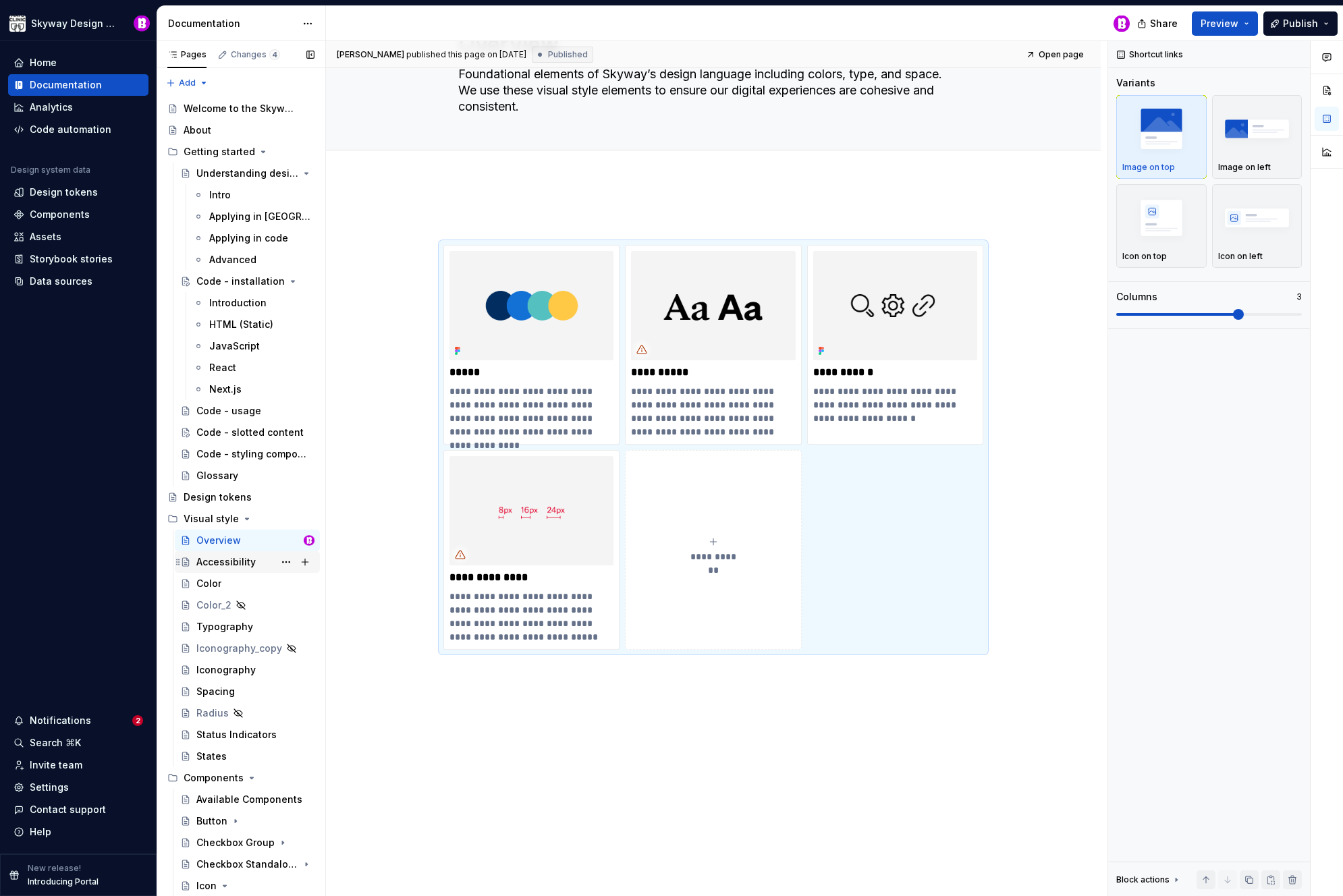
click at [231, 563] on div "Accessibility" at bounding box center [226, 562] width 59 height 14
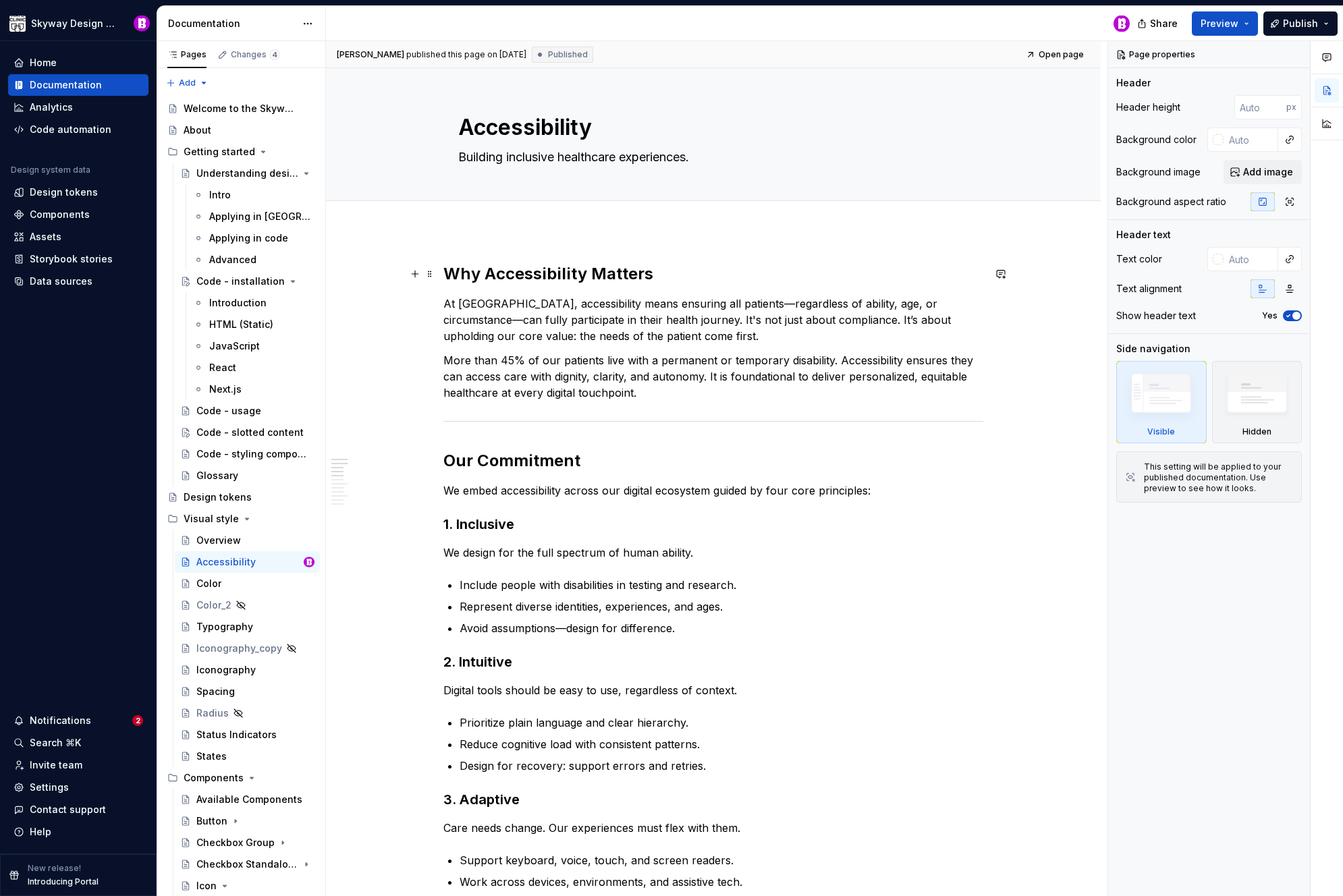
type textarea "*"
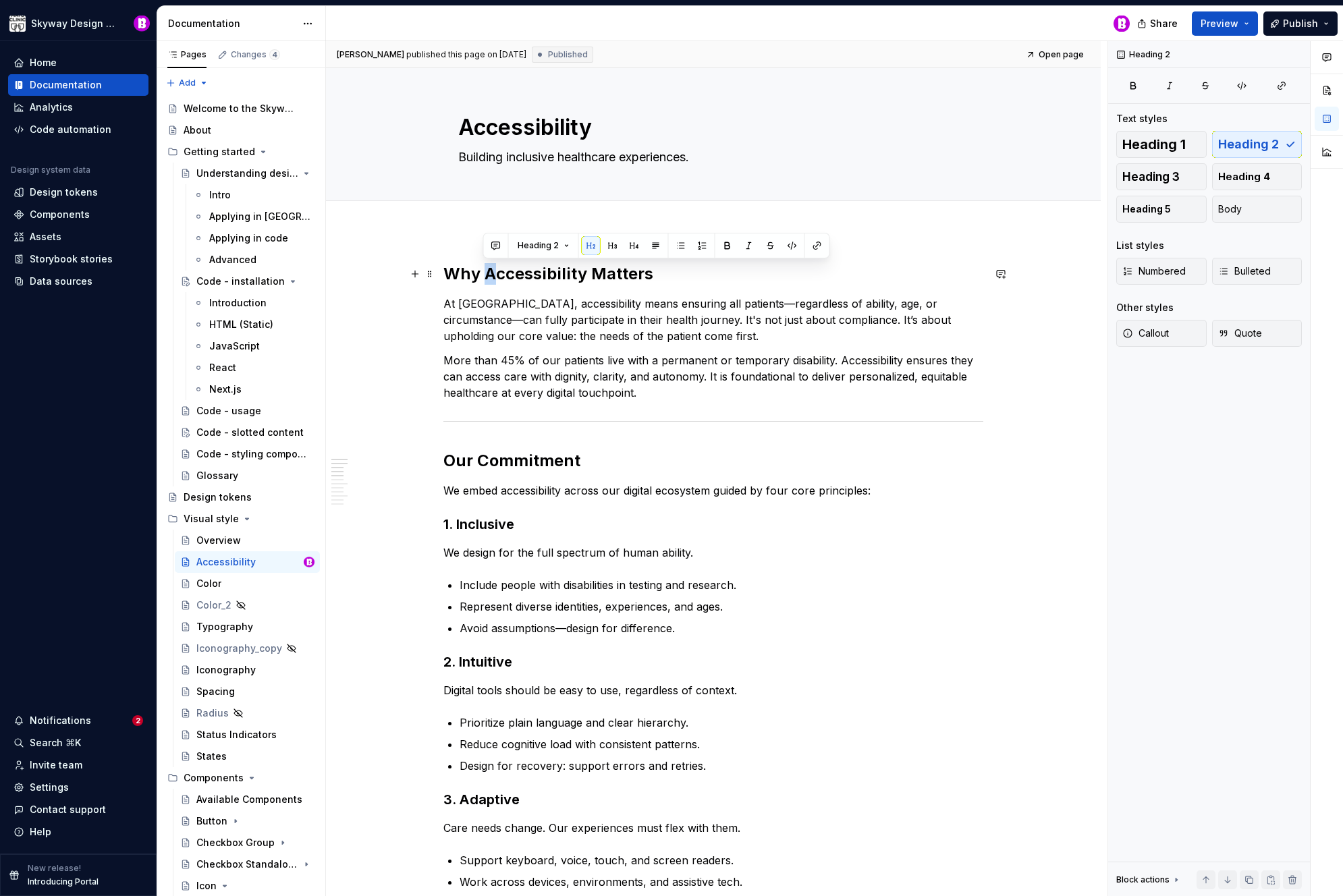
drag, startPoint x: 497, startPoint y: 275, endPoint x: 486, endPoint y: 275, distance: 11.0
click at [486, 275] on h2 "Why Accessibility Matters" at bounding box center [714, 274] width 540 height 22
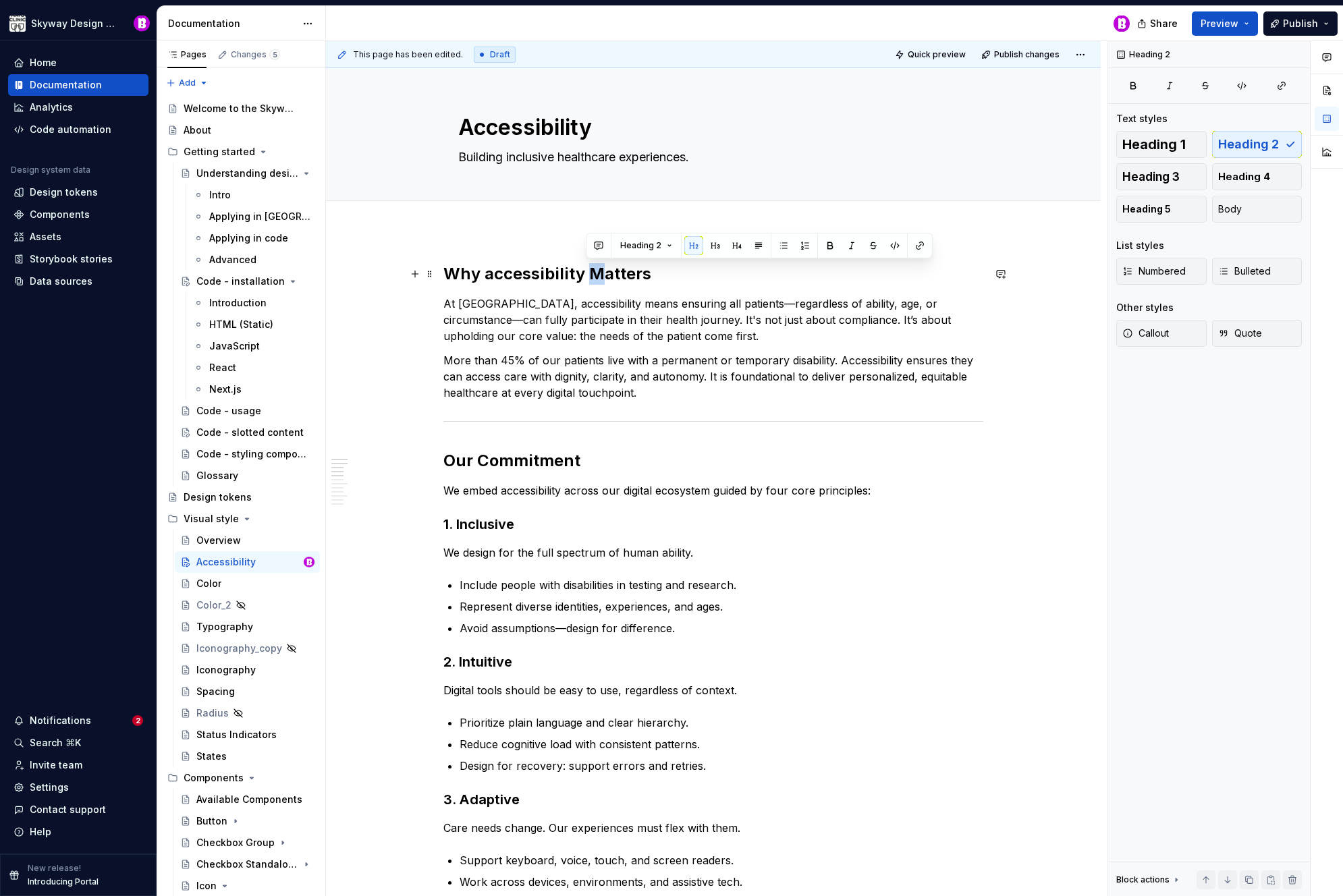
click at [592, 273] on h2 "Why accessibility Matters" at bounding box center [714, 274] width 540 height 22
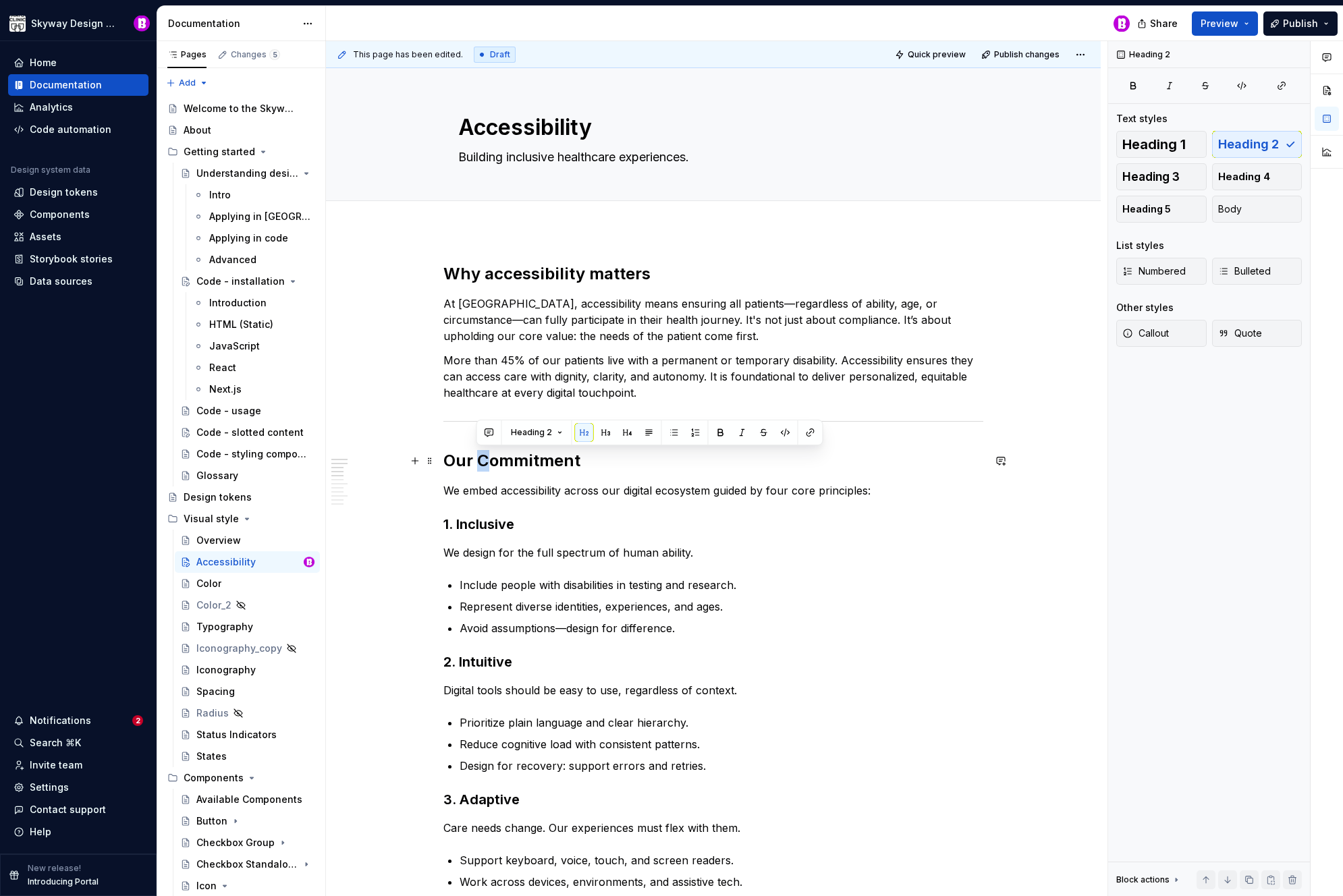
click at [479, 459] on h2 "Our Commitment" at bounding box center [714, 460] width 540 height 22
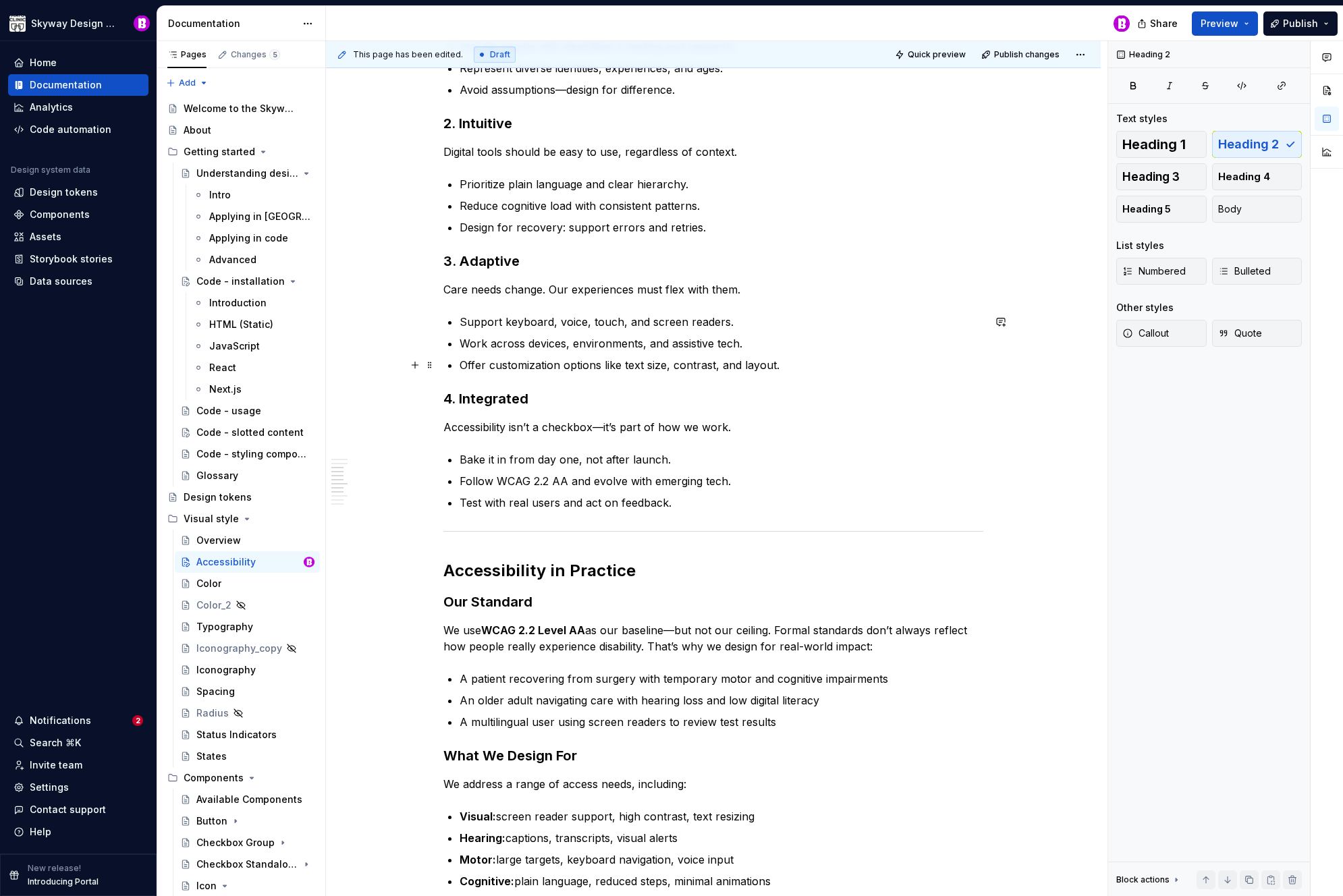
scroll to position [562, 0]
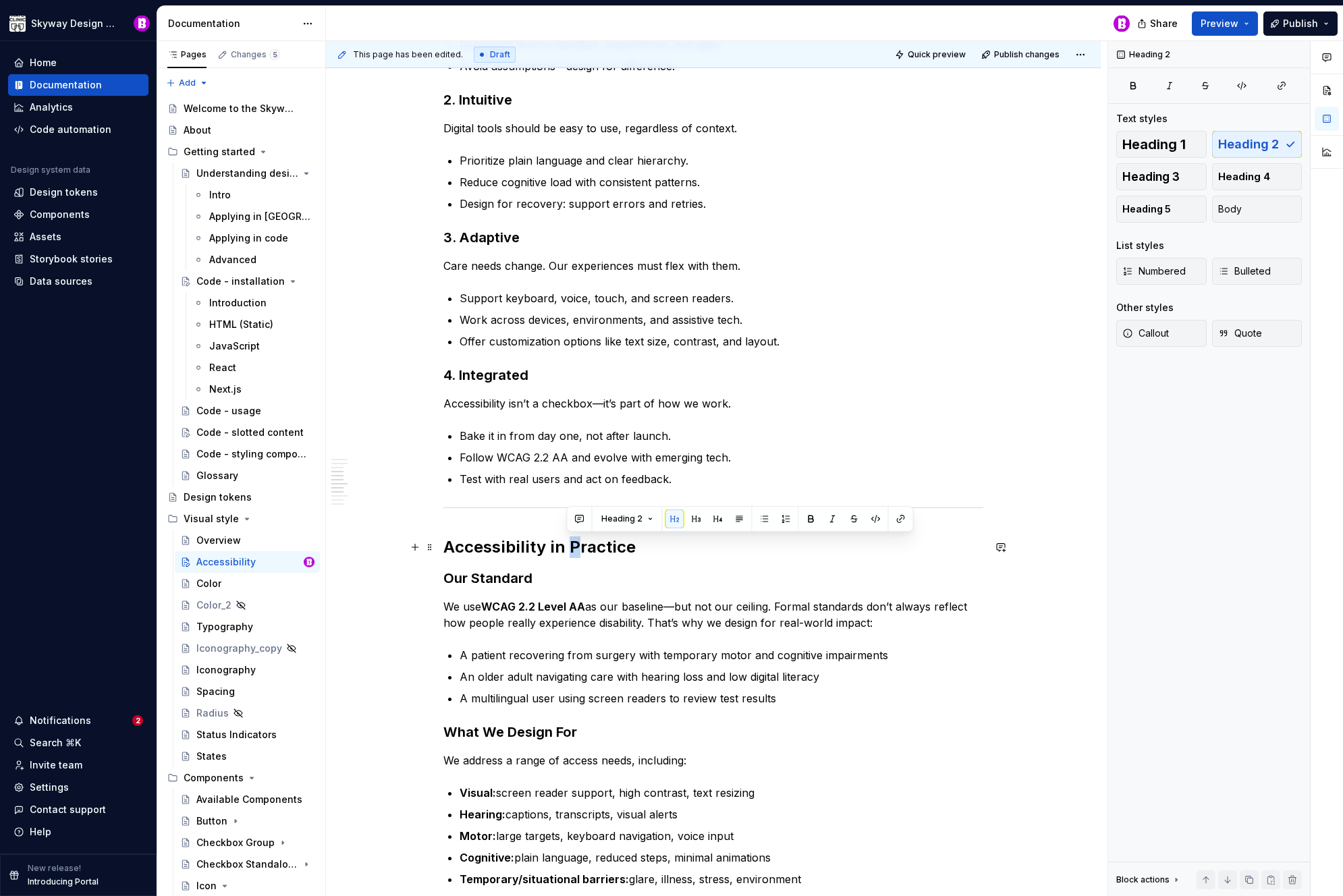
click at [566, 545] on h2 "Accessibility in Practice" at bounding box center [714, 547] width 540 height 22
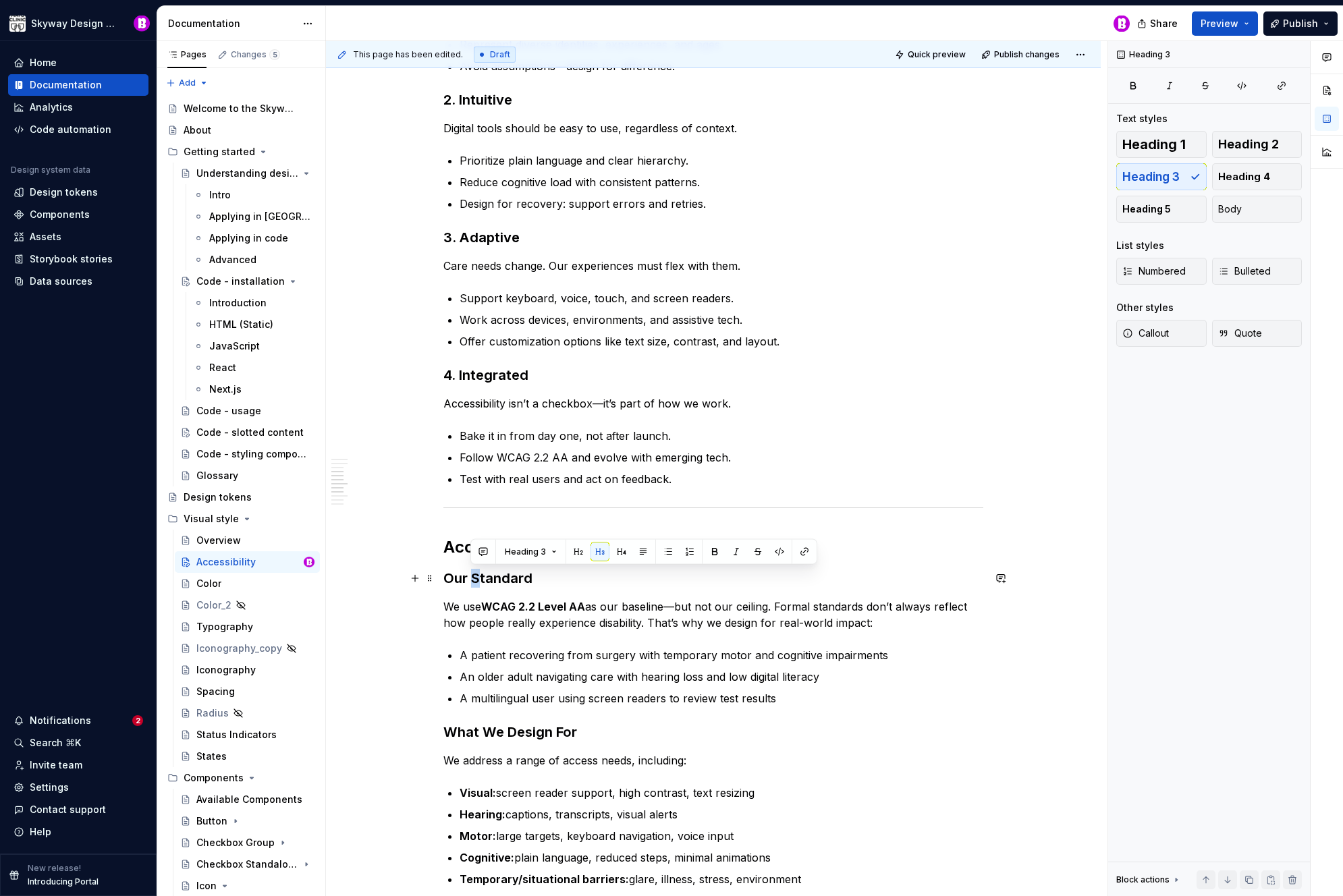
click at [476, 577] on h3 "Our Standard" at bounding box center [714, 579] width 540 height 19
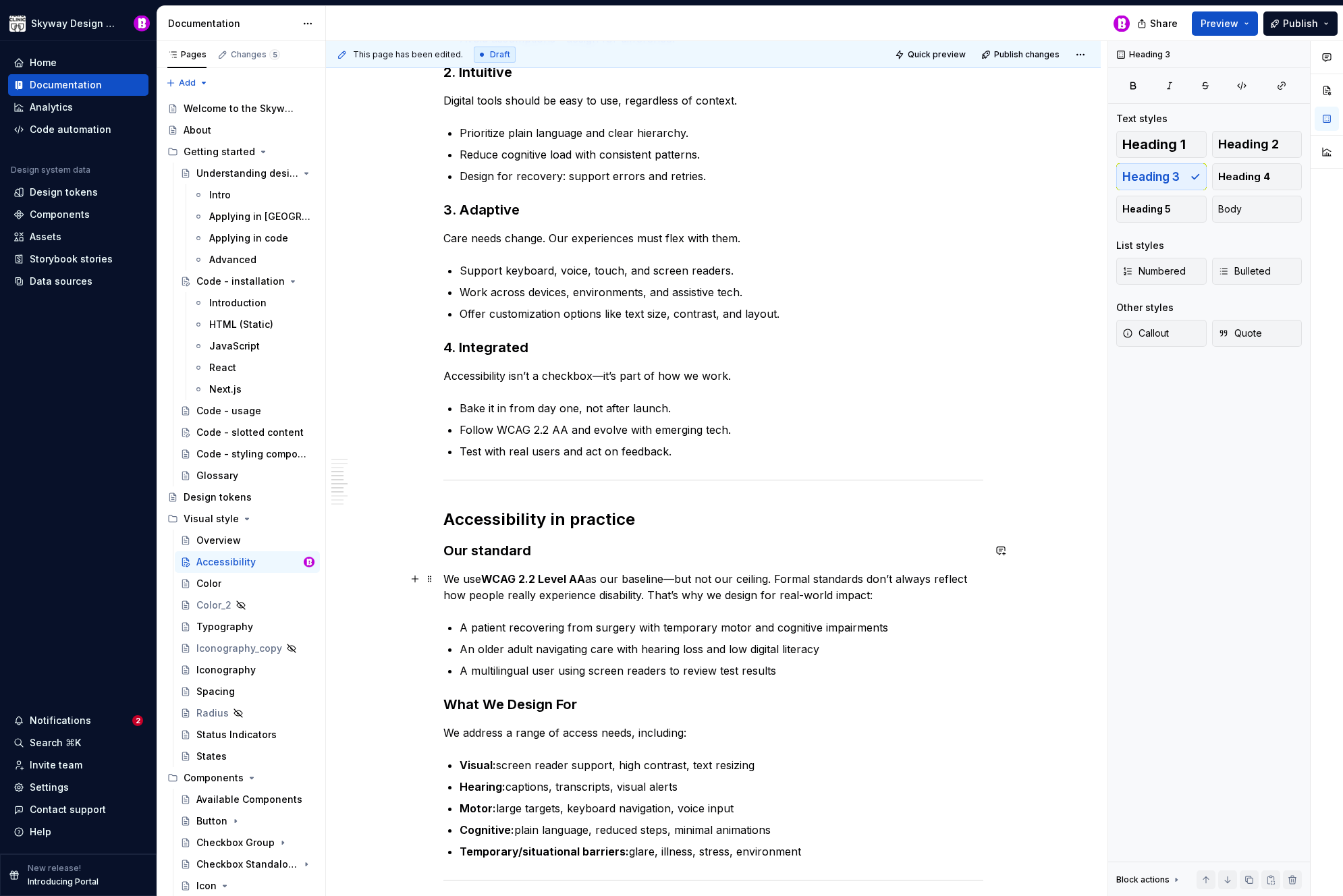
scroll to position [882, 0]
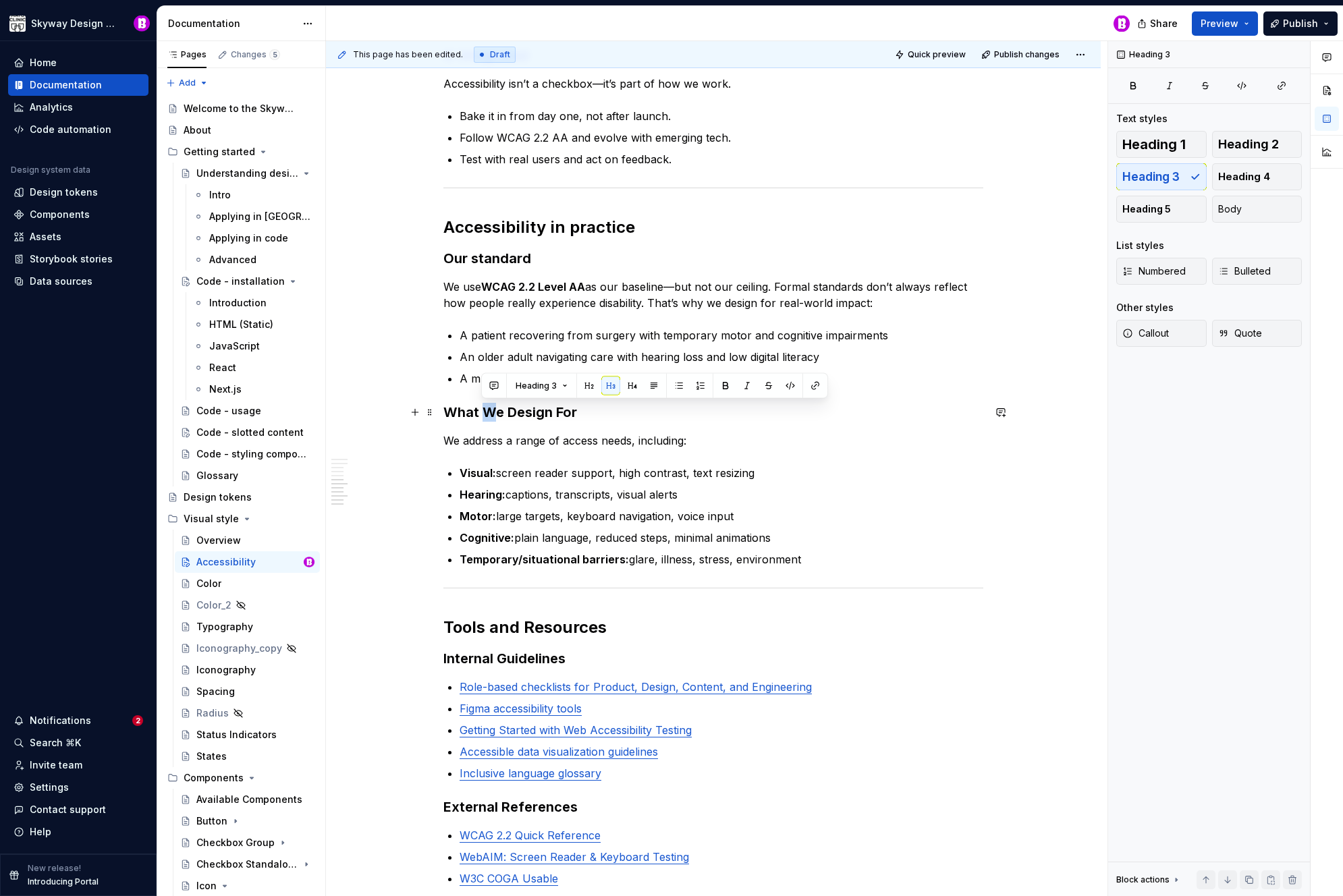
click at [485, 412] on h3 "What We Design For" at bounding box center [714, 412] width 540 height 19
click at [506, 413] on h3 "What we Design For" at bounding box center [714, 412] width 540 height 19
drag, startPoint x: 560, startPoint y: 413, endPoint x: 549, endPoint y: 413, distance: 11.0
click at [549, 413] on h3 "What we design For" at bounding box center [714, 412] width 540 height 19
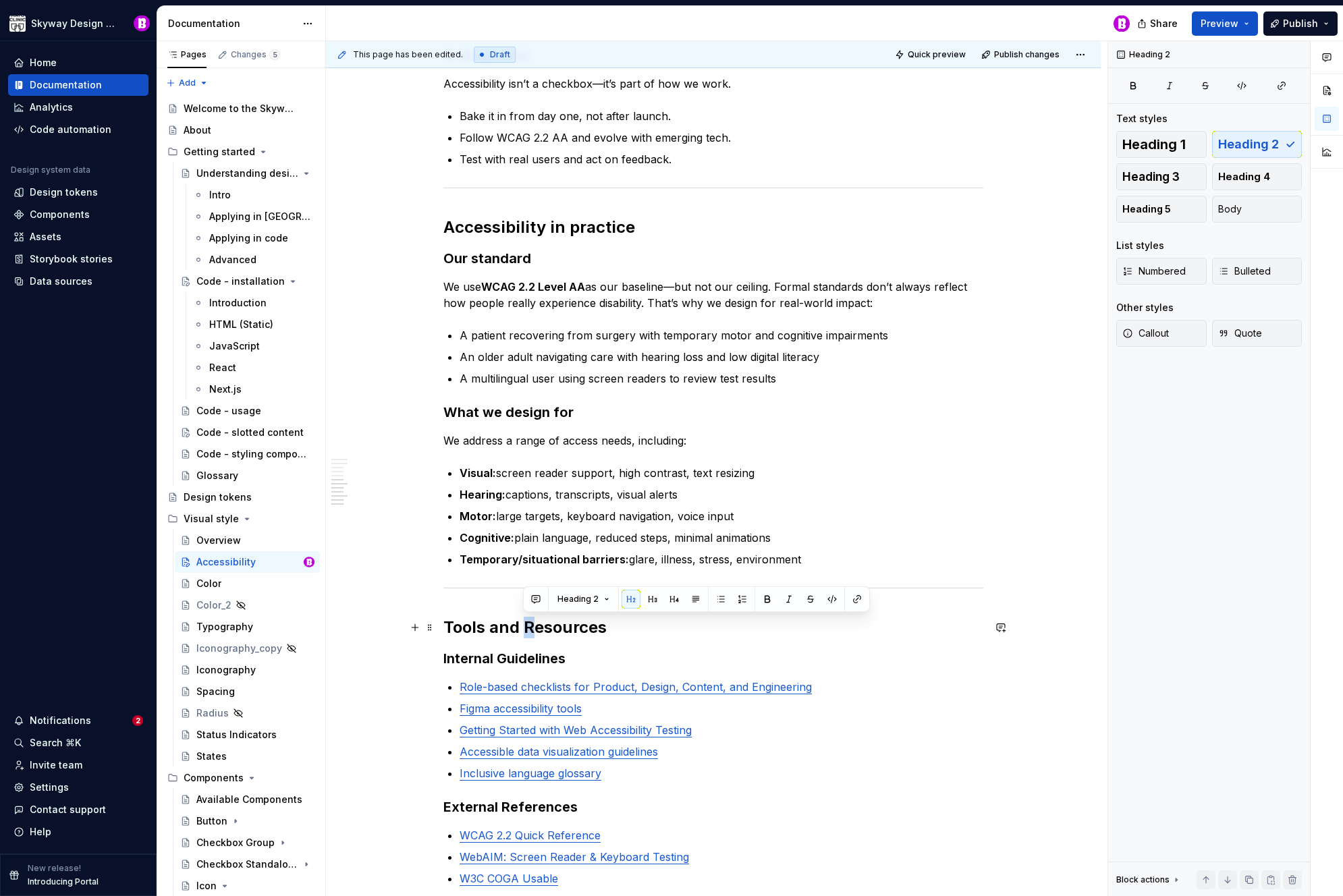
drag, startPoint x: 532, startPoint y: 625, endPoint x: 523, endPoint y: 642, distance: 19.2
click at [525, 625] on h2 "Tools and Resources" at bounding box center [714, 627] width 540 height 22
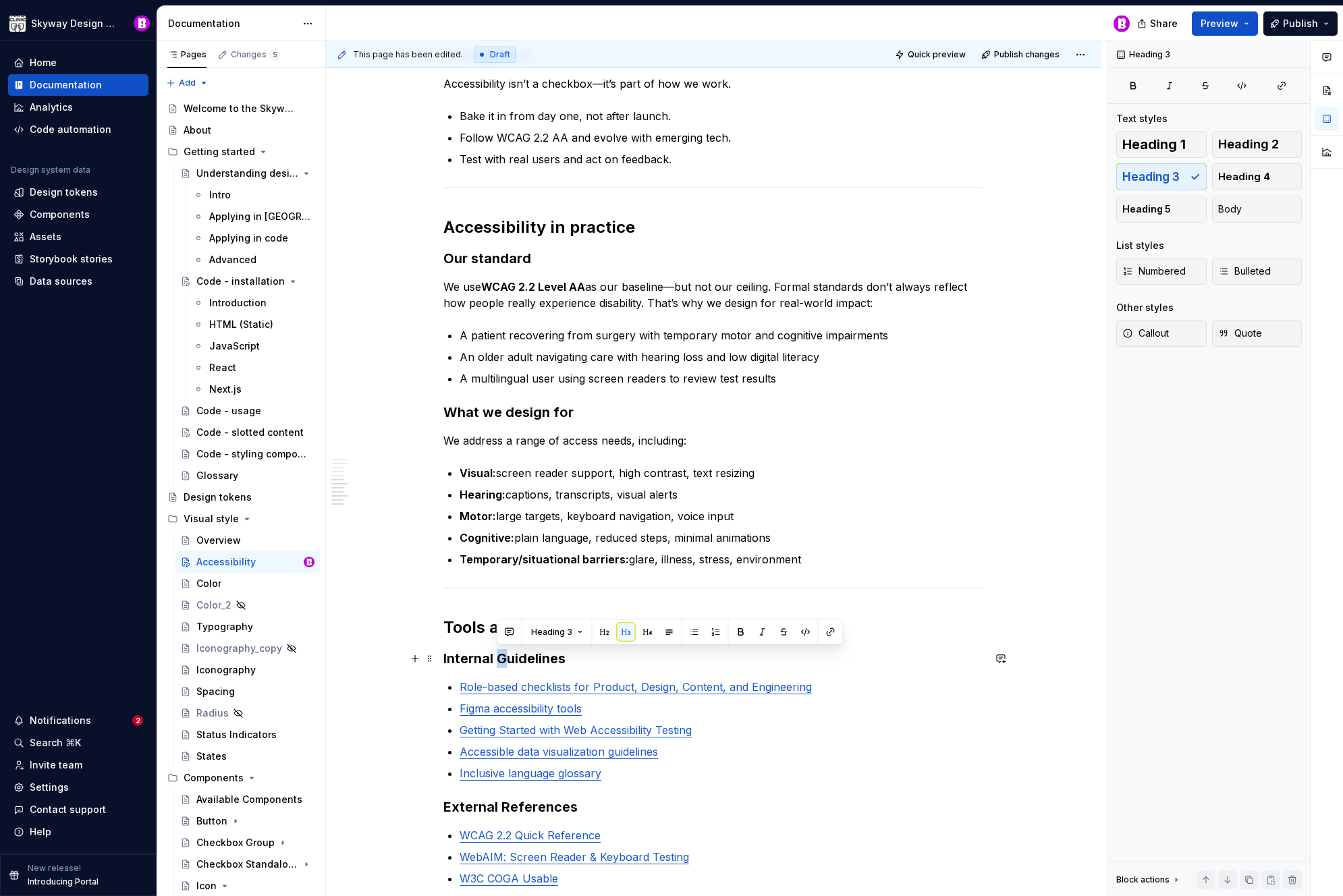
click at [498, 660] on h3 "Internal Guidelines" at bounding box center [714, 659] width 540 height 19
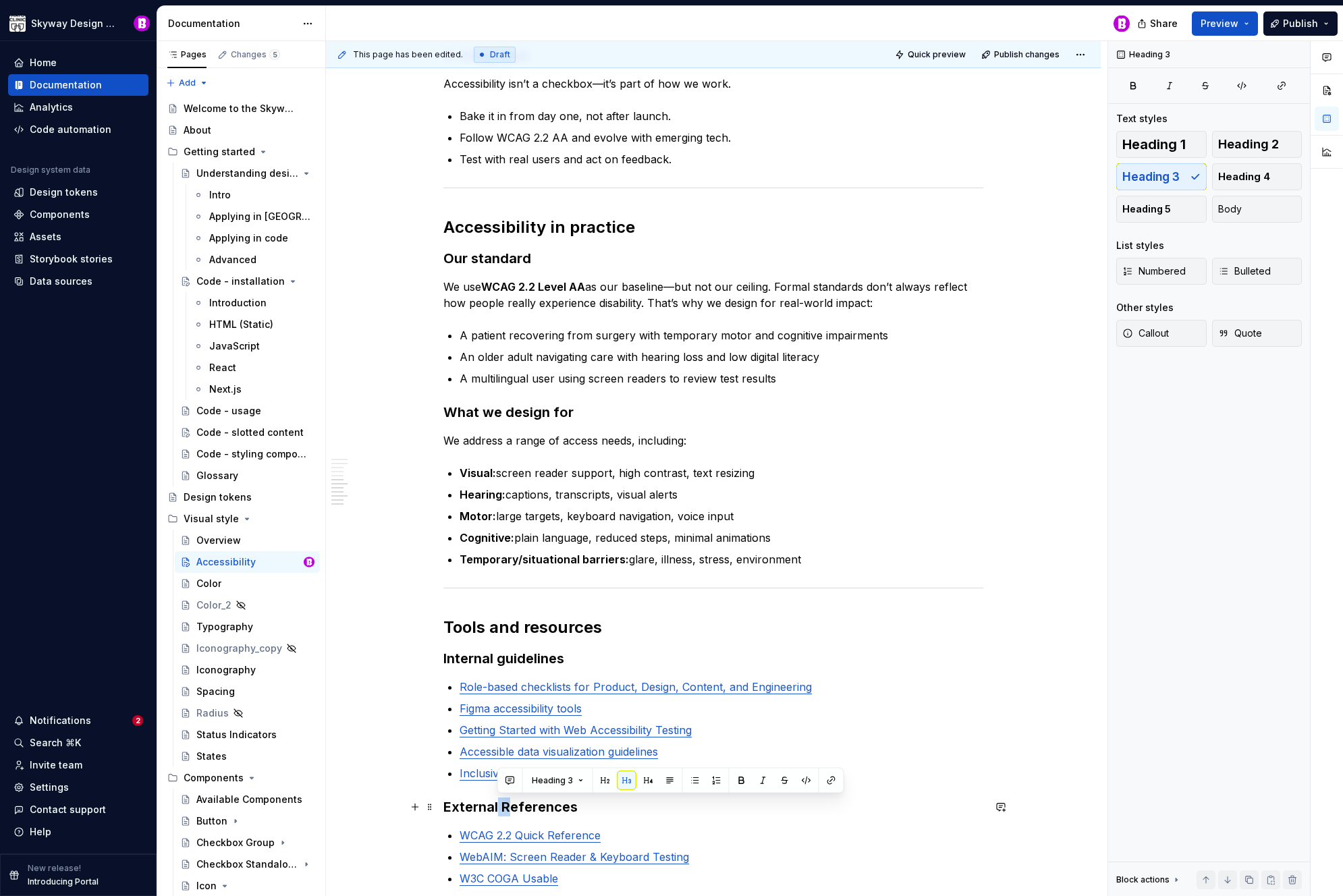
drag, startPoint x: 507, startPoint y: 806, endPoint x: 497, endPoint y: 804, distance: 10.2
click at [497, 804] on h3 "External References" at bounding box center [714, 807] width 540 height 19
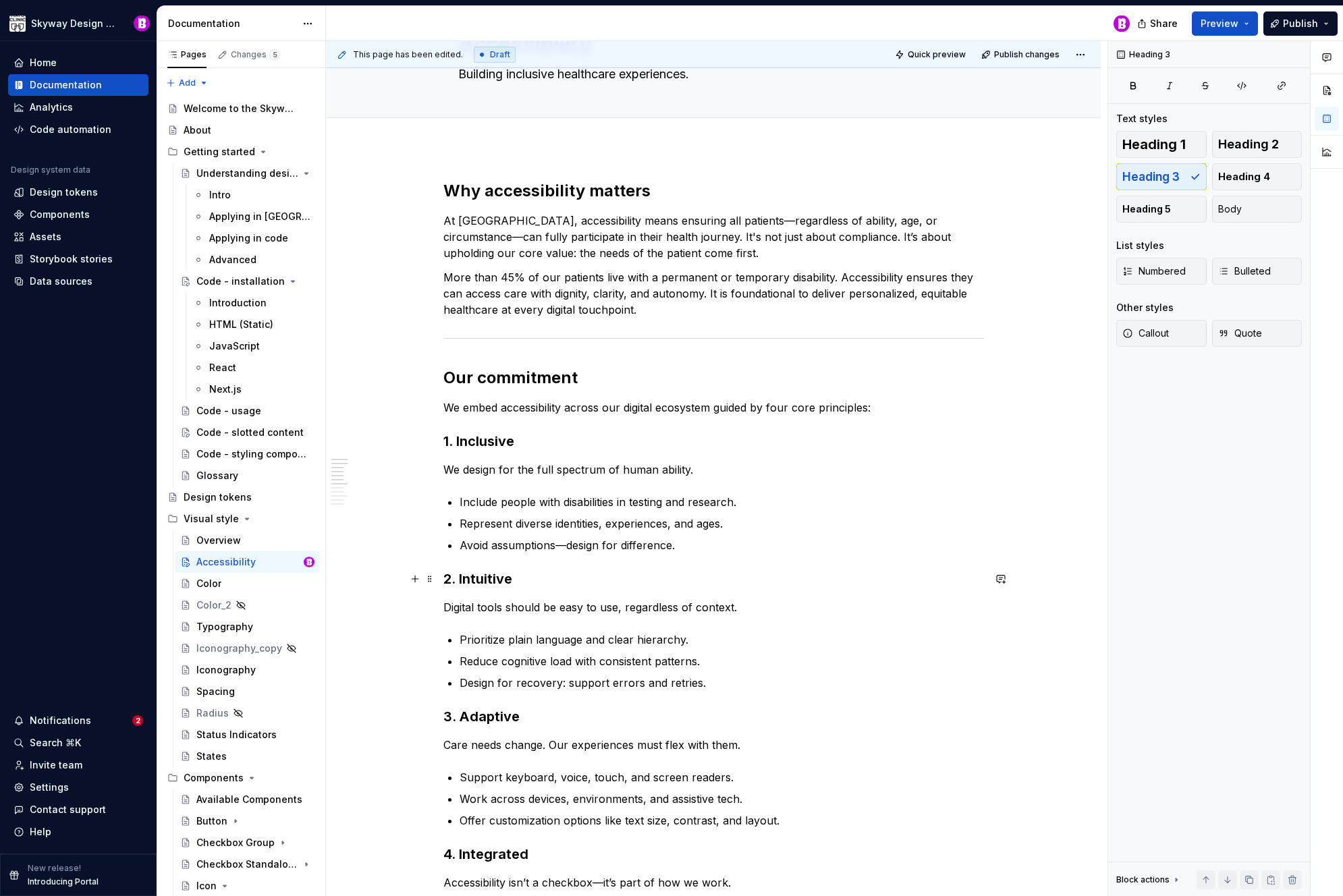
scroll to position [0, 0]
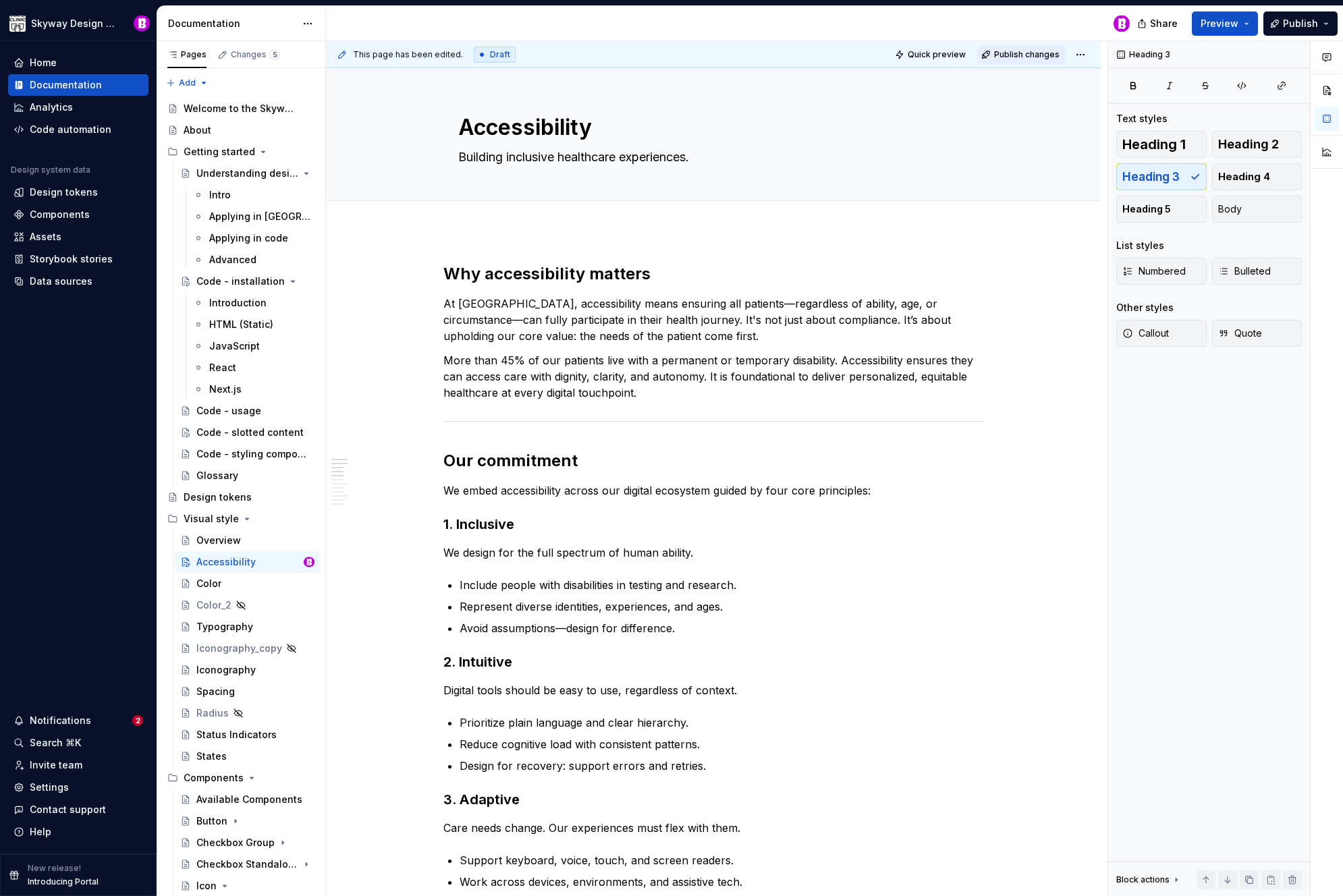
click at [1027, 58] on span "Publish changes" at bounding box center [1027, 54] width 66 height 10
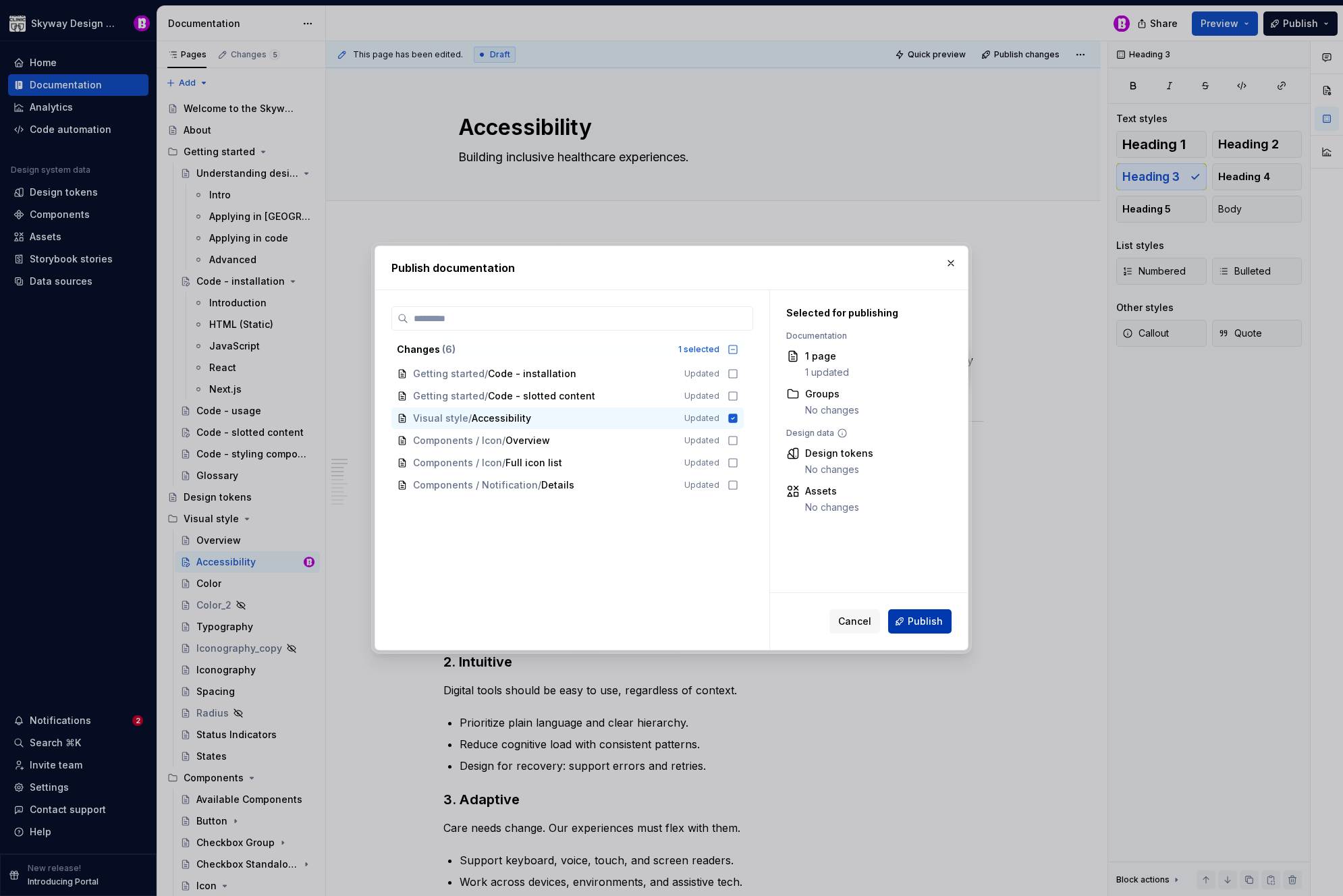
click at [922, 617] on span "Publish" at bounding box center [926, 621] width 35 height 14
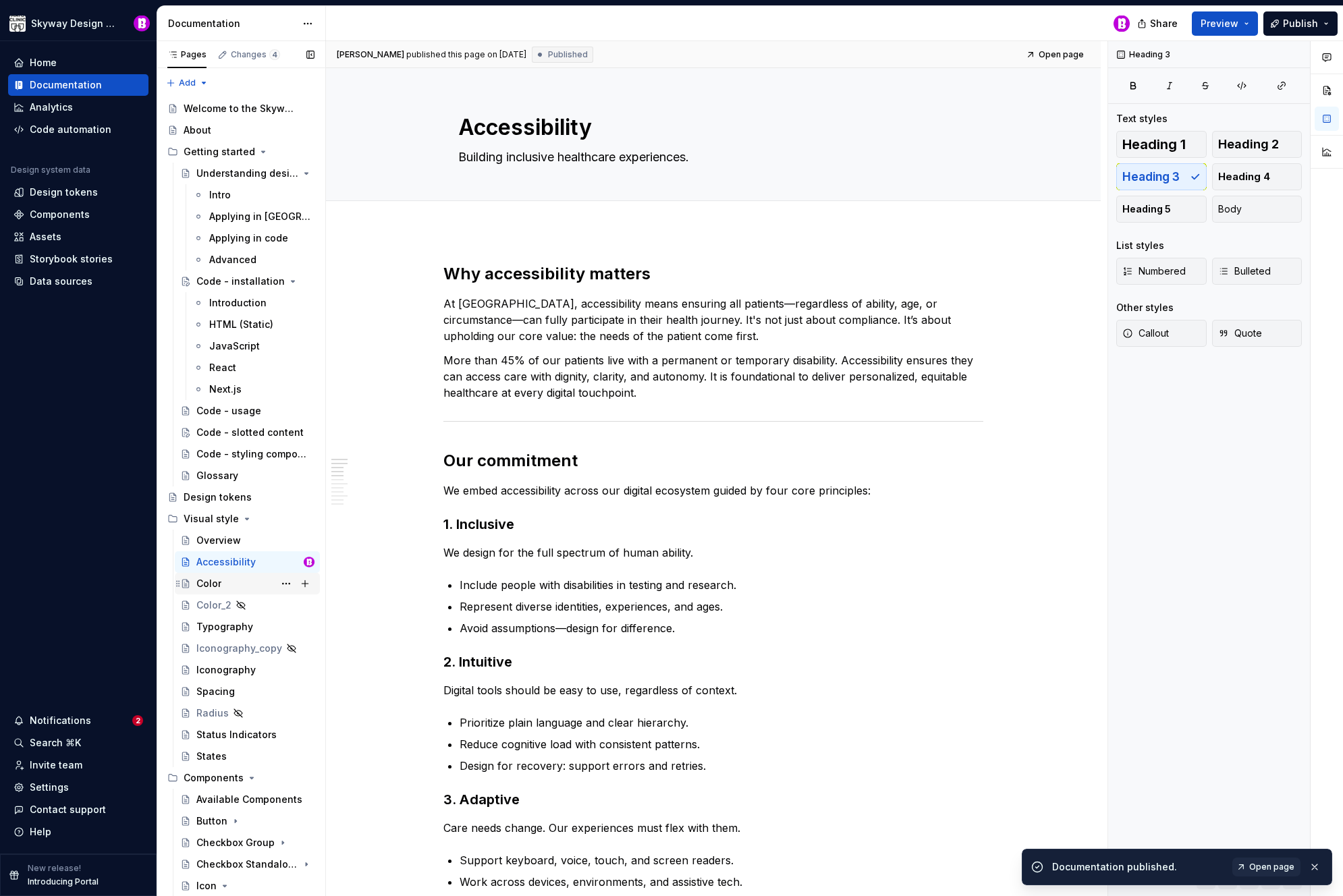
click at [213, 582] on div "Color" at bounding box center [208, 584] width 25 height 14
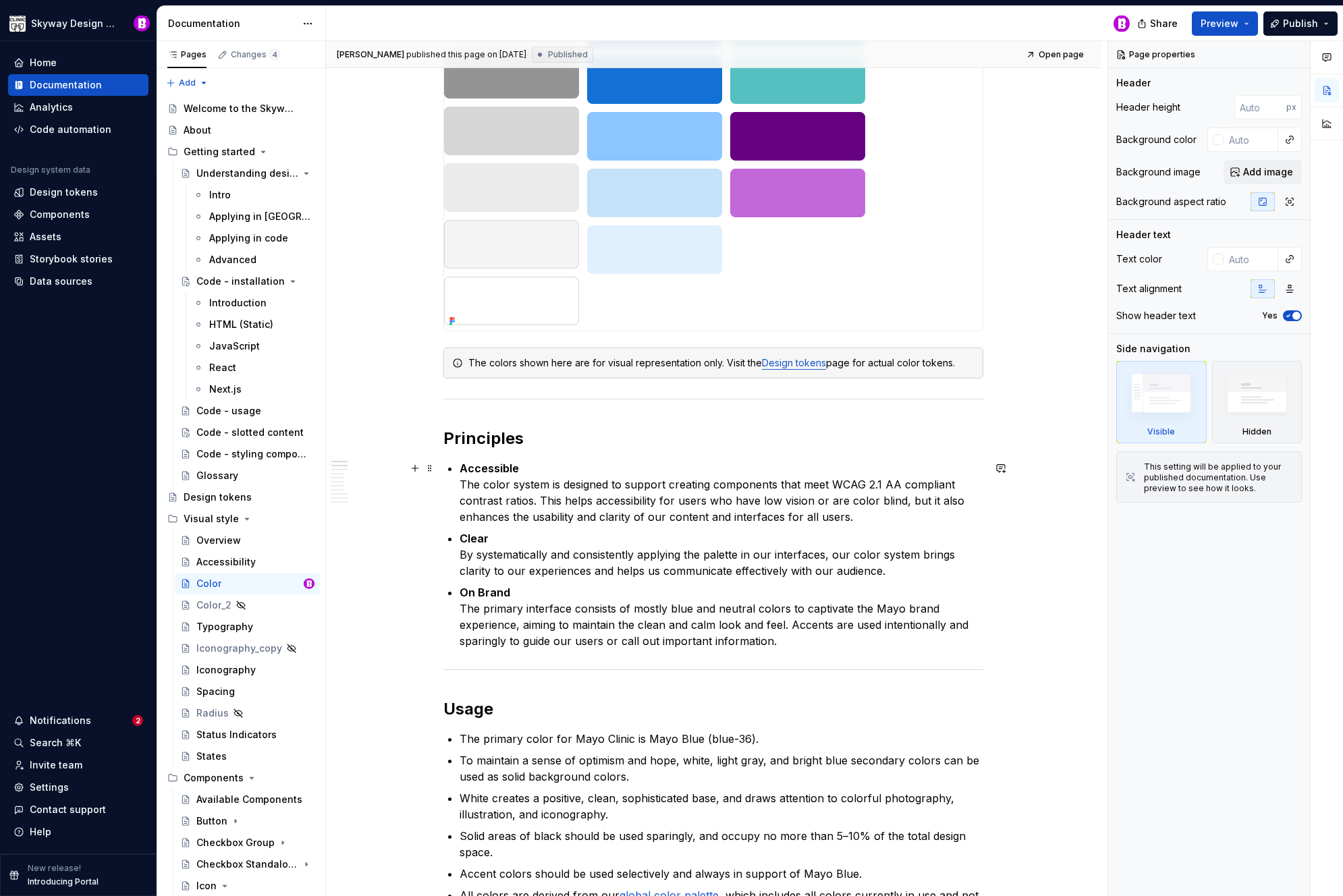
scroll to position [396, 0]
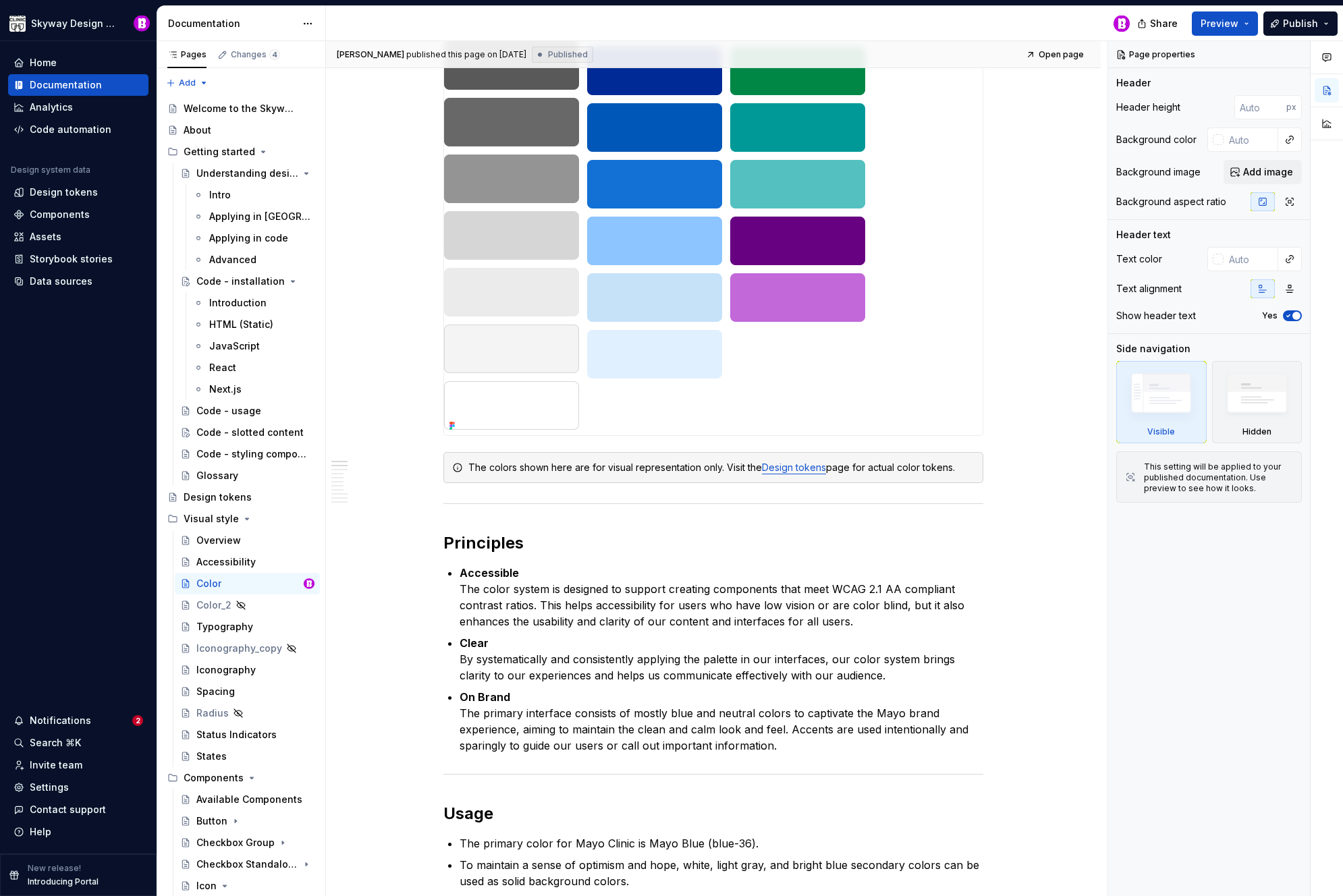
type textarea "*"
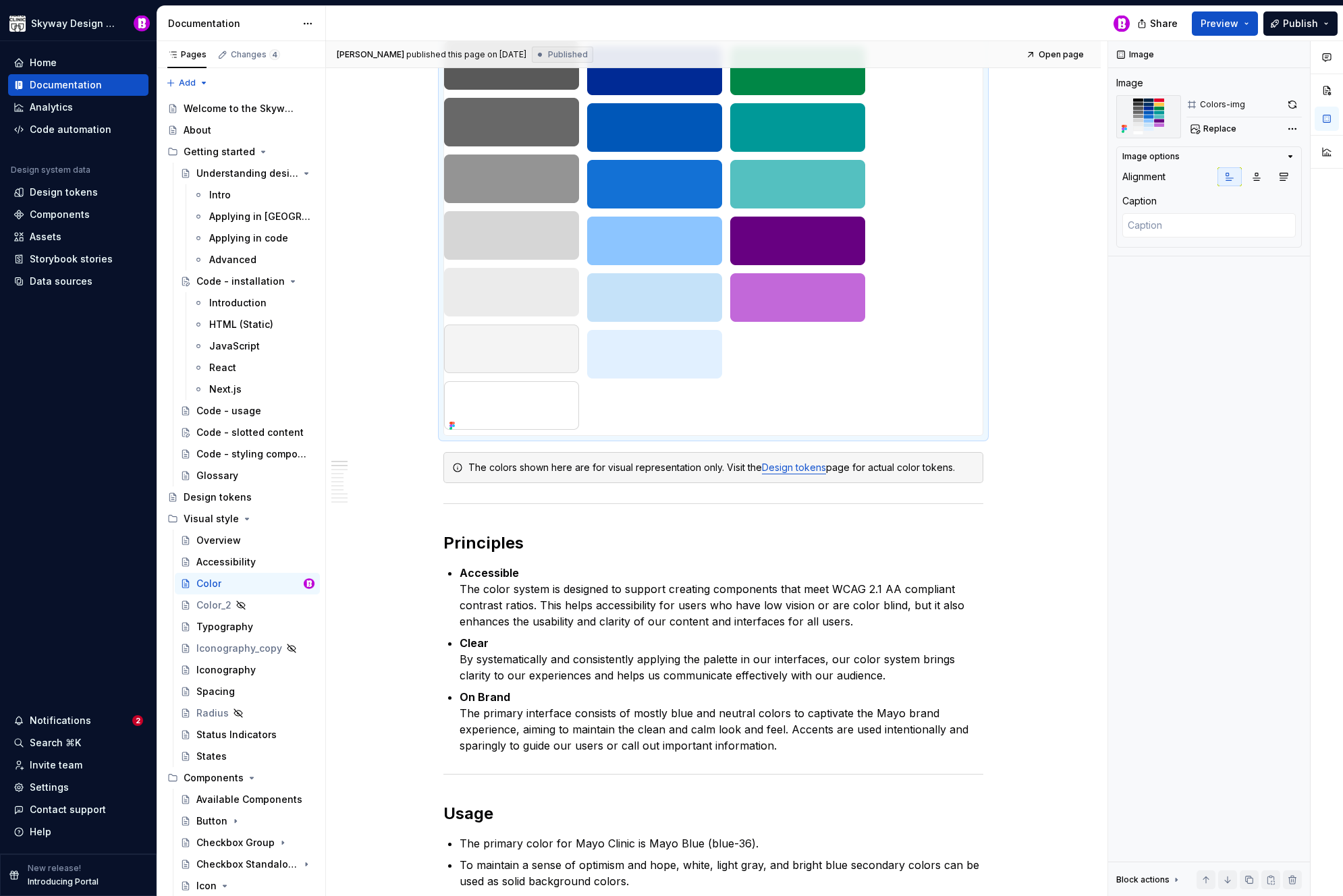
click at [534, 407] on img at bounding box center [655, 184] width 421 height 502
drag, startPoint x: 392, startPoint y: 501, endPoint x: 412, endPoint y: 496, distance: 20.6
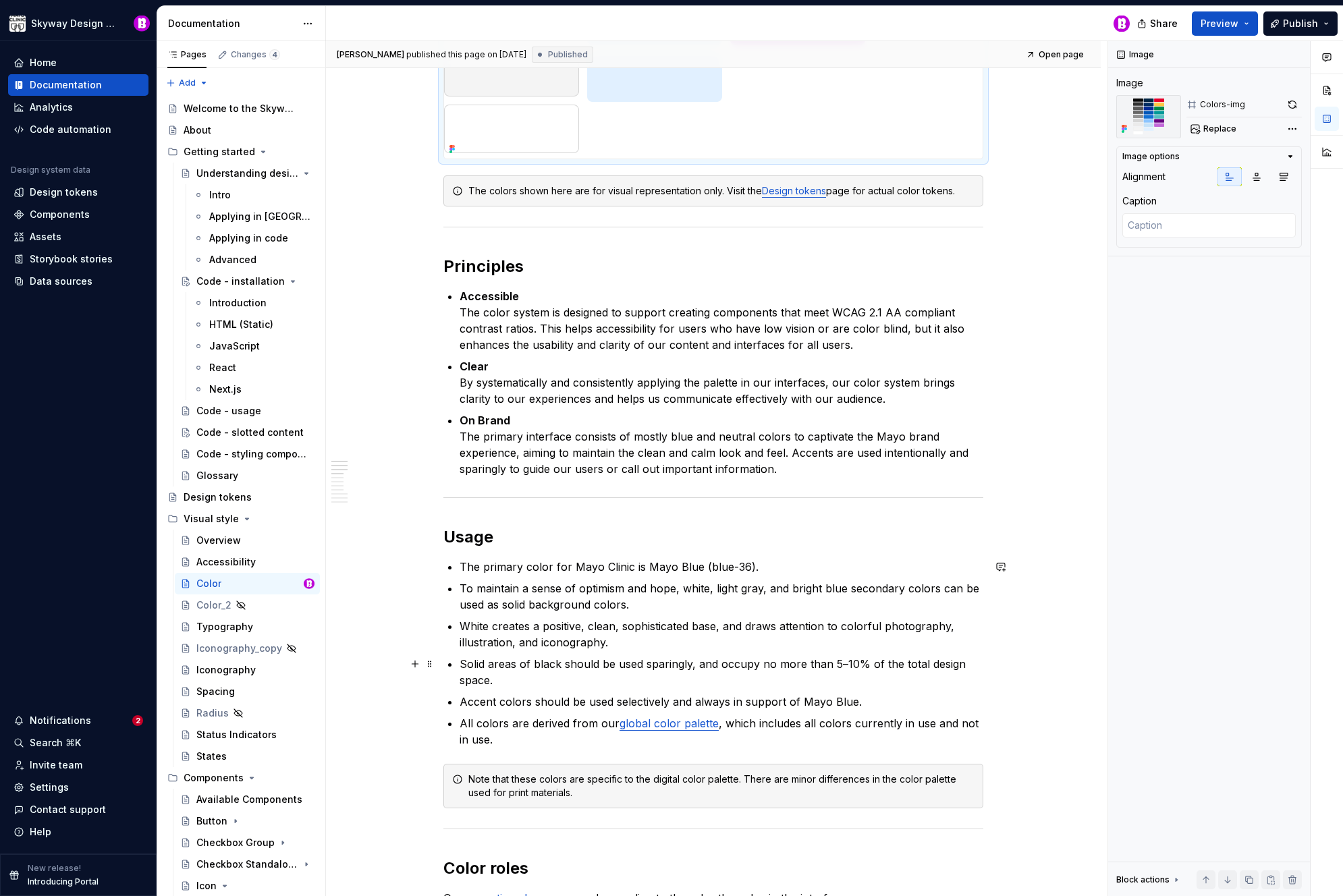
scroll to position [881, 0]
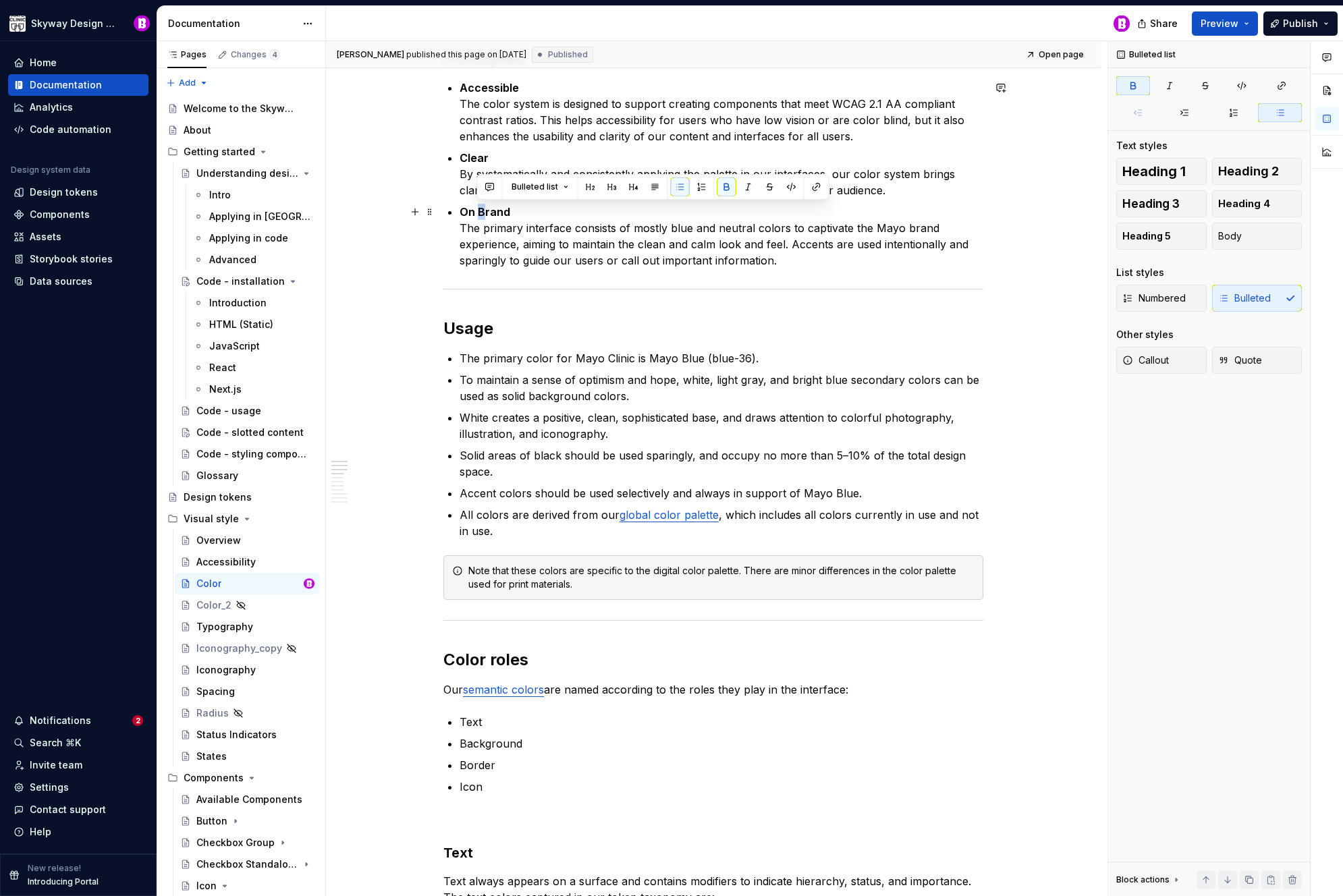
click at [478, 210] on strong "On Brand" at bounding box center [485, 211] width 50 height 14
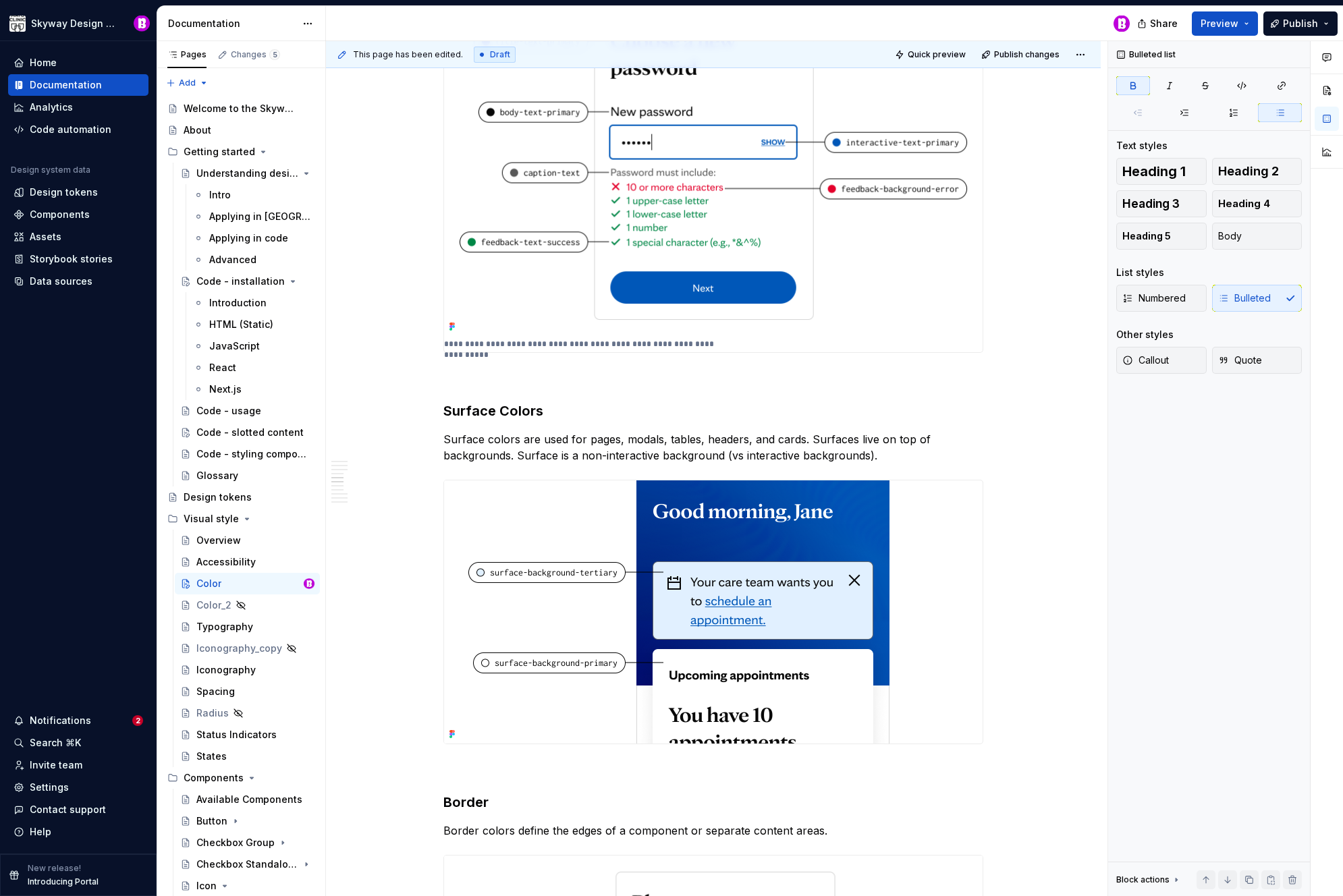
scroll to position [2103, 0]
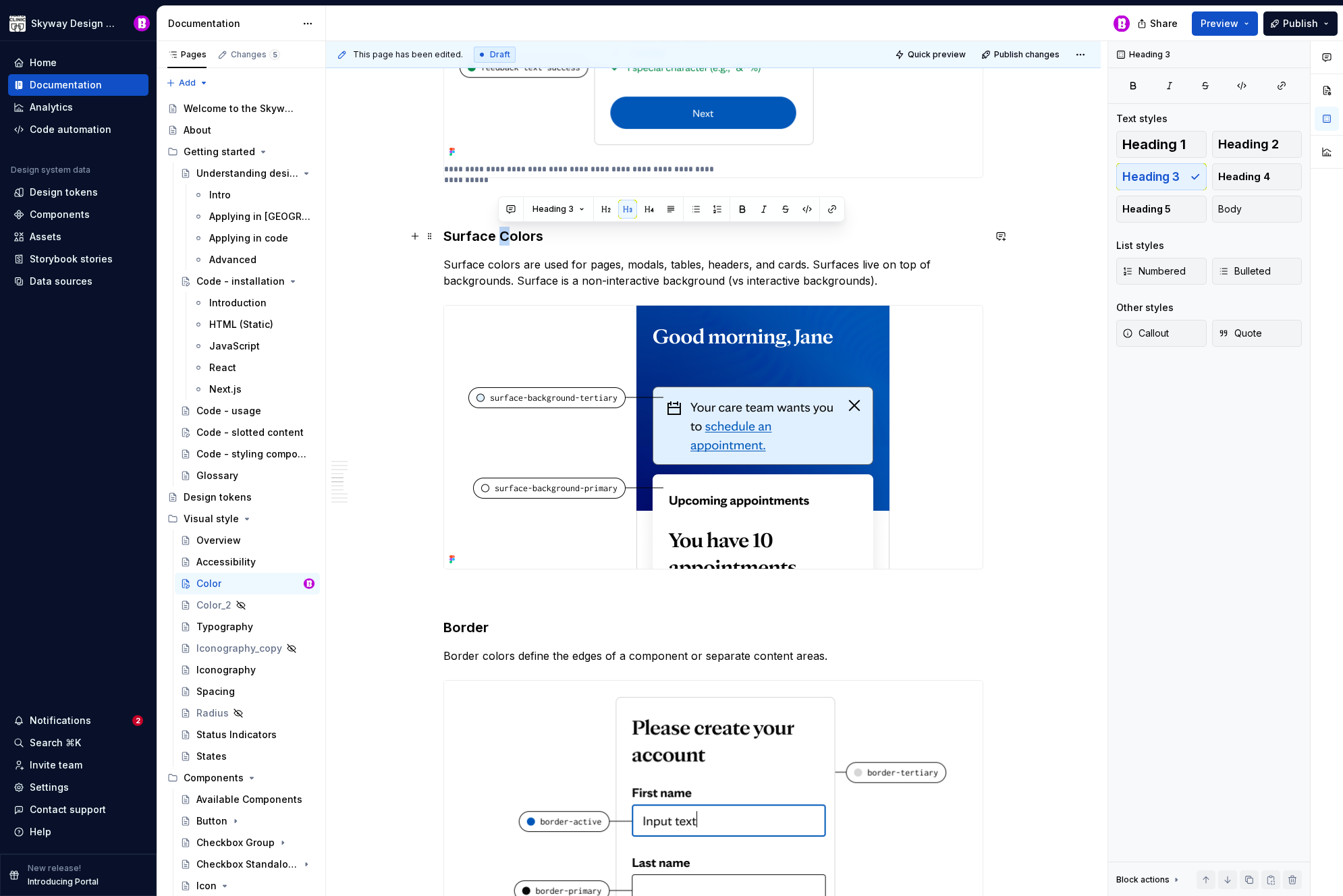
click at [501, 241] on h3 "Surface Colors" at bounding box center [714, 236] width 540 height 19
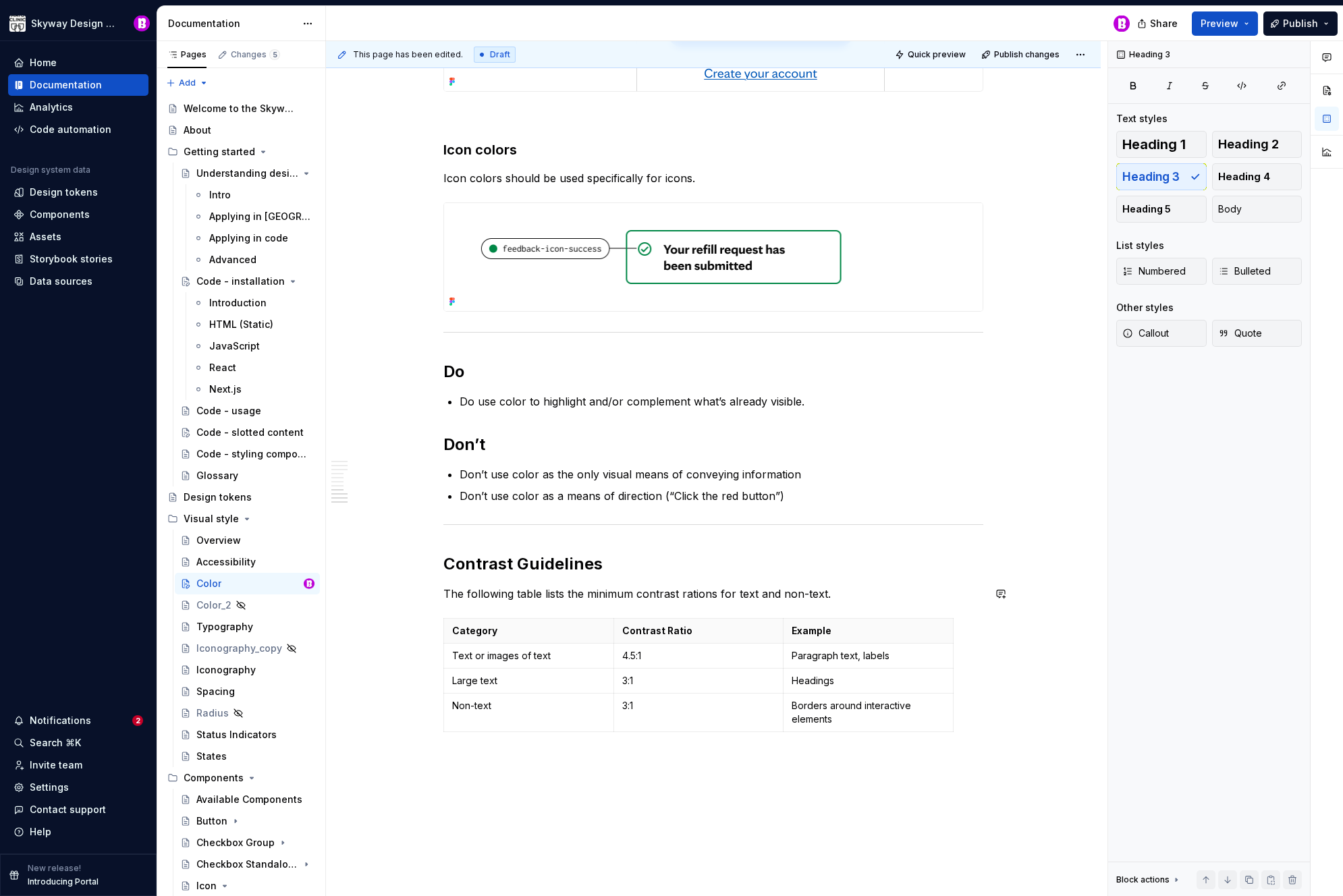
scroll to position [3621, 0]
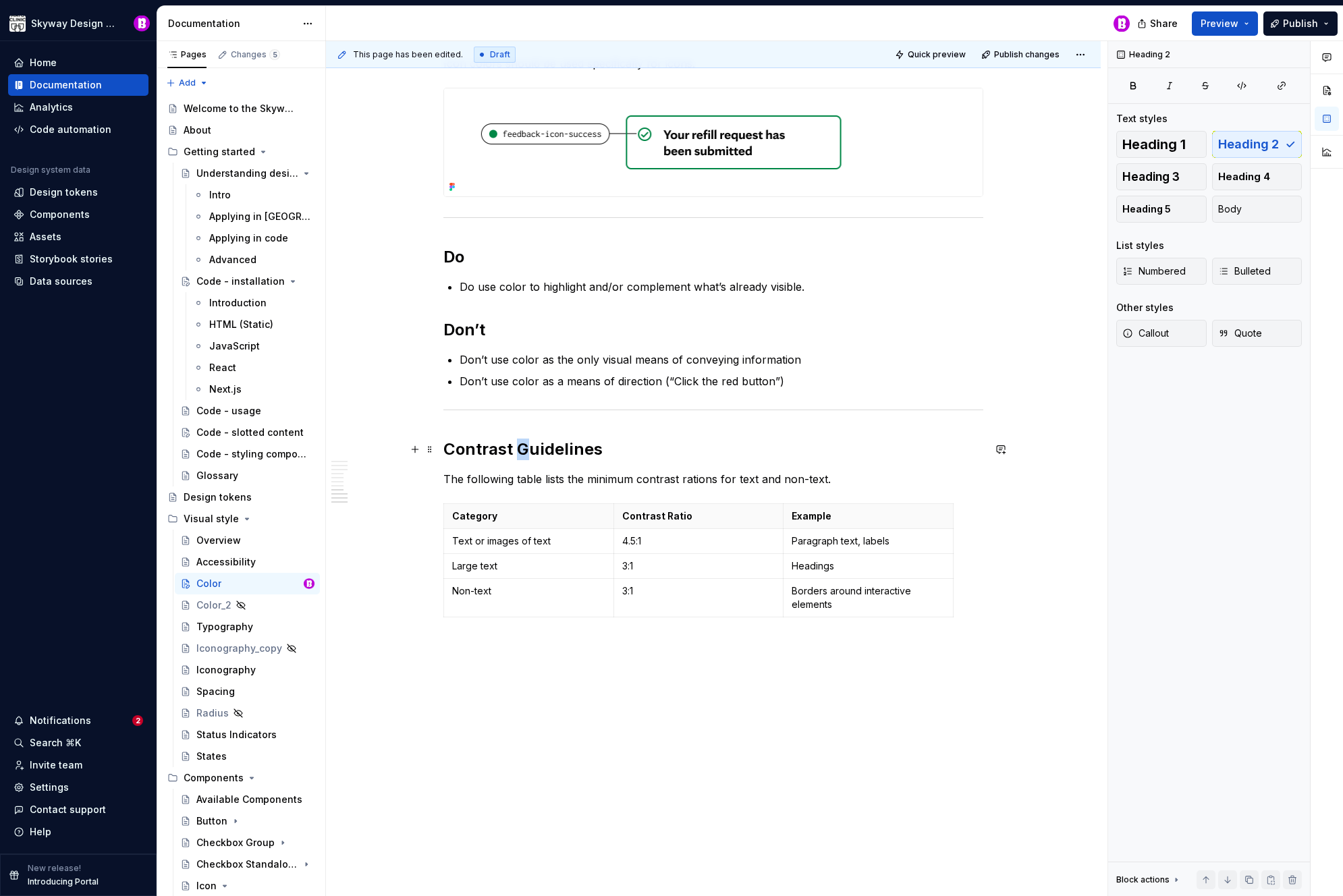
click at [521, 448] on h2 "Contrast Guidelines" at bounding box center [714, 449] width 540 height 22
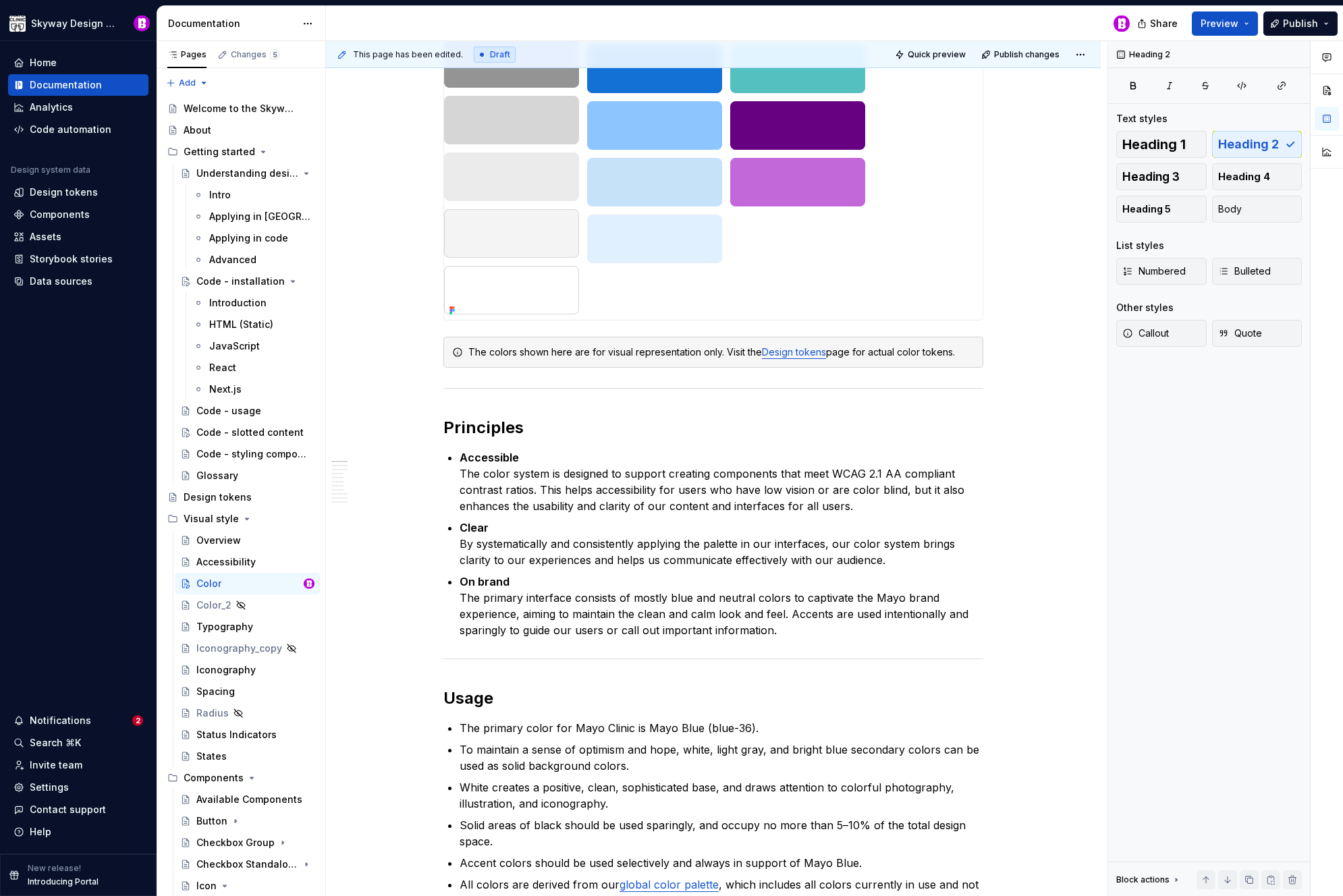
scroll to position [0, 0]
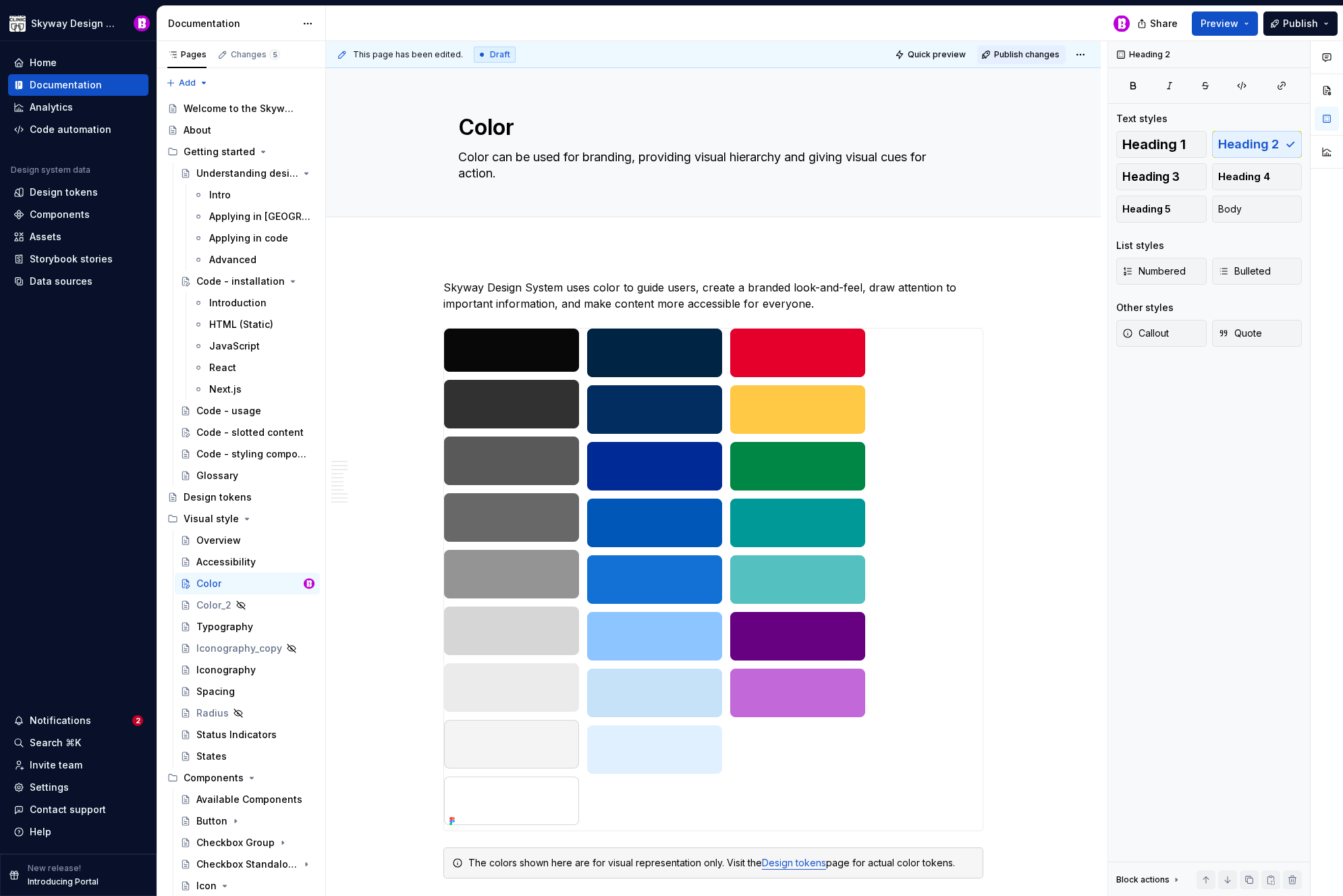
click at [1038, 50] on span "Publish changes" at bounding box center [1027, 54] width 66 height 10
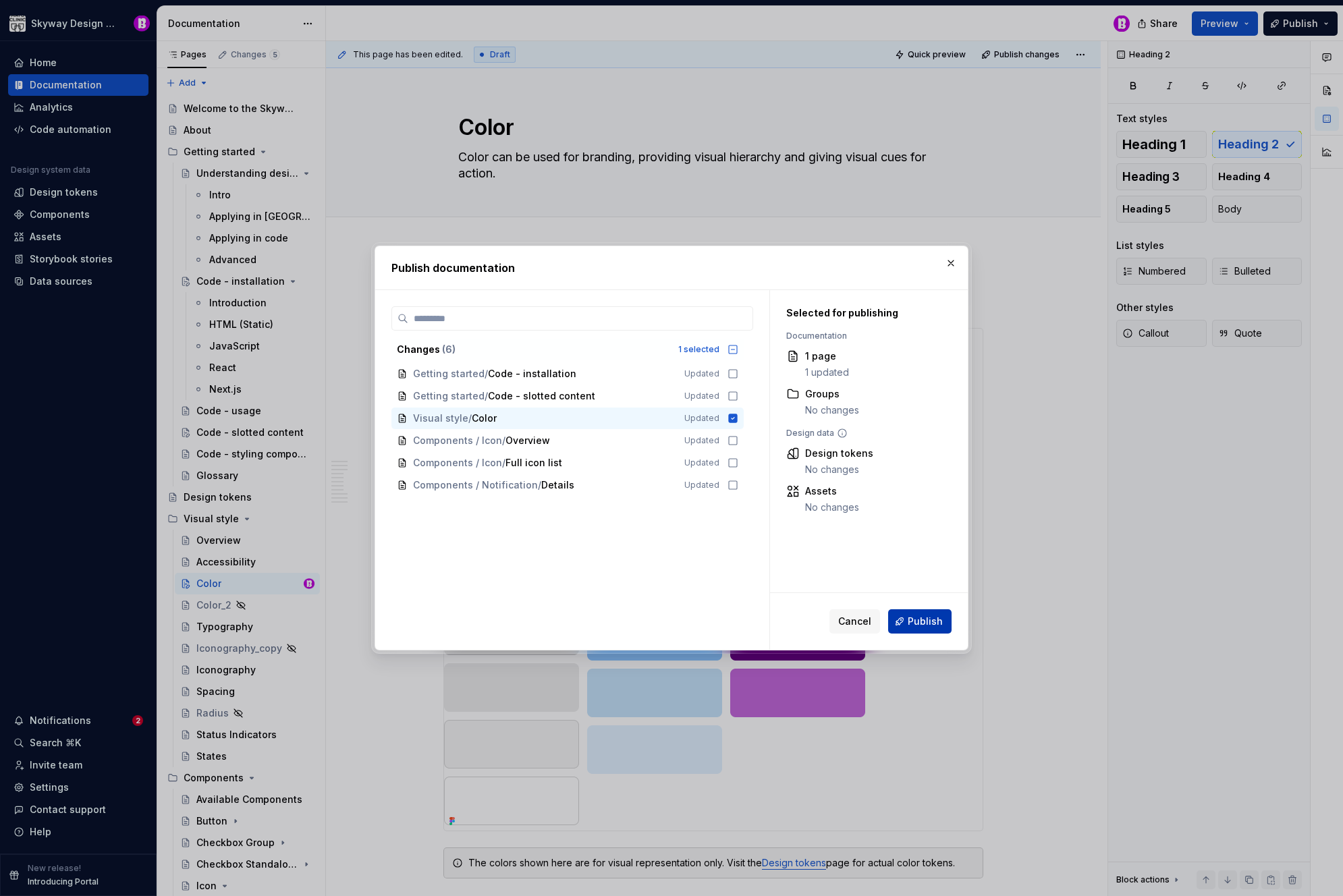
click at [935, 622] on span "Publish" at bounding box center [926, 621] width 35 height 14
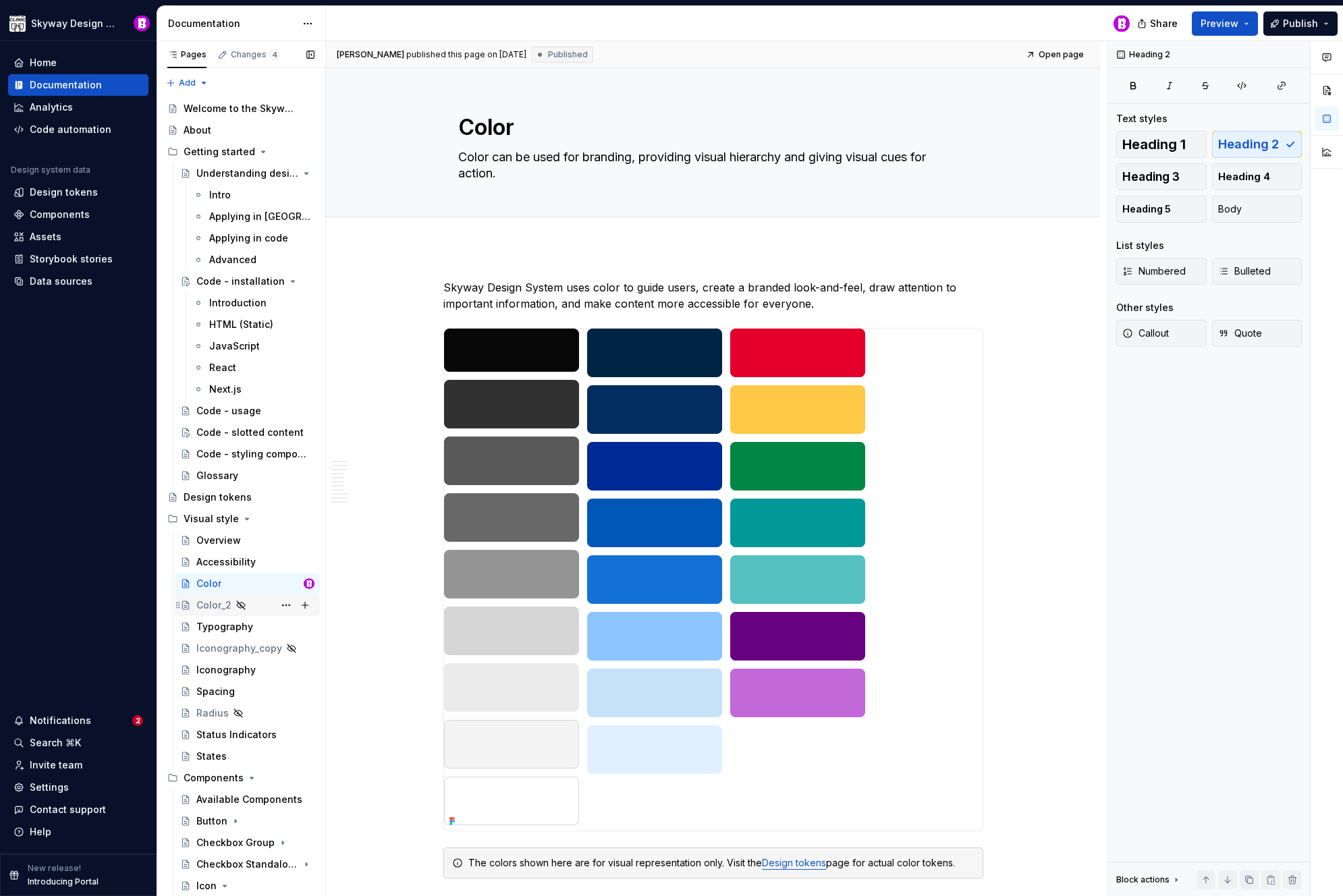
click at [226, 602] on div "Color_2" at bounding box center [214, 605] width 35 height 14
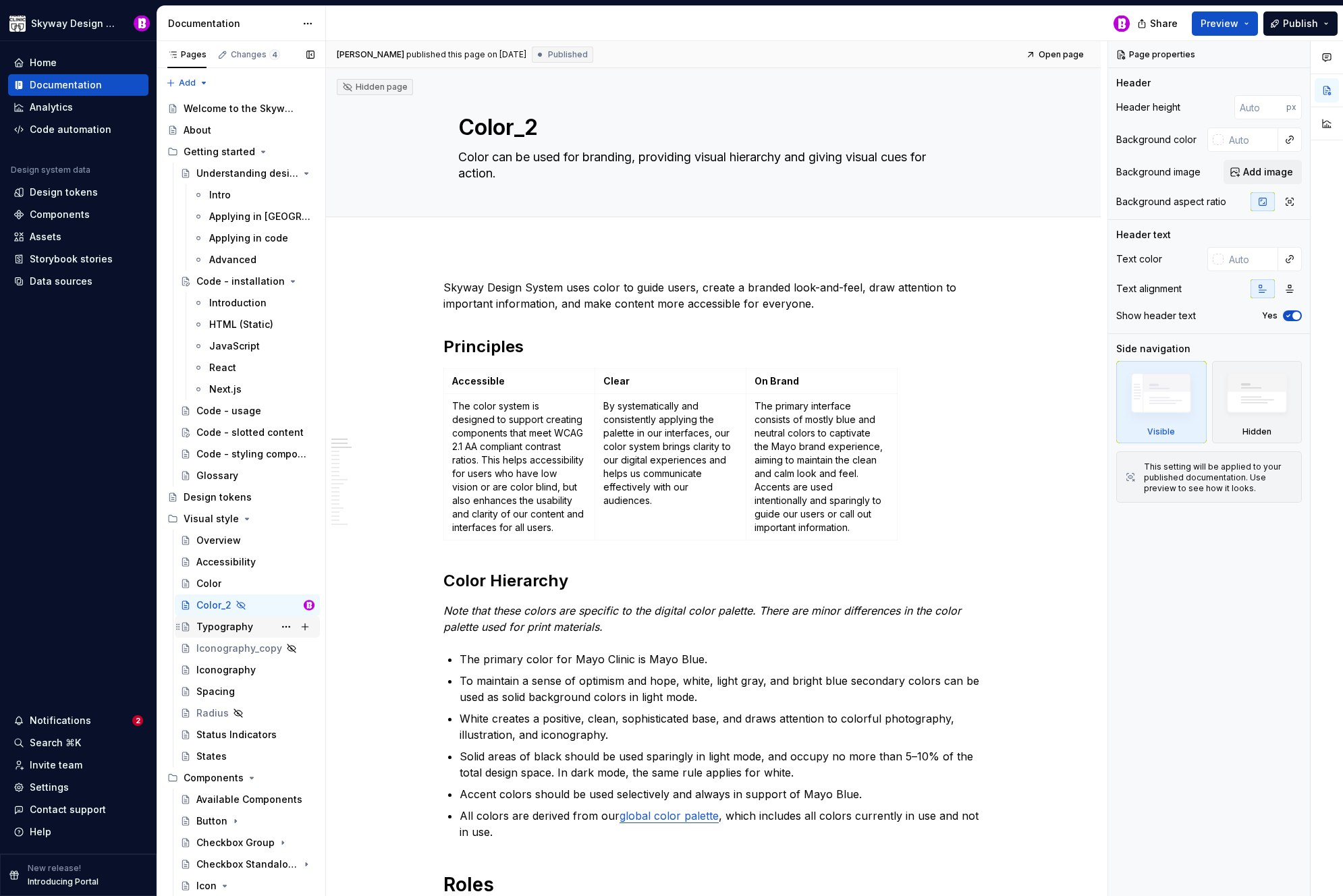
click at [213, 629] on div "Typography" at bounding box center [224, 627] width 57 height 14
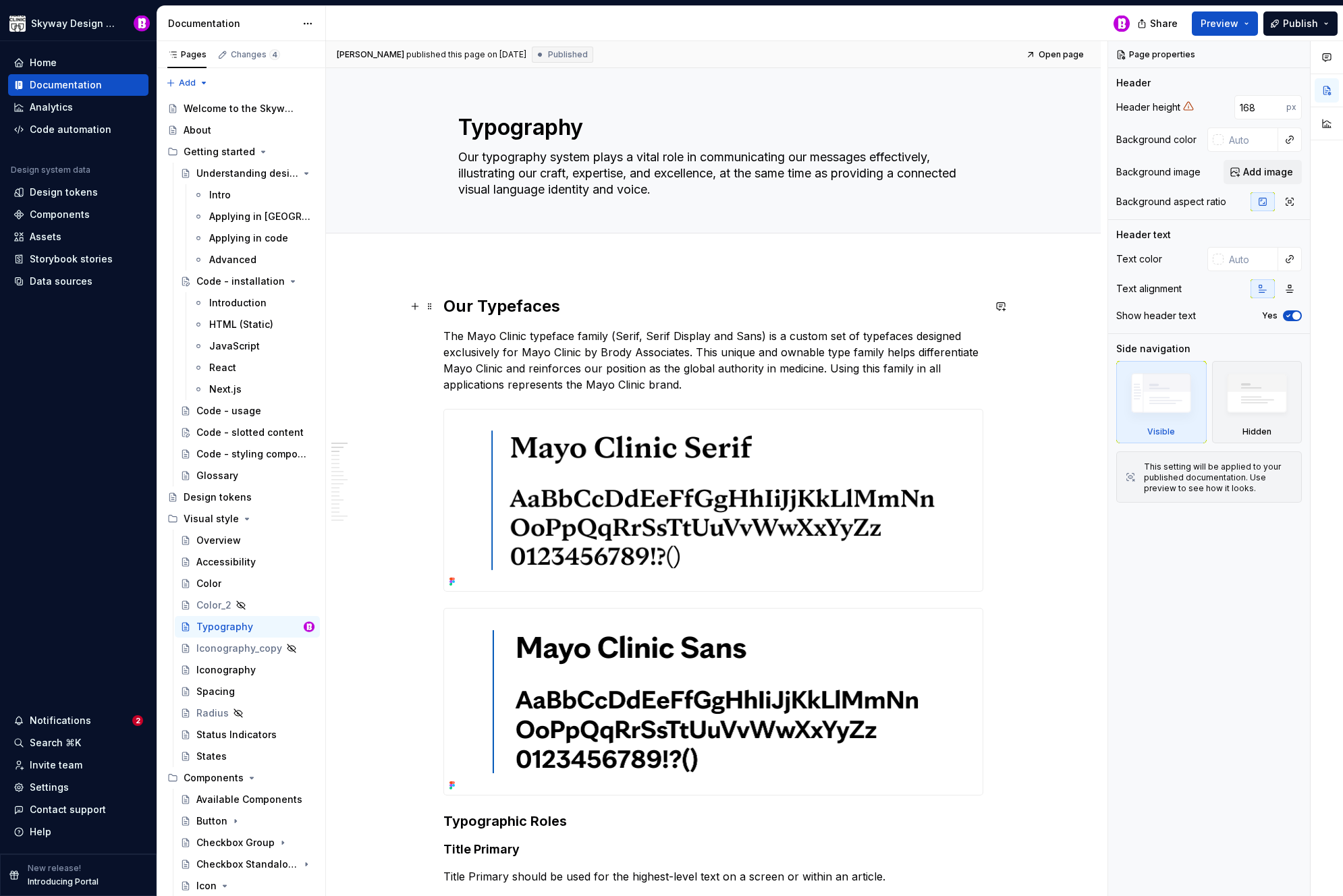
type textarea "*"
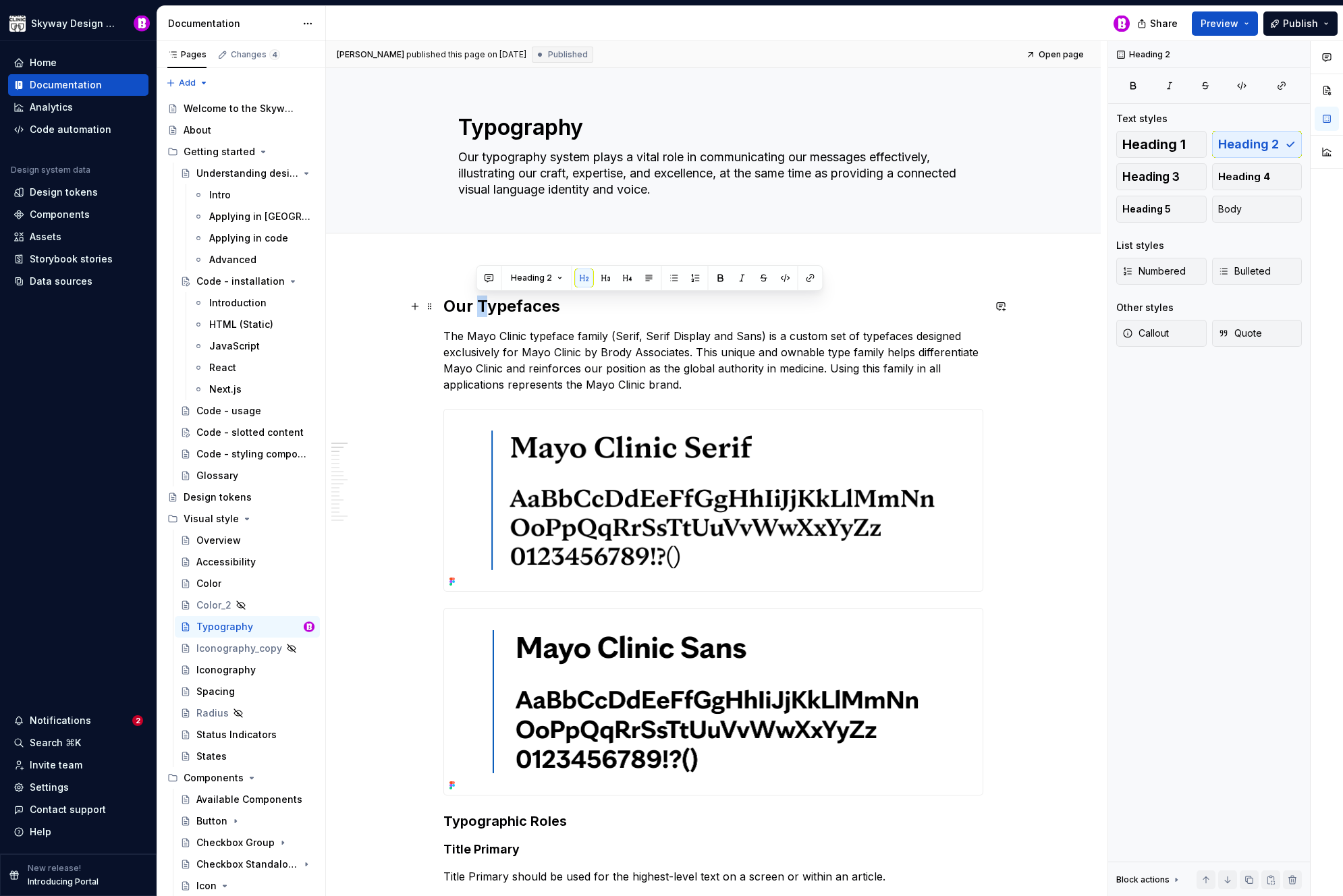
click at [479, 303] on h2 "Our Typefaces" at bounding box center [714, 306] width 540 height 22
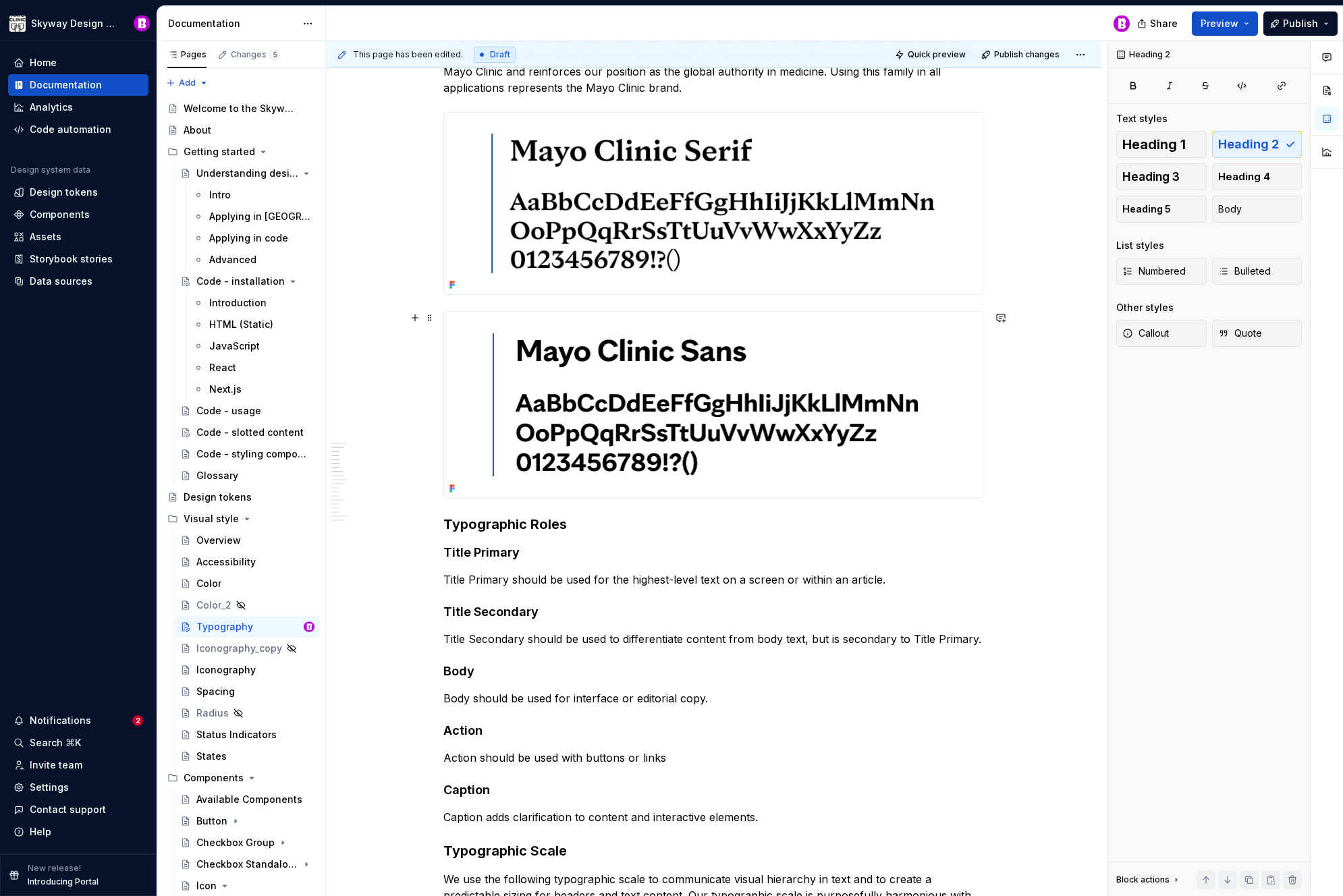
scroll to position [328, 0]
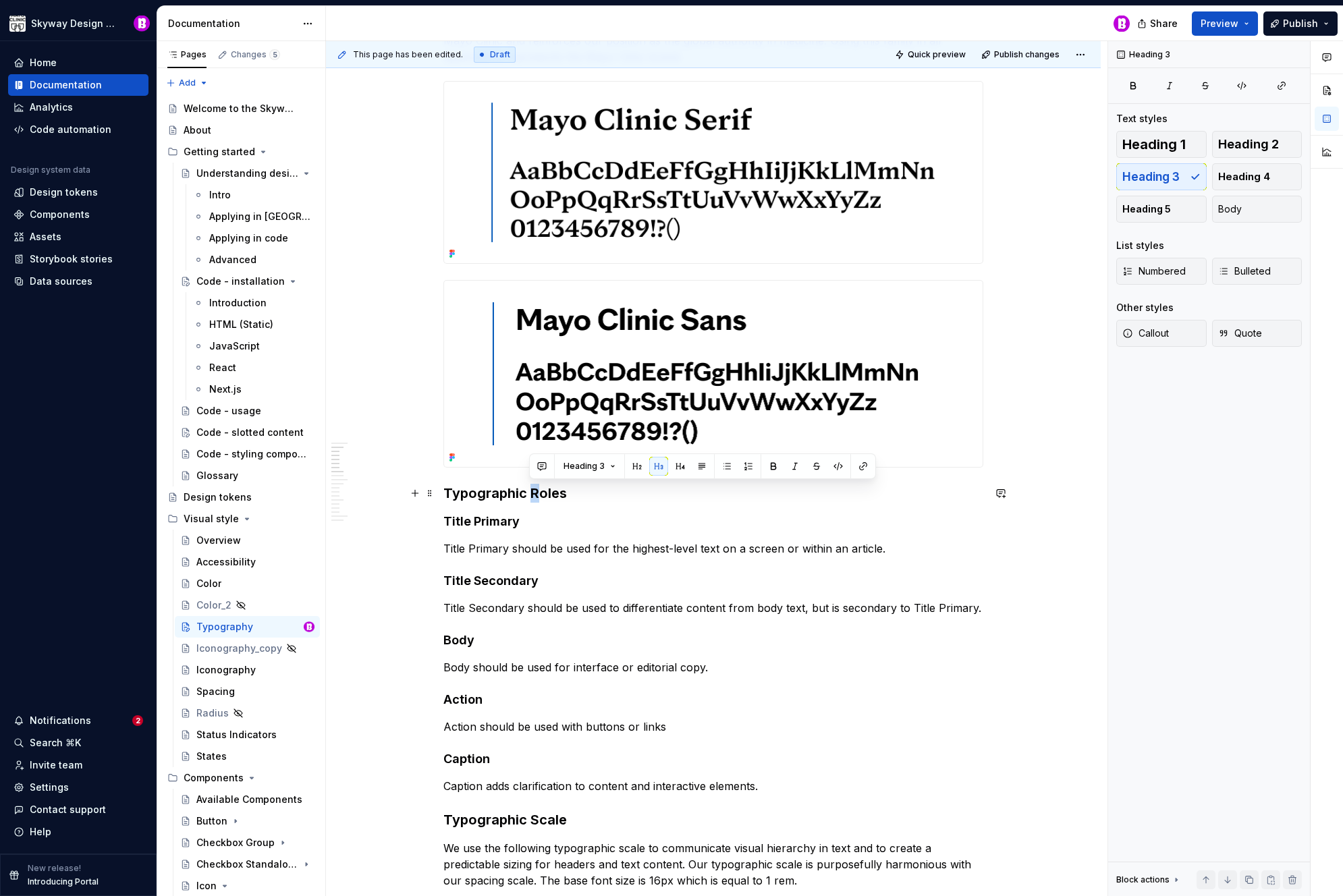
click at [532, 496] on h3 "Typographic Roles" at bounding box center [714, 493] width 540 height 19
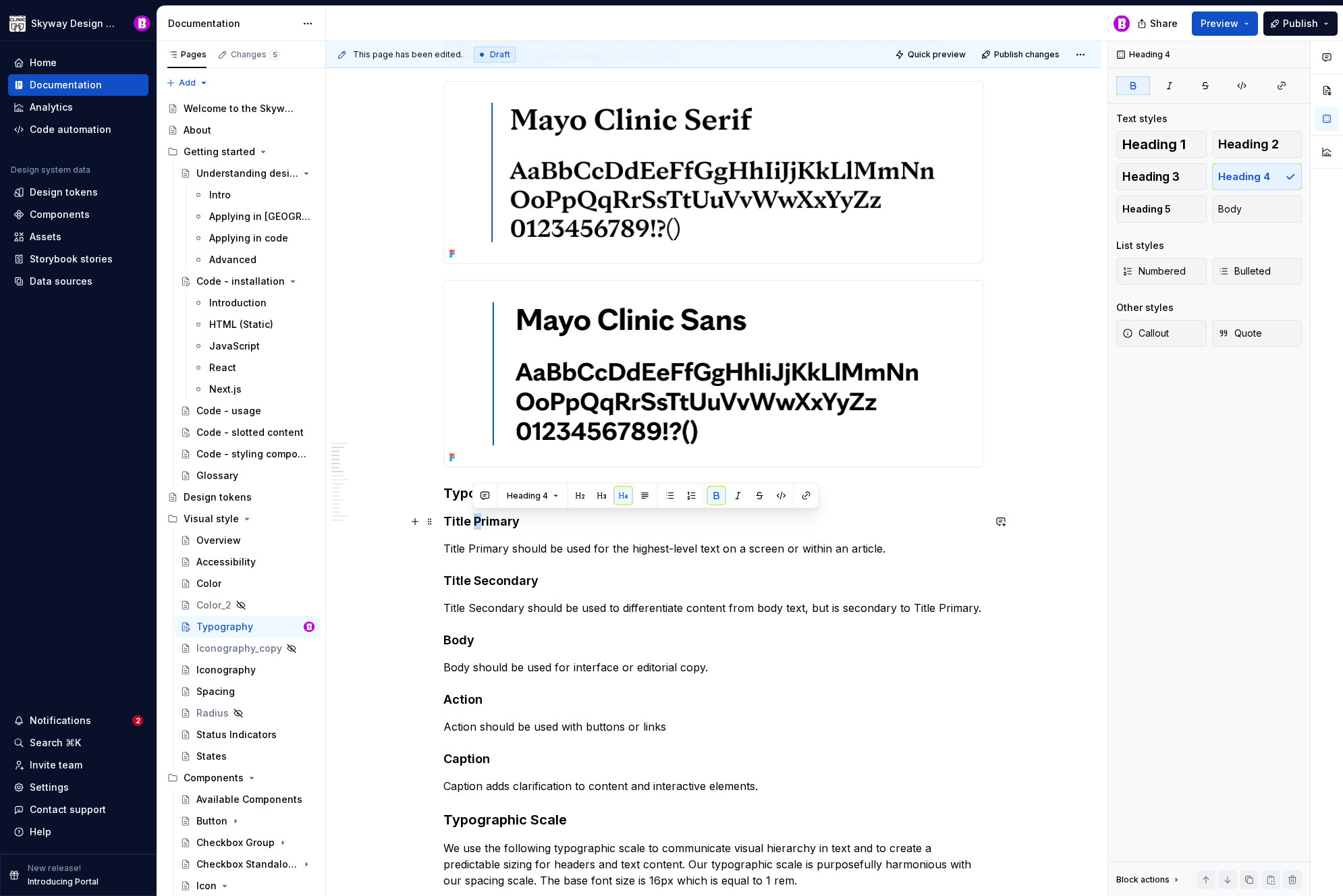
click at [475, 522] on strong "Title Primary" at bounding box center [481, 521] width 76 height 14
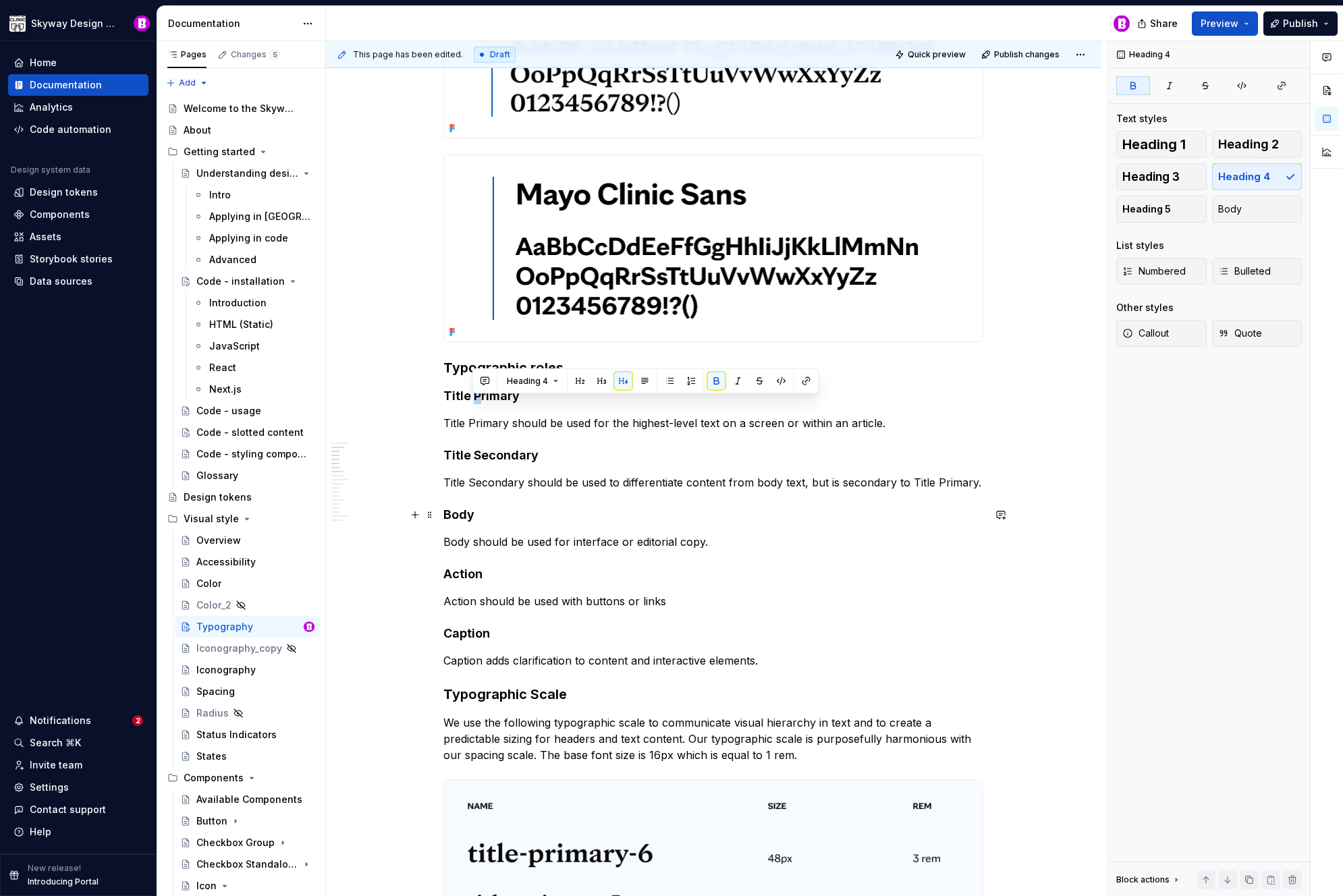
scroll to position [599, 0]
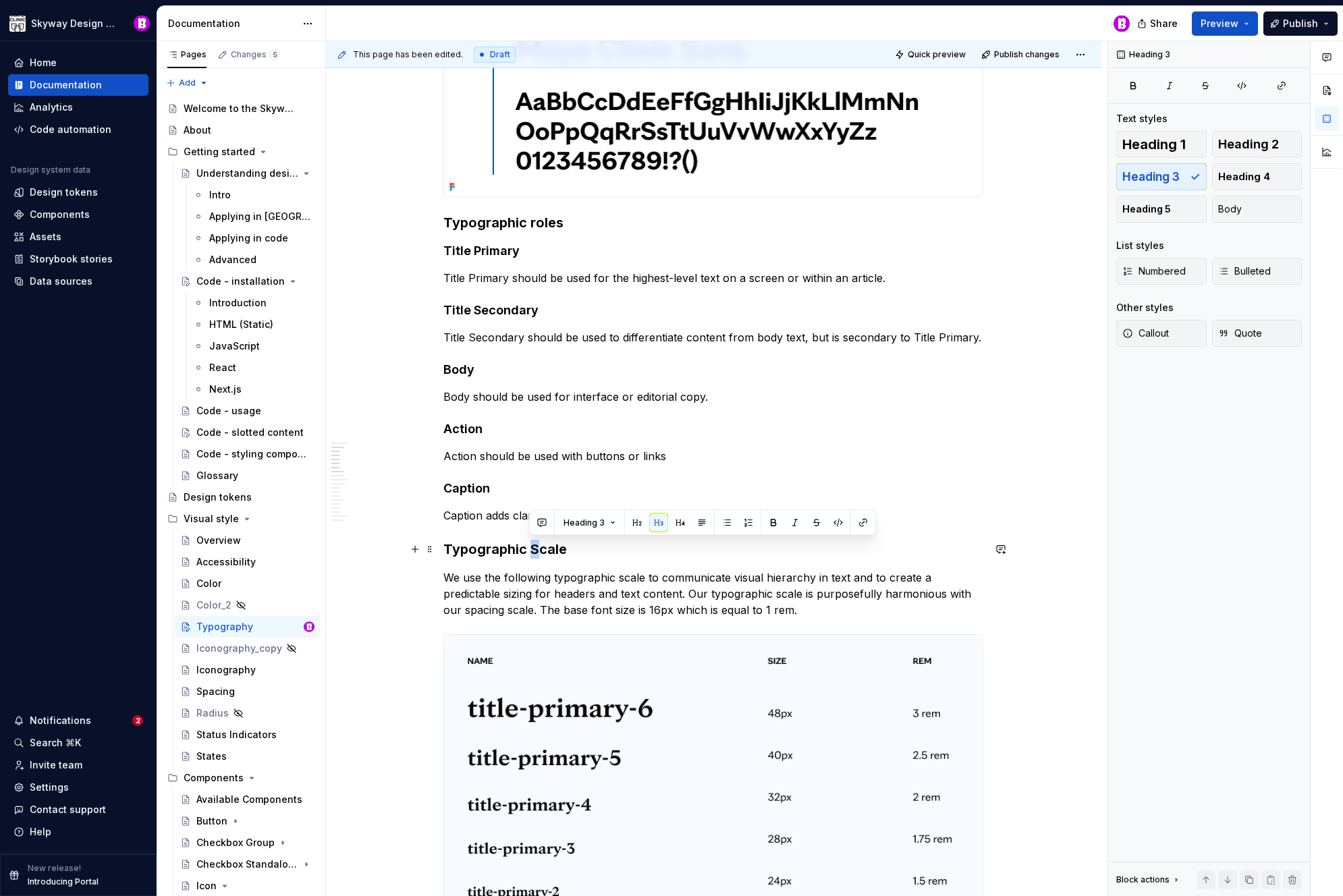
drag, startPoint x: 538, startPoint y: 552, endPoint x: 531, endPoint y: 551, distance: 7.1
click at [531, 551] on h3 "Typographic Scale" at bounding box center [714, 549] width 540 height 19
click at [594, 577] on p "We use the following typographic scale to communicate visual hierarchy in text …" at bounding box center [714, 593] width 540 height 49
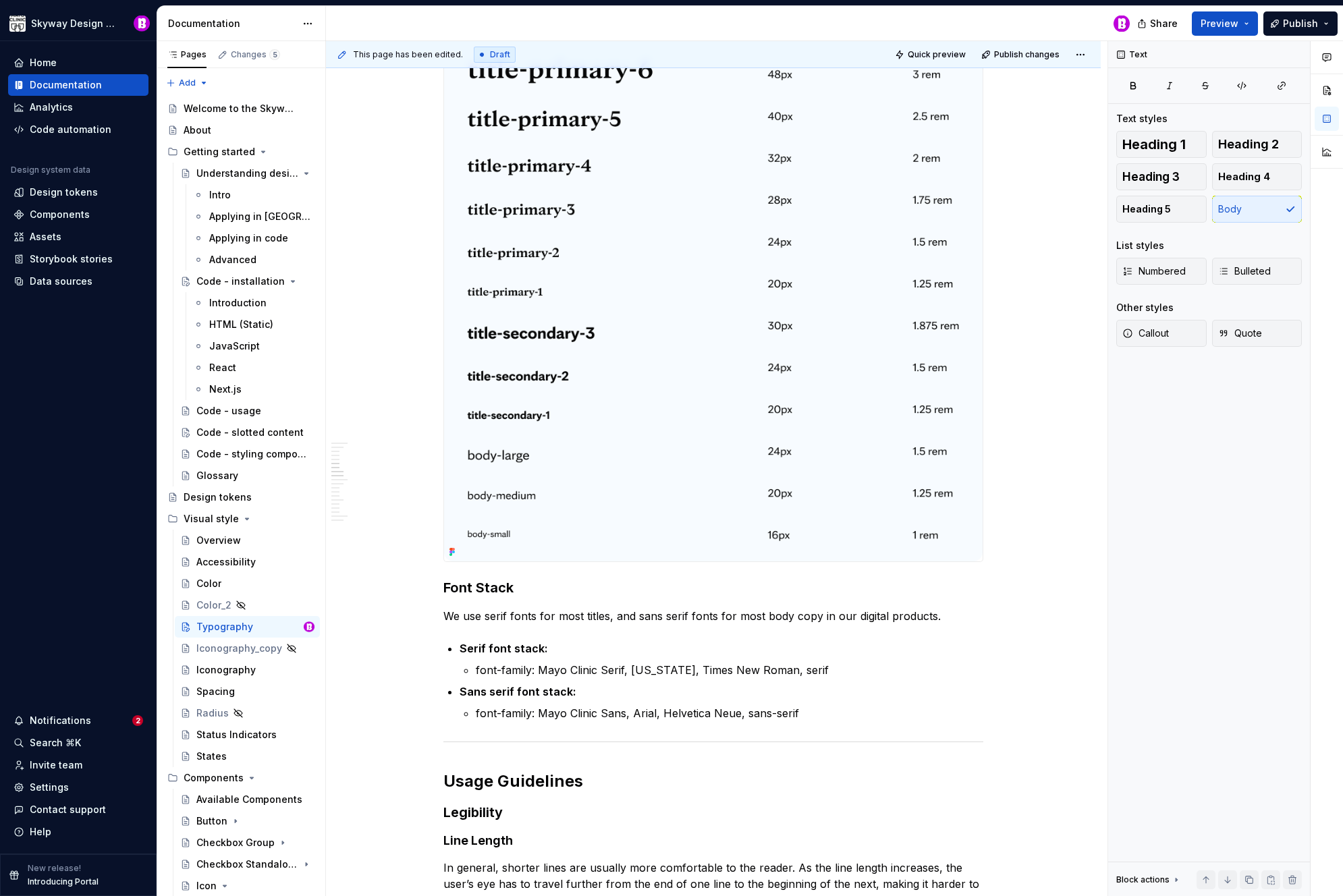
scroll to position [1340, 0]
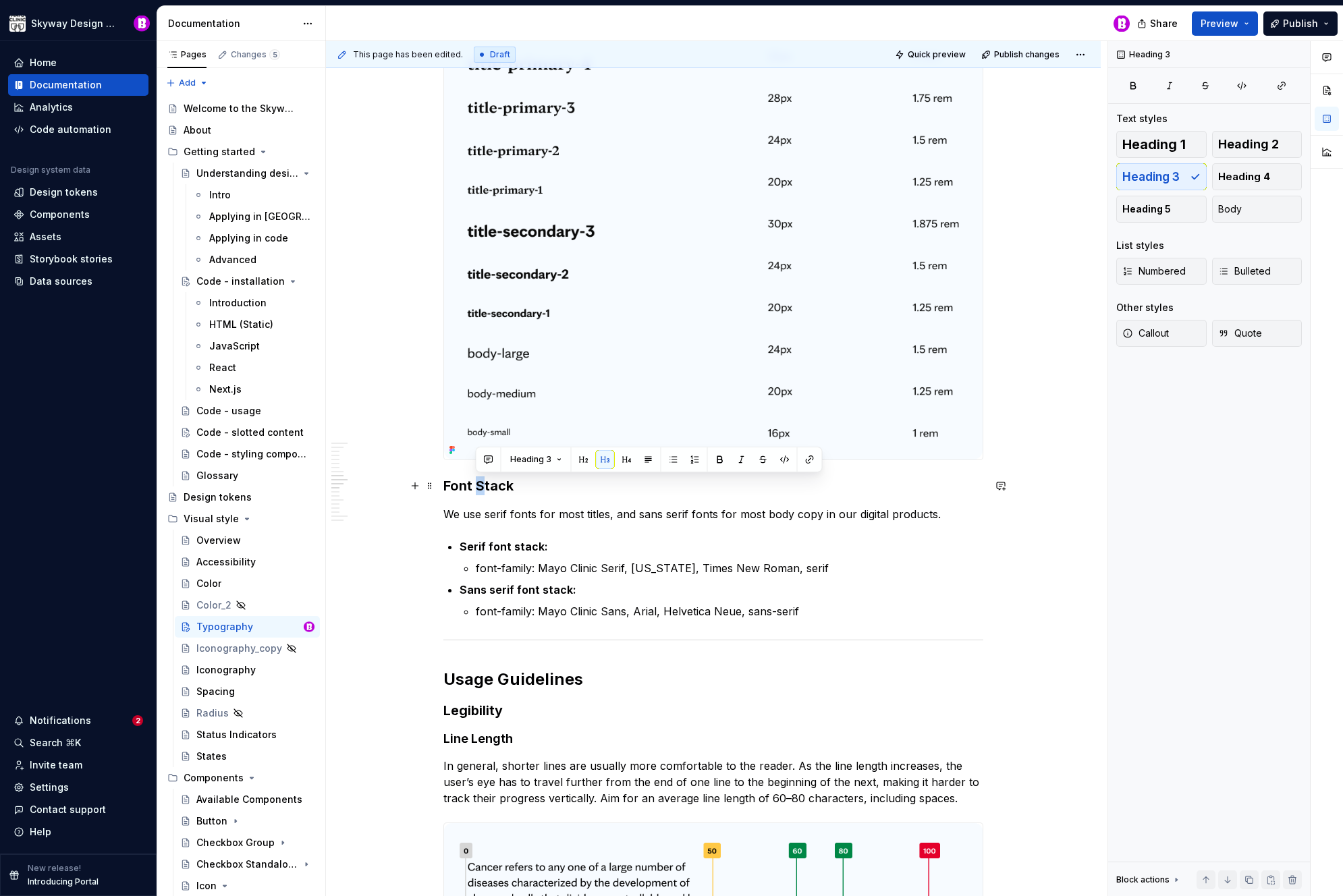
click at [479, 488] on h3 "Font Stack" at bounding box center [714, 486] width 540 height 19
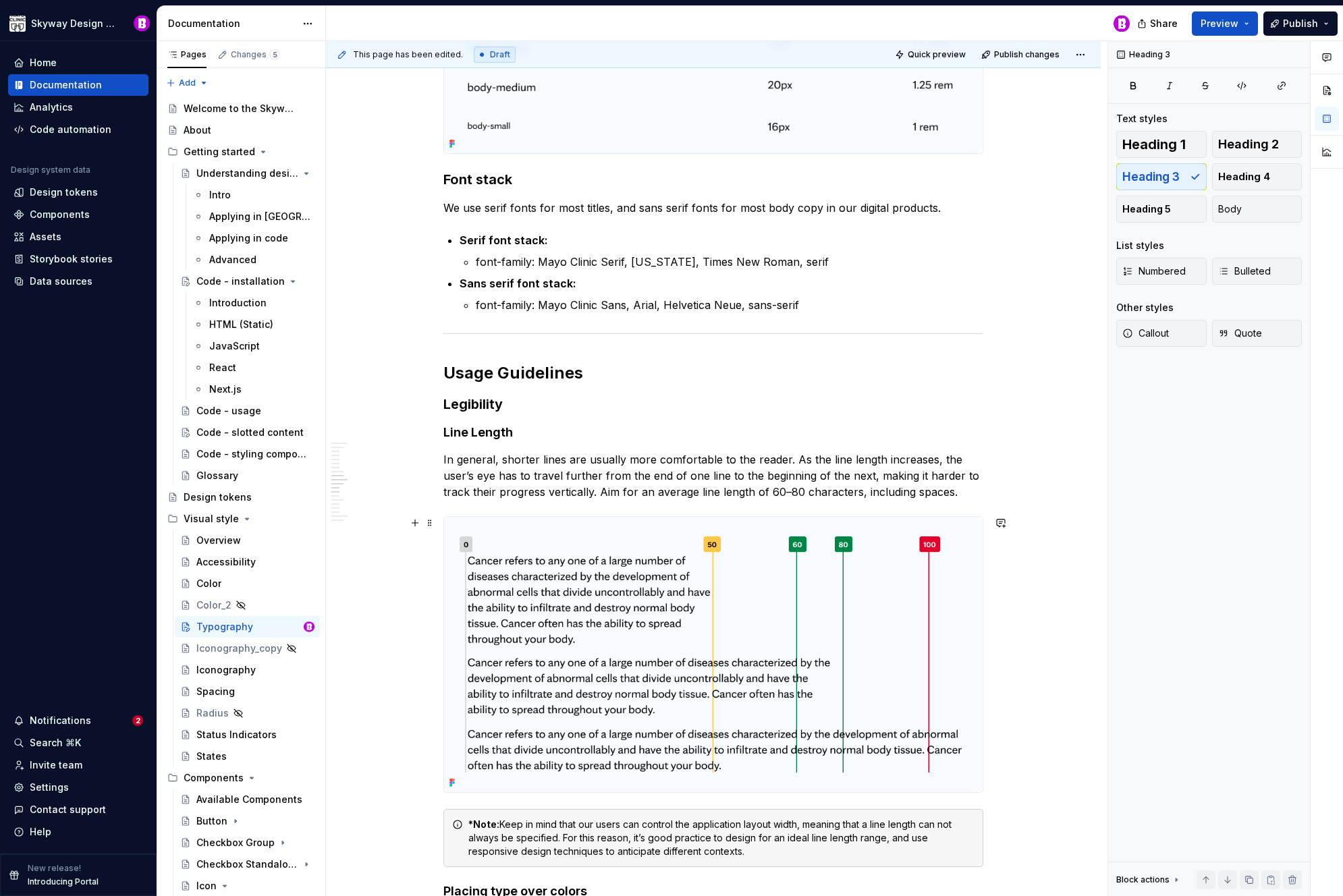
scroll to position [1673, 0]
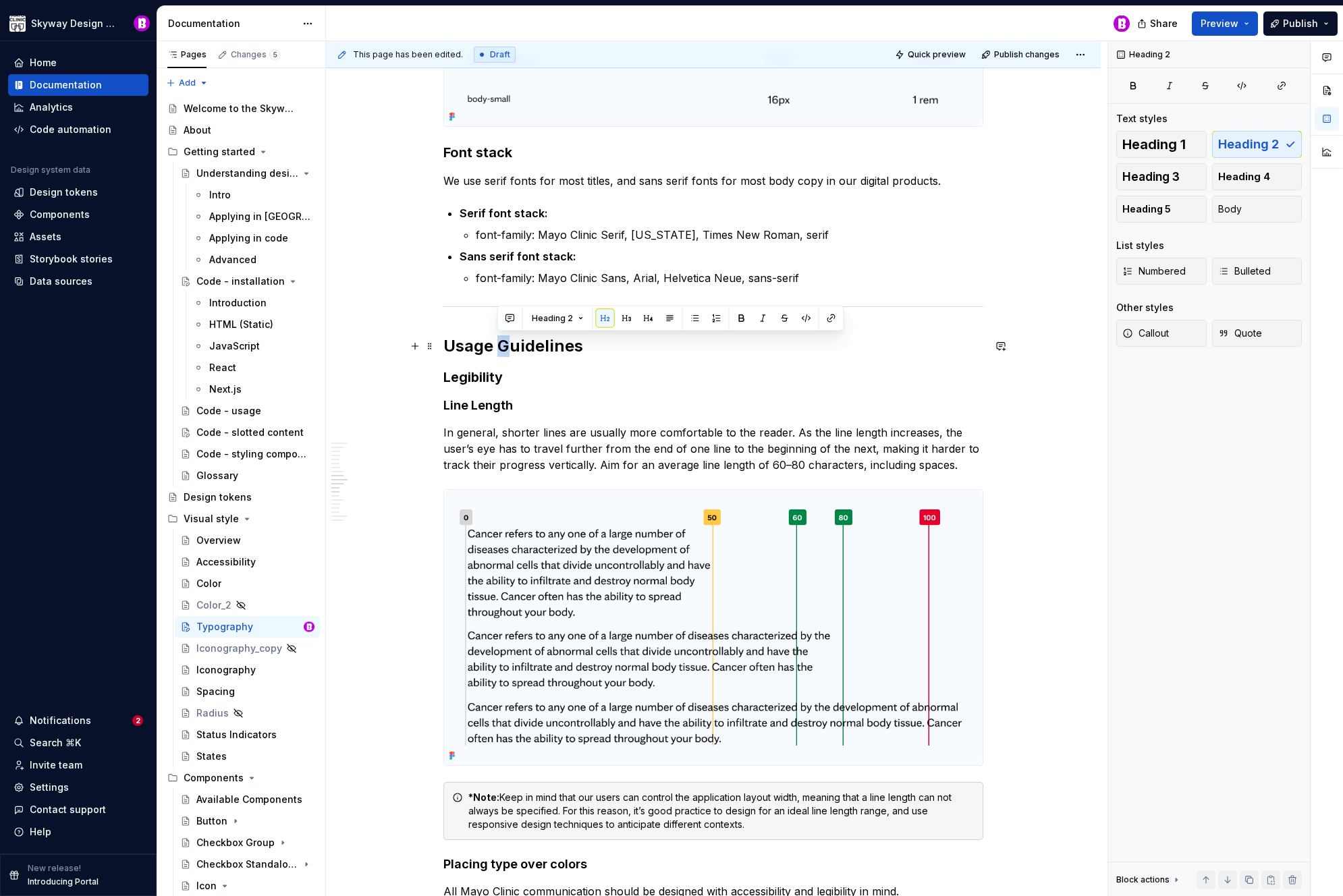
click at [501, 350] on h2 "Usage Guidelines" at bounding box center [714, 346] width 540 height 22
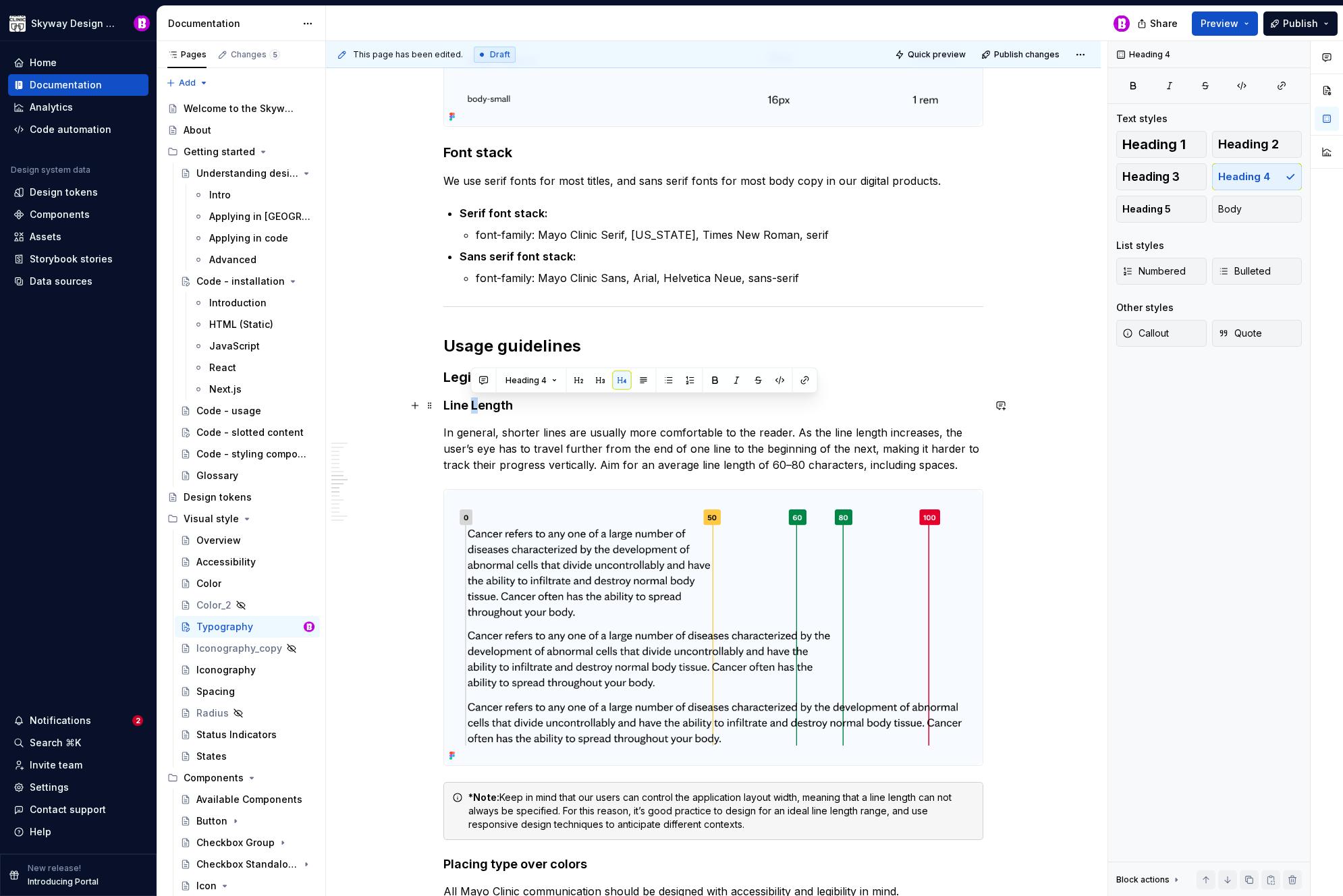
click at [470, 406] on h4 "Line Length" at bounding box center [714, 405] width 540 height 16
click at [545, 392] on div "Our typefaces The Mayo Clinic typeface family (Serif, Serif Display and Sans) i…" at bounding box center [714, 365] width 540 height 3486
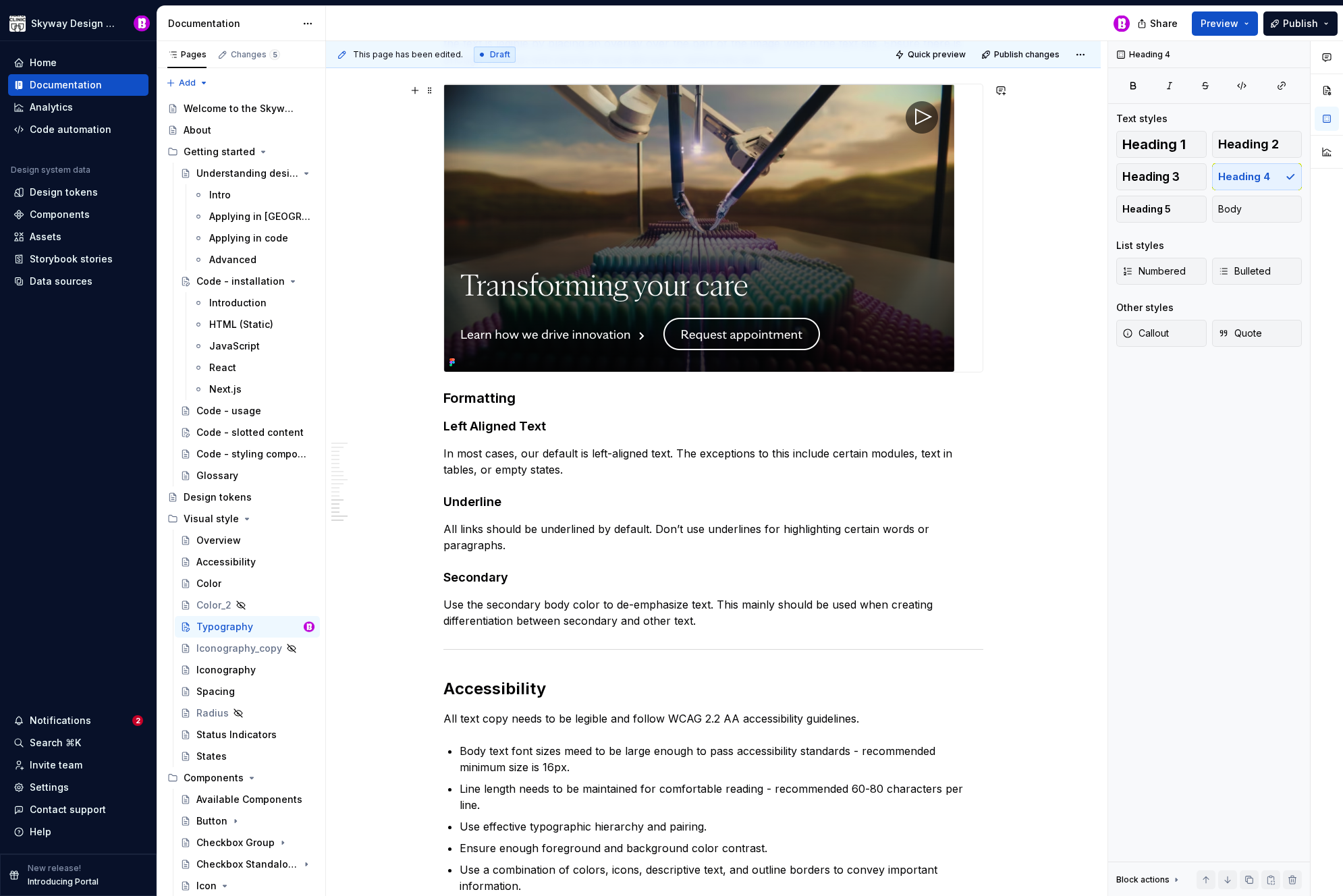
scroll to position [2691, 0]
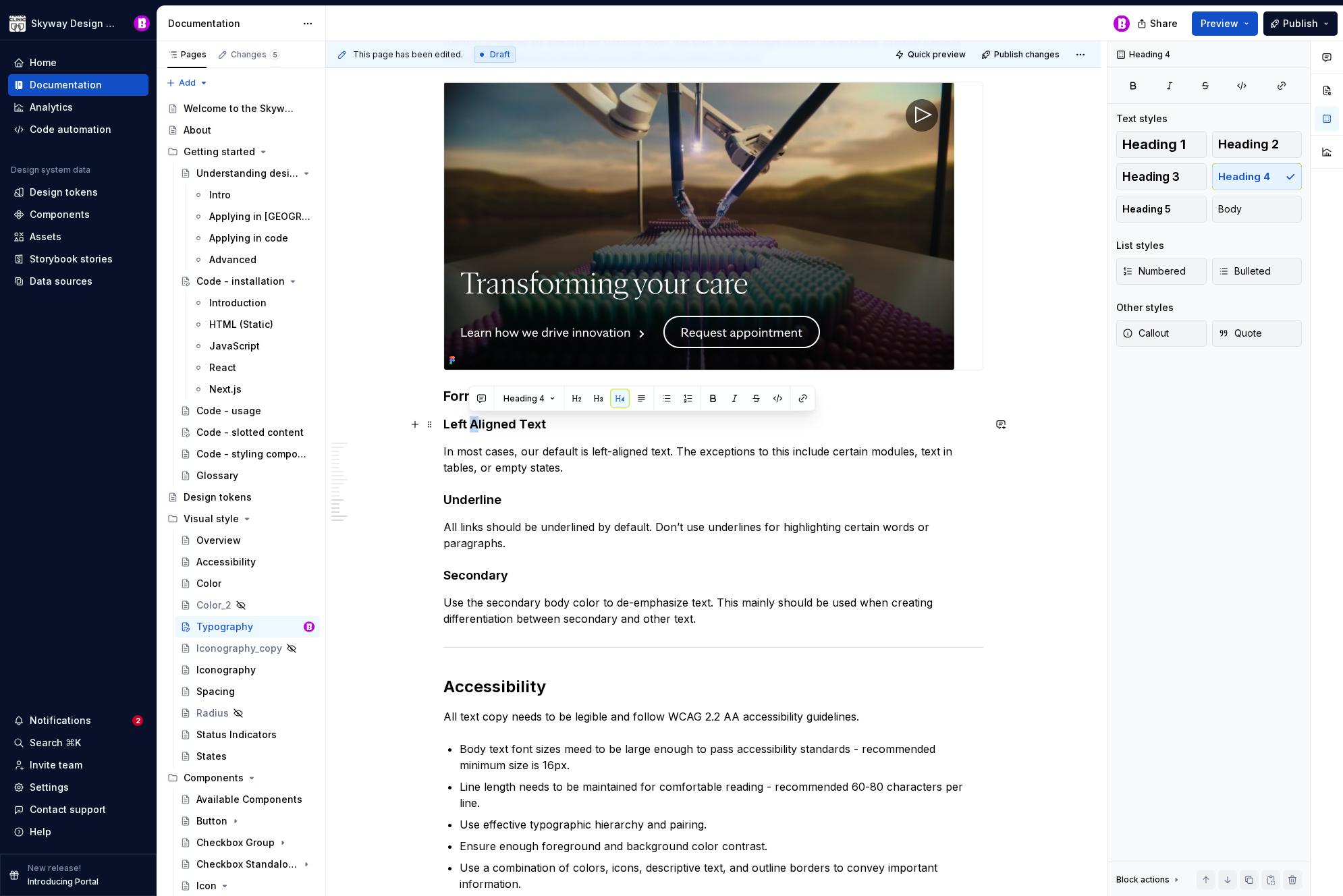
click at [472, 425] on h4 "Left Aligned Text" at bounding box center [714, 424] width 540 height 16
click at [518, 424] on h4 "Left aligned Text" at bounding box center [714, 424] width 540 height 16
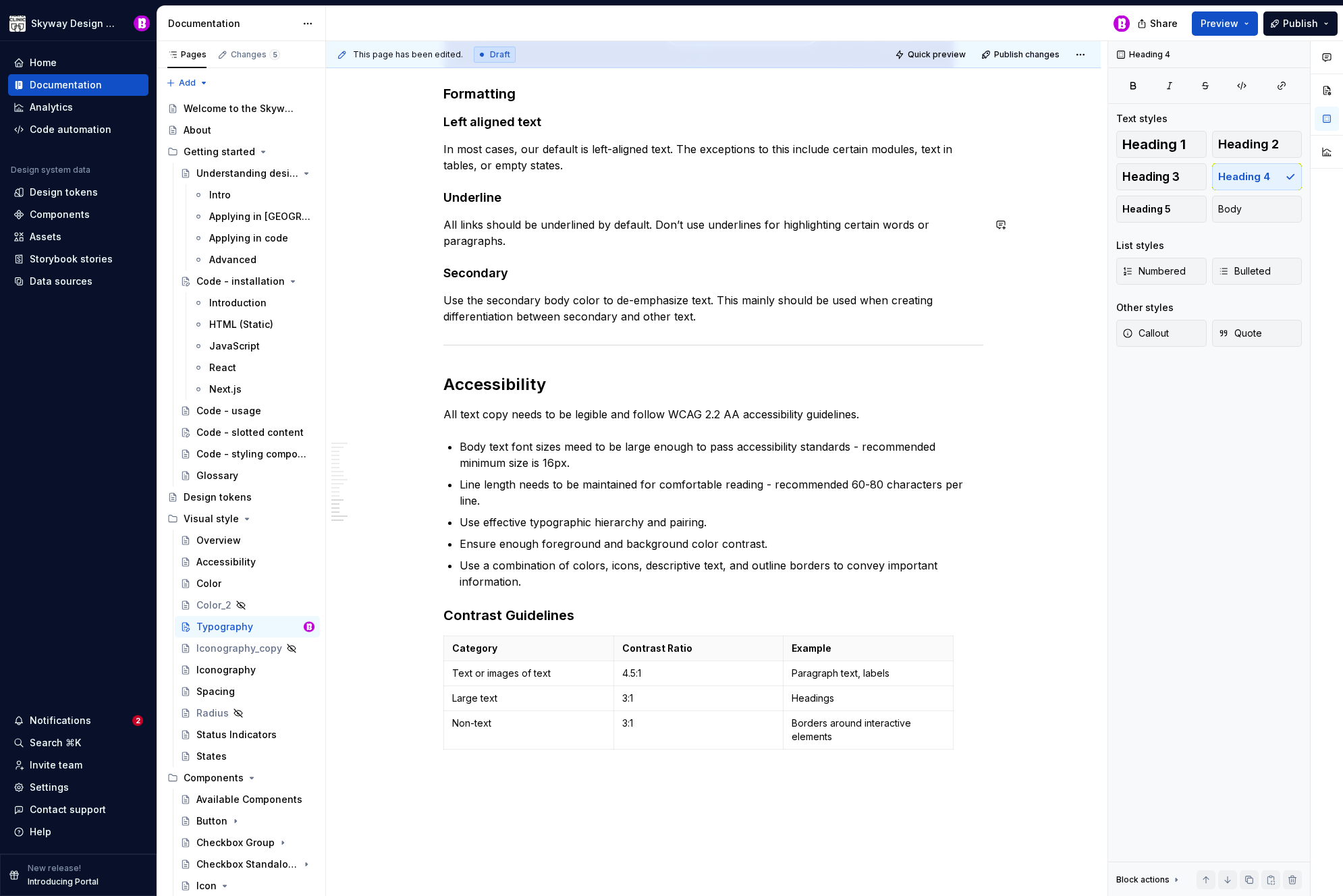
scroll to position [3134, 0]
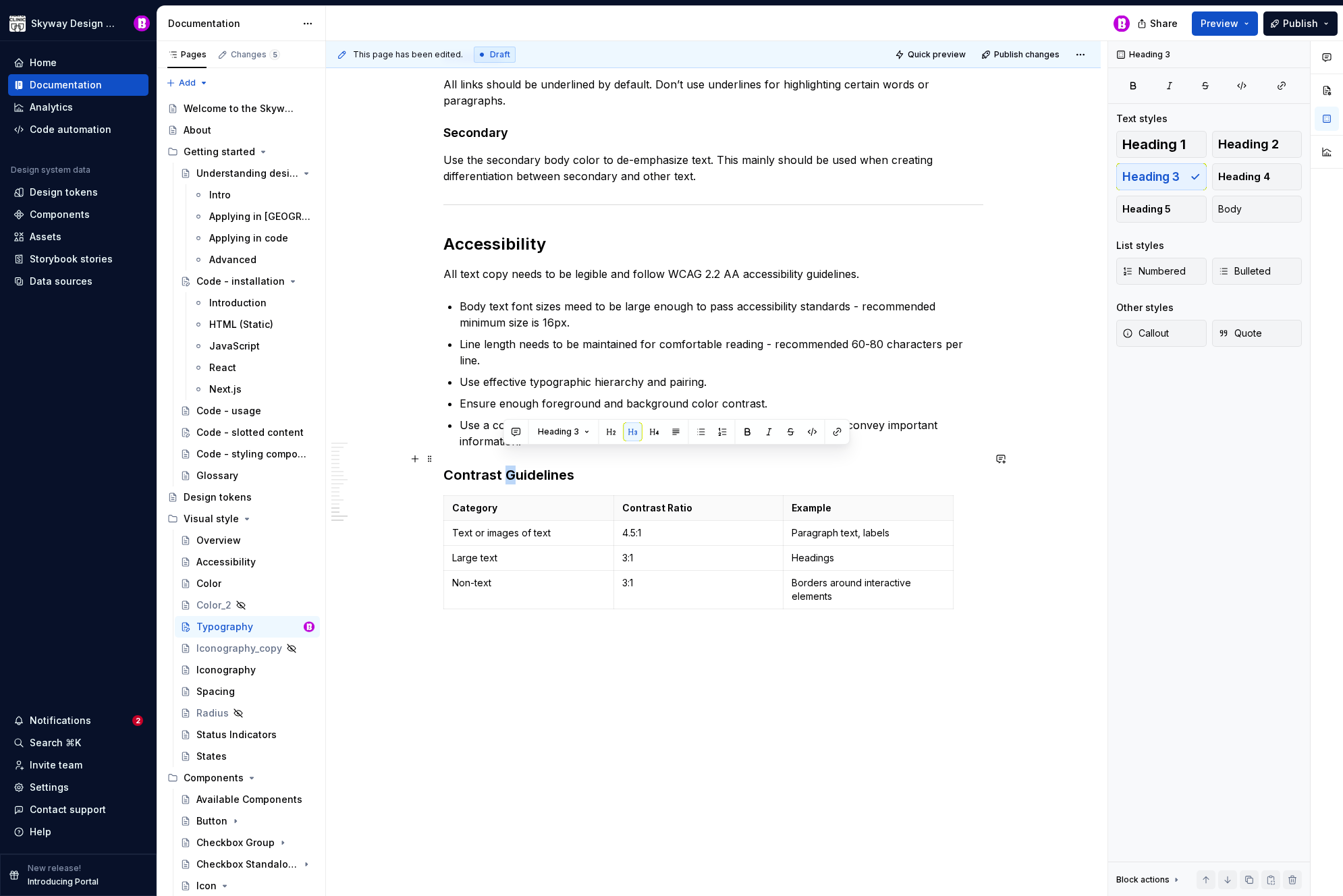
click at [505, 466] on h3 "Contrast Guidelines" at bounding box center [714, 476] width 540 height 19
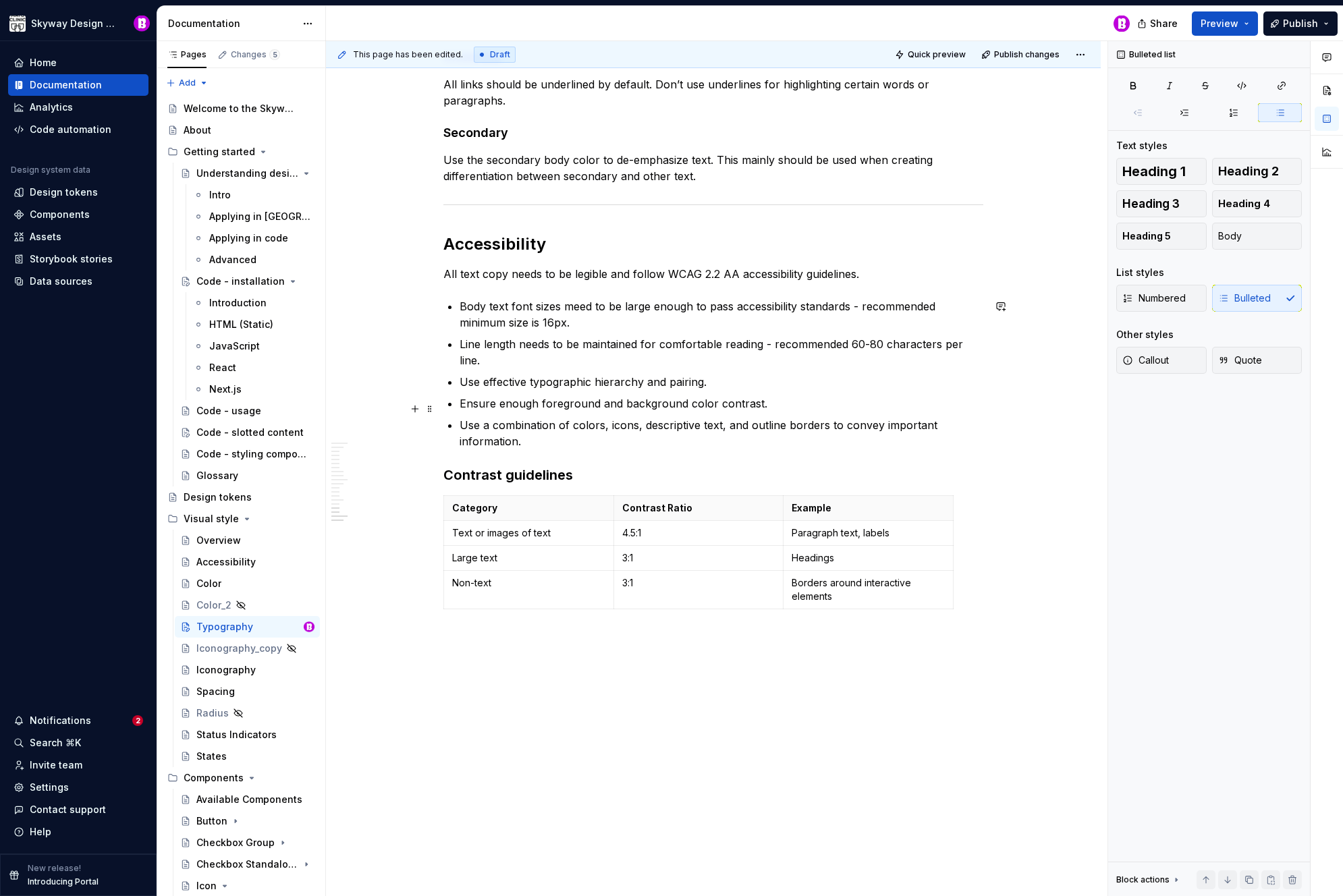
click at [520, 428] on p "Use a combination of colors, icons, descriptive text, and outline borders to co…" at bounding box center [722, 433] width 524 height 32
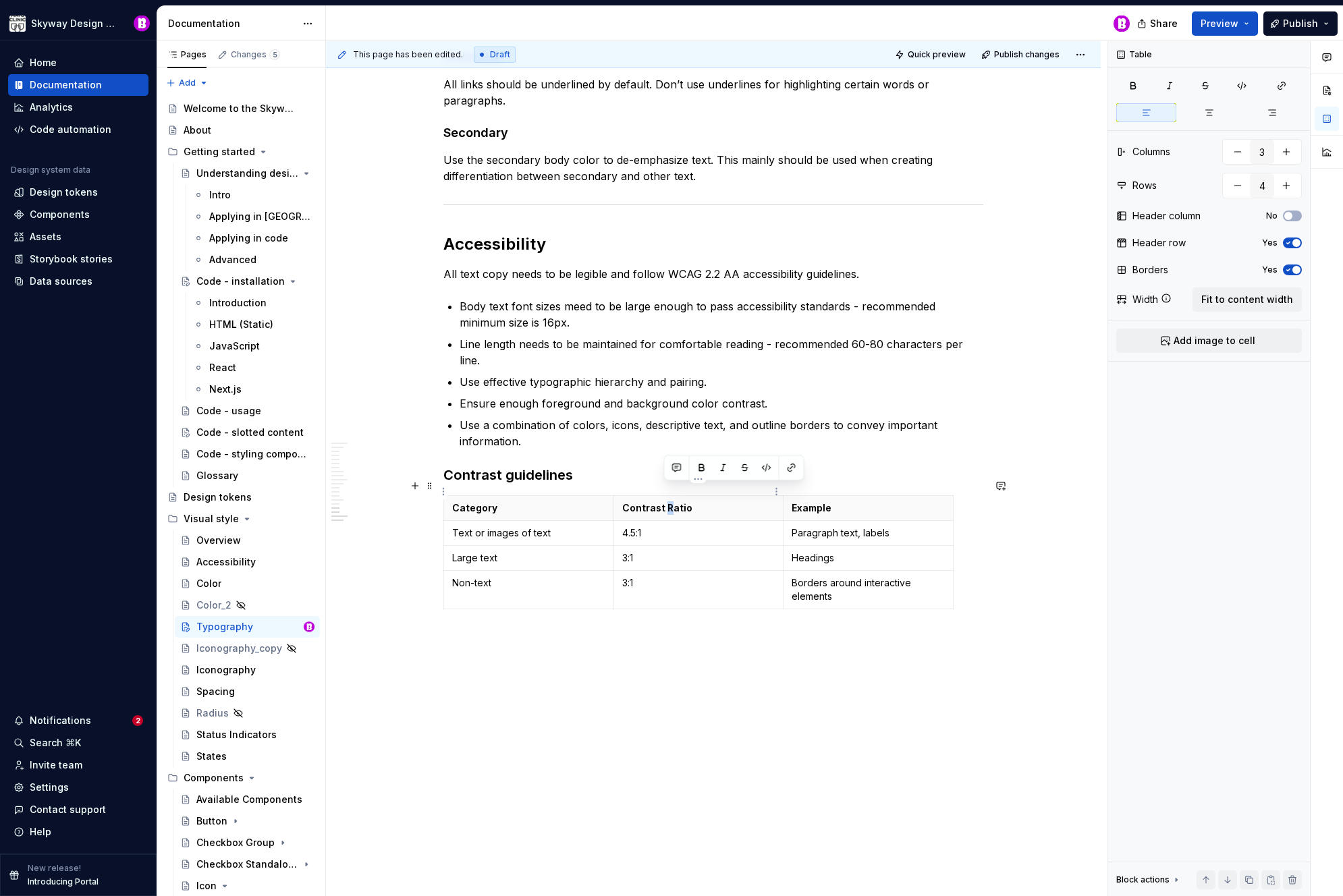
click at [664, 501] on p "Contrast Ratio" at bounding box center [698, 508] width 153 height 14
click at [664, 396] on p "Ensure enough foreground and background color contrast." at bounding box center [722, 404] width 524 height 16
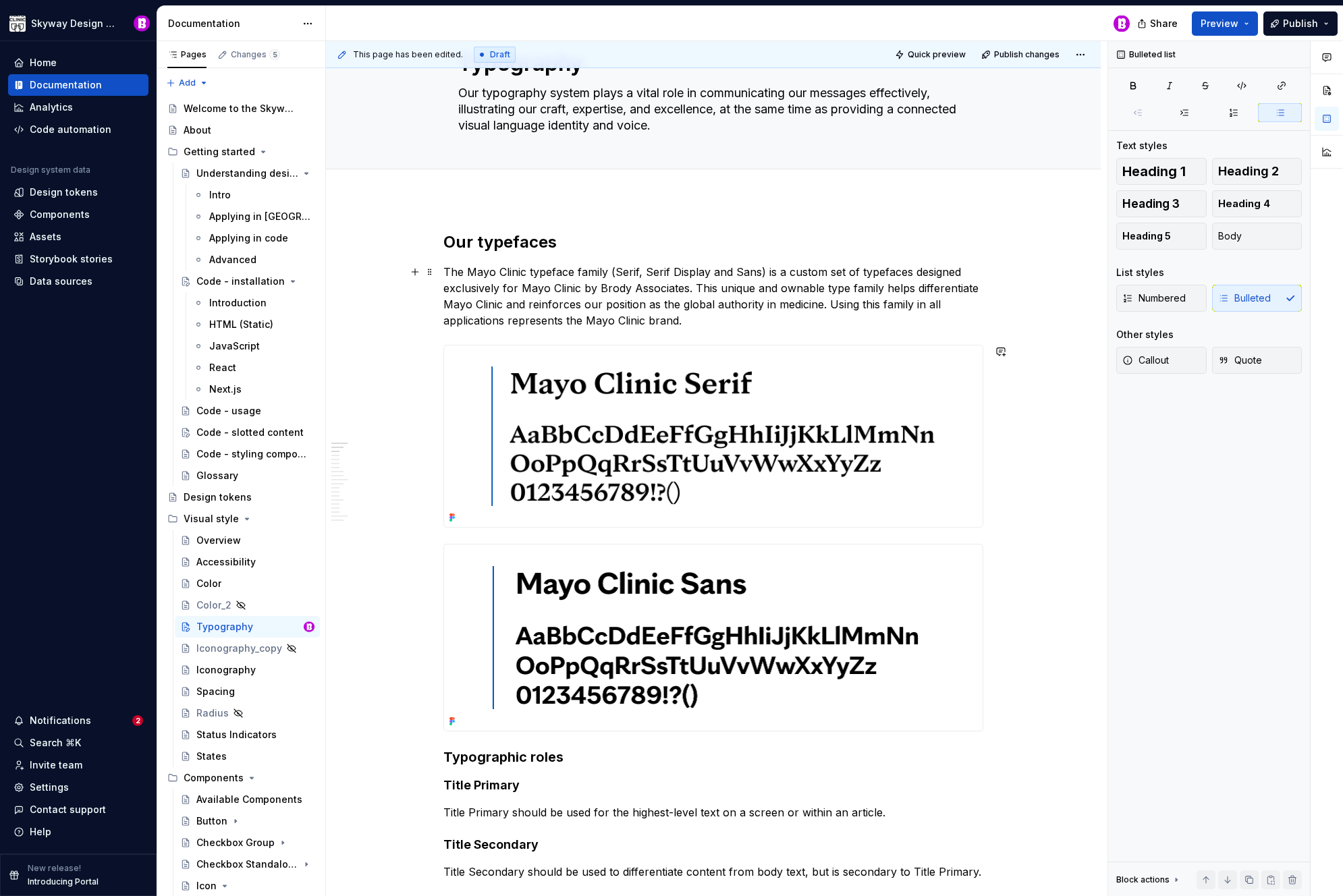
scroll to position [0, 0]
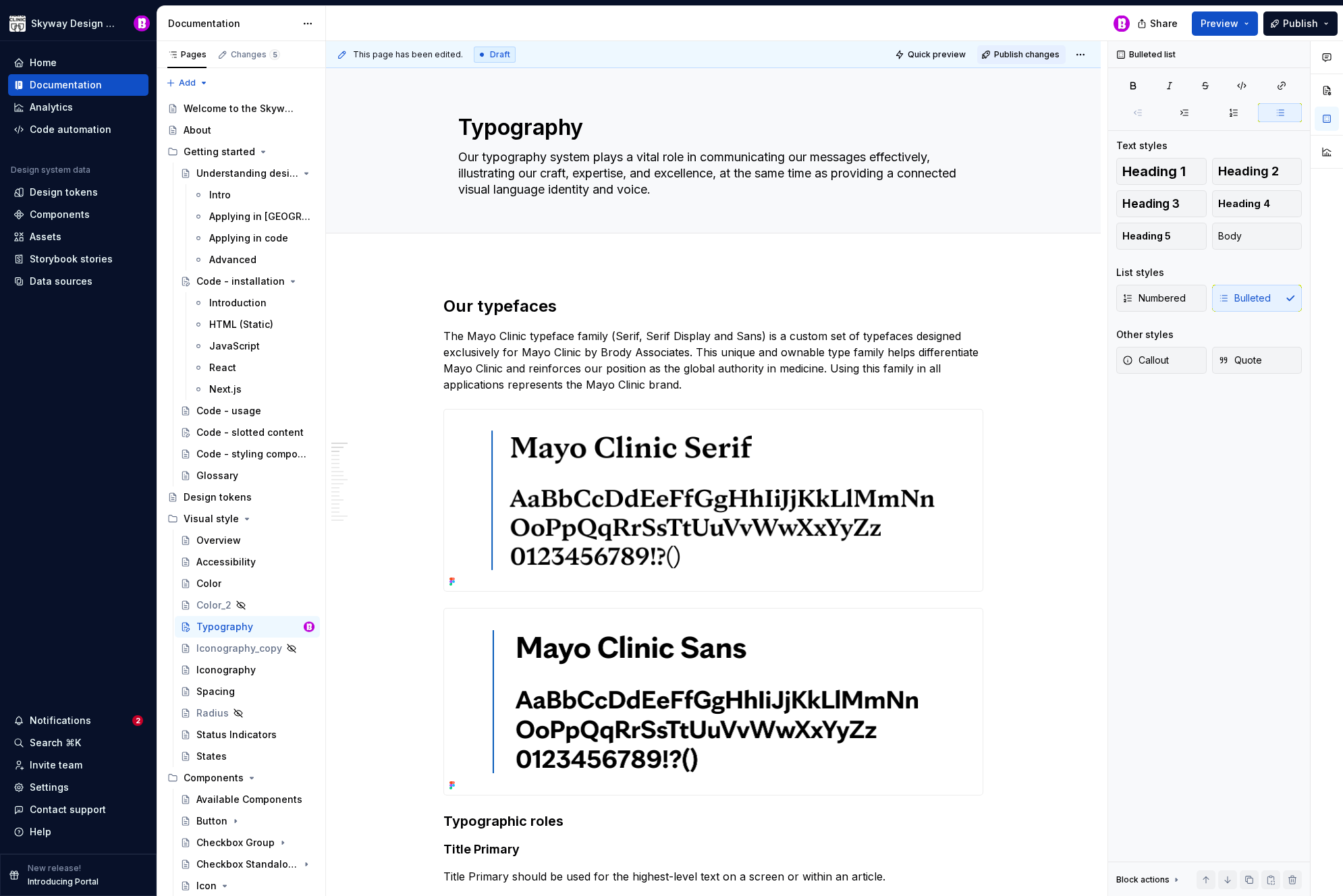
click at [1031, 56] on span "Publish changes" at bounding box center [1027, 54] width 66 height 10
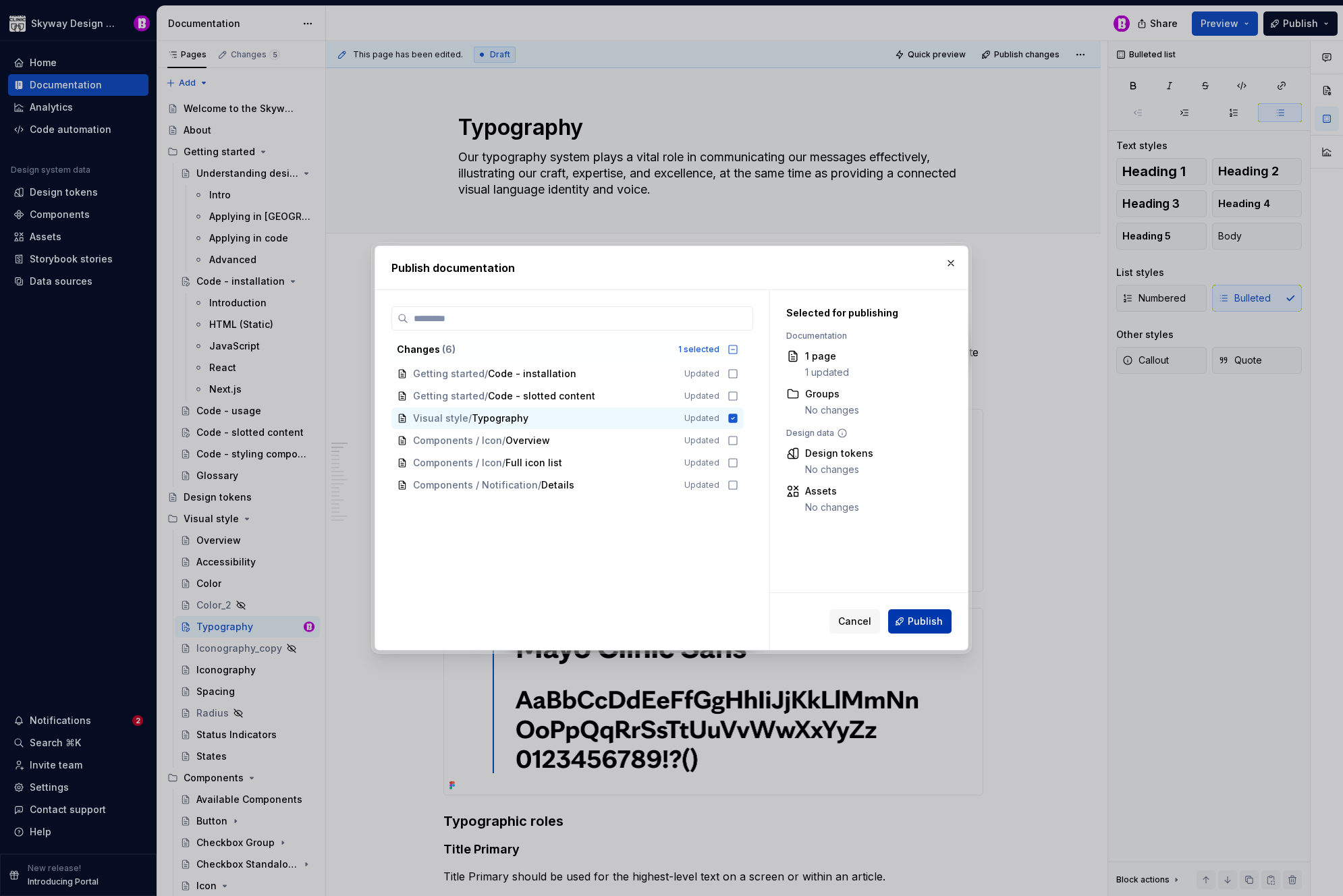
click at [915, 620] on span "Publish" at bounding box center [926, 621] width 35 height 14
type textarea "*"
